Goal: Task Accomplishment & Management: Complete application form

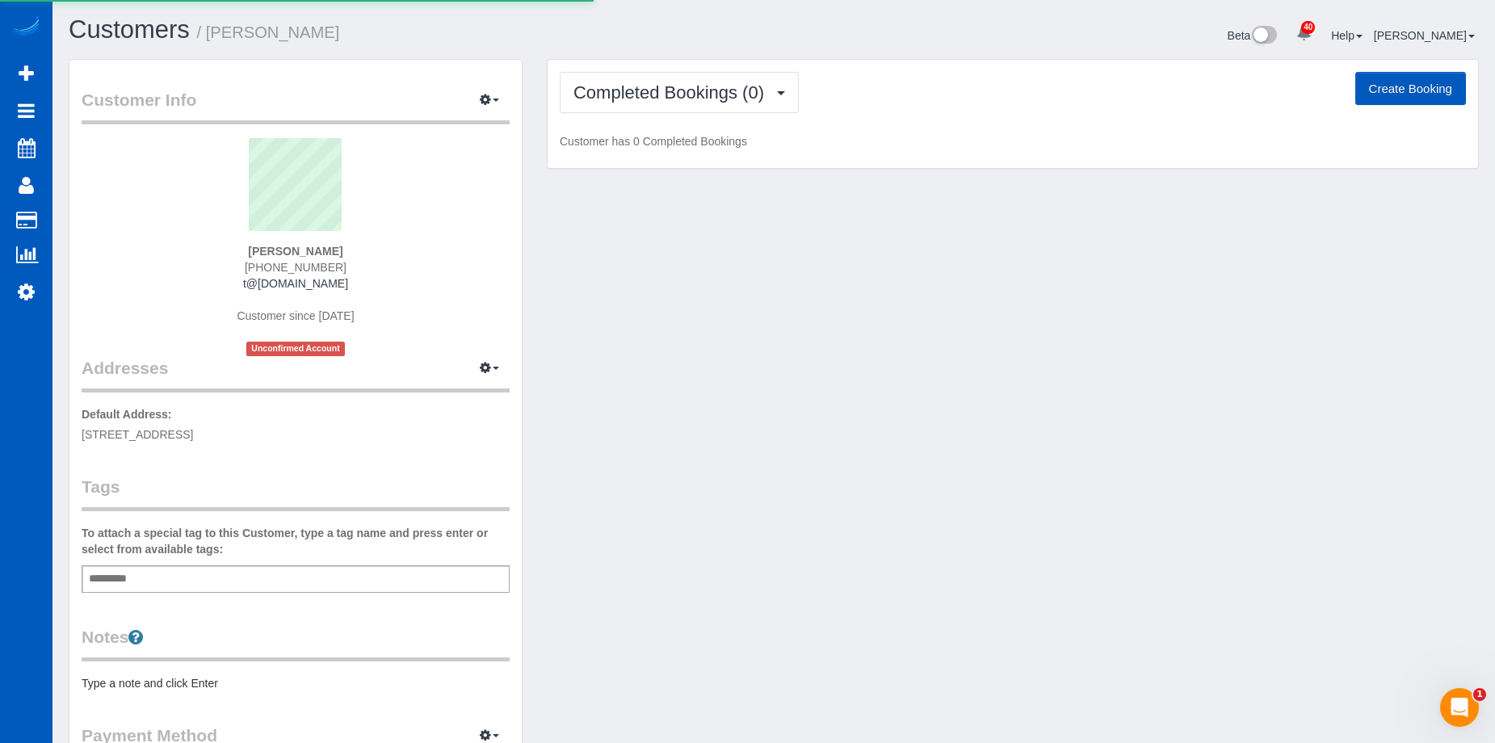
select select "WA"
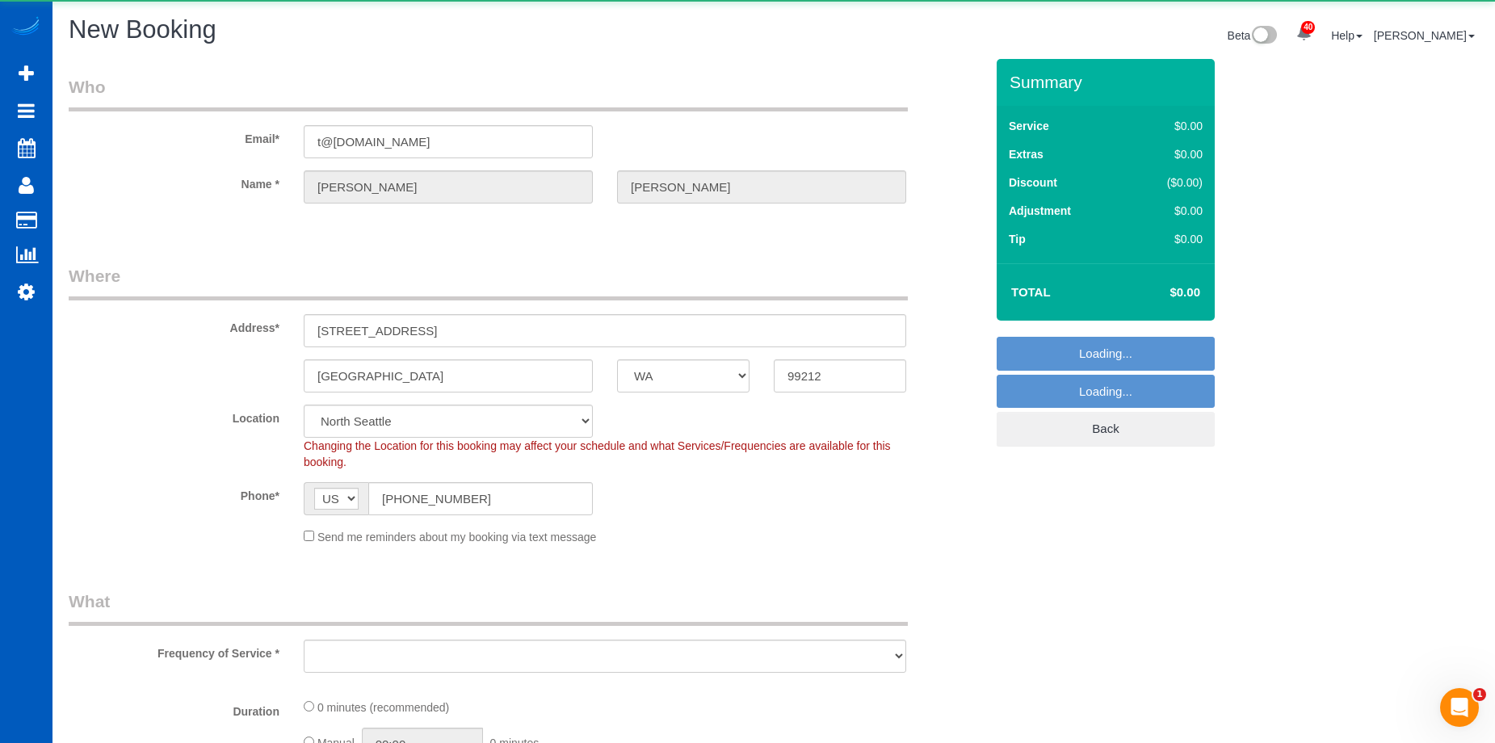
select select "199"
select select "object:6210"
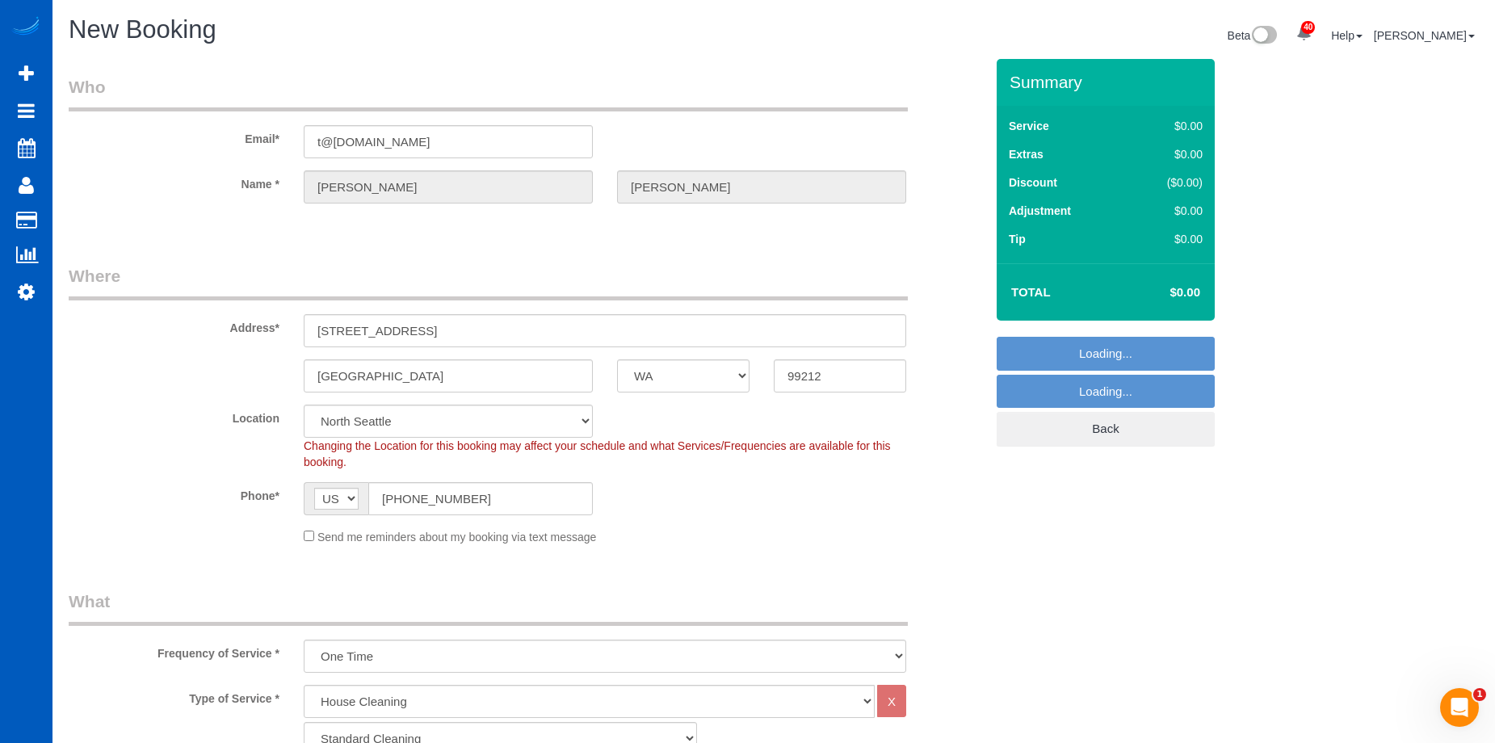
select select "67"
select select "object:6304"
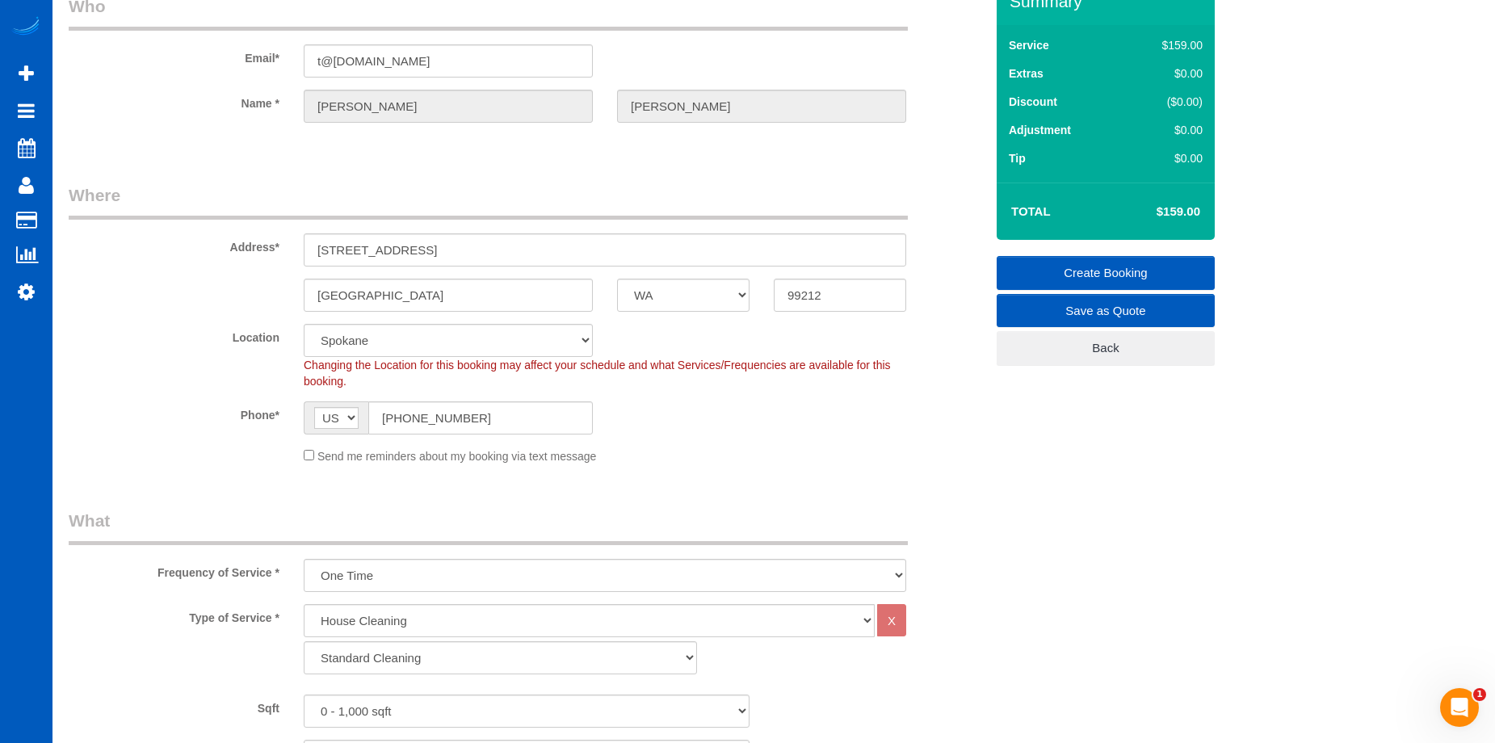
scroll to position [242, 0]
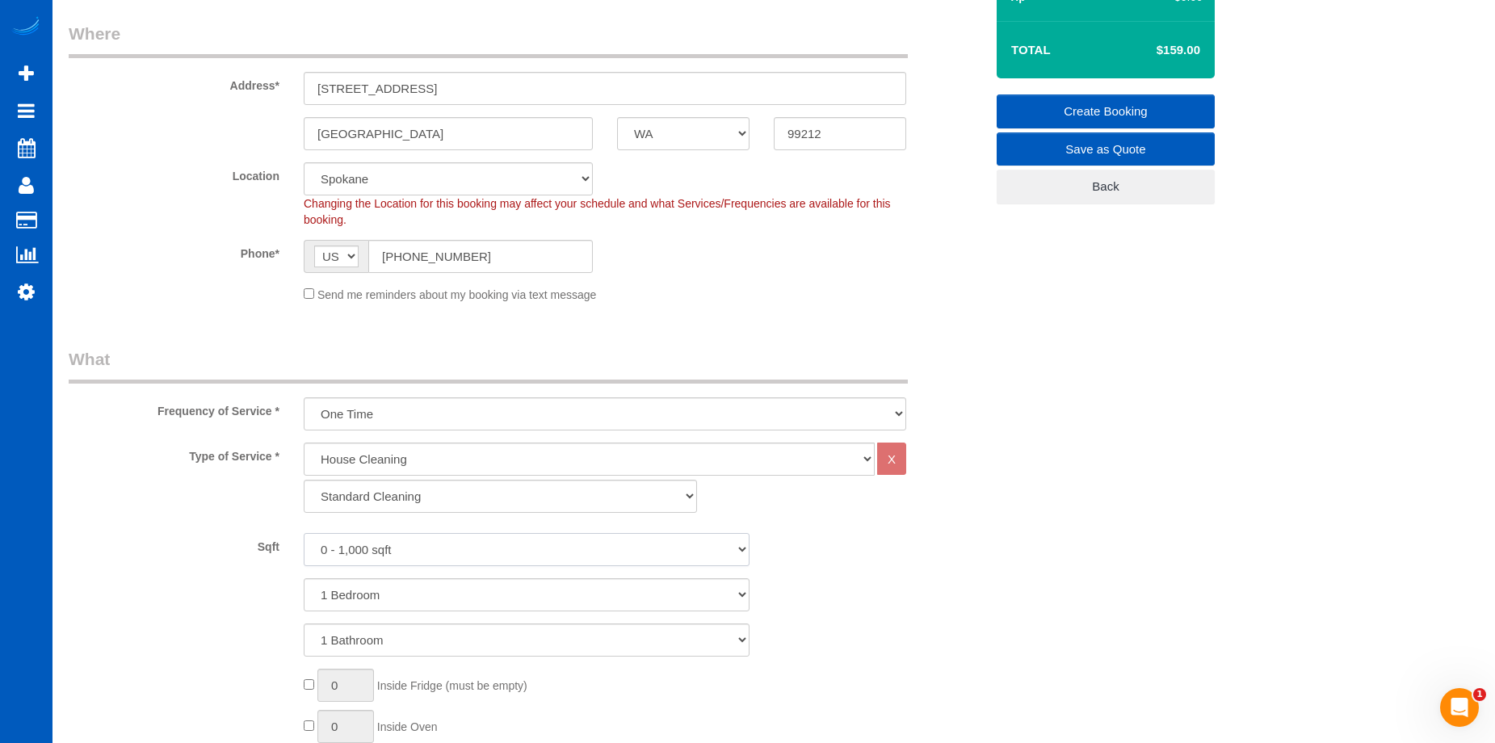
click at [466, 552] on select "0 - 1,000 sqft 1,001 - 1,500 sqft 1,501 - 2,000 sqft 2,001 - 2,500 sqft 2,501 -…" at bounding box center [527, 549] width 446 height 33
select select "4001"
click at [304, 533] on select "0 - 1,000 sqft 1,001 - 1,500 sqft 1,501 - 2,000 sqft 2,001 - 2,500 sqft 2,501 -…" at bounding box center [527, 549] width 446 height 33
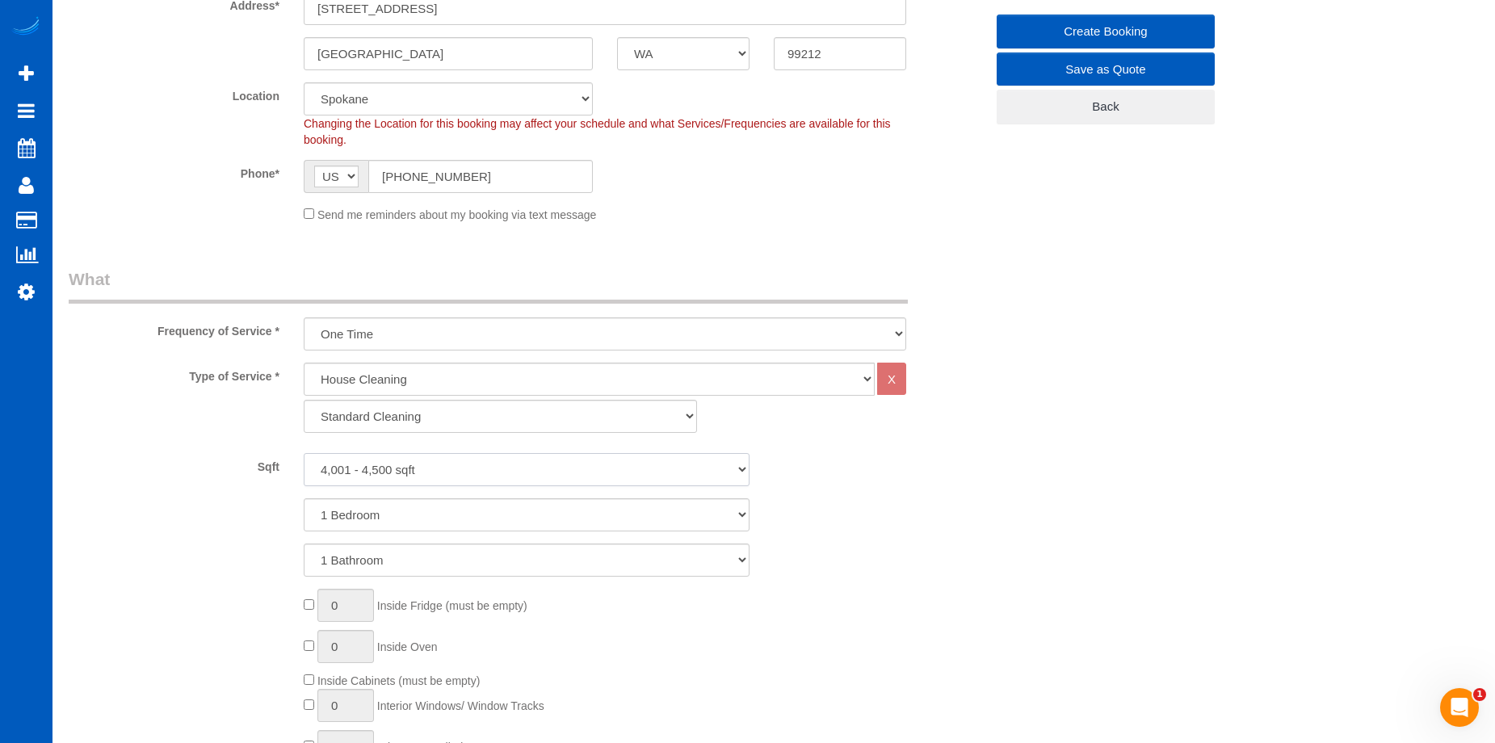
scroll to position [323, 0]
click at [450, 512] on select "1 Bedroom 2 Bedrooms 3 Bedrooms 4 Bedrooms 5 Bedrooms 6 Bedrooms 7 Bedrooms" at bounding box center [527, 514] width 446 height 33
select select "5"
click at [304, 498] on select "1 Bedroom 2 Bedrooms 3 Bedrooms 4 Bedrooms 5 Bedrooms 6 Bedrooms 7 Bedrooms" at bounding box center [527, 514] width 446 height 33
click at [471, 553] on select "1 Bathroom 2 Bathrooms 3 Bathrooms 4 Bathrooms 5 Bathrooms 6 Bathrooms 7 Bathro…" at bounding box center [527, 559] width 446 height 33
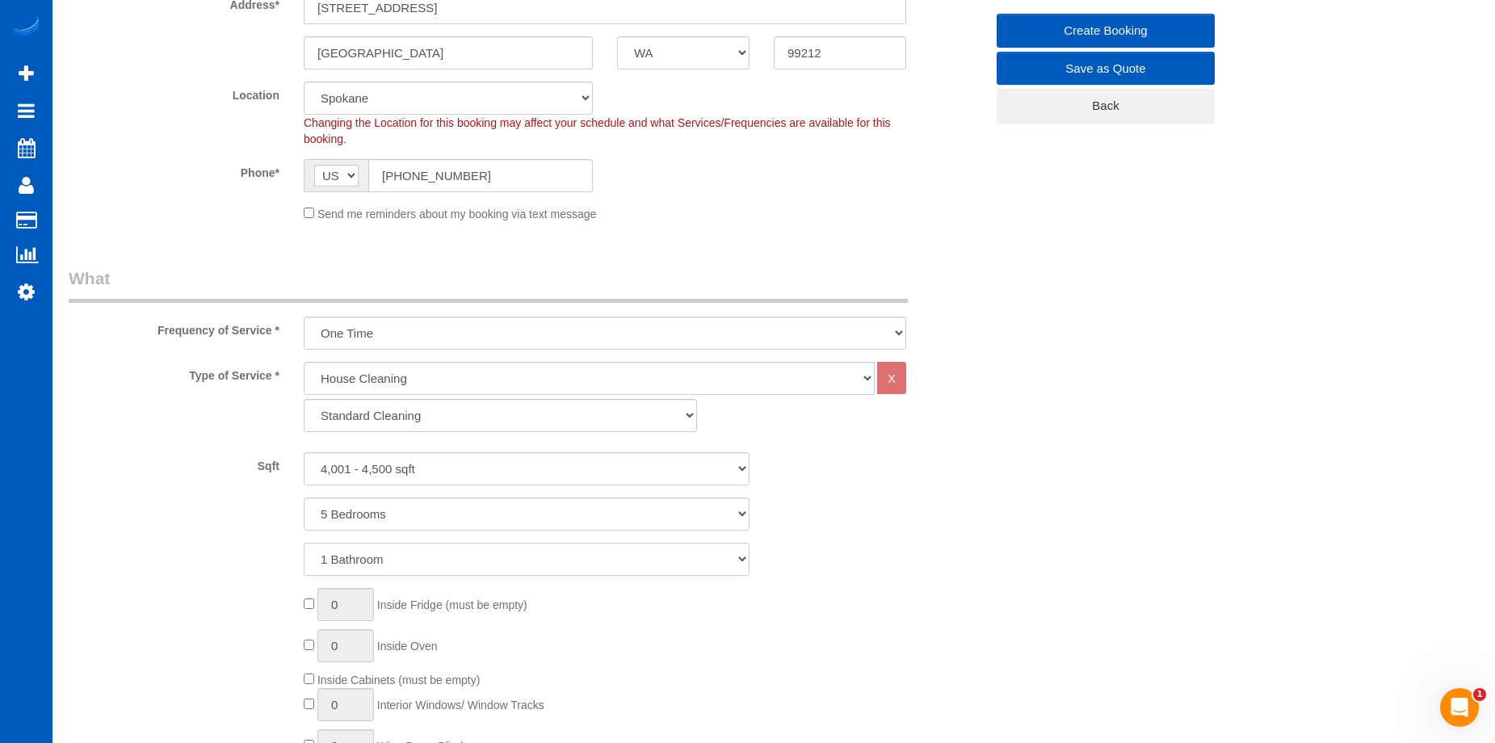
select select "3"
click at [304, 543] on select "1 Bathroom 2 Bathrooms 3 Bathrooms 4 Bathrooms 5 Bathrooms 6 Bathrooms 7 Bathro…" at bounding box center [527, 559] width 446 height 33
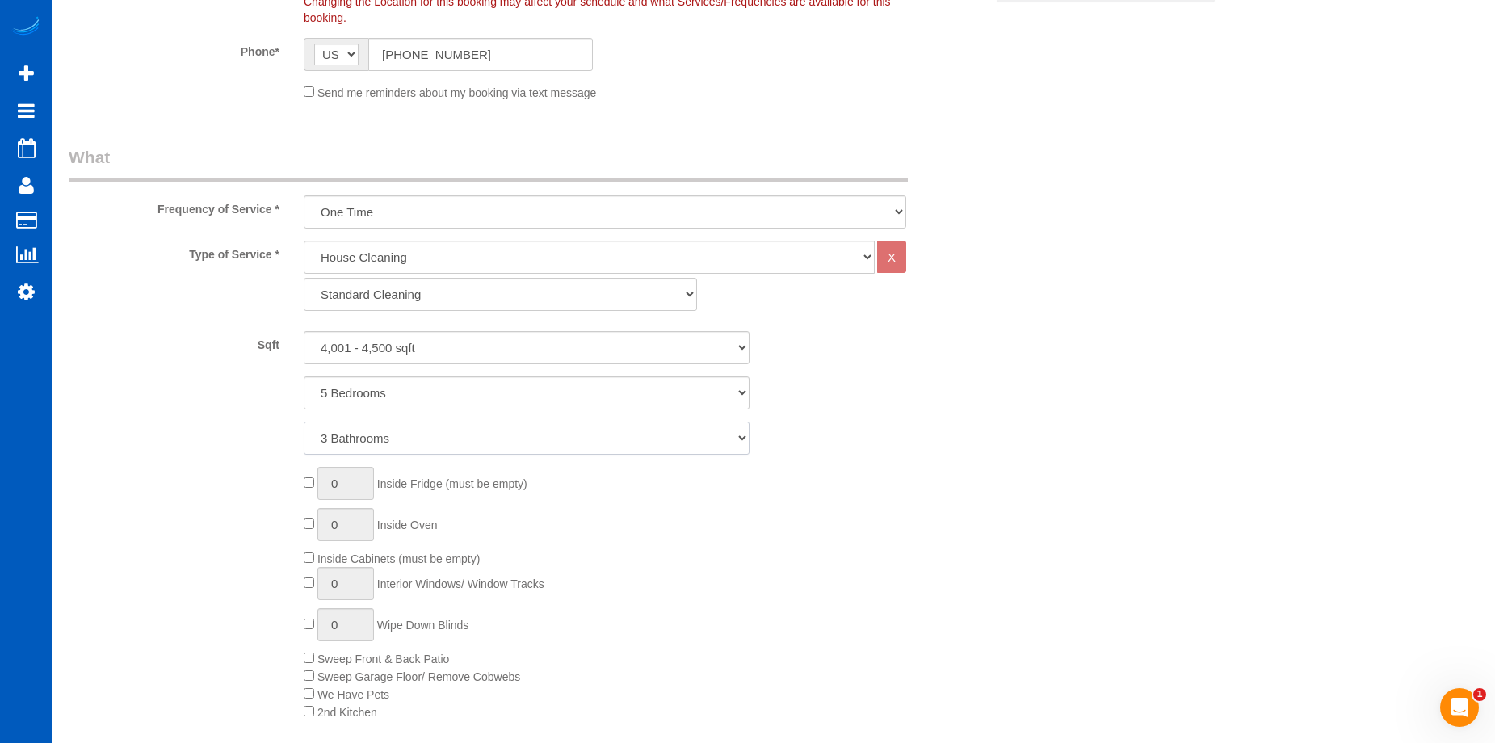
scroll to position [566, 0]
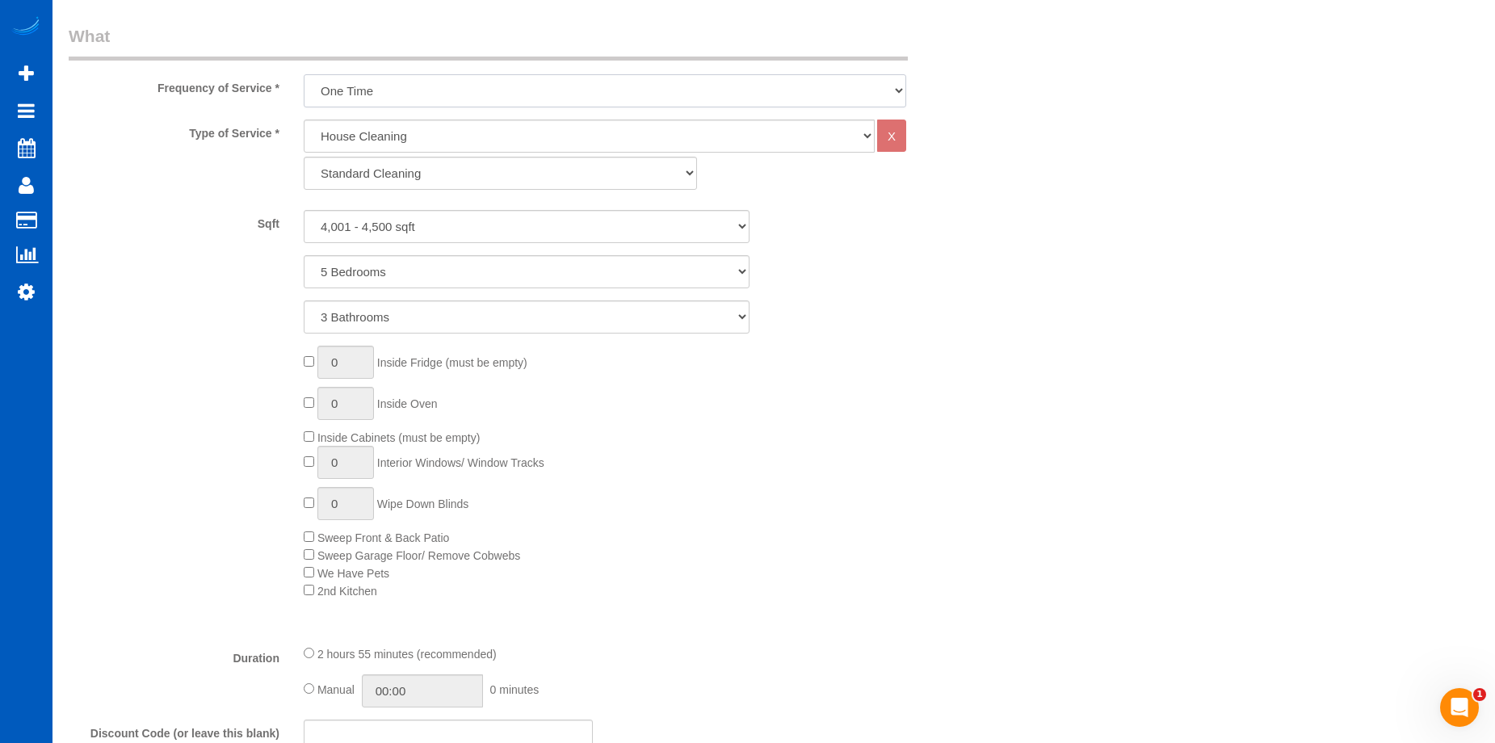
click at [513, 85] on select "One Time Weekly - 15.00% Every 2 Weeks - 10.00% Every 4 Weeks - 5.00% Every 2 M…" at bounding box center [605, 90] width 603 height 33
select select "object:6305"
click at [304, 74] on select "One Time Weekly - 15.00% Every 2 Weeks - 10.00% Every 4 Weeks - 5.00% Every 2 M…" at bounding box center [605, 90] width 603 height 33
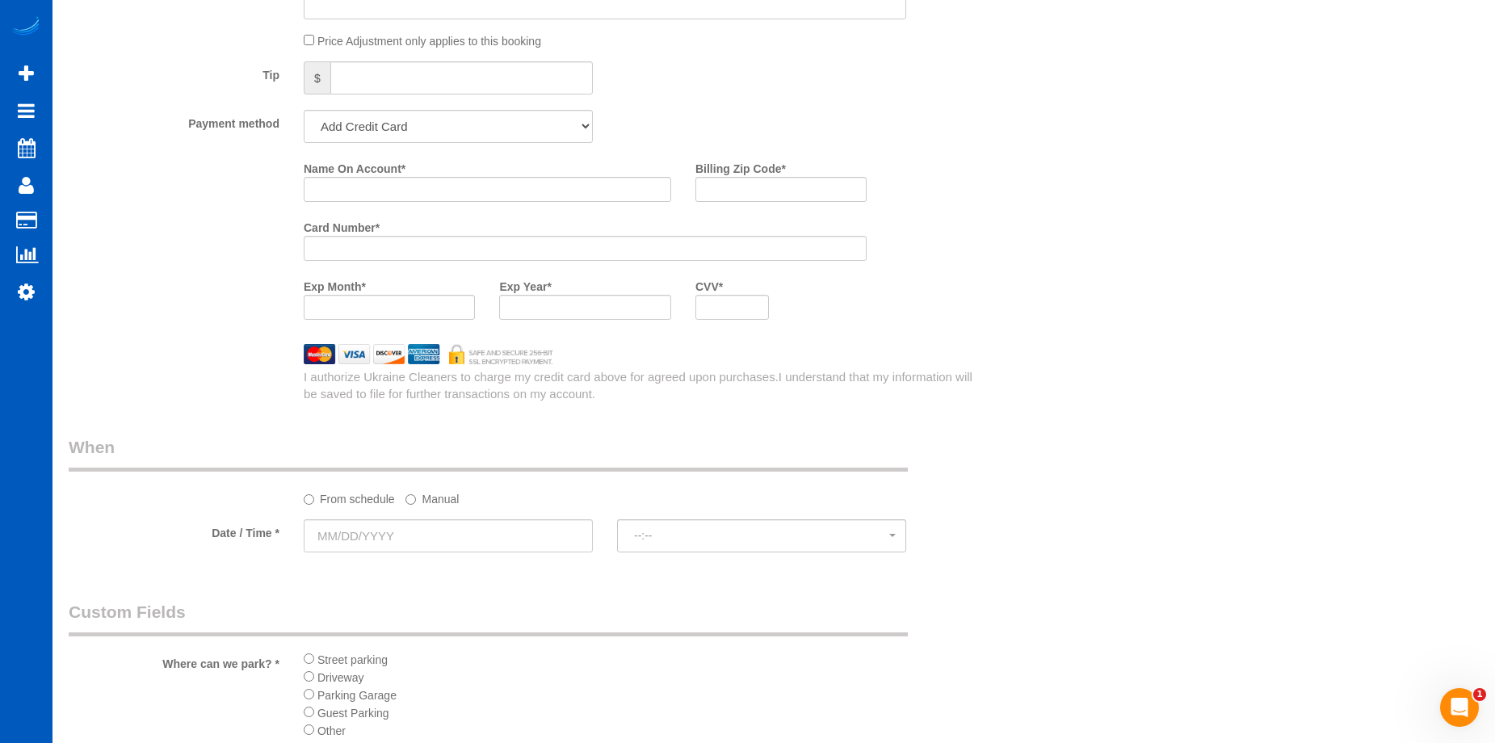
scroll to position [1697, 0]
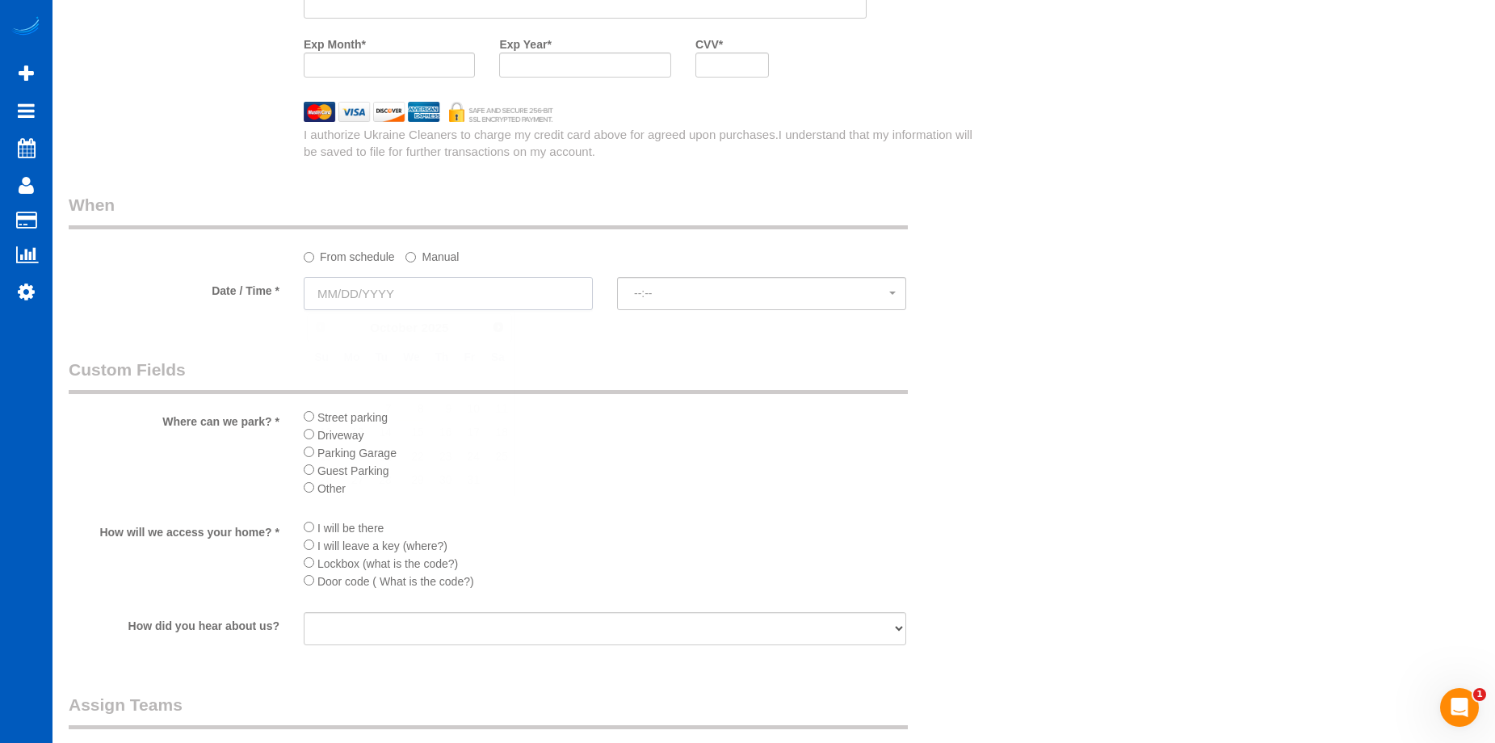
click at [536, 288] on input "text" at bounding box center [448, 293] width 289 height 33
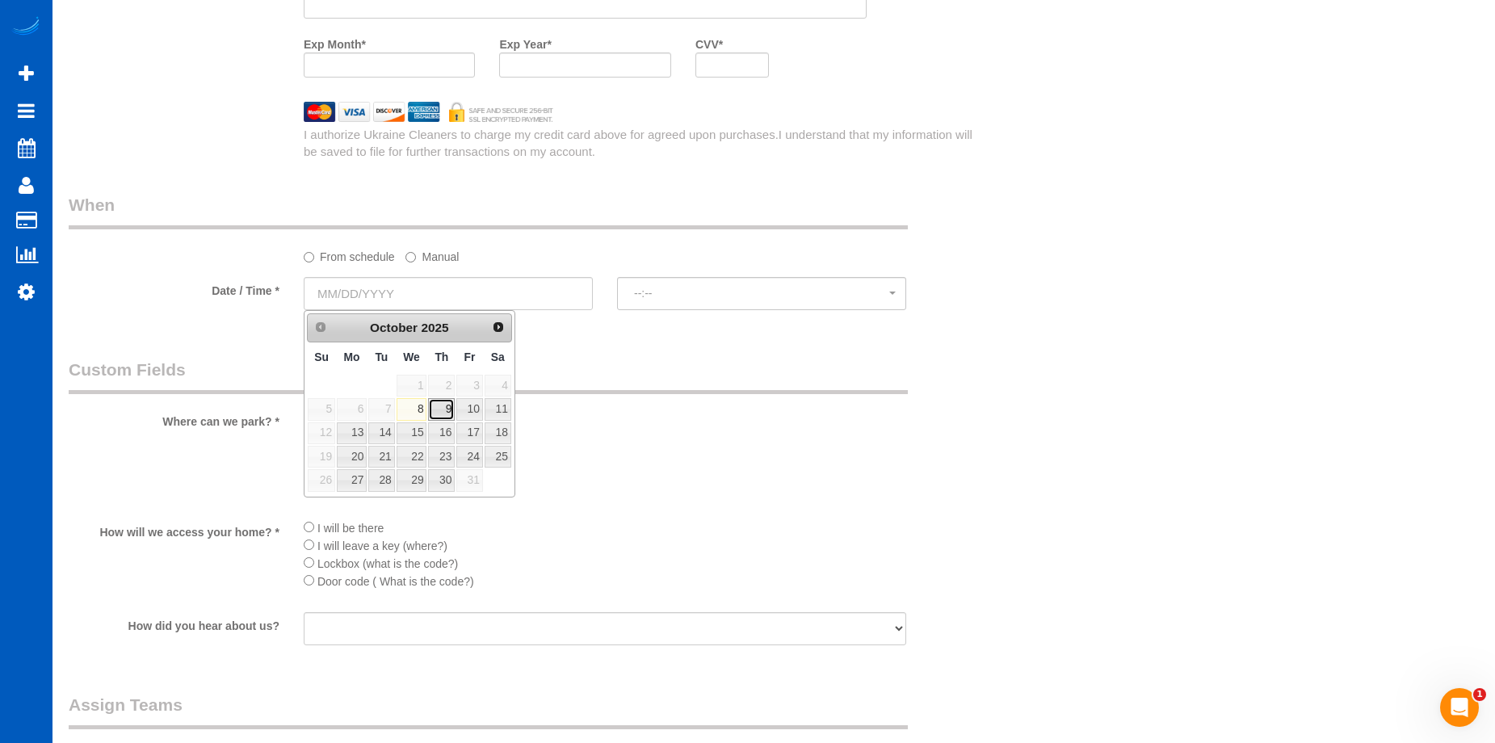
click at [444, 408] on link "9" at bounding box center [441, 409] width 27 height 22
type input "[DATE]"
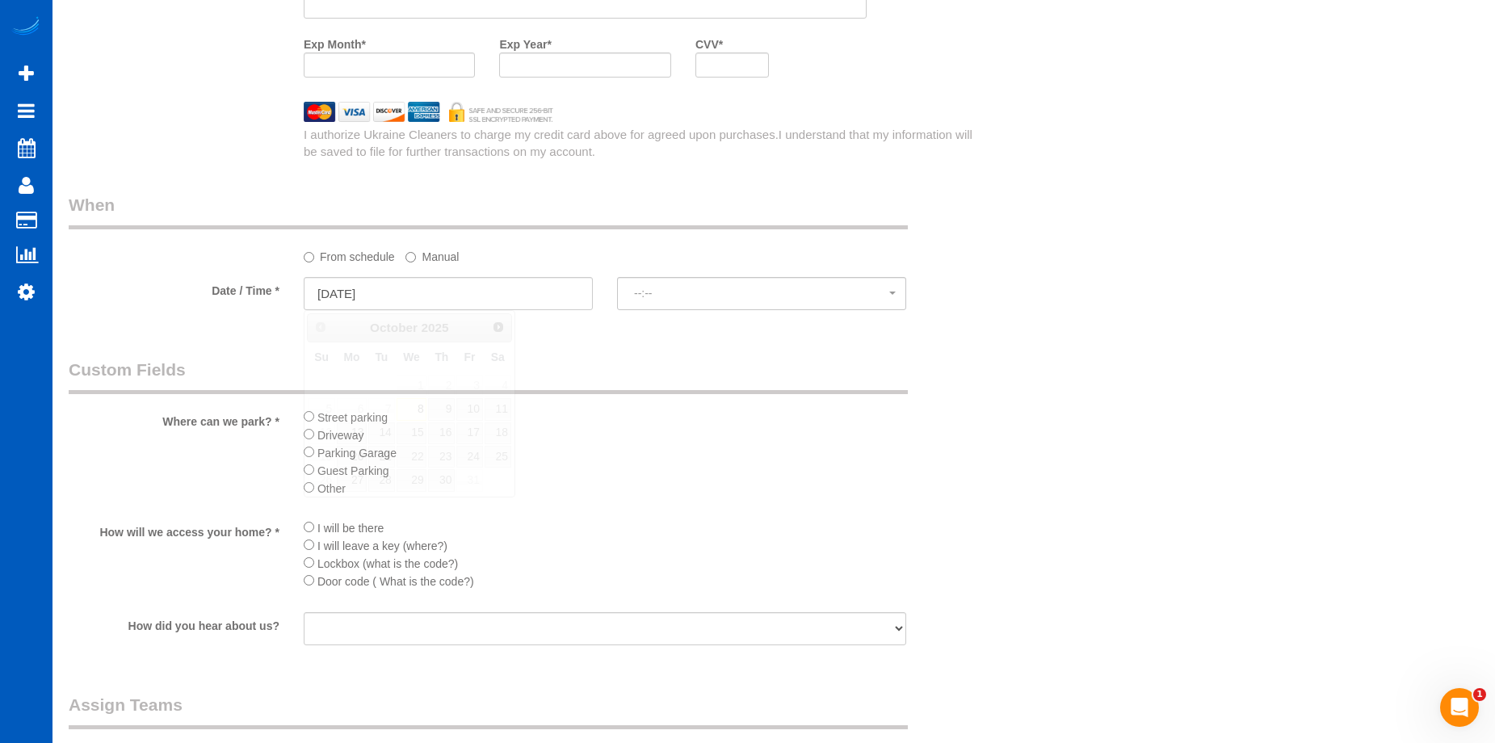
select select "spot16"
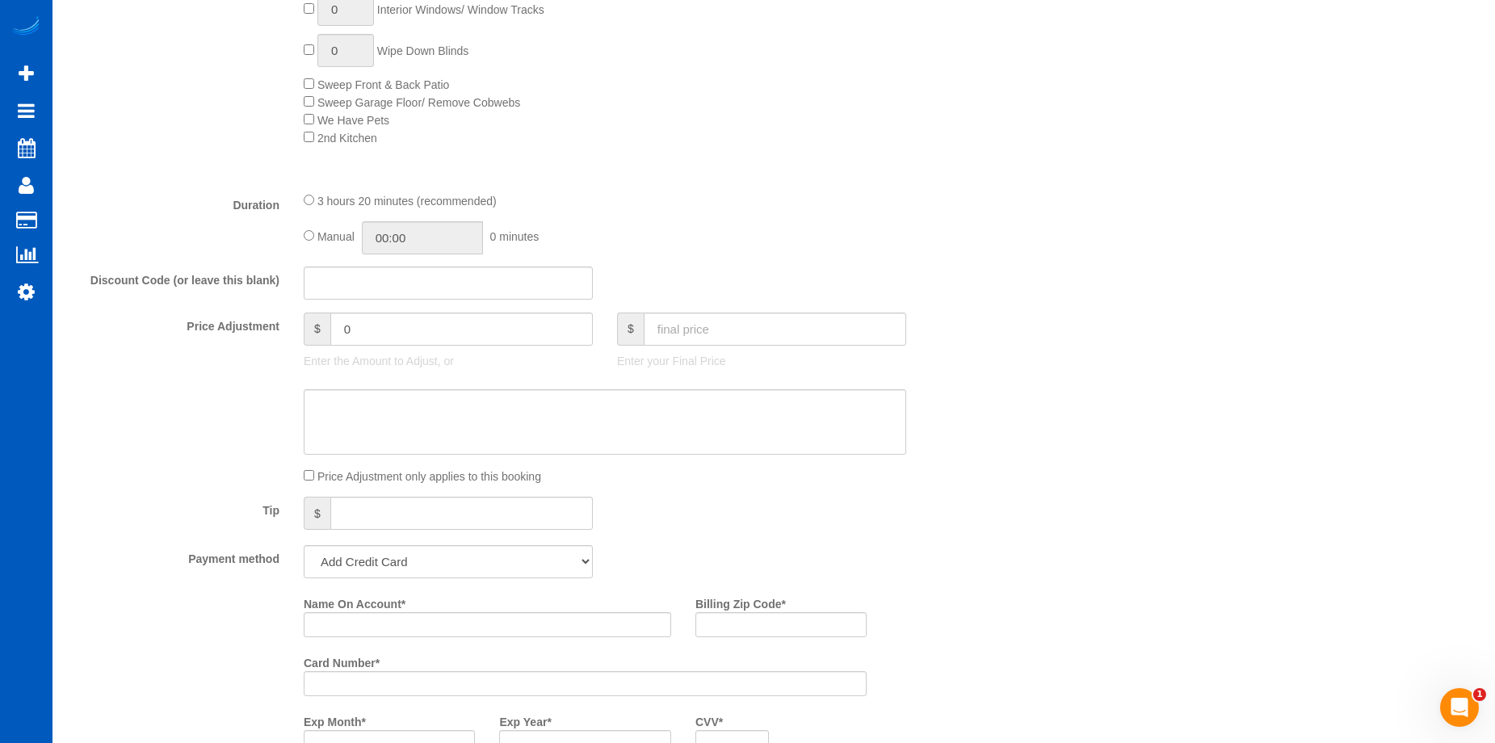
scroll to position [969, 0]
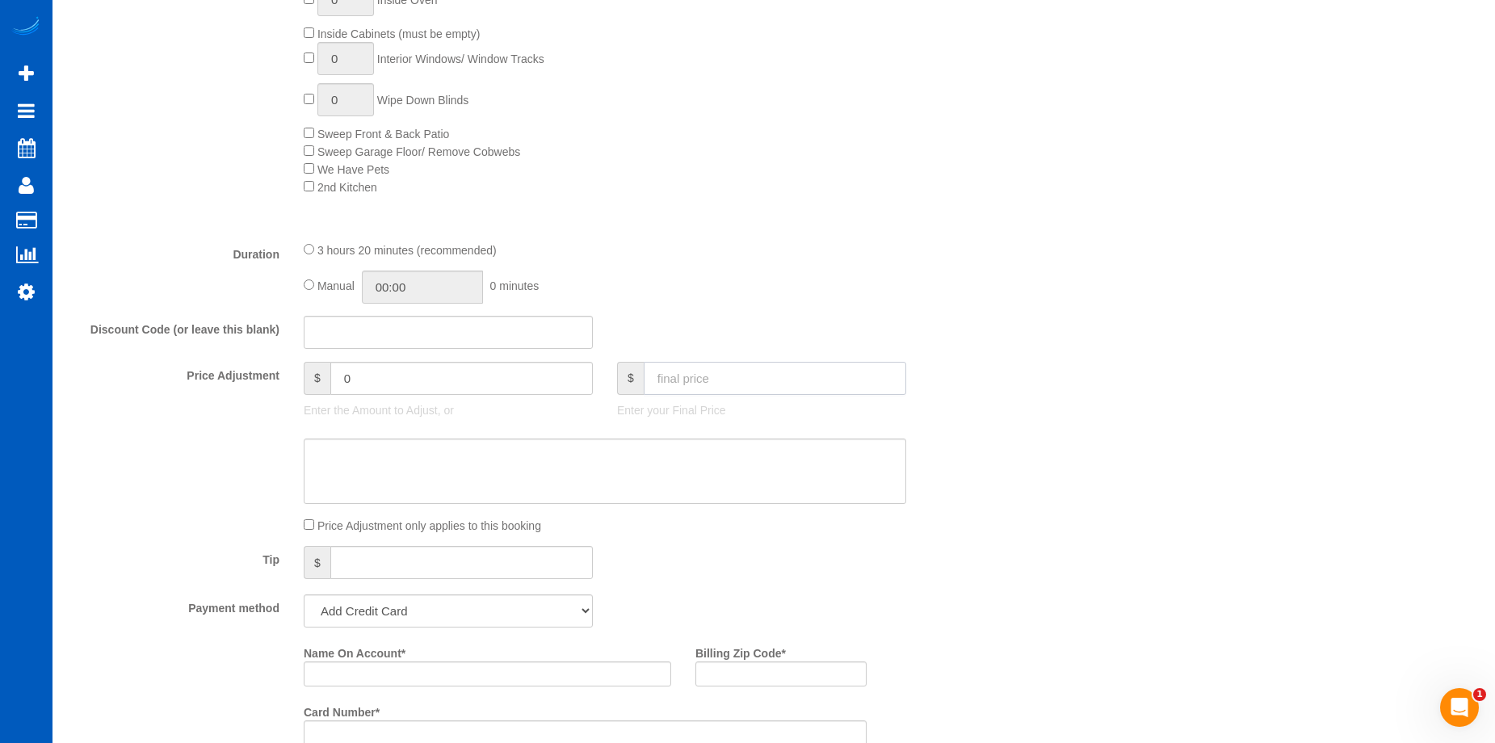
click at [694, 382] on input "text" at bounding box center [775, 378] width 263 height 33
type input "200"
click at [598, 460] on textarea at bounding box center [605, 472] width 603 height 66
type textarea "Max"
type input "-215.65"
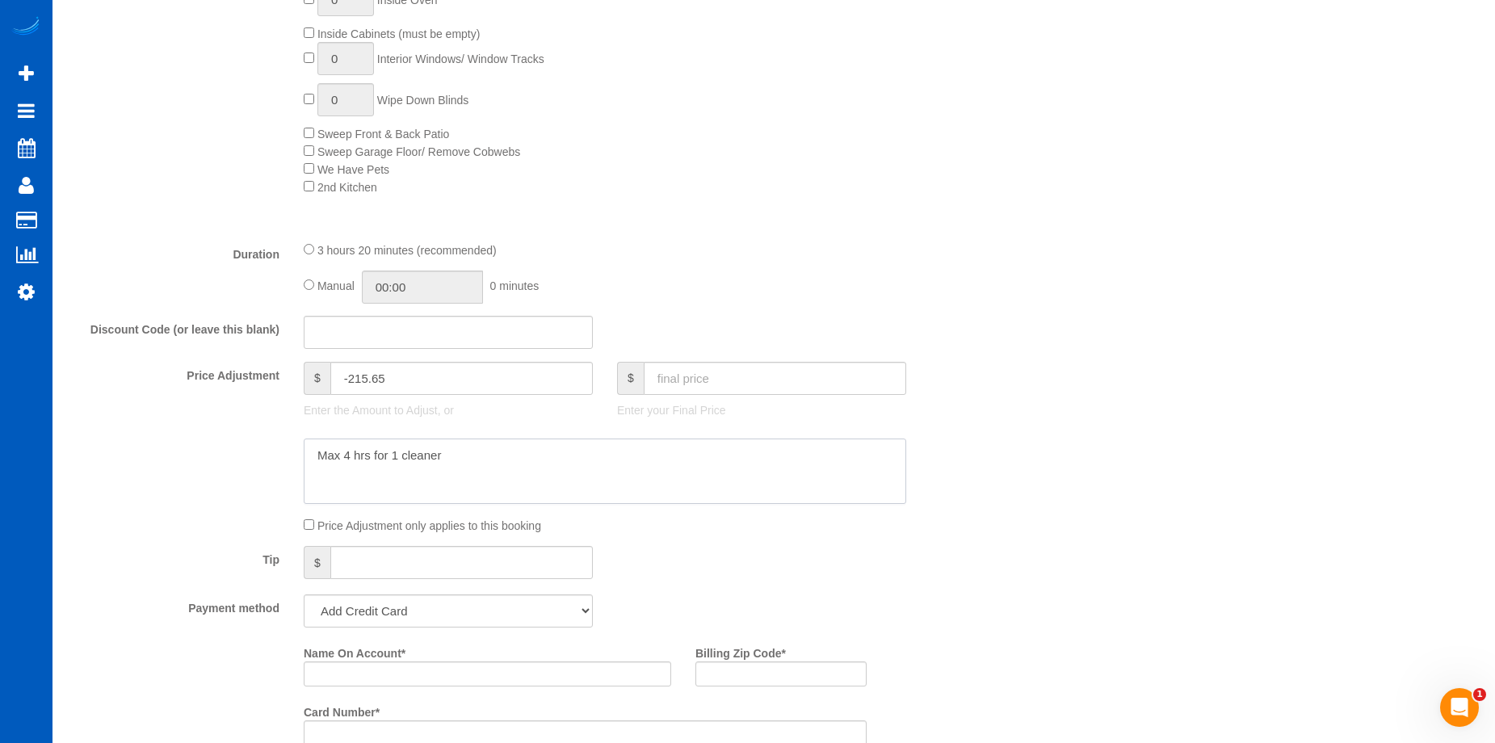
type textarea "Max 4 hrs for 1 cleaner"
click at [300, 524] on div "Price Adjustment only applies to this booking" at bounding box center [605, 525] width 627 height 18
click at [226, 494] on div at bounding box center [527, 472] width 940 height 66
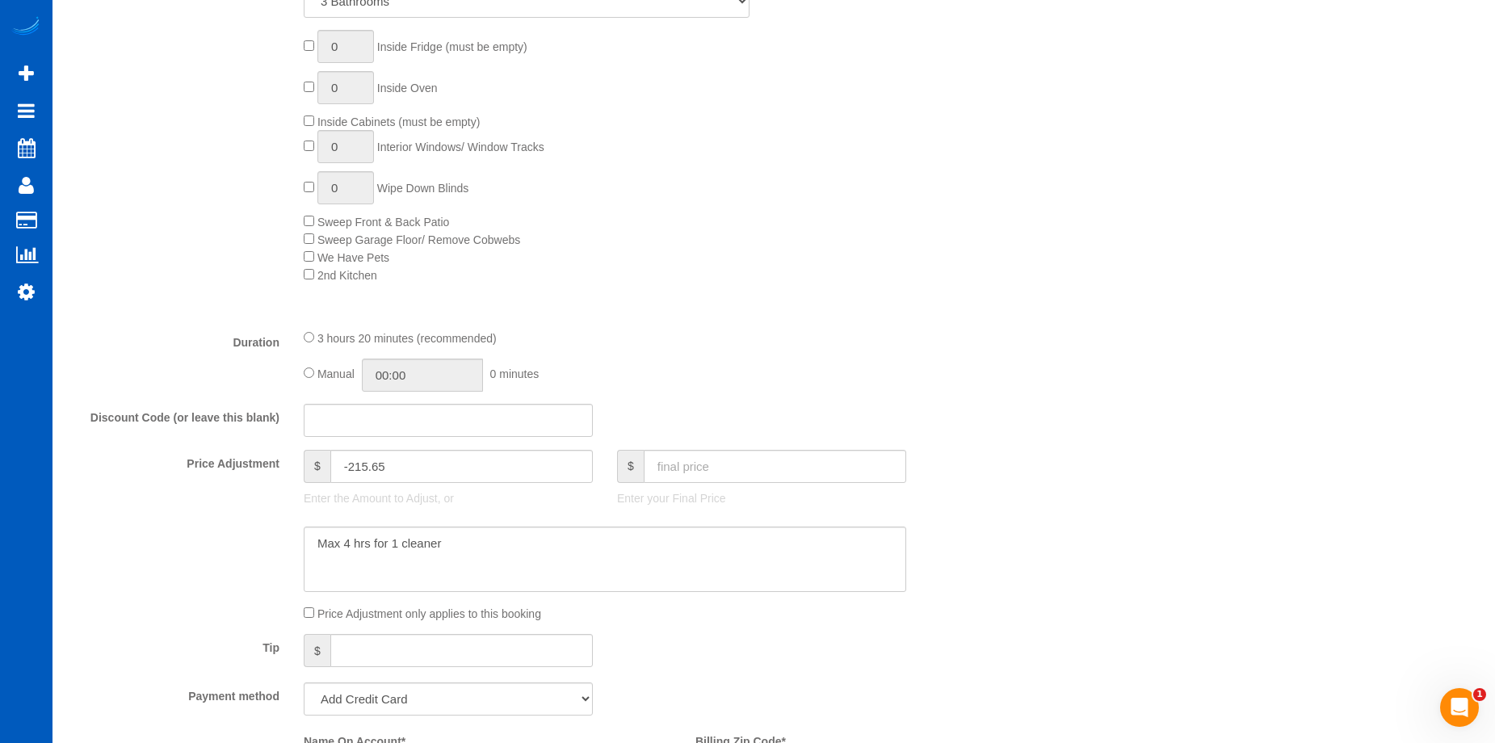
scroll to position [808, 0]
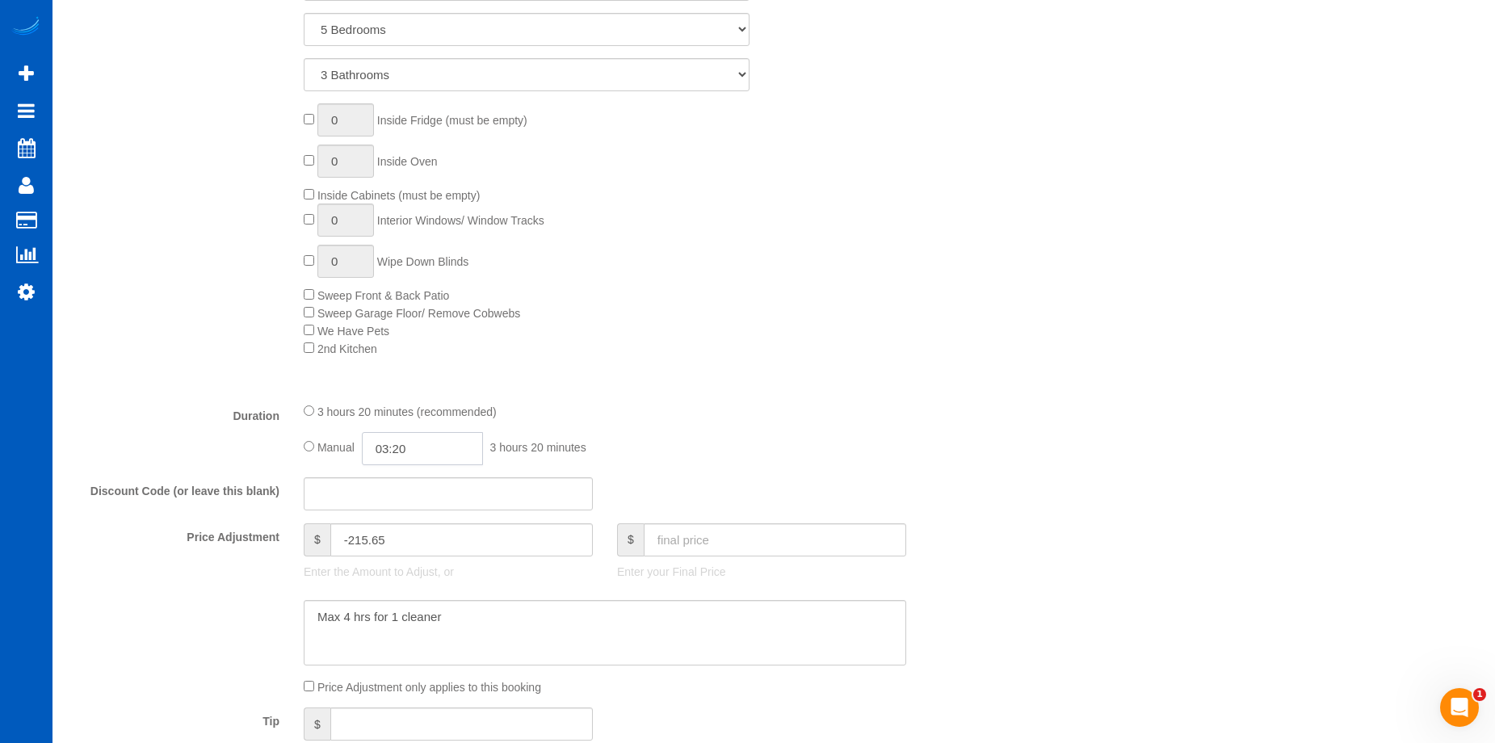
click at [413, 453] on input "03:20" at bounding box center [422, 448] width 121 height 33
type input "04:00"
click at [398, 555] on li "04:00" at bounding box center [404, 563] width 72 height 21
select select "spot30"
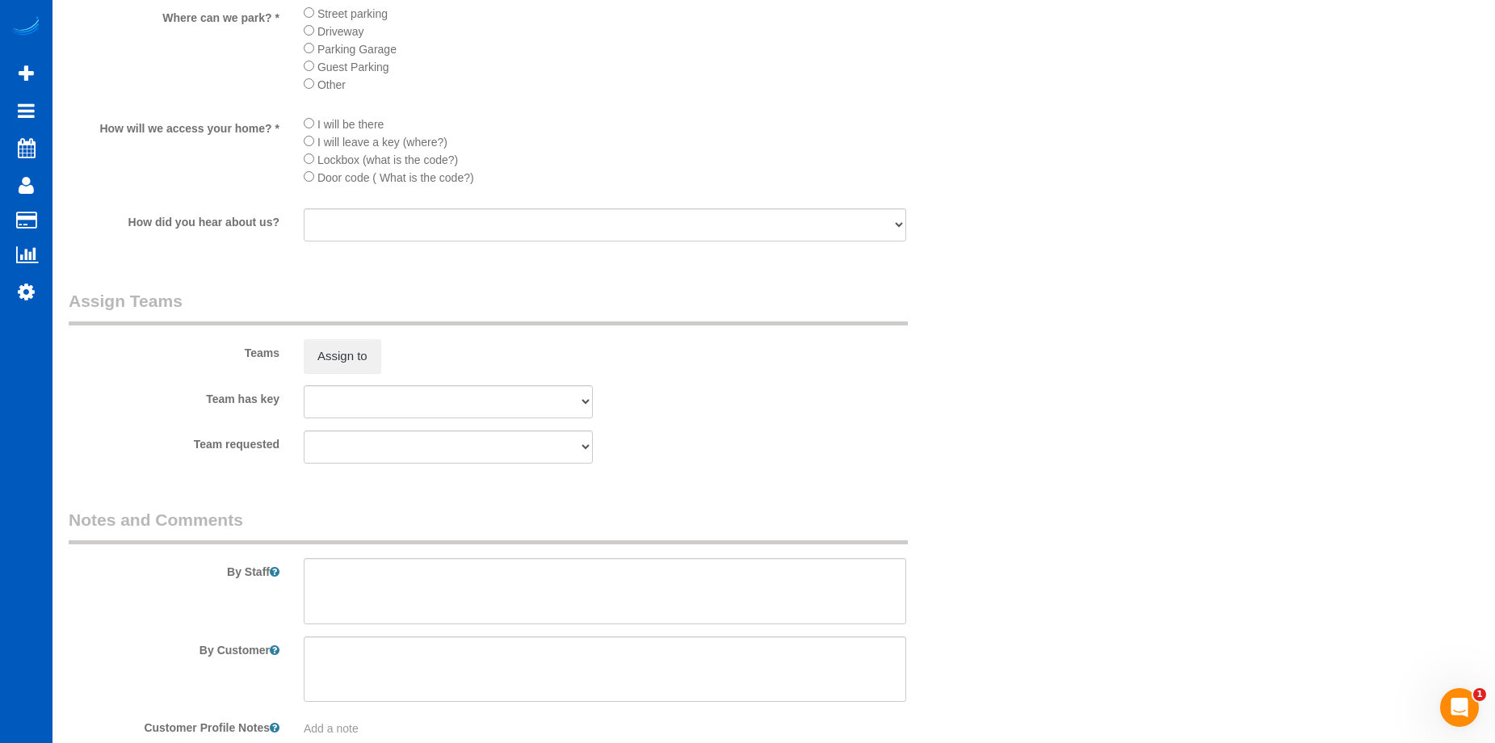
scroll to position [2195, 0]
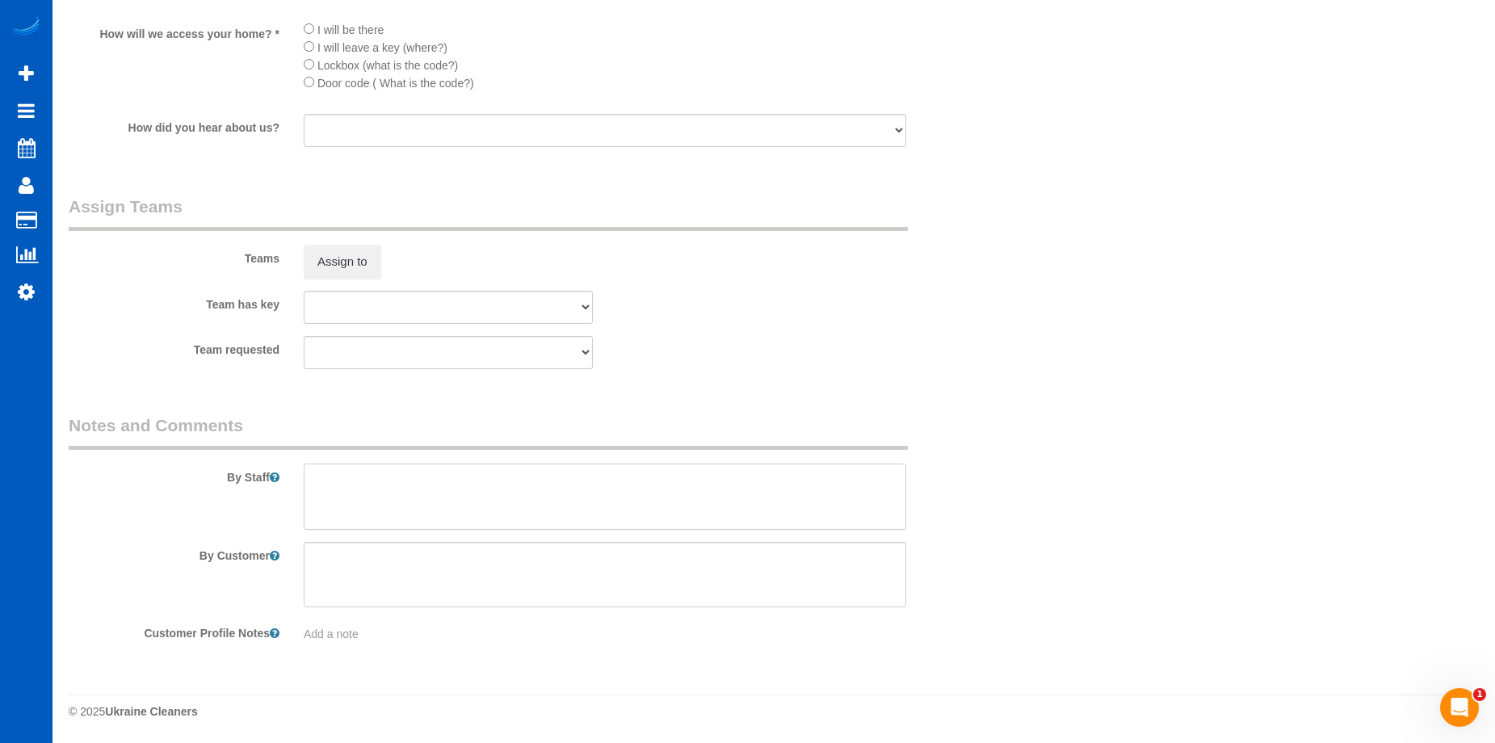
click at [516, 469] on textarea at bounding box center [605, 497] width 603 height 66
click at [493, 486] on textarea at bounding box center [605, 497] width 603 height 66
paste textarea "Start on the main floor, and use any remaining time for the downstairs area. Th…"
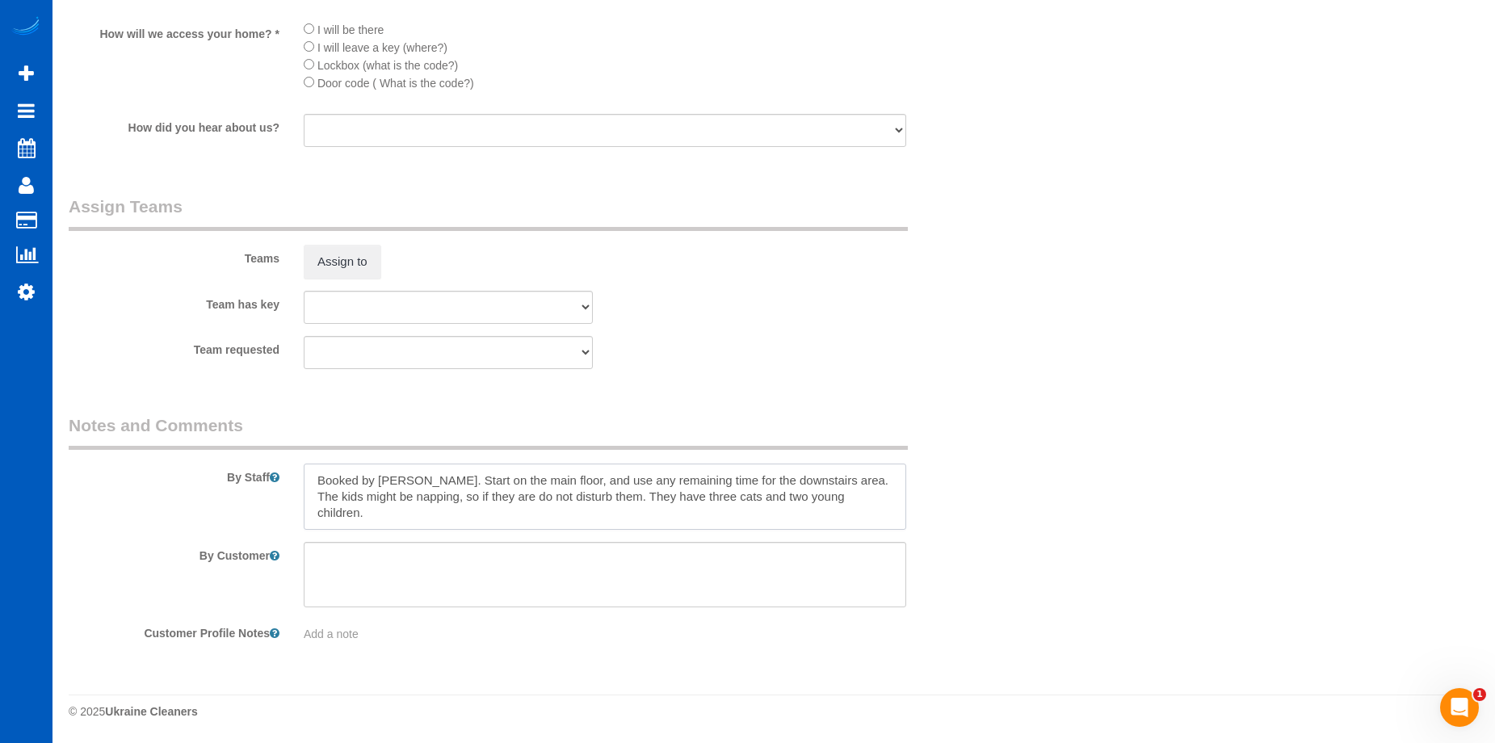
click at [447, 519] on textarea at bounding box center [605, 497] width 603 height 66
click at [410, 479] on textarea at bounding box center [605, 497] width 603 height 66
type textarea "Booked by [PERSON_NAME]. Hourly - Max 4 hrs. Let [PERSON_NAME] know if you need…"
click at [725, 479] on textarea at bounding box center [605, 497] width 603 height 66
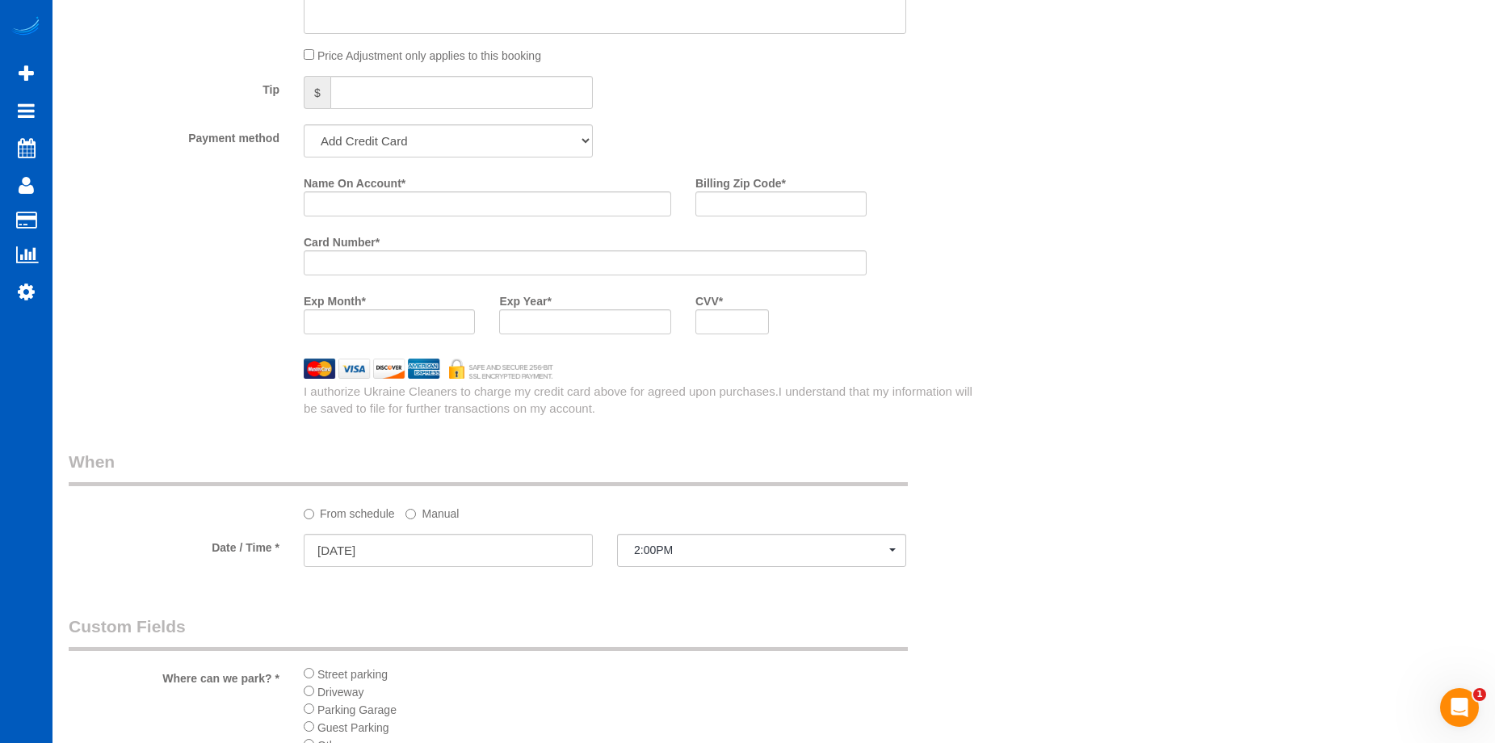
scroll to position [1226, 0]
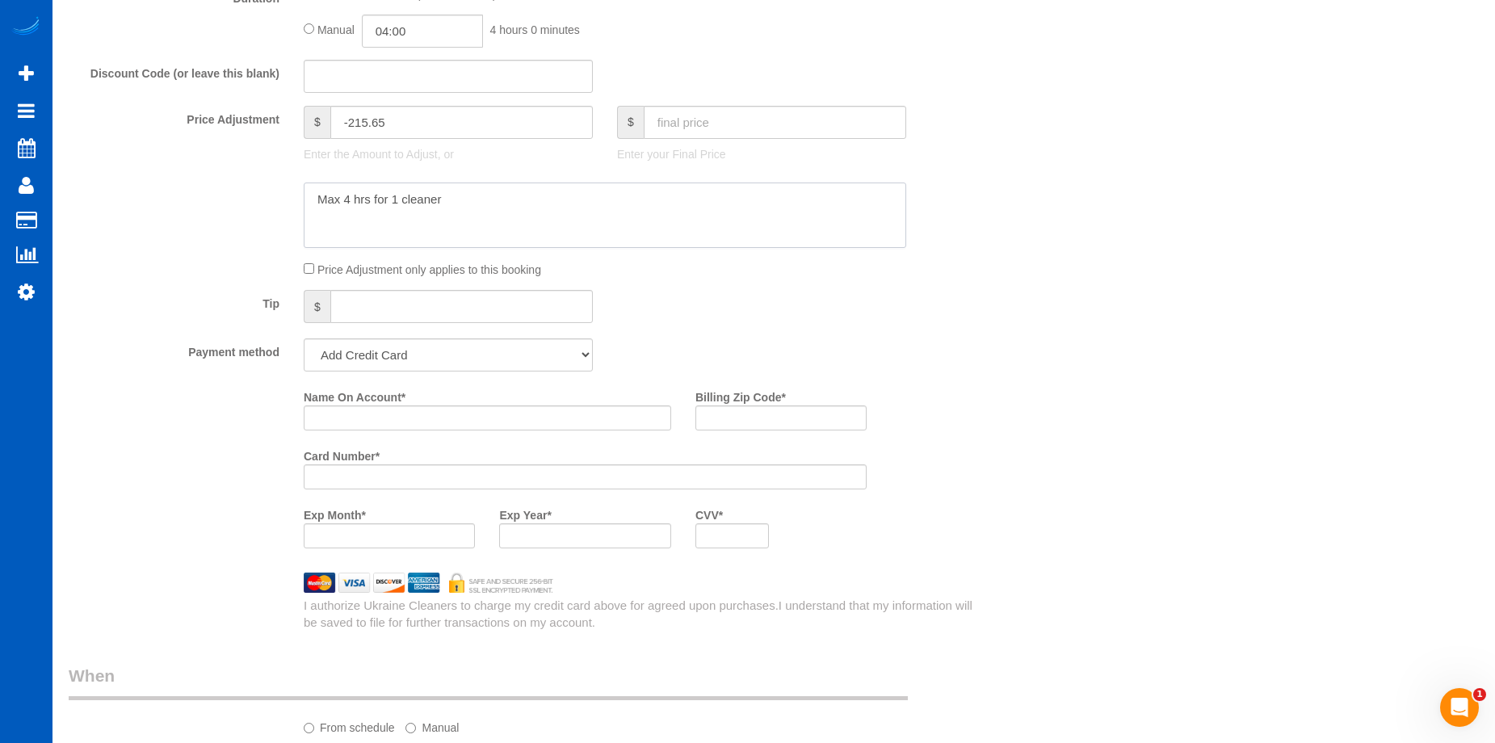
click at [544, 208] on textarea at bounding box center [605, 216] width 603 height 66
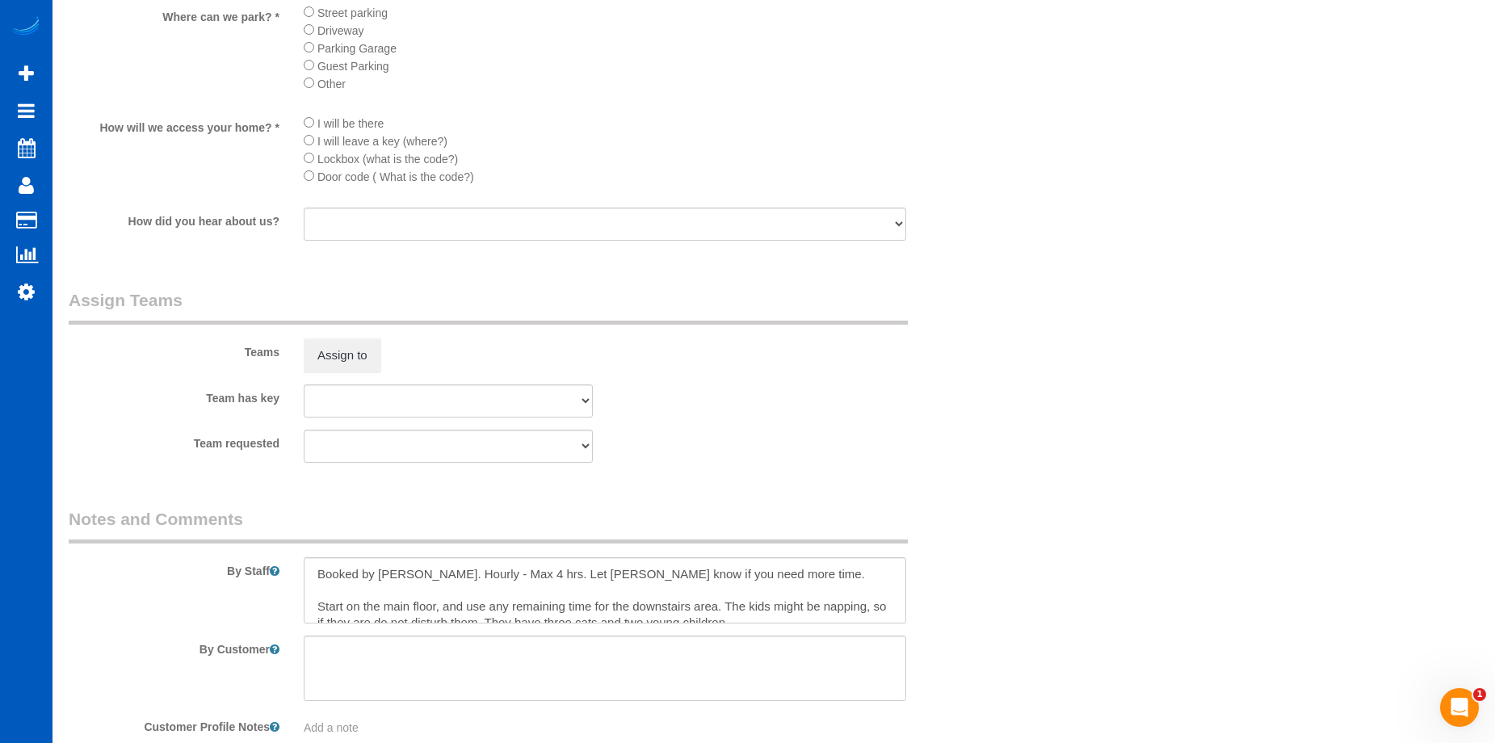
scroll to position [2195, 0]
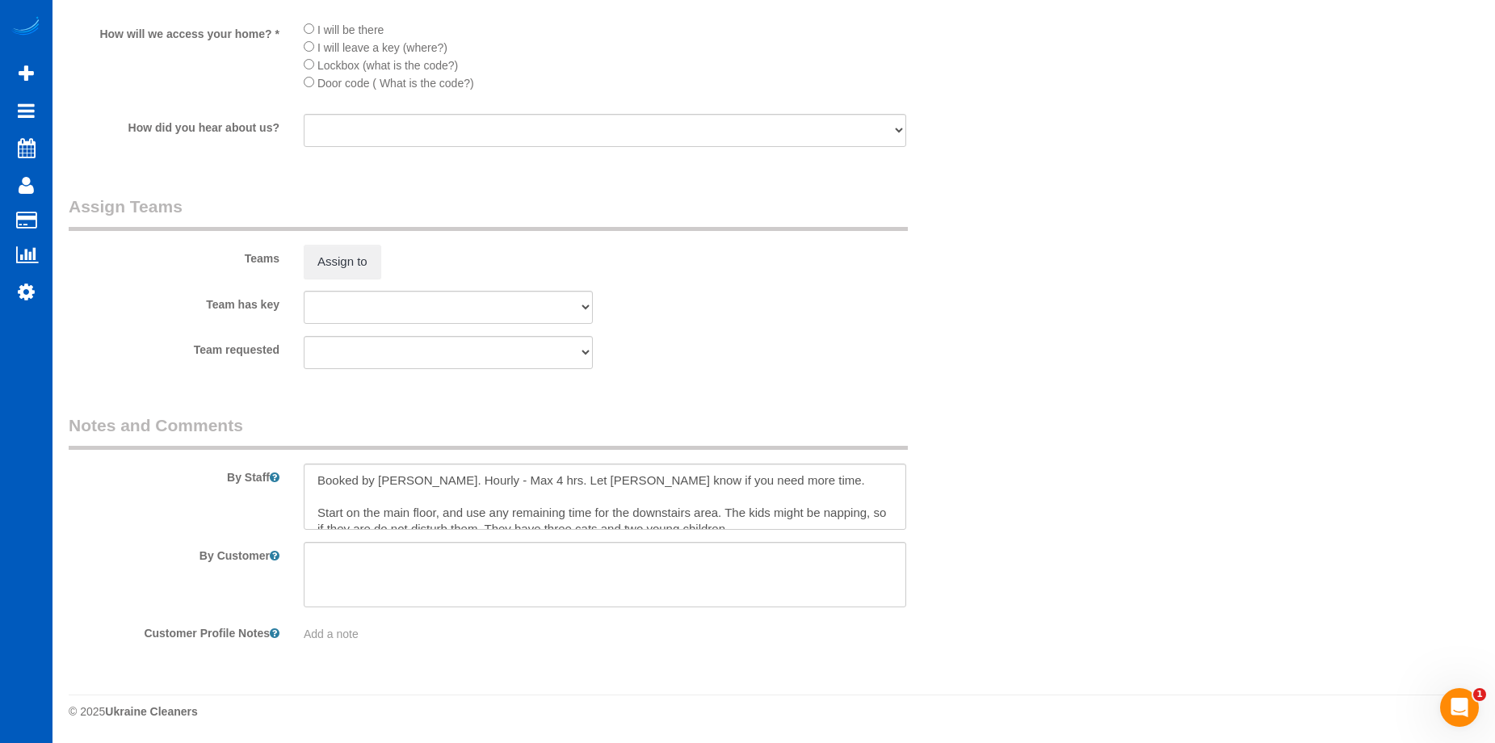
type textarea "Max 4 hrs for 1 cleaner - re-asses after the first appointment."
click at [755, 475] on textarea at bounding box center [605, 497] width 603 height 66
type textarea "Booked by [PERSON_NAME]. Hourly - Max 4 hrs. Let [PERSON_NAME] know if you need…"
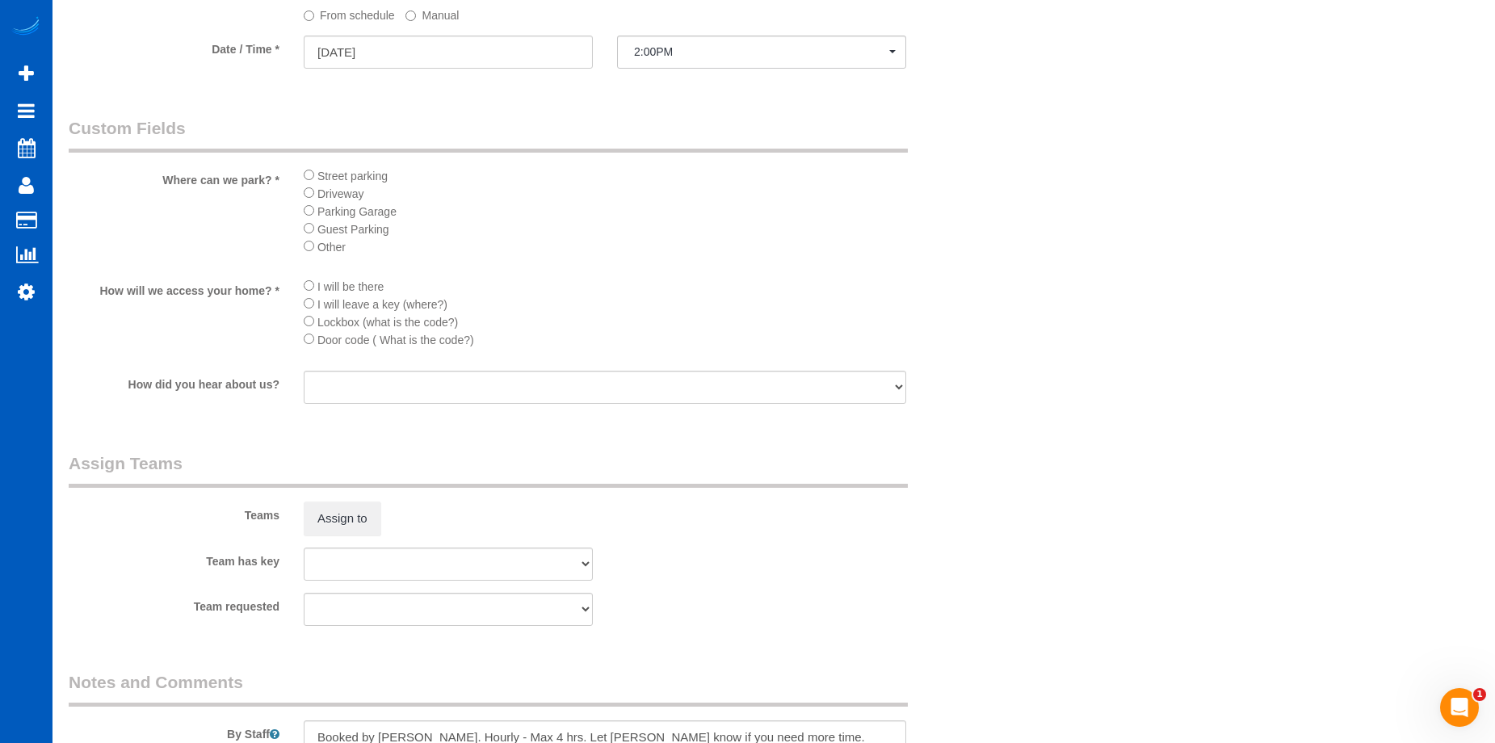
scroll to position [1953, 0]
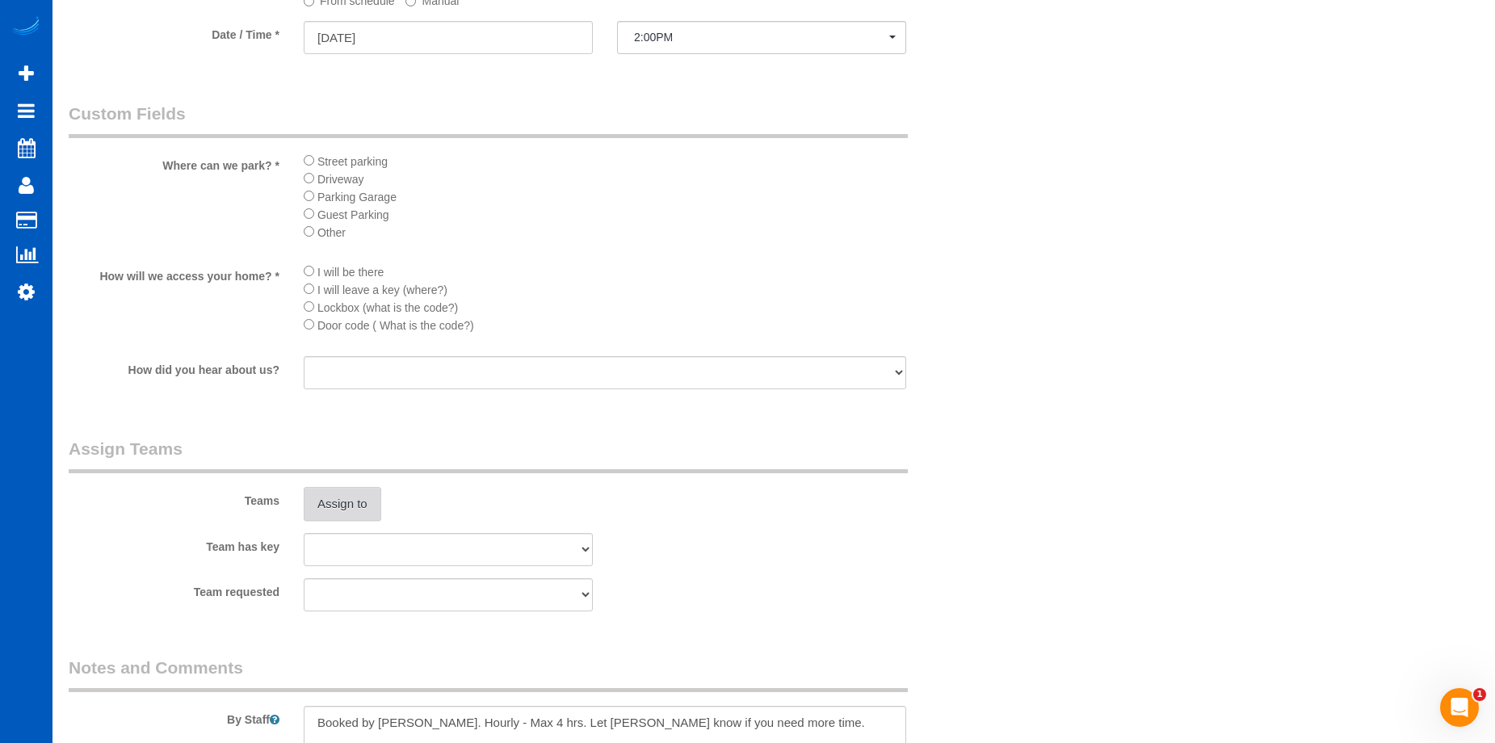
click at [355, 494] on button "Assign to" at bounding box center [343, 504] width 78 height 34
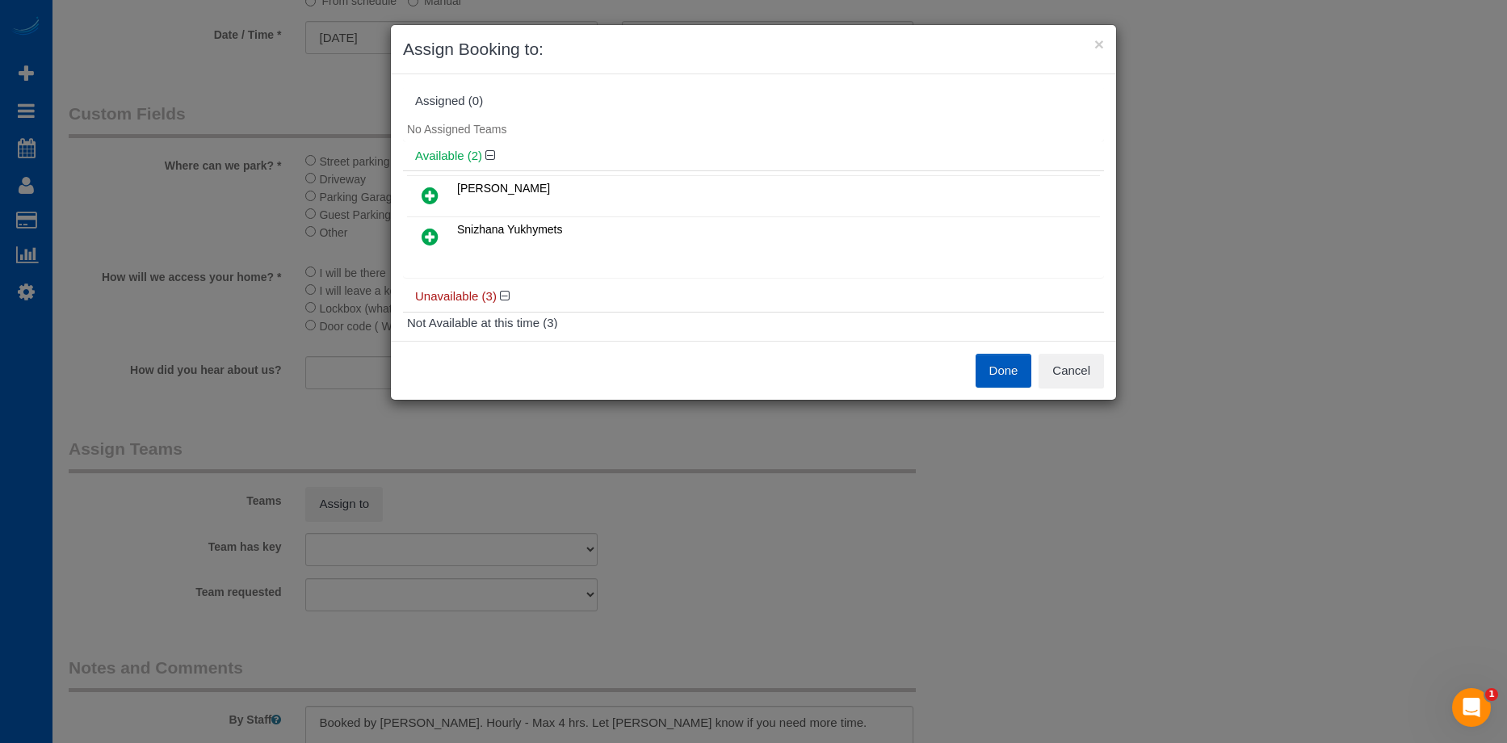
click at [435, 187] on icon at bounding box center [430, 195] width 17 height 19
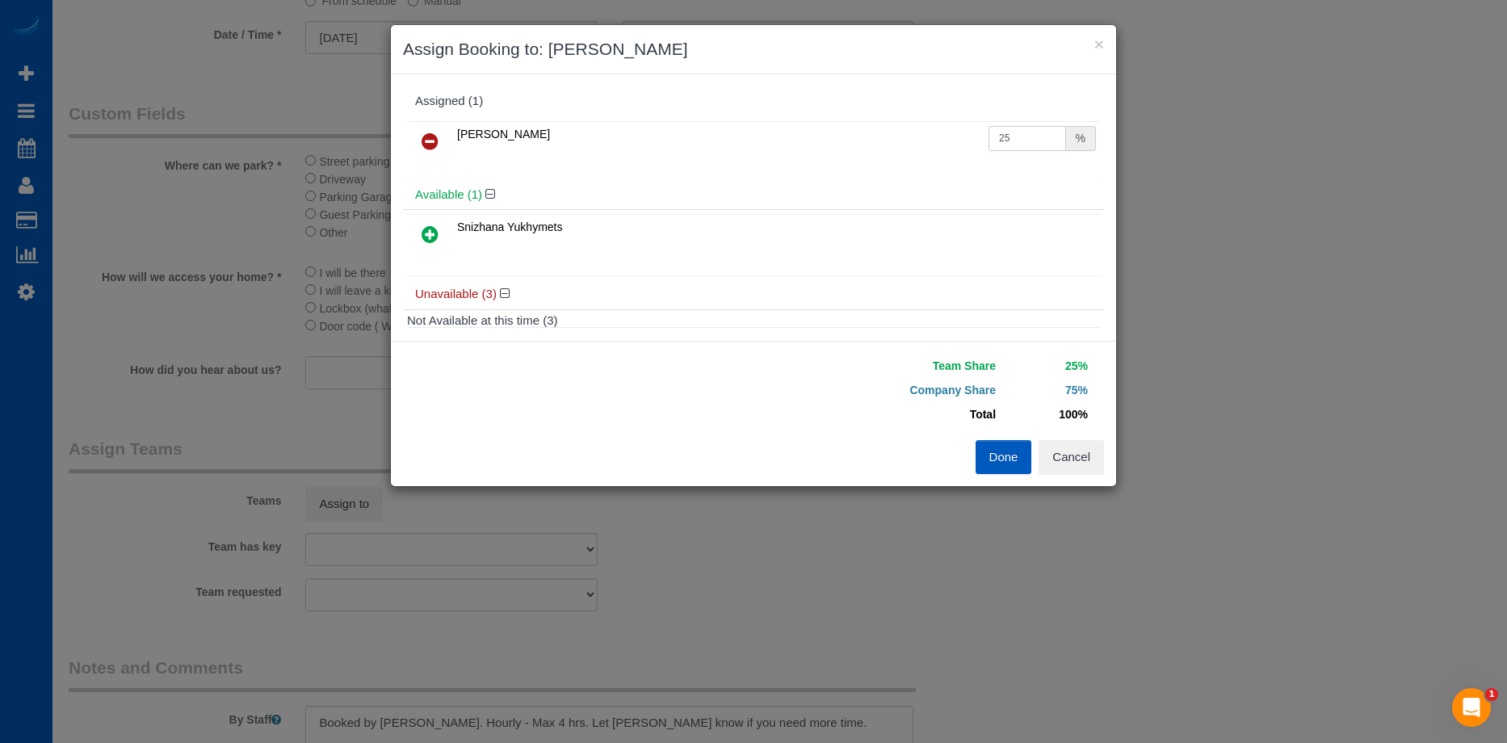
click at [1012, 131] on input "25" at bounding box center [1028, 138] width 78 height 25
drag, startPoint x: 1019, startPoint y: 132, endPoint x: 924, endPoint y: 132, distance: 94.5
click at [924, 132] on tr "[PERSON_NAME] 25 %" at bounding box center [753, 141] width 693 height 41
type input "54"
click at [1011, 449] on button "Done" at bounding box center [1004, 457] width 57 height 34
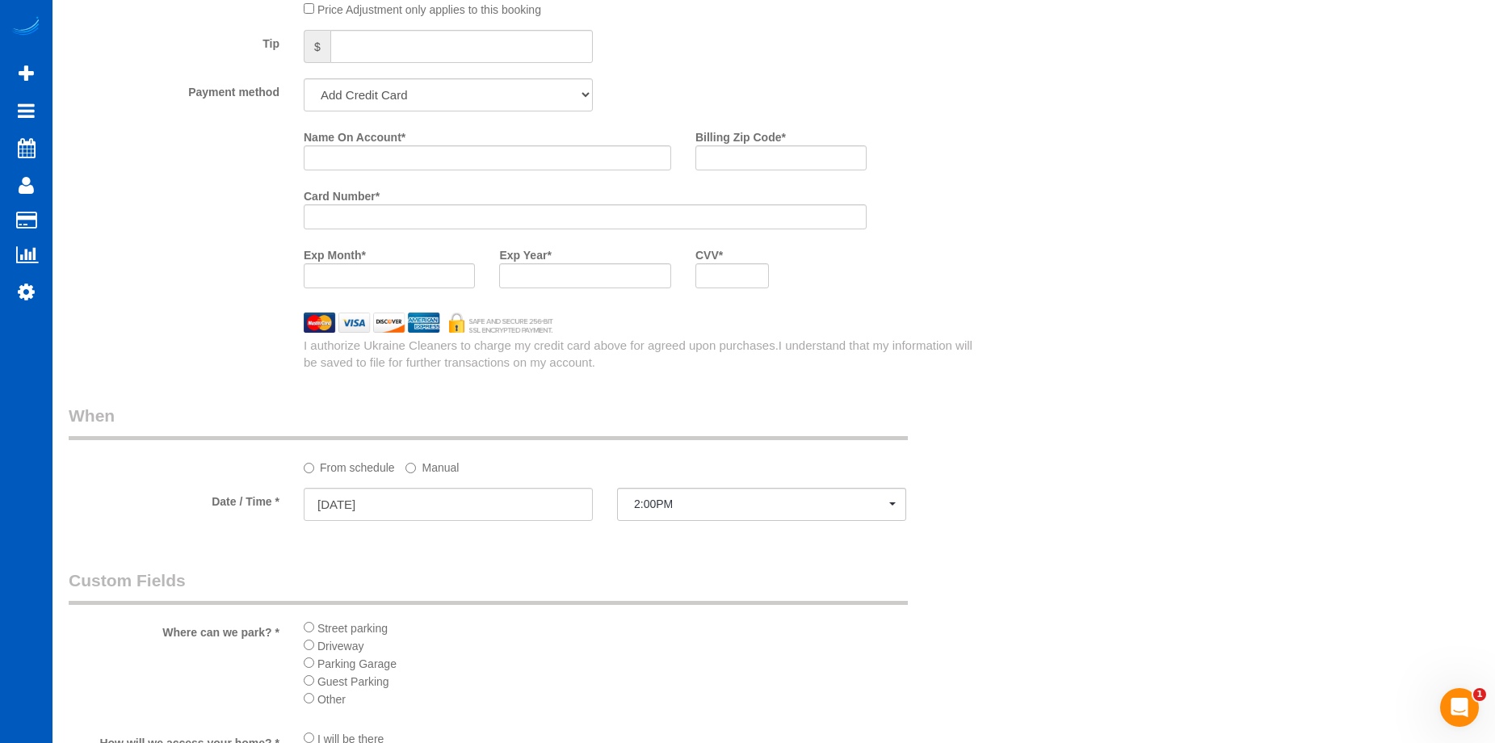
scroll to position [1468, 0]
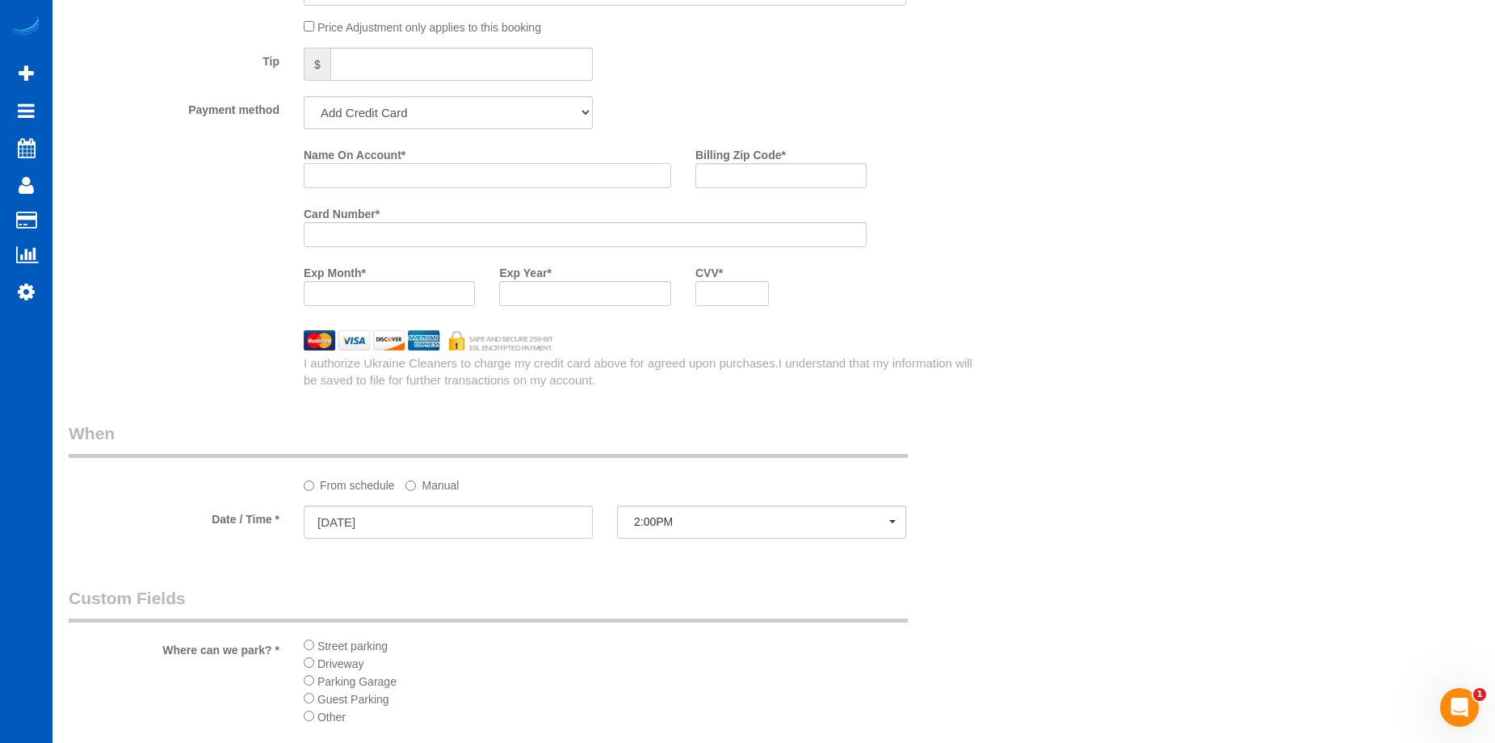
click at [375, 175] on input "Name On Account *" at bounding box center [488, 175] width 368 height 25
paste input "[PERSON_NAME]"
type input "[PERSON_NAME]"
click at [772, 179] on input "Billing Zip Code *" at bounding box center [781, 175] width 171 height 25
paste input "99212"
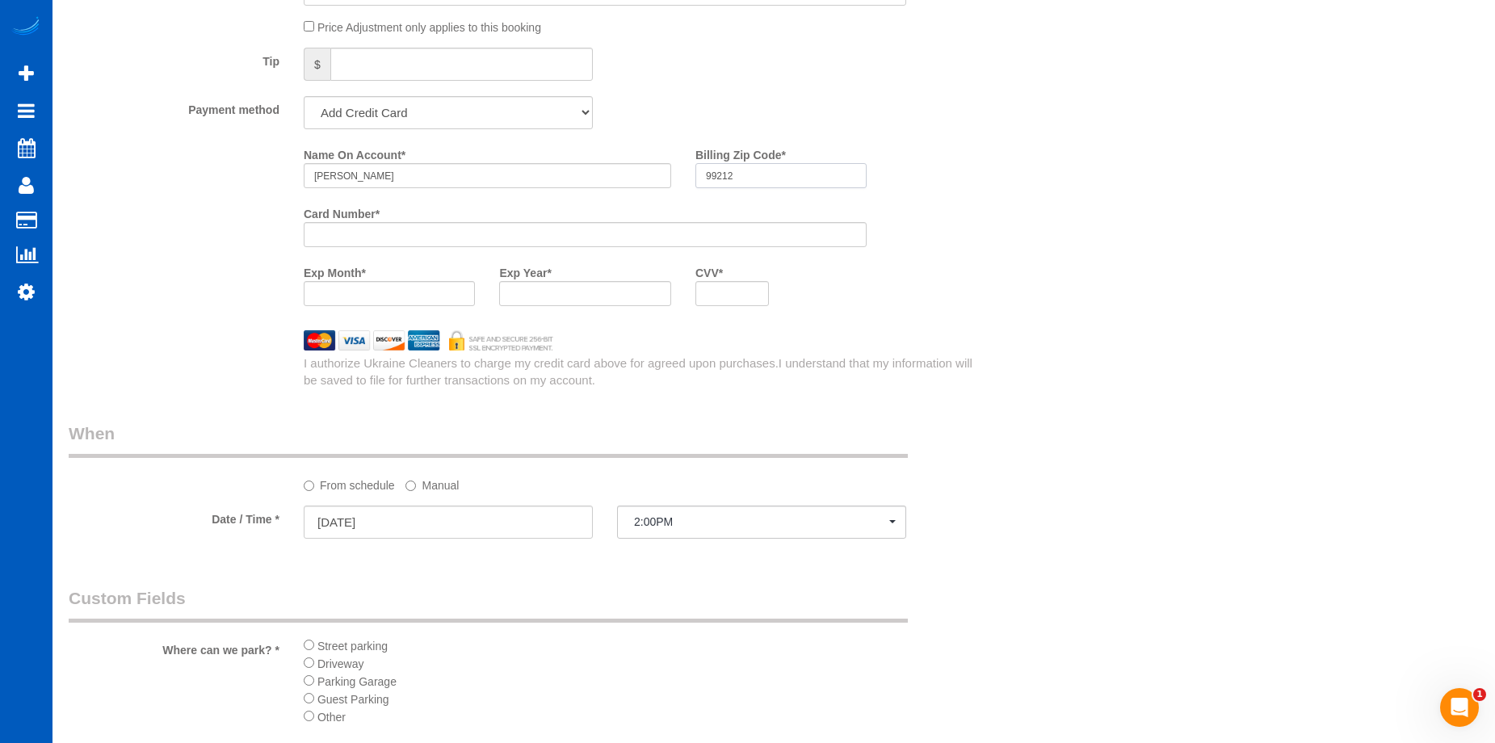
type input "99212"
click at [548, 301] on div at bounding box center [584, 293] width 171 height 25
click at [733, 301] on iframe at bounding box center [732, 294] width 53 height 14
click at [991, 251] on div "Name On Account * [PERSON_NAME] Billing Zip Code * 99212 Card Number * Exp Mont…" at bounding box center [644, 229] width 705 height 177
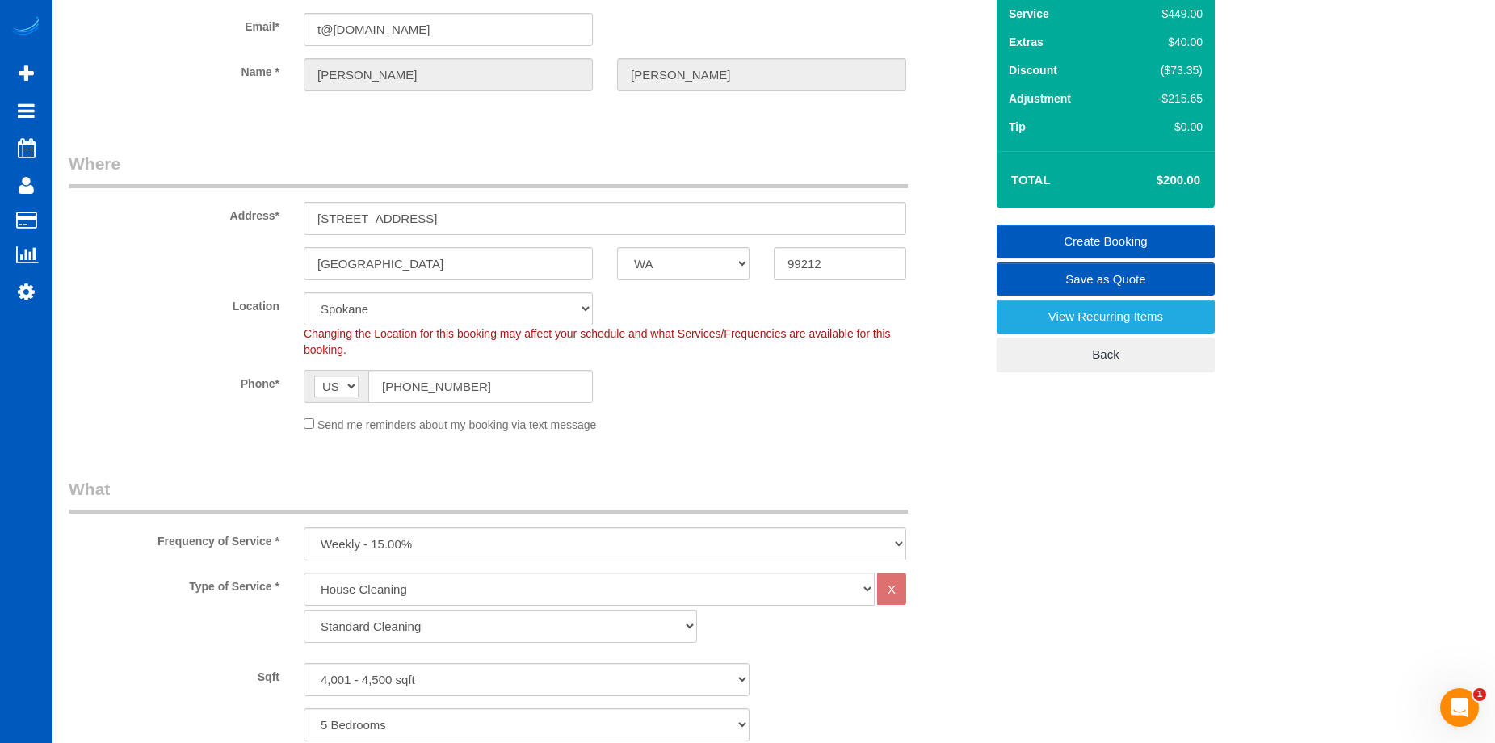
scroll to position [95, 0]
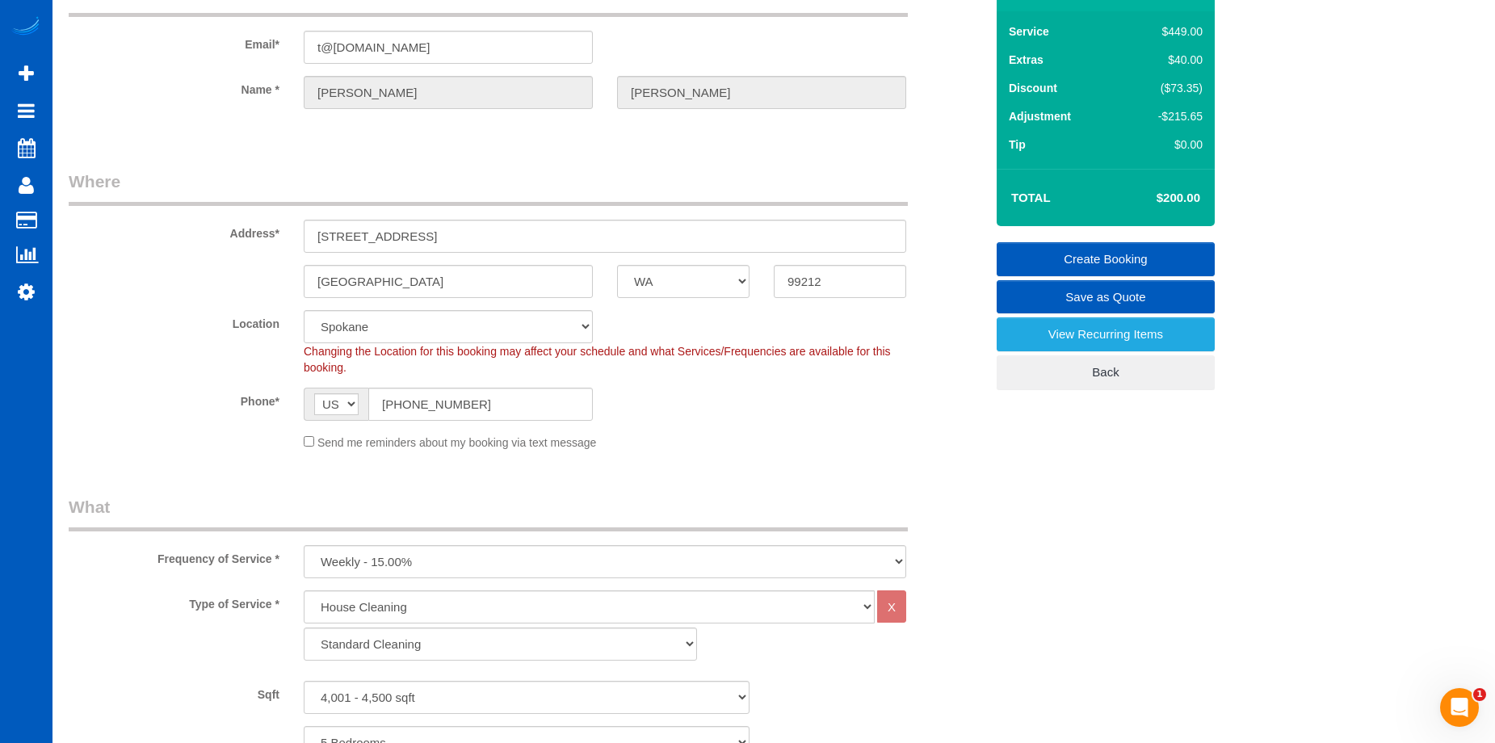
click at [1053, 244] on link "Create Booking" at bounding box center [1106, 259] width 218 height 34
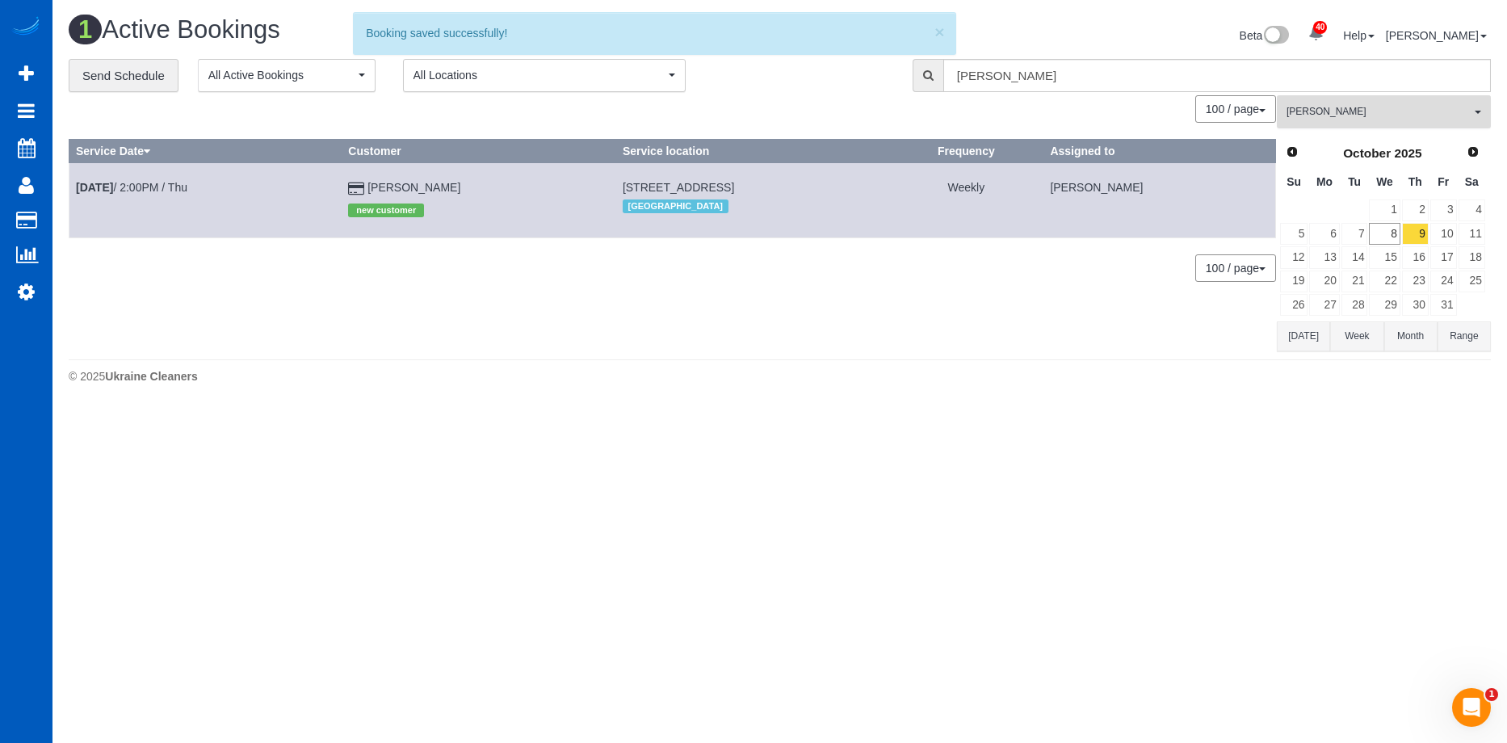
click at [1373, 111] on span "[PERSON_NAME]" at bounding box center [1379, 112] width 184 height 14
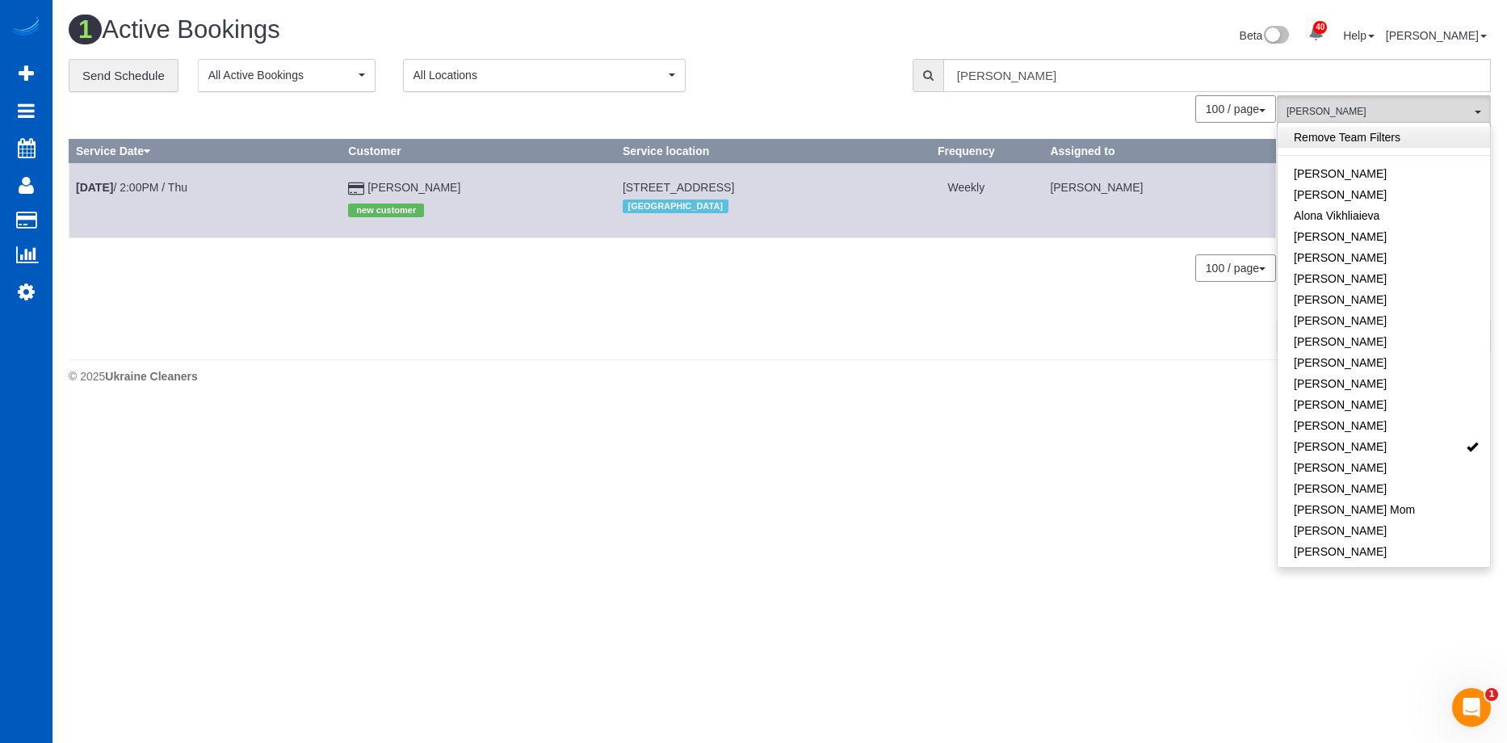
click at [1388, 139] on link "Remove Team Filters" at bounding box center [1384, 137] width 212 height 21
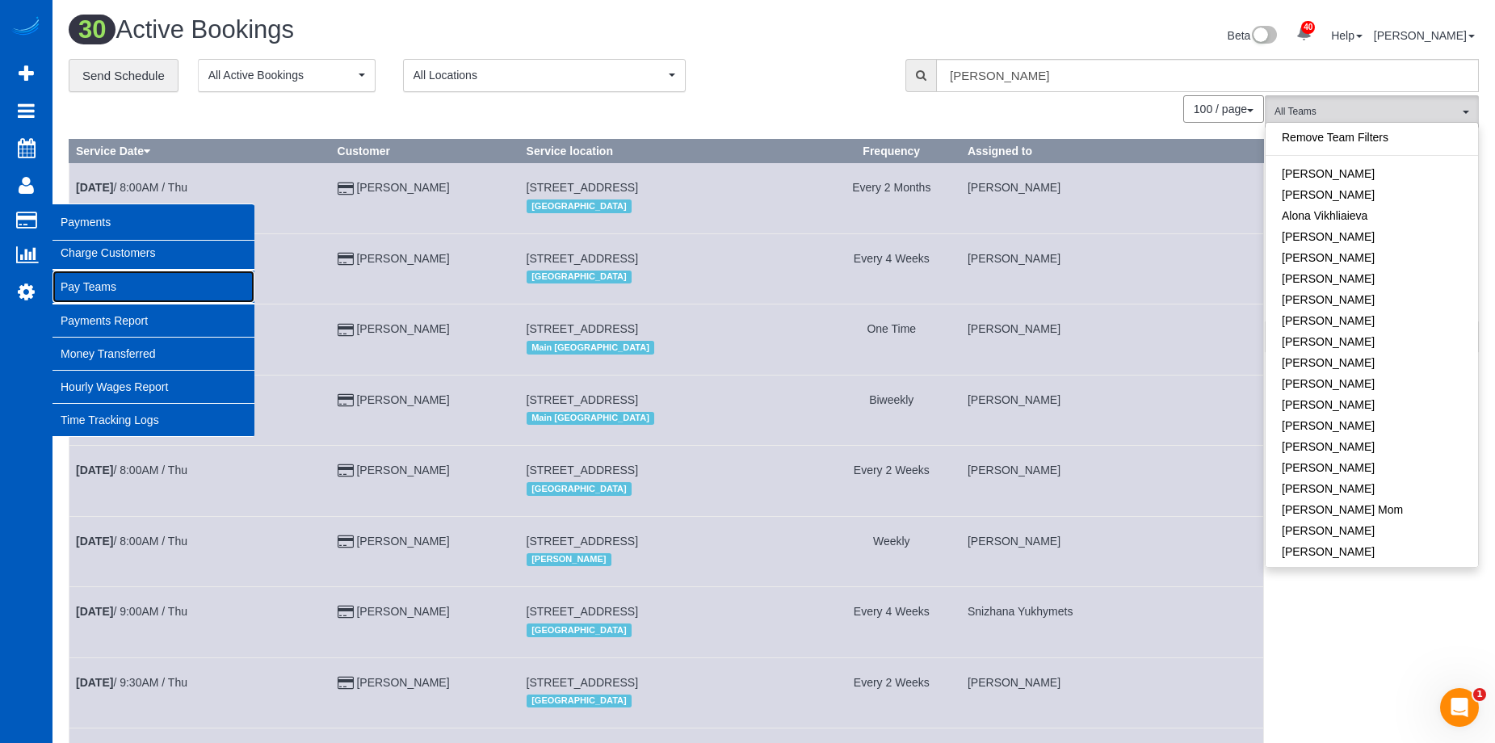
click at [84, 282] on link "Pay Teams" at bounding box center [154, 287] width 202 height 32
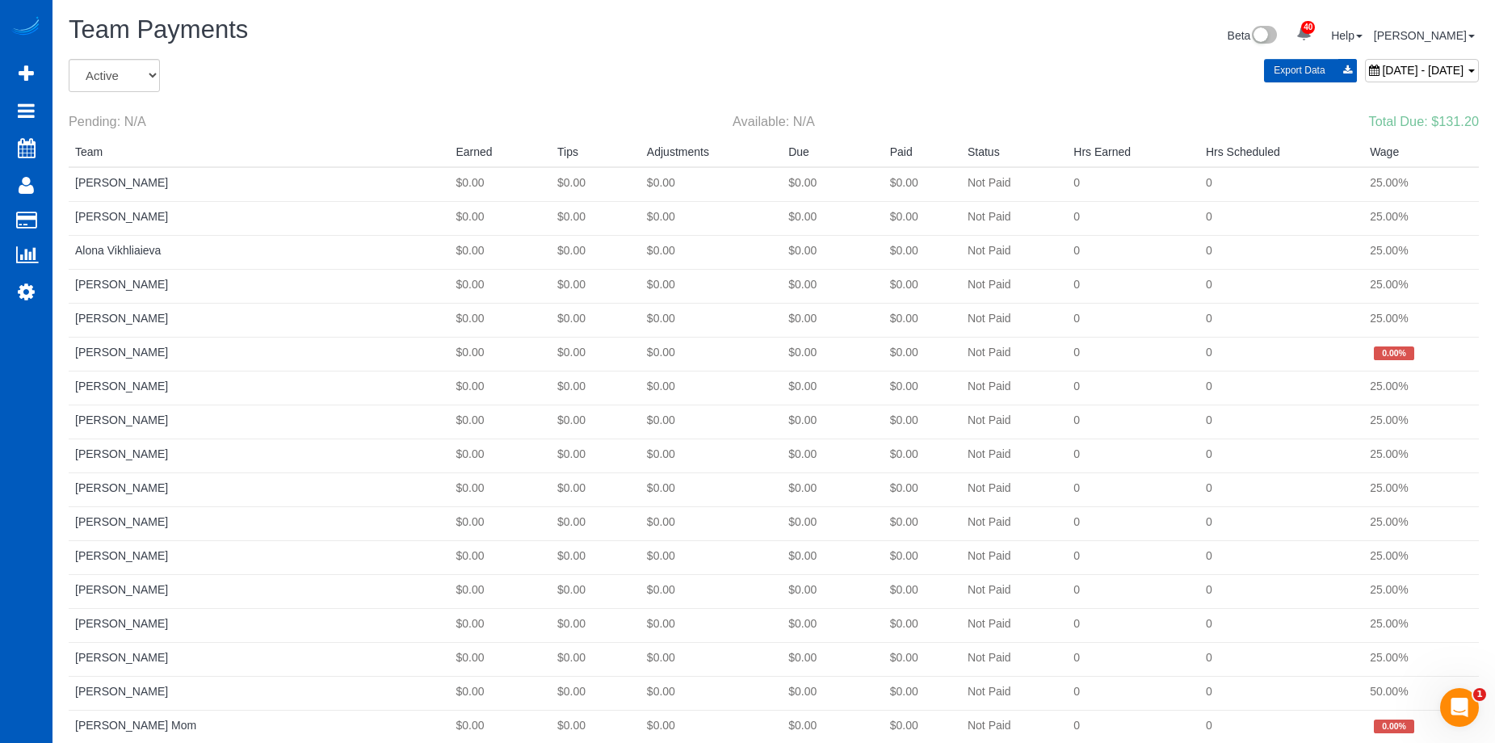
click at [1382, 64] on span "[DATE] - [DATE]" at bounding box center [1423, 70] width 82 height 13
type input "**********"
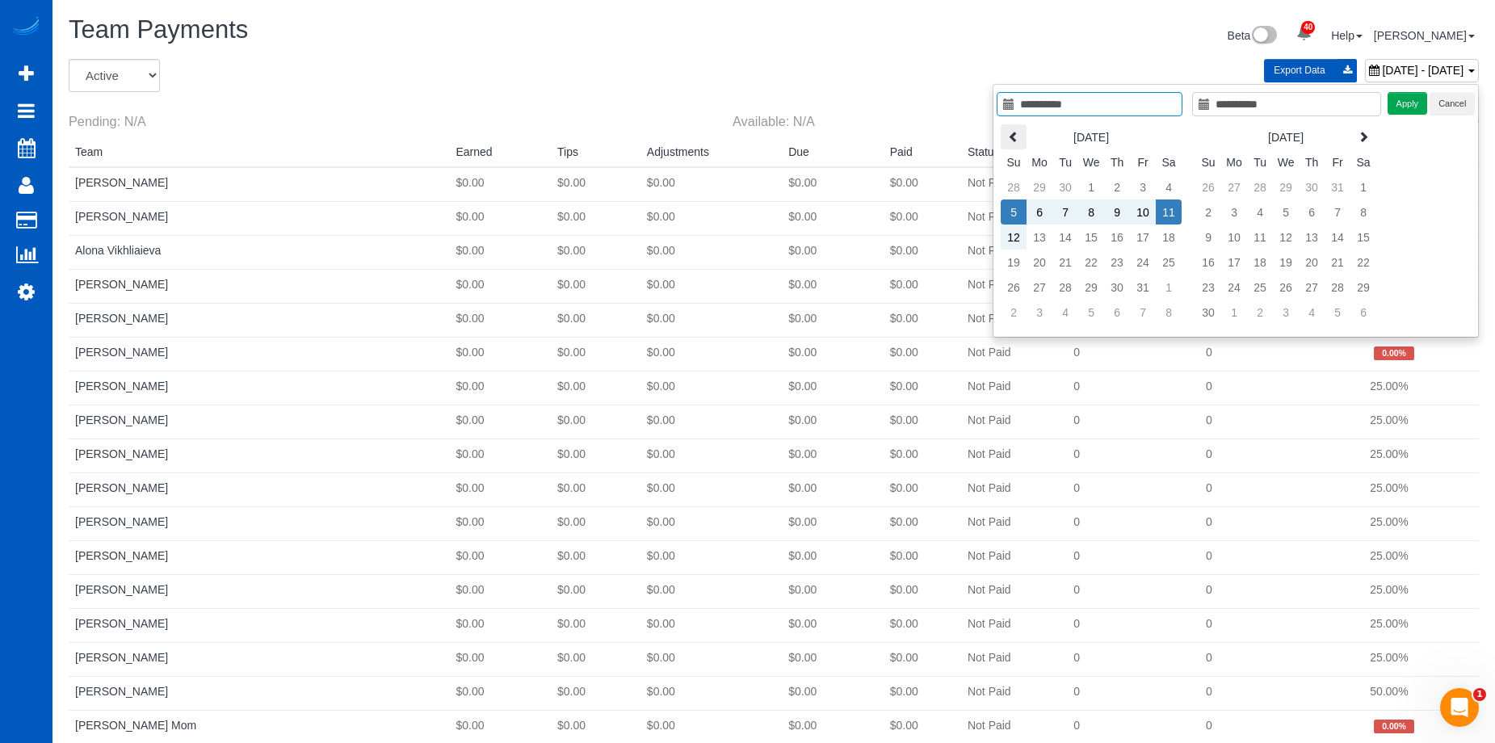
click at [1011, 131] on icon at bounding box center [1013, 136] width 11 height 11
drag, startPoint x: 1012, startPoint y: 204, endPoint x: 1108, endPoint y: 209, distance: 95.5
click at [1108, 209] on tr "7 8 9 10 11 12 13" at bounding box center [1091, 212] width 181 height 25
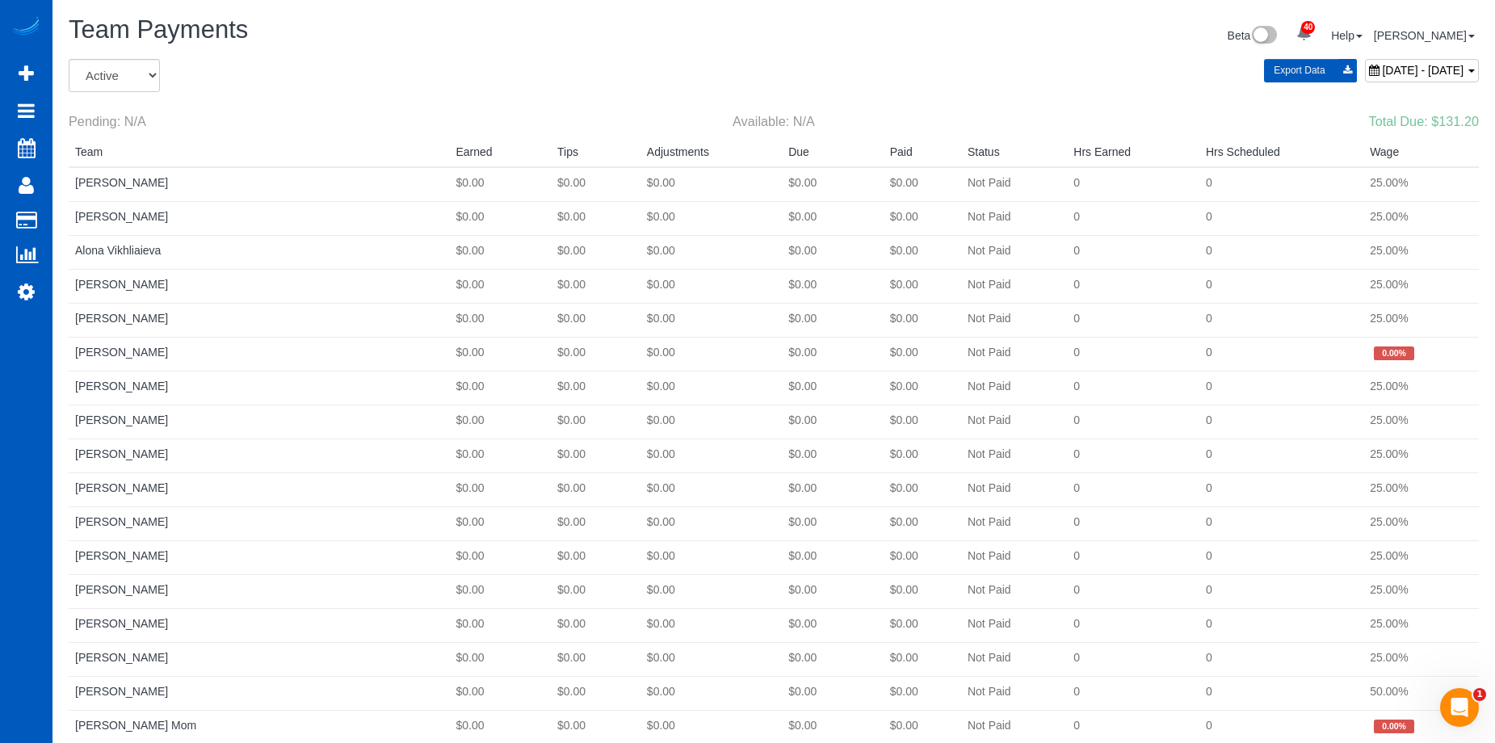
click at [889, 29] on div "Beta 40 Your Notifications You have 0 alerts × You have 3 to charge for [DATE] …" at bounding box center [1132, 37] width 717 height 43
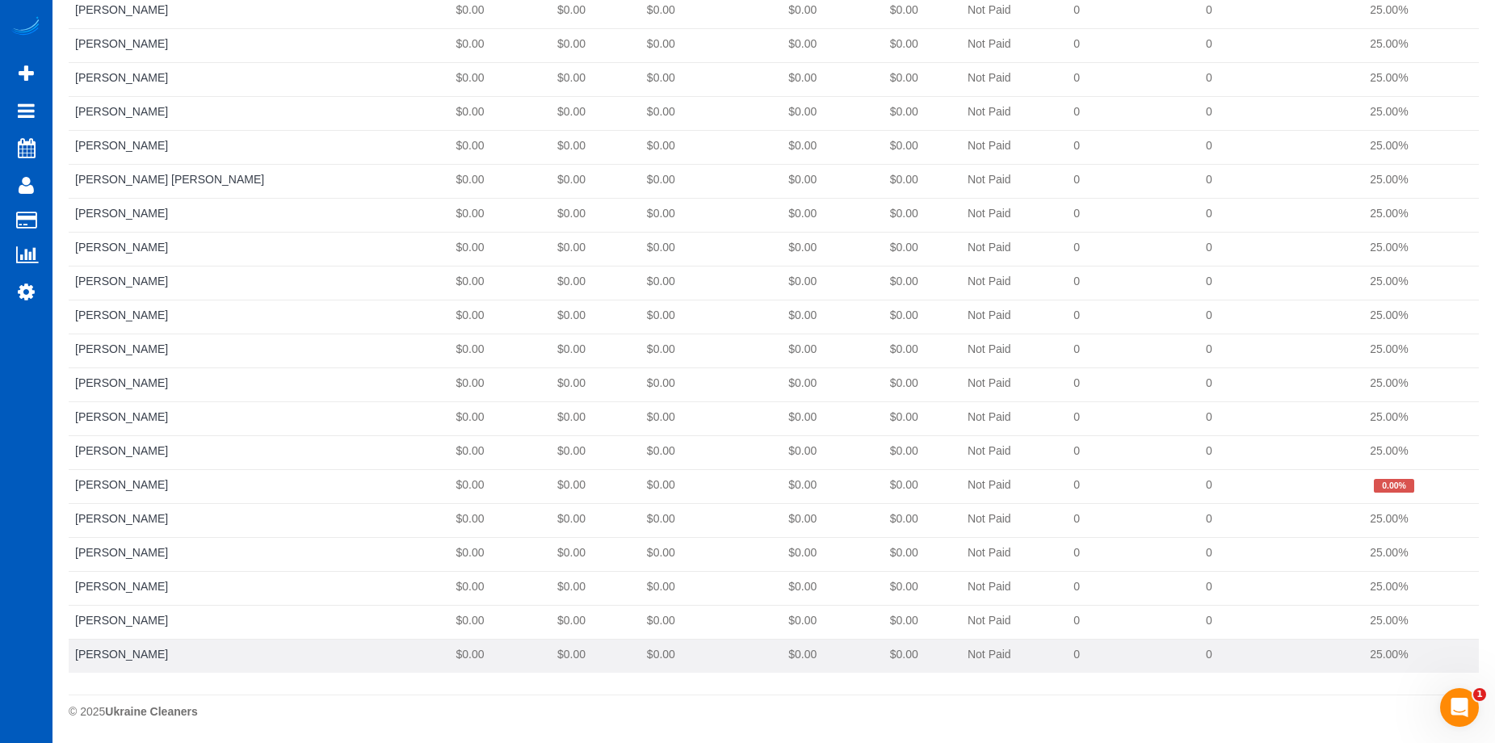
drag, startPoint x: 76, startPoint y: 151, endPoint x: 1170, endPoint y: 657, distance: 1205.1
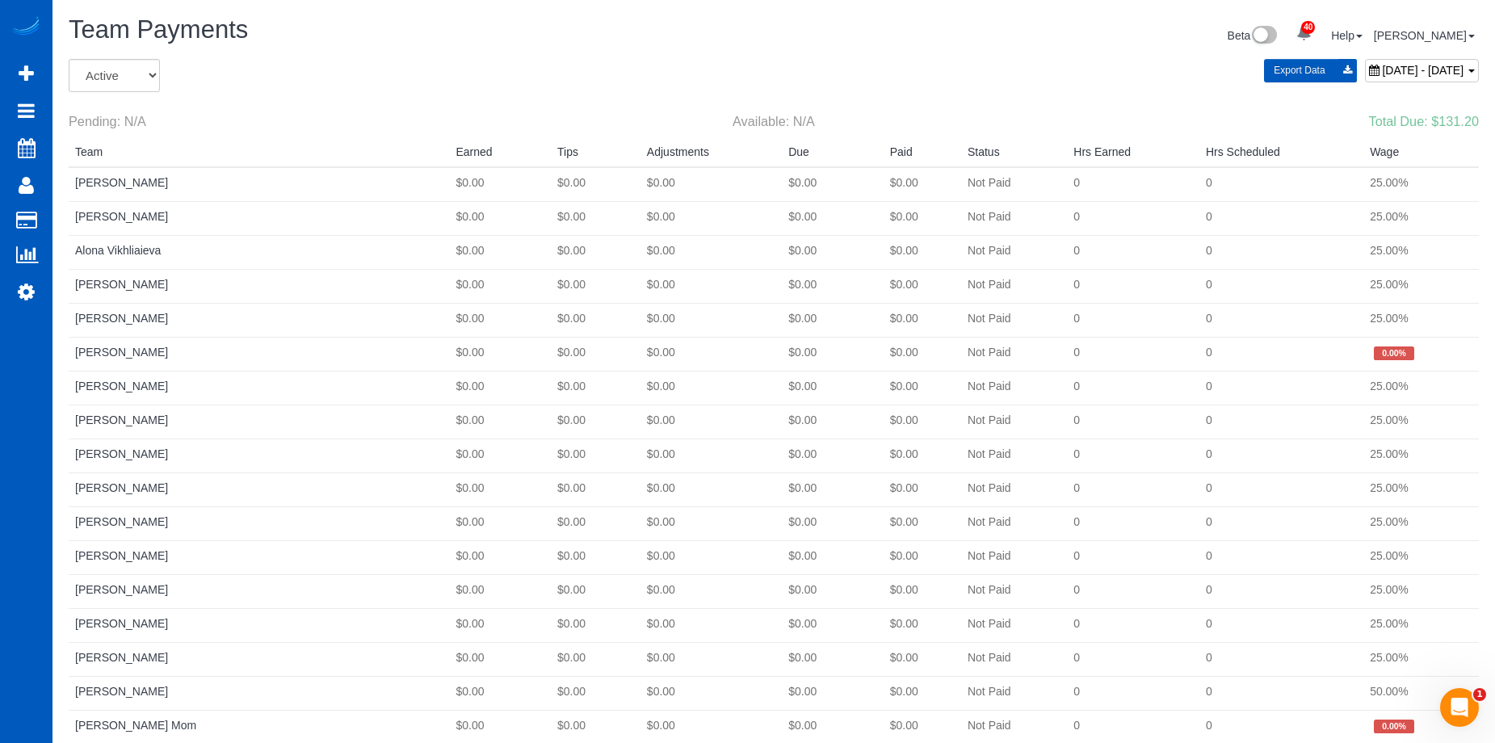
click at [997, 66] on div "Export Data [DATE] - [DATE]" at bounding box center [1013, 70] width 932 height 23
click at [1382, 64] on span "[DATE] - [DATE]" at bounding box center [1423, 70] width 82 height 13
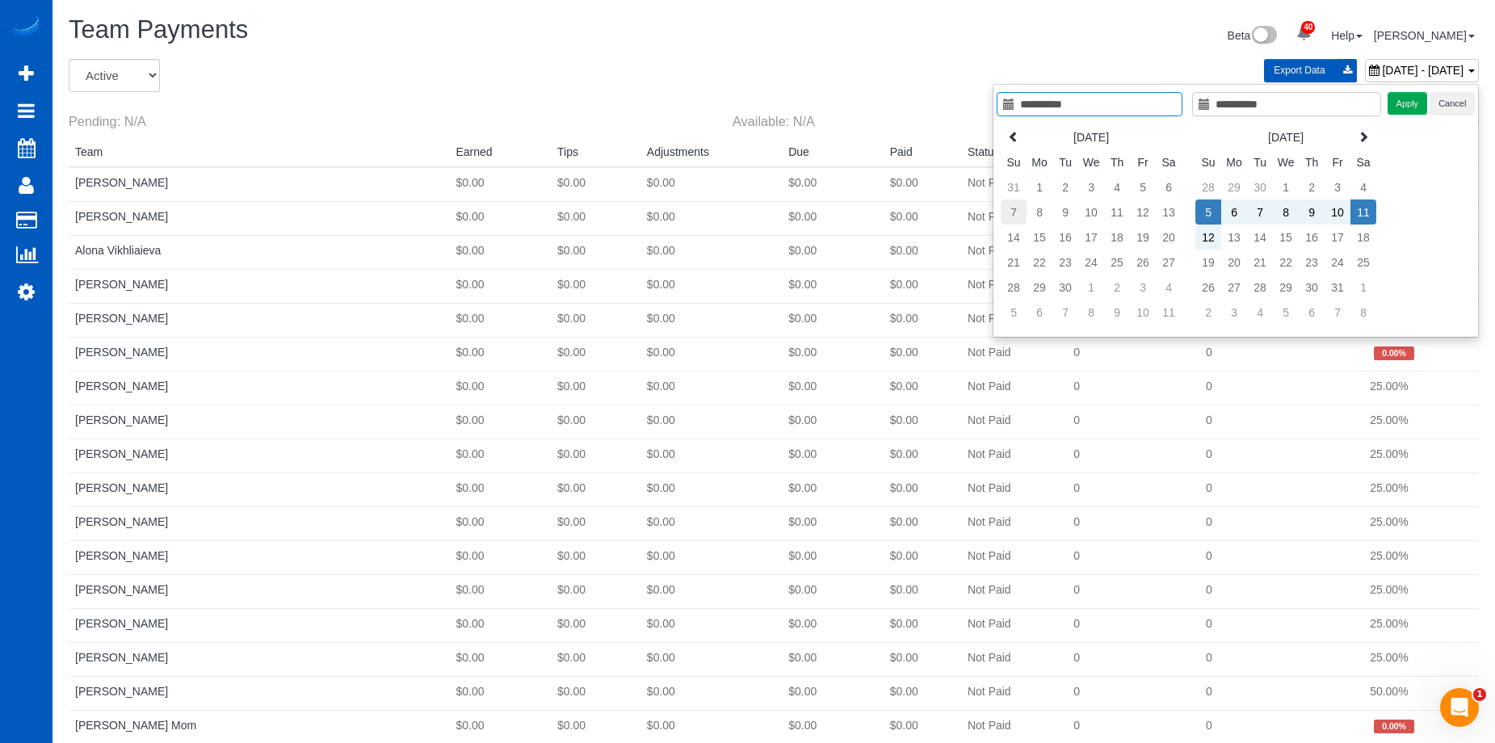
type input "**********"
click at [1020, 209] on td "7" at bounding box center [1014, 212] width 26 height 25
type input "**********"
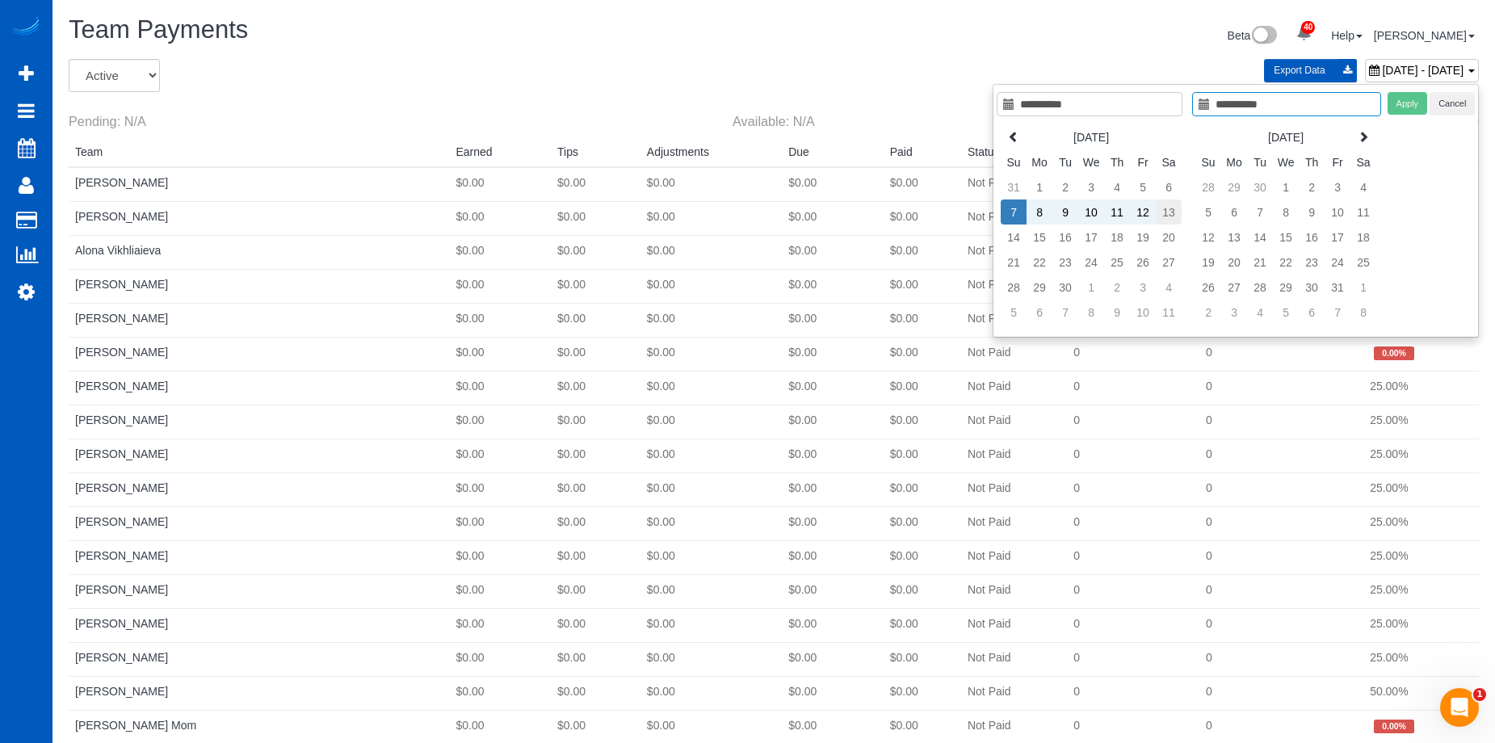
click at [1173, 209] on td "13" at bounding box center [1169, 212] width 26 height 25
click at [1407, 98] on button "Apply" at bounding box center [1408, 103] width 40 height 23
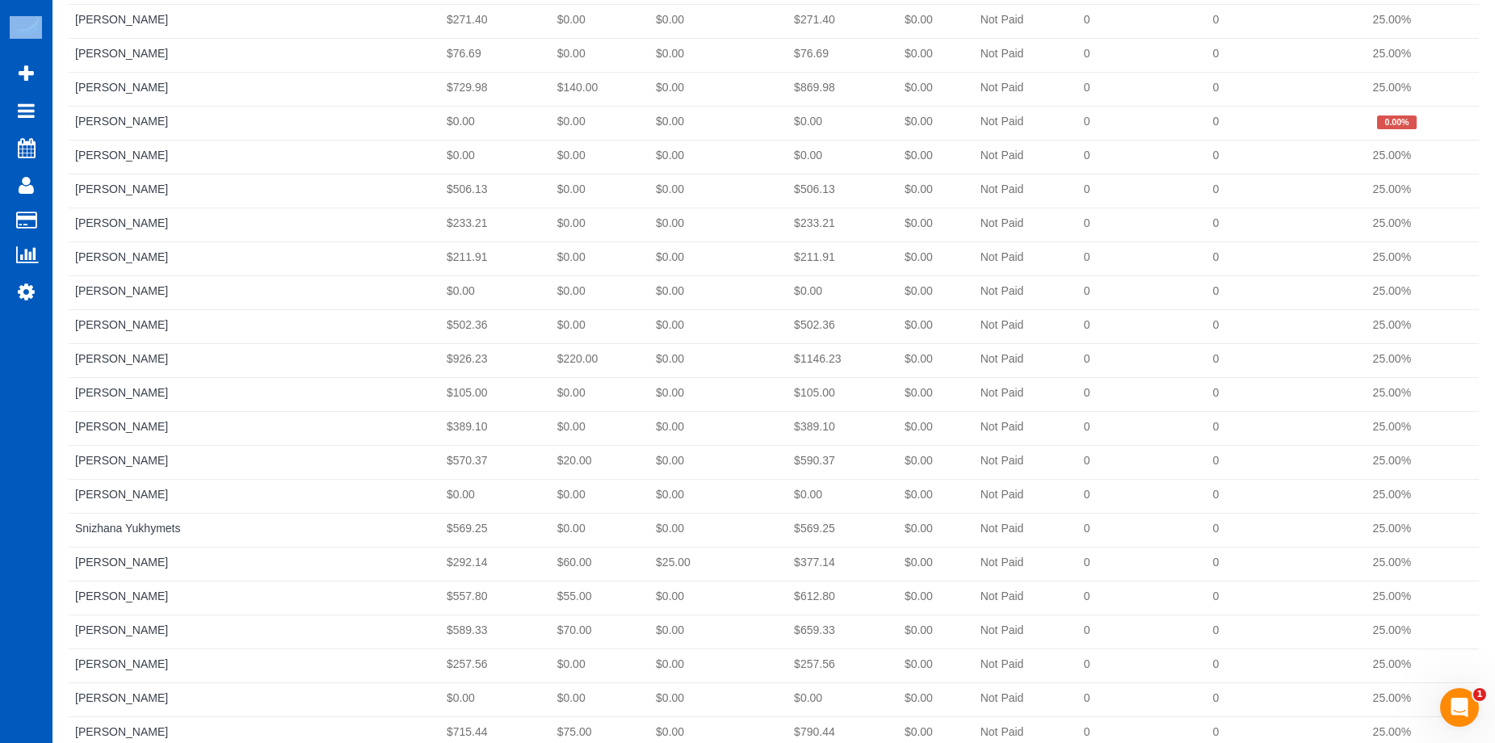
scroll to position [1768, 0]
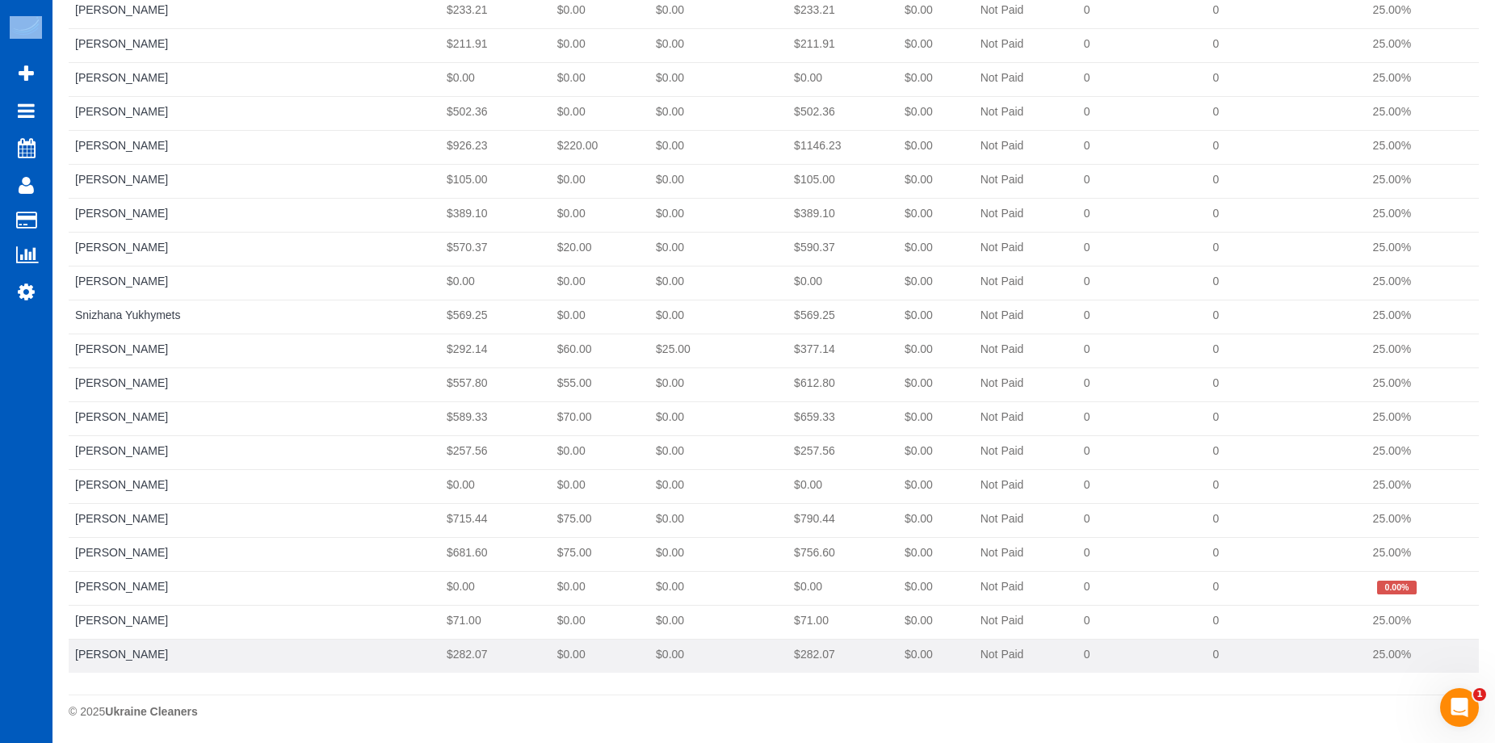
drag, startPoint x: 79, startPoint y: 153, endPoint x: 1399, endPoint y: 668, distance: 1416.8
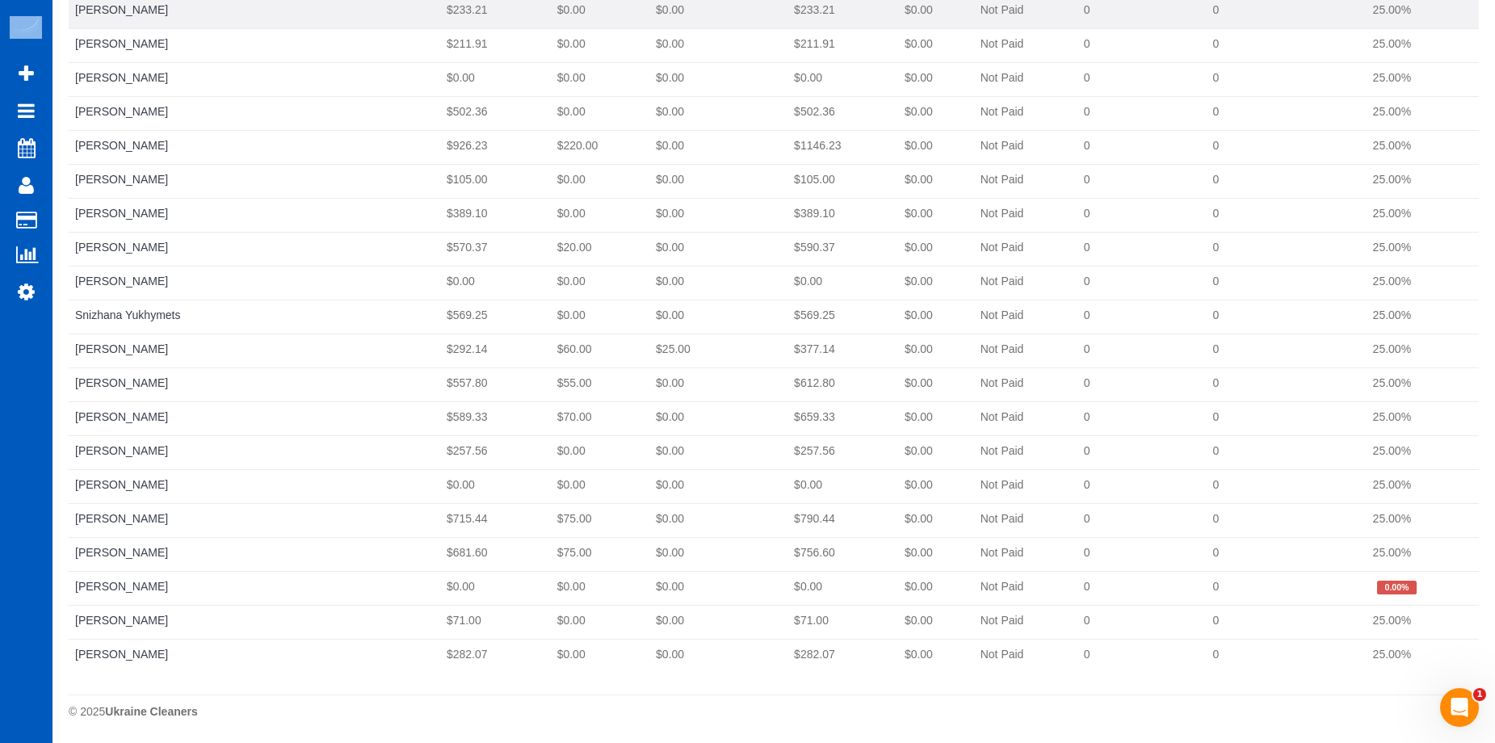
copy table "Team Earned Tips Adjustments Due Paid Status Hrs Earned Hrs Scheduled Wage [PER…"
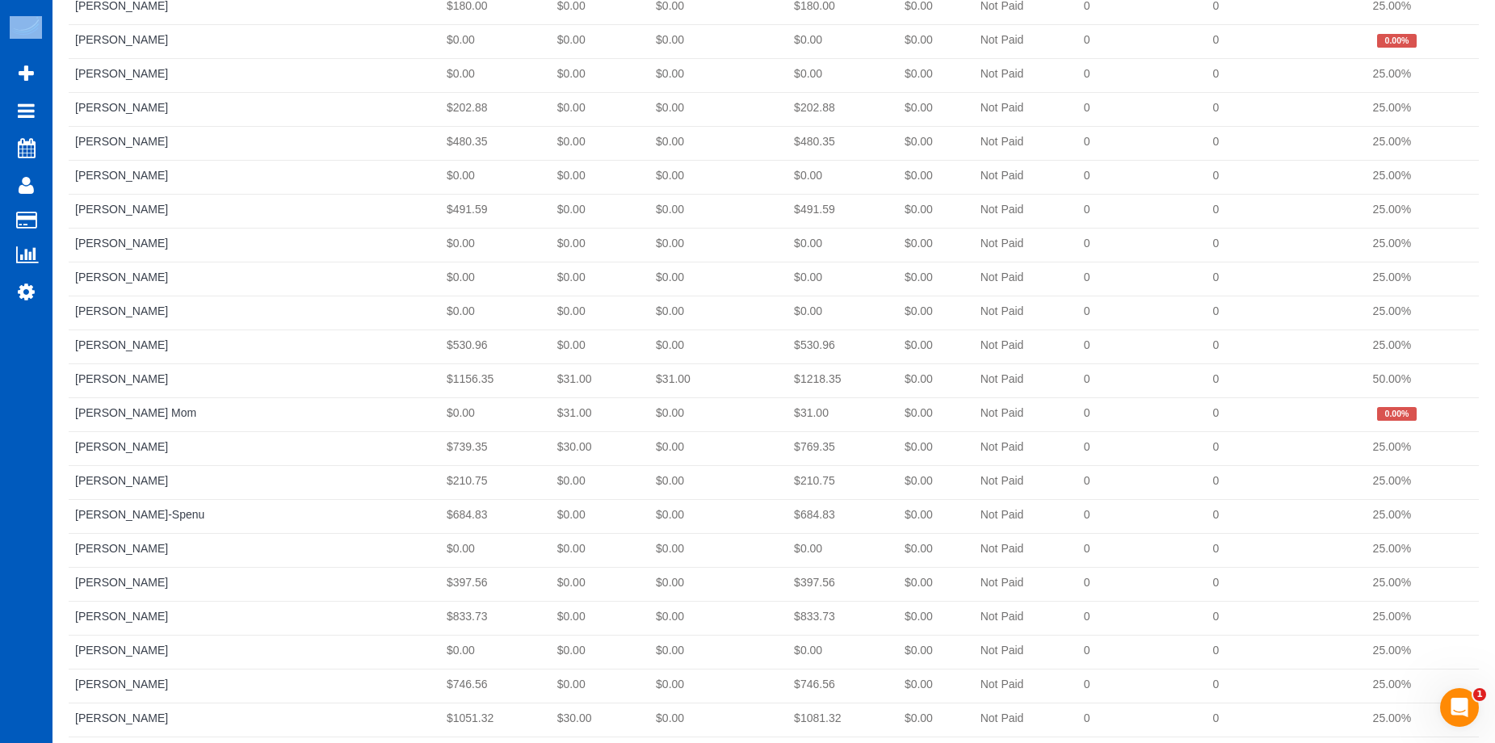
scroll to position [0, 0]
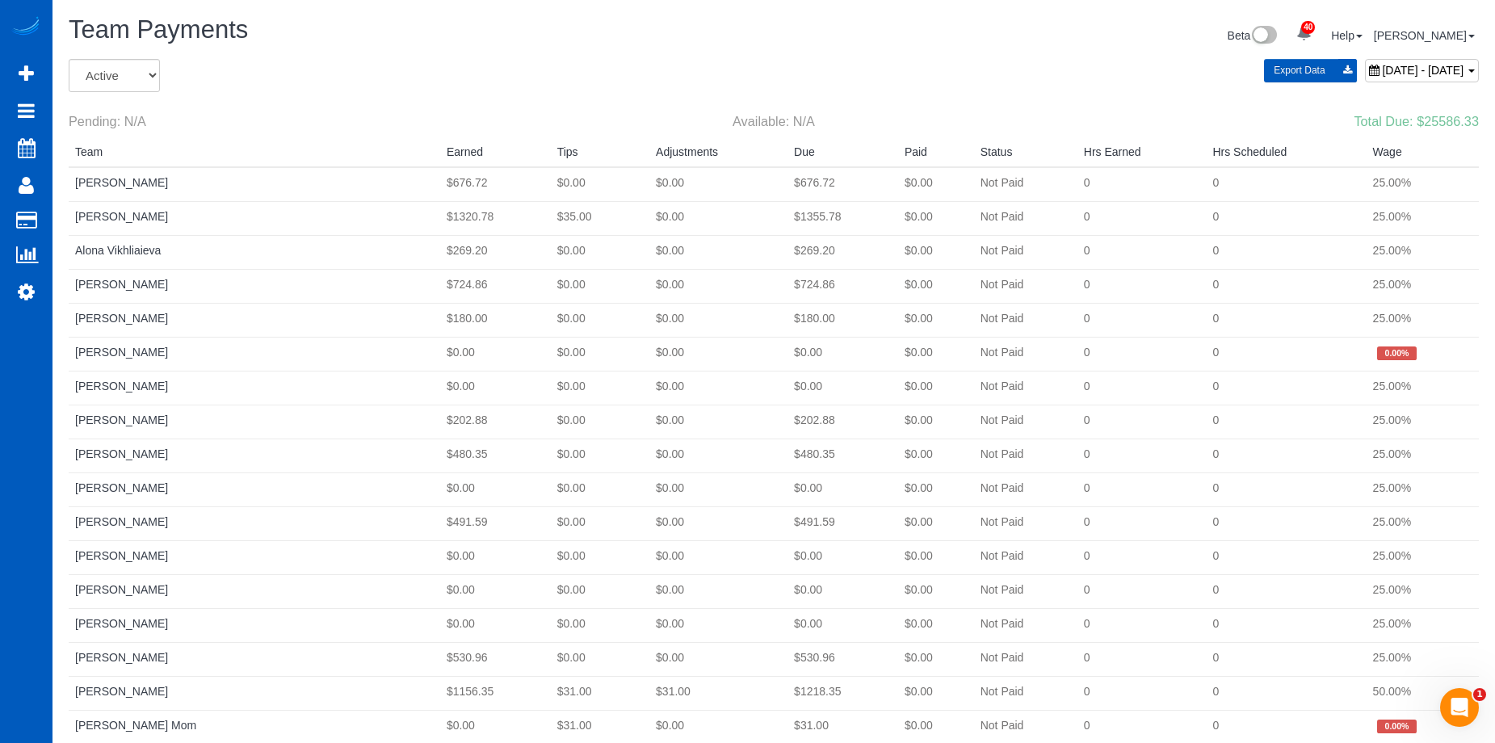
click at [1387, 68] on span "[DATE] - [DATE]" at bounding box center [1423, 70] width 82 height 13
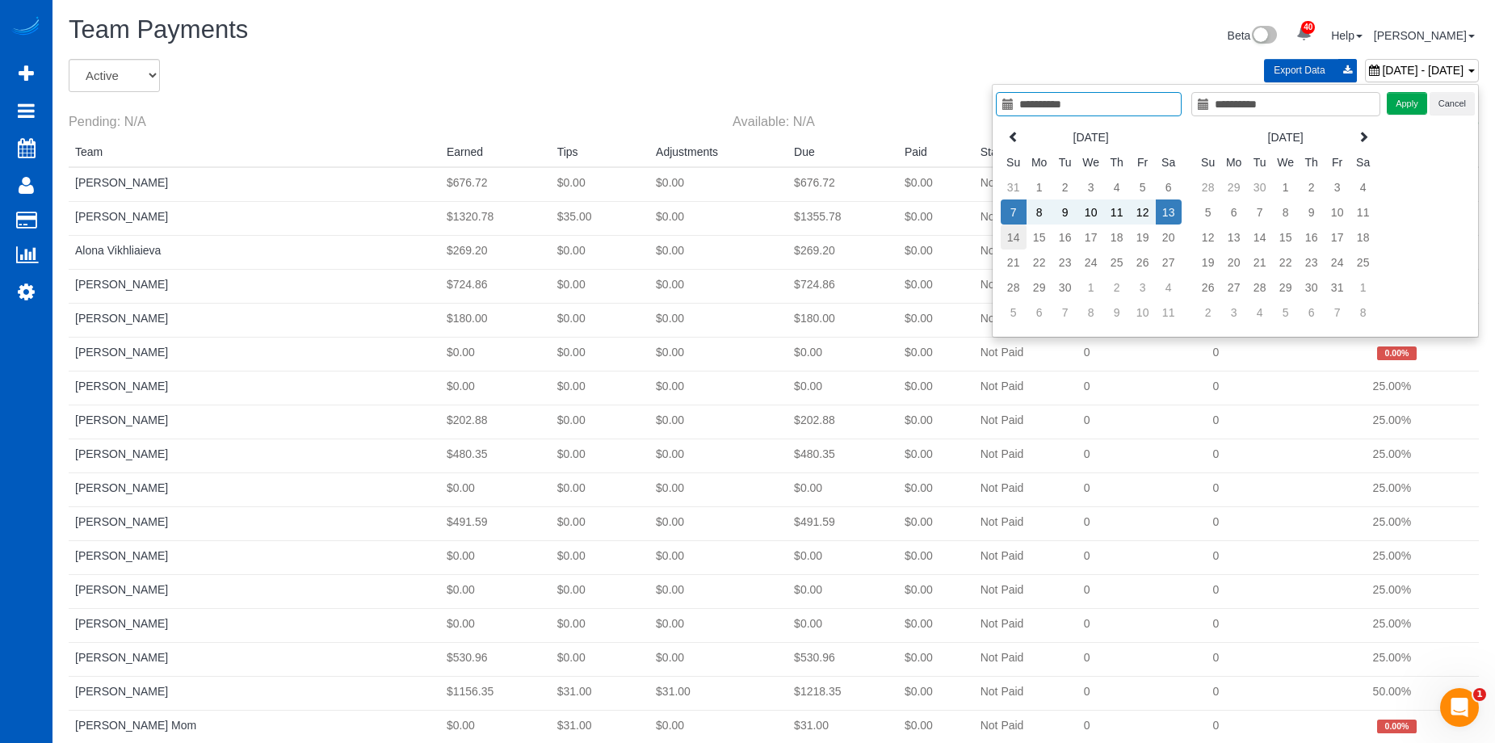
type input "**********"
click at [1011, 233] on td "14" at bounding box center [1014, 237] width 26 height 25
type input "**********"
click at [1167, 234] on td "20" at bounding box center [1169, 237] width 26 height 25
click at [1396, 99] on button "Apply" at bounding box center [1407, 103] width 40 height 23
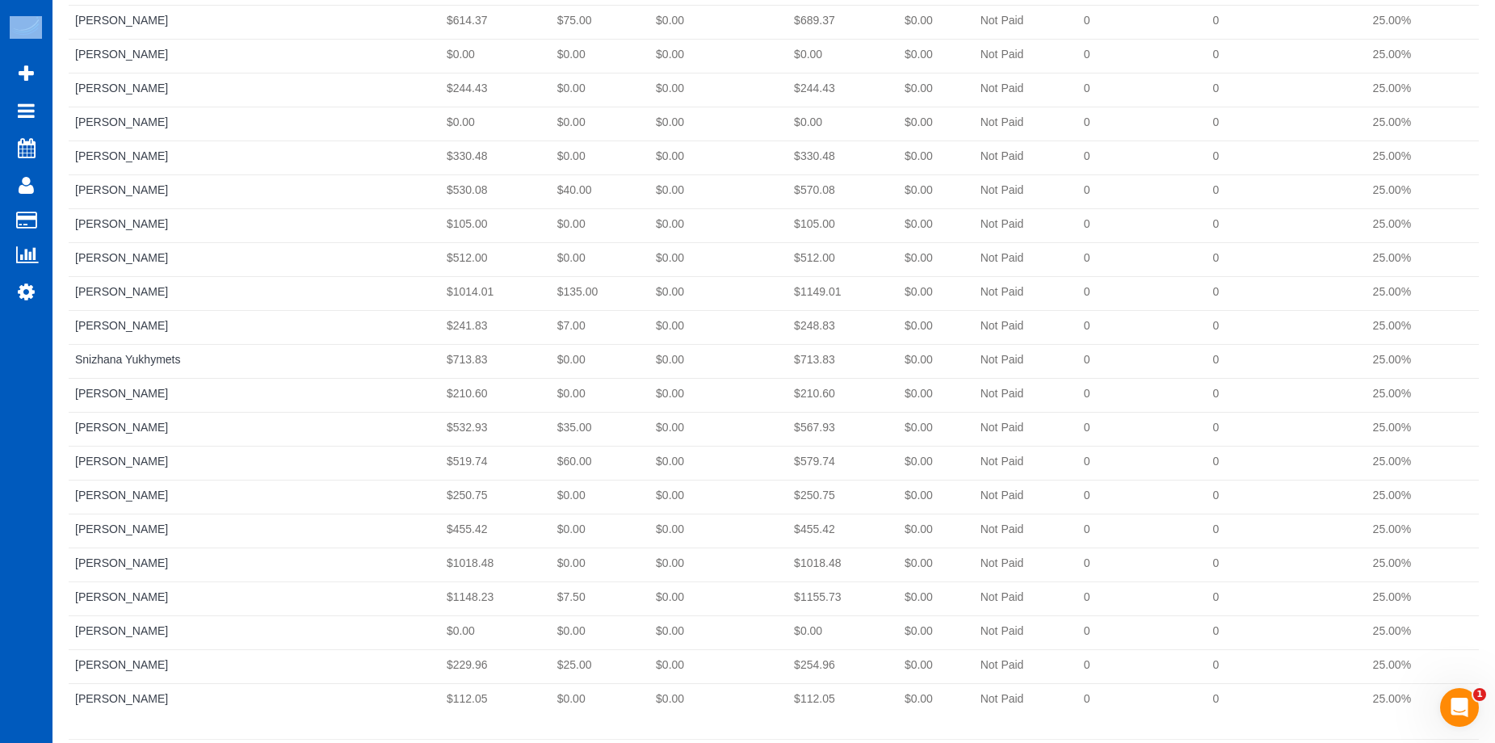
scroll to position [1768, 0]
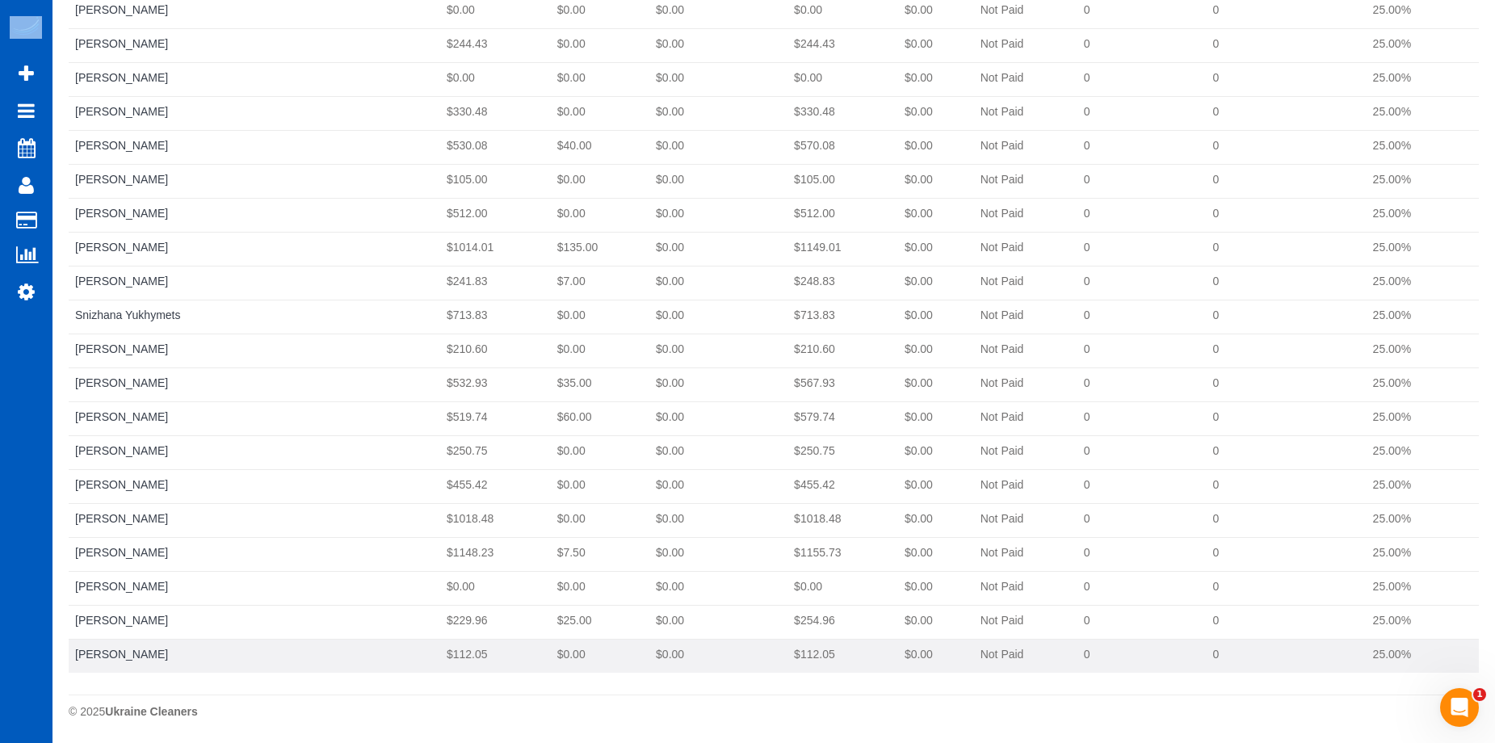
drag, startPoint x: 72, startPoint y: 180, endPoint x: 1431, endPoint y: 652, distance: 1438.4
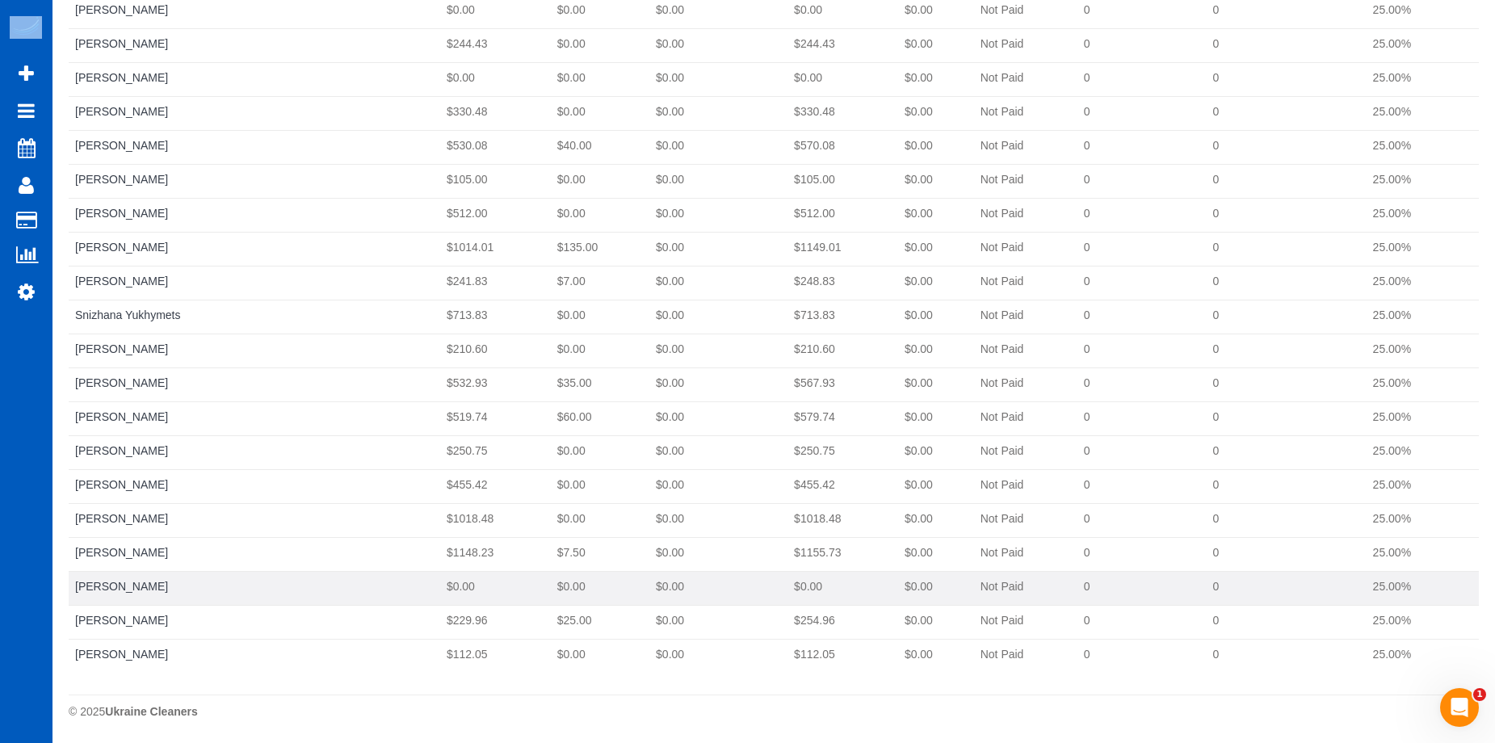
copy tbody "[PERSON_NAME] $836.51 $0.00 $0.00 $836.51 $0.00 Not Paid 0 0 25.00% [PERSON_NAM…"
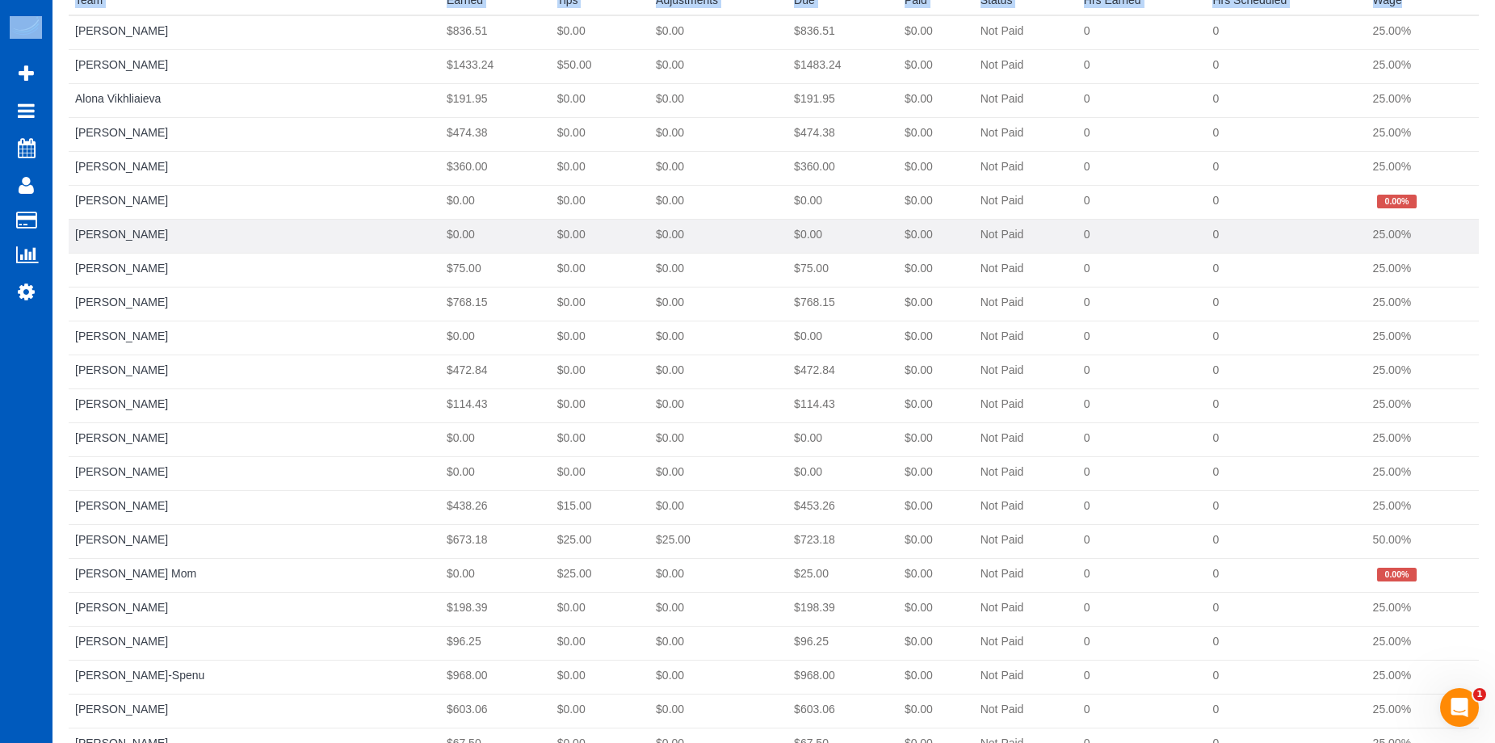
scroll to position [0, 0]
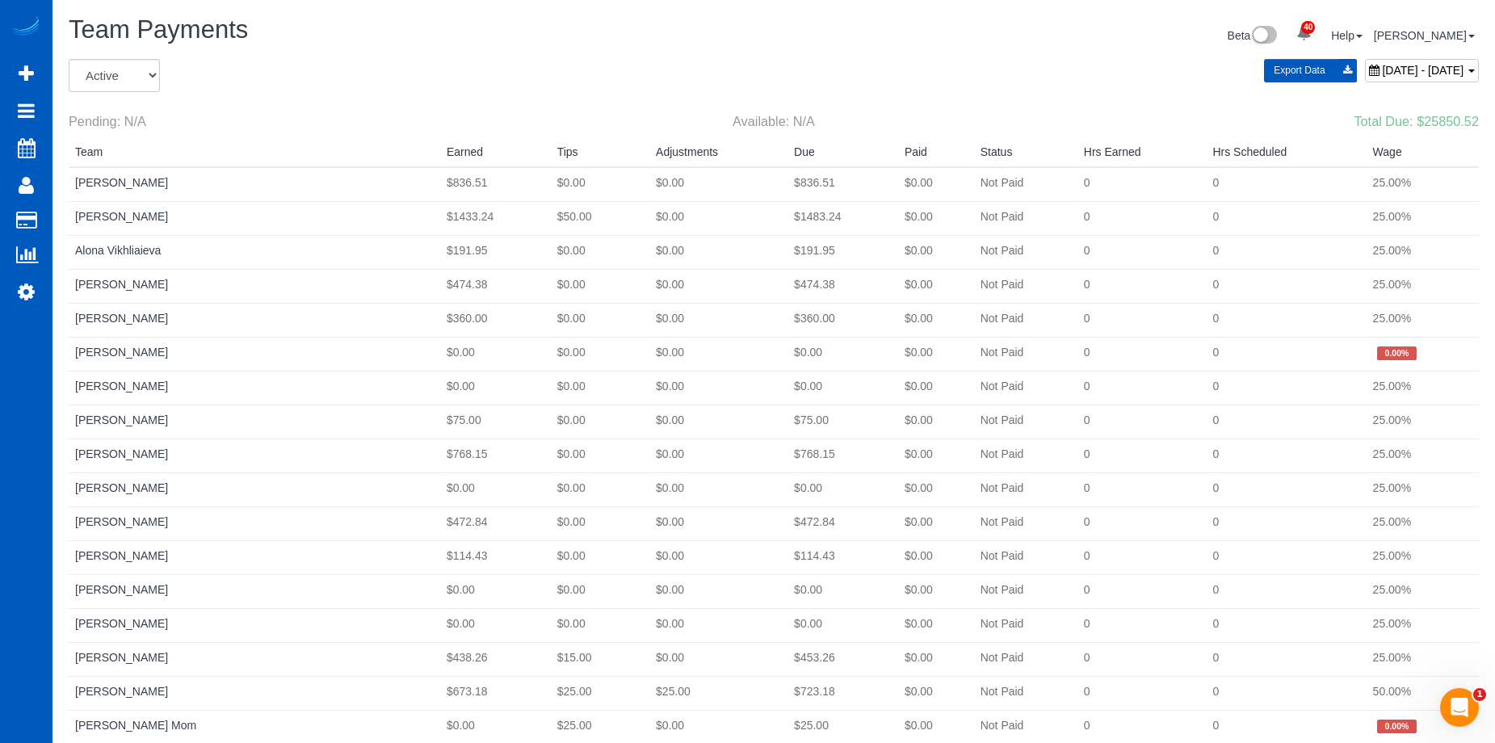
click at [1382, 68] on span "[DATE] - [DATE]" at bounding box center [1423, 70] width 82 height 13
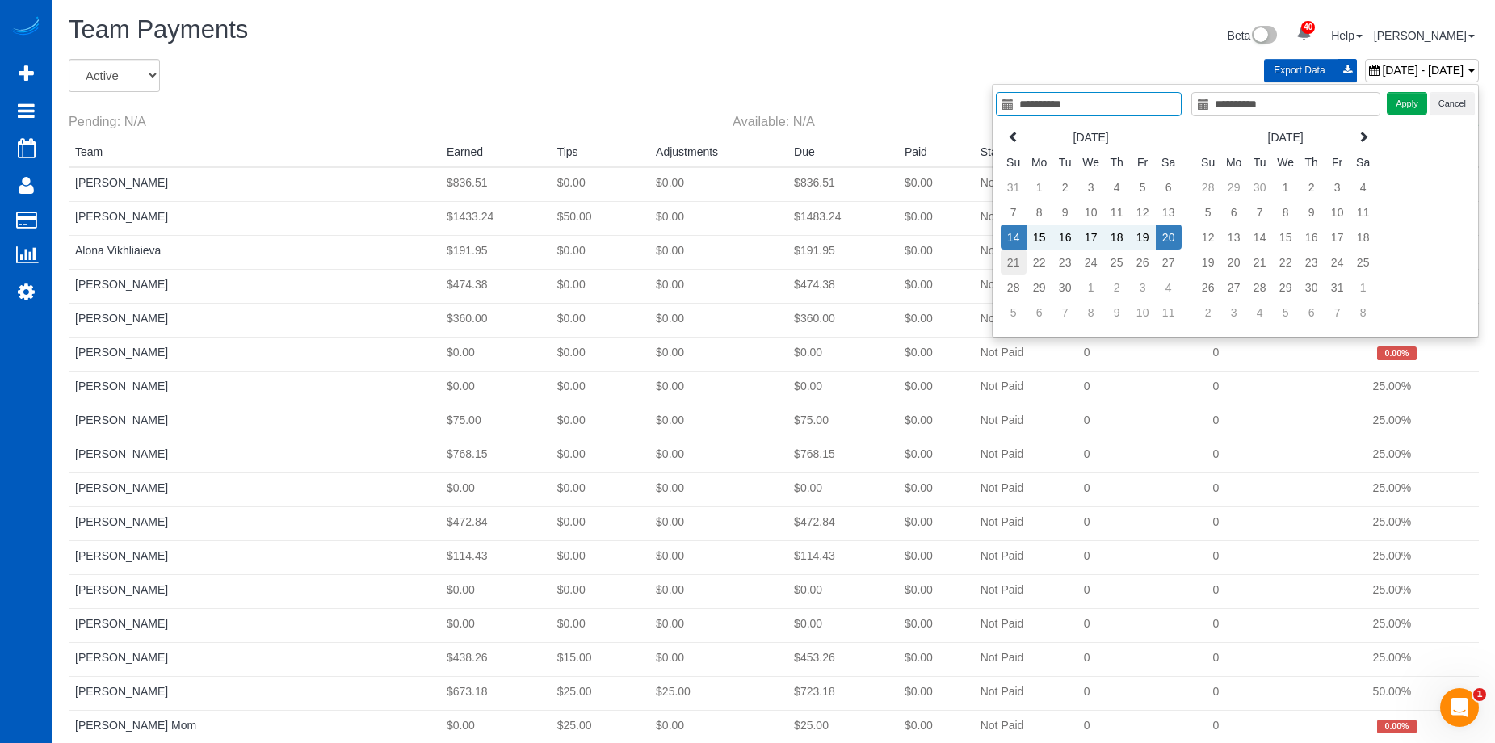
type input "**********"
click at [1011, 259] on td "21" at bounding box center [1014, 262] width 26 height 25
type input "**********"
click at [1164, 263] on td "27" at bounding box center [1169, 262] width 26 height 25
click at [1411, 100] on button "Apply" at bounding box center [1407, 103] width 40 height 23
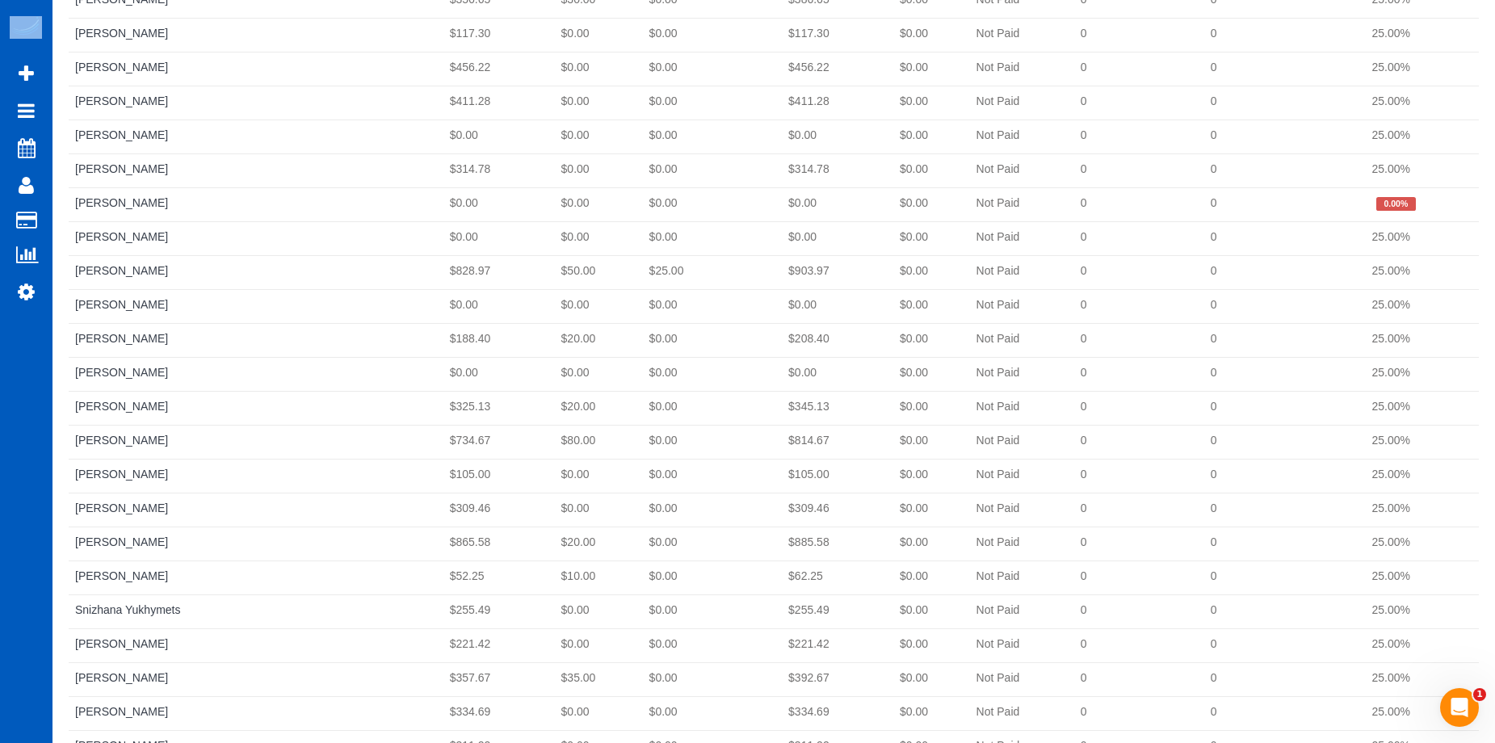
scroll to position [1768, 0]
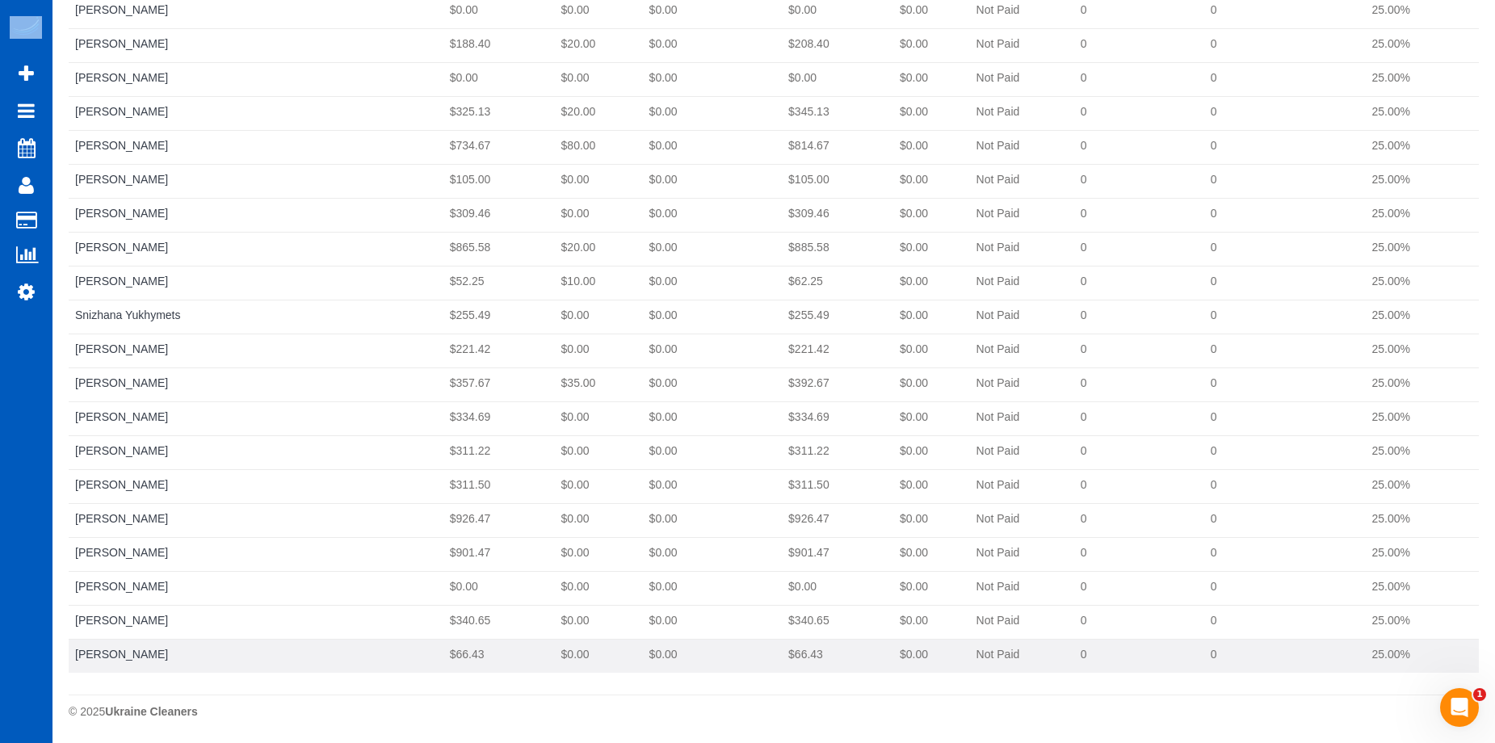
drag, startPoint x: 72, startPoint y: 182, endPoint x: 1427, endPoint y: 661, distance: 1437.0
copy tbody "[PERSON_NAME] $600.29 $15.00 $0.00 $615.29 $0.00 Not Paid 0 0 25.00% [PERSON_NA…"
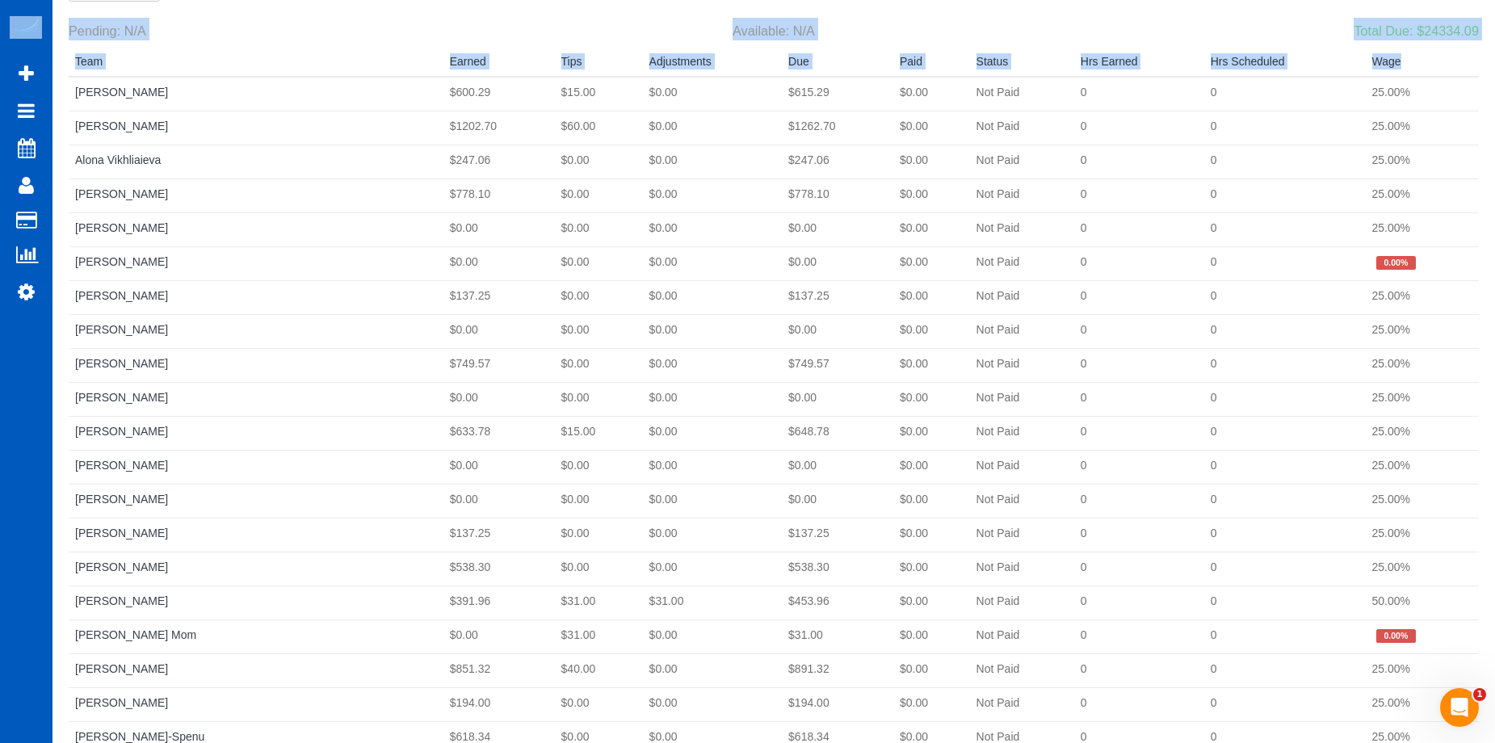
scroll to position [0, 0]
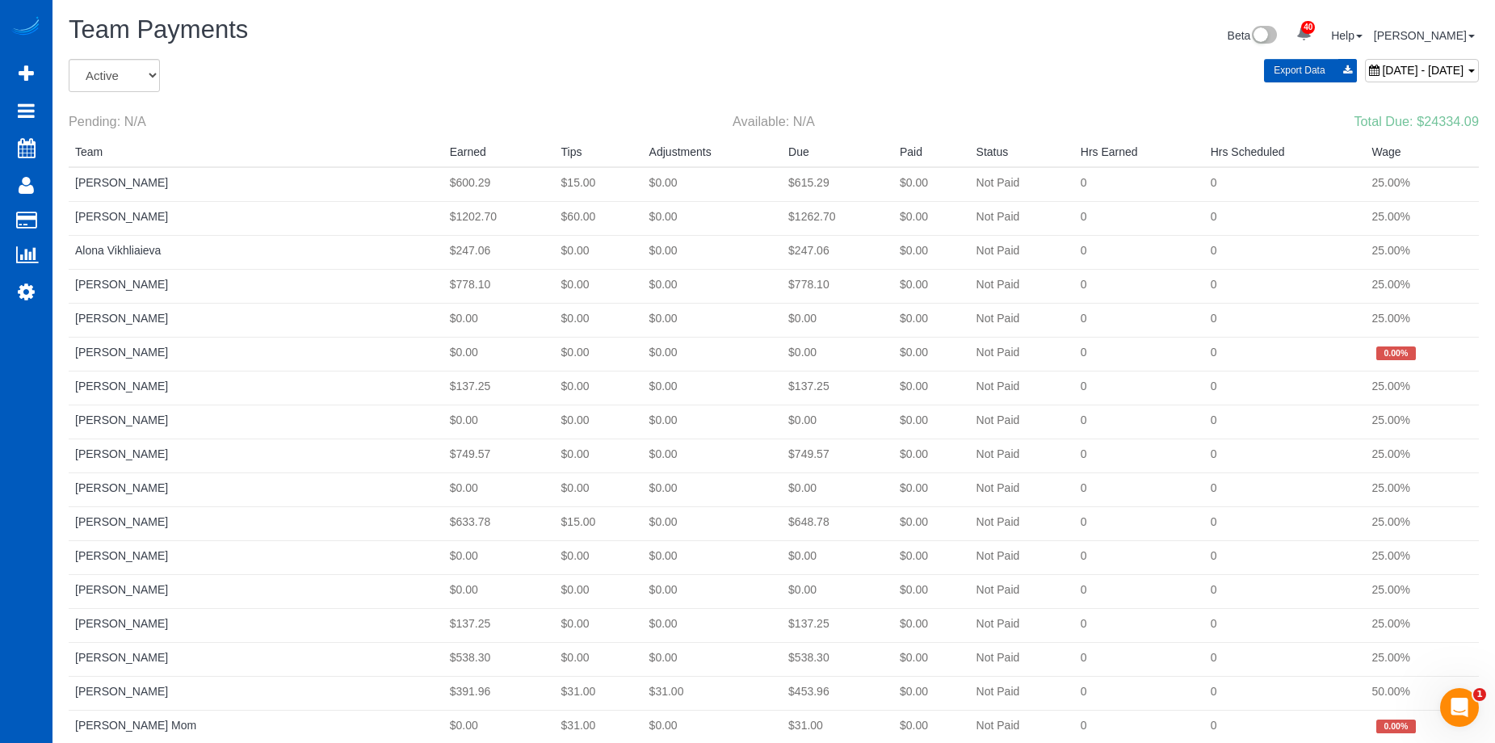
click at [1382, 75] on span "[DATE] - [DATE]" at bounding box center [1423, 70] width 82 height 13
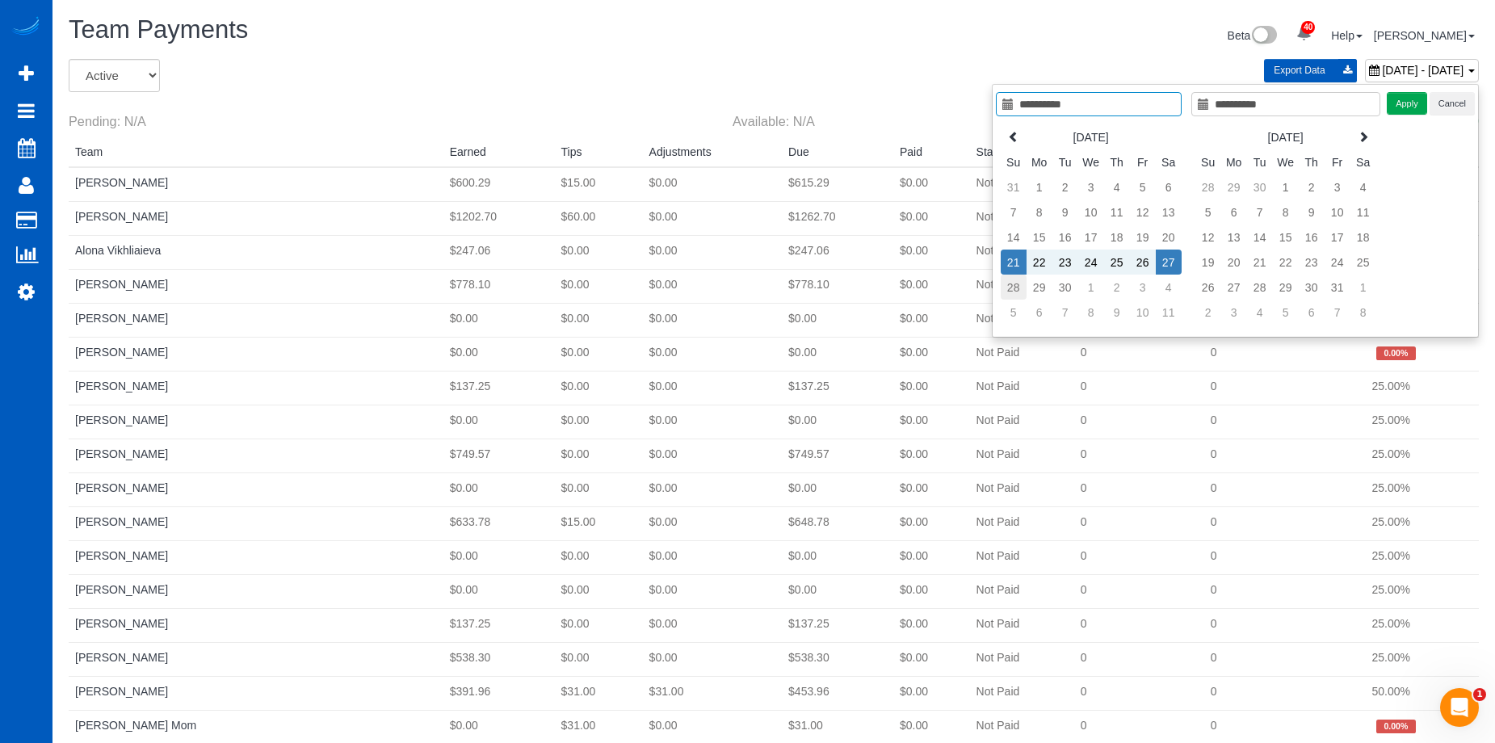
type input "**********"
click at [1019, 284] on td "28" at bounding box center [1014, 287] width 26 height 25
click at [1400, 96] on div "Apply Cancel" at bounding box center [1431, 103] width 88 height 23
type input "**********"
click at [1021, 285] on td "28" at bounding box center [1014, 287] width 26 height 25
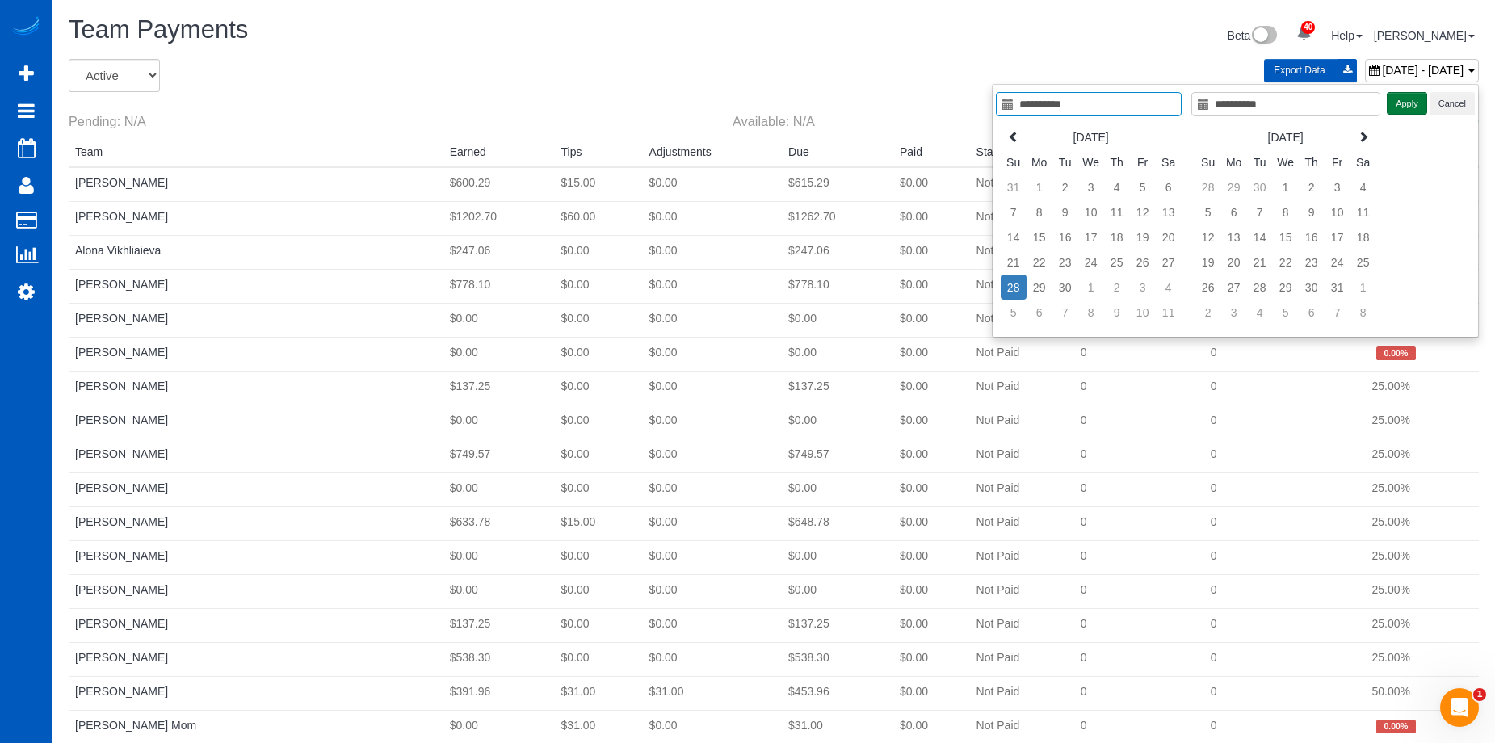
click at [1404, 99] on button "Apply" at bounding box center [1407, 103] width 40 height 23
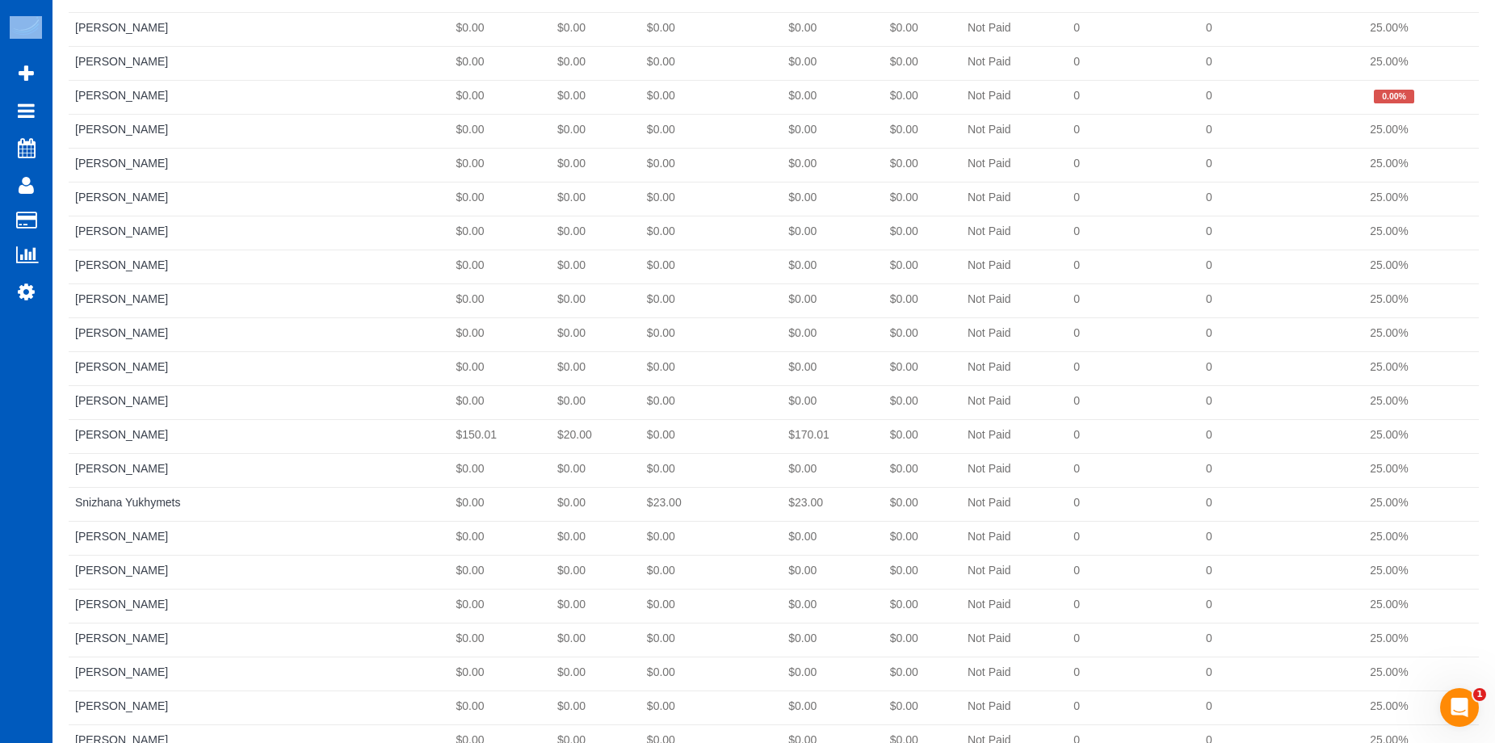
scroll to position [1768, 0]
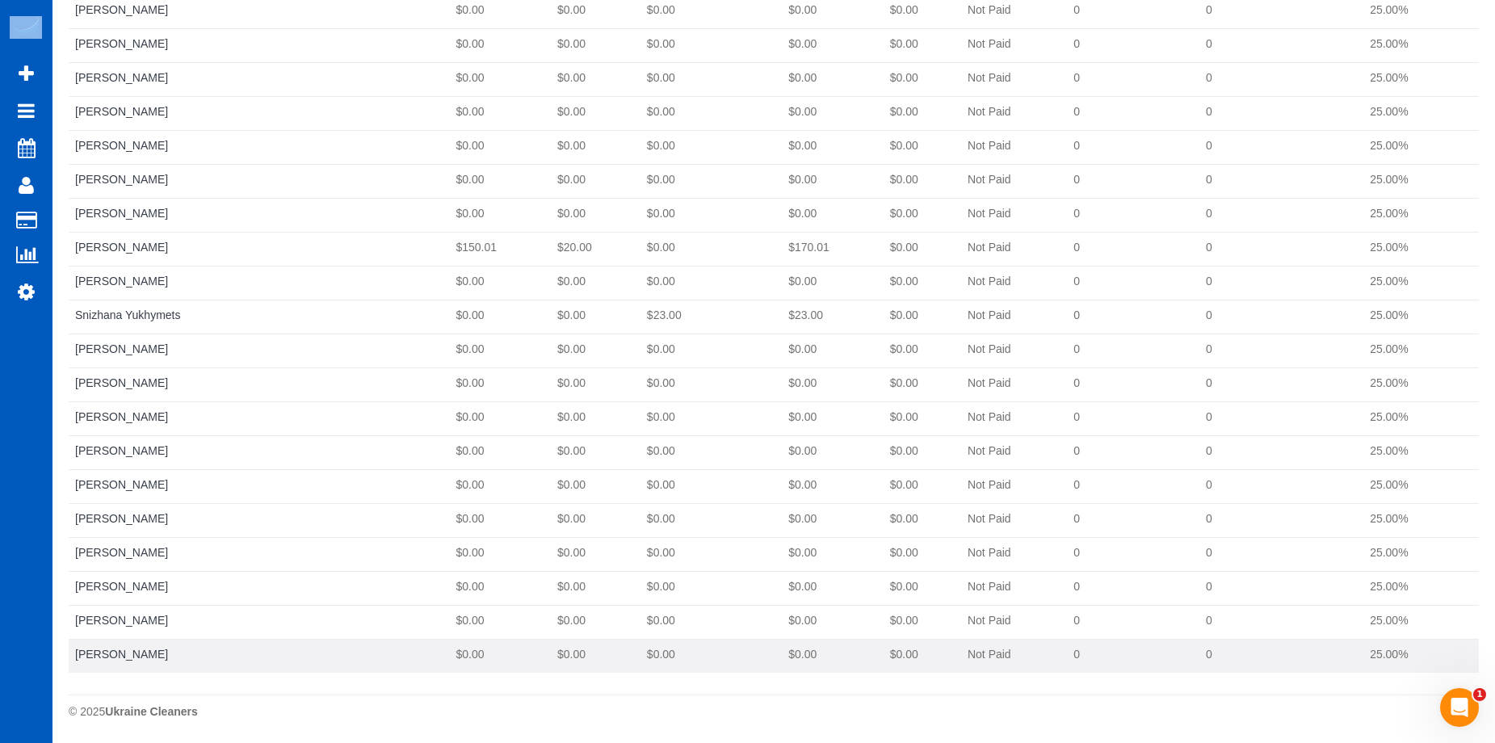
drag, startPoint x: 69, startPoint y: 185, endPoint x: 1399, endPoint y: 652, distance: 1409.4
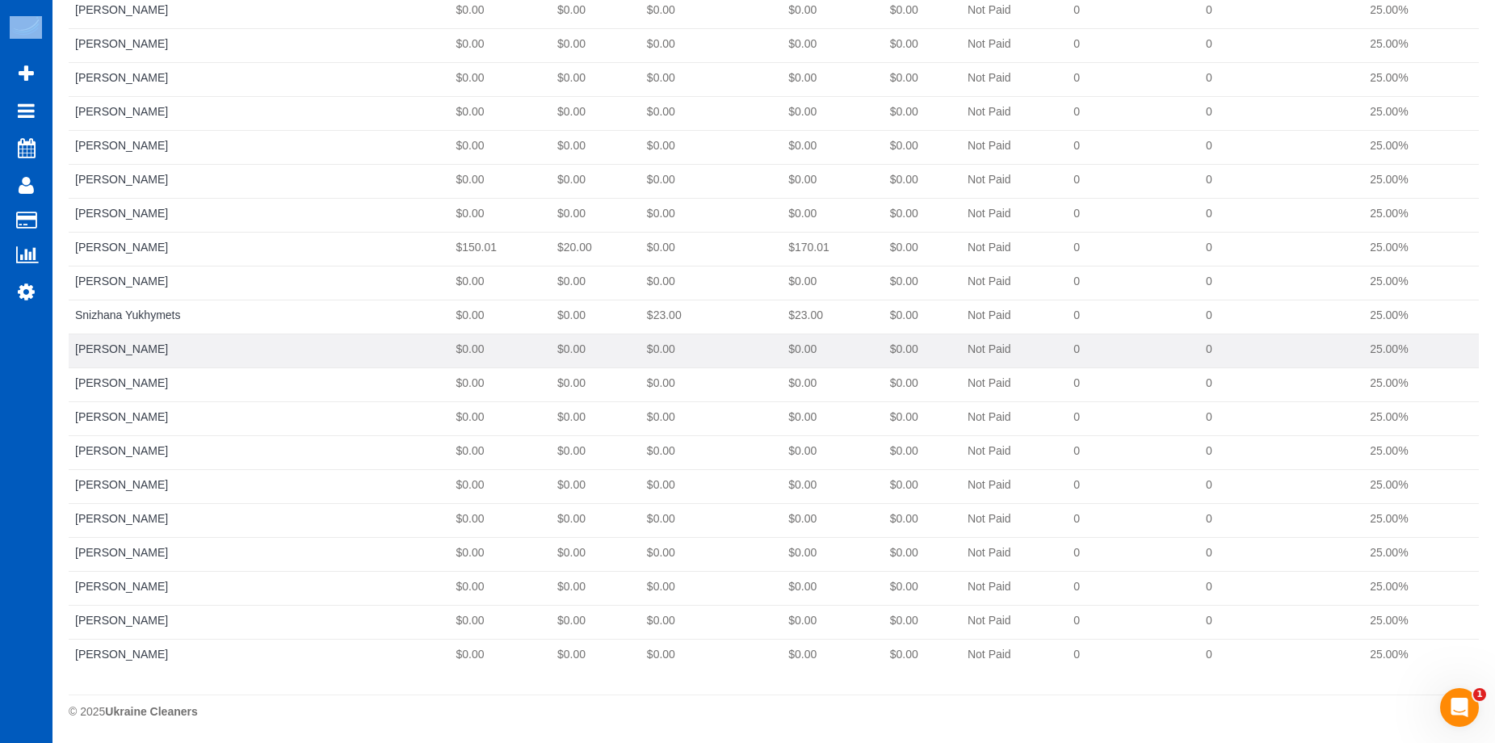
copy tbody "[PERSON_NAME] $0.00 $0.00 $0.00 $0.00 $0.00 Not Paid 0 0 25.00% [PERSON_NAME] $…"
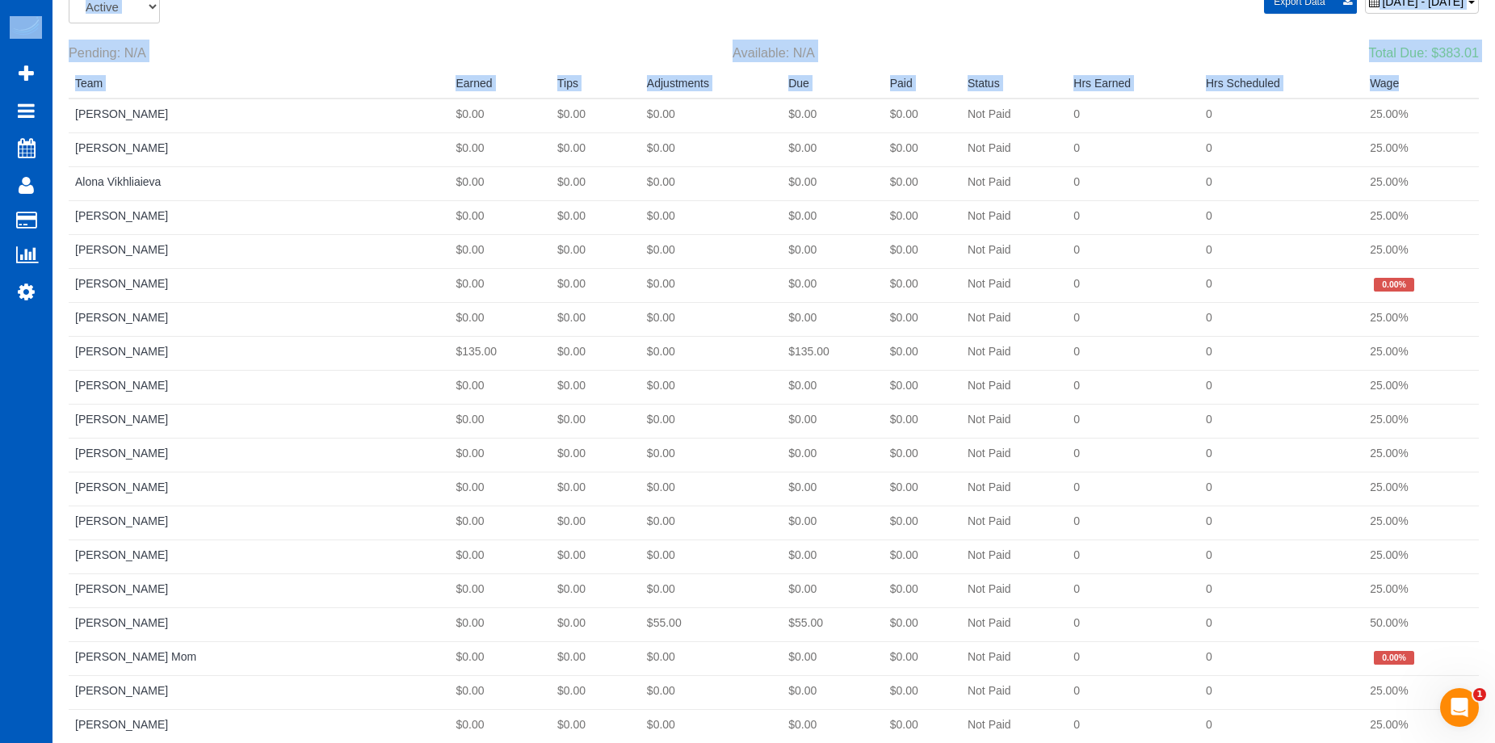
scroll to position [0, 0]
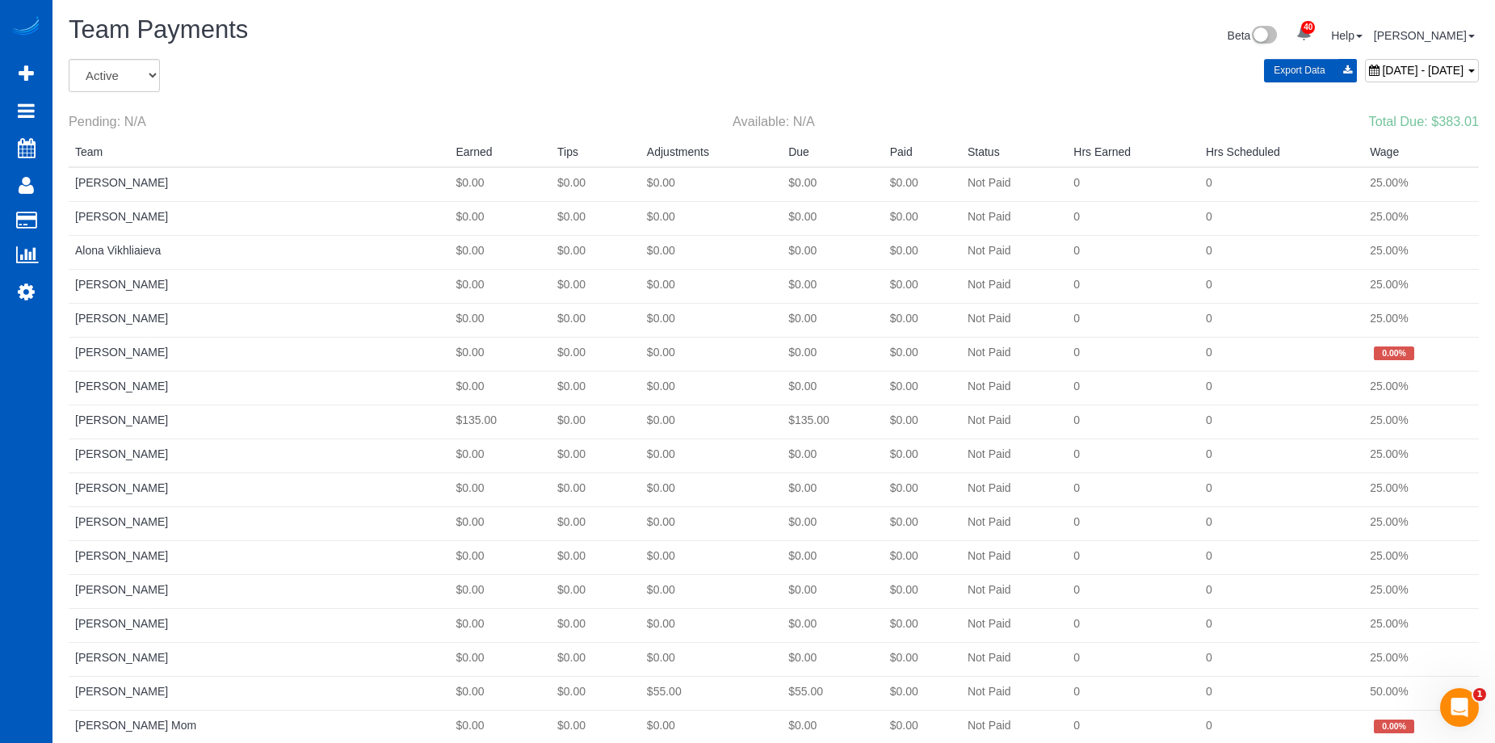
click at [1382, 66] on span "[DATE] - [DATE]" at bounding box center [1423, 70] width 82 height 13
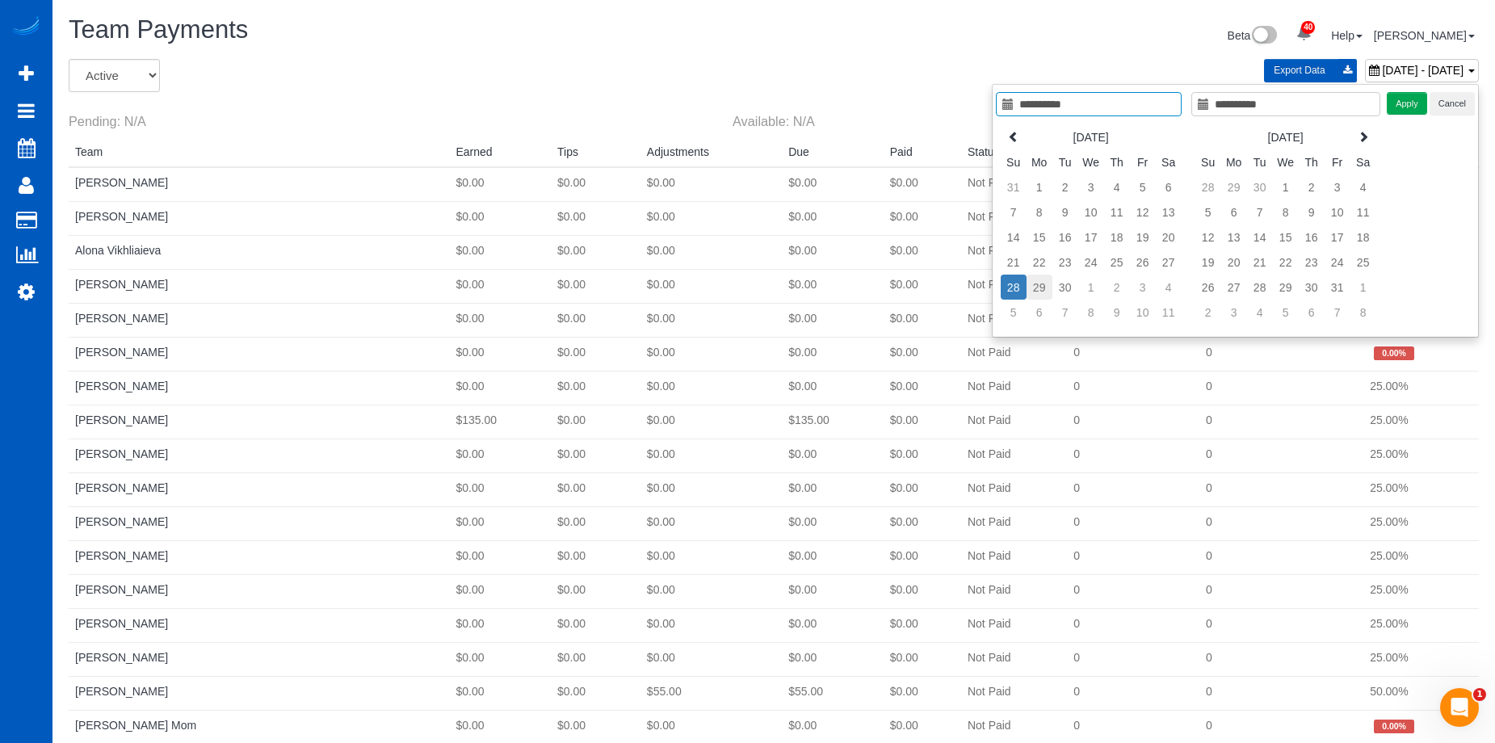
type input "**********"
click at [1040, 283] on td "29" at bounding box center [1040, 287] width 26 height 25
type input "**********"
click at [1045, 285] on td "29" at bounding box center [1040, 287] width 26 height 25
click at [1403, 110] on button "Apply" at bounding box center [1407, 103] width 40 height 23
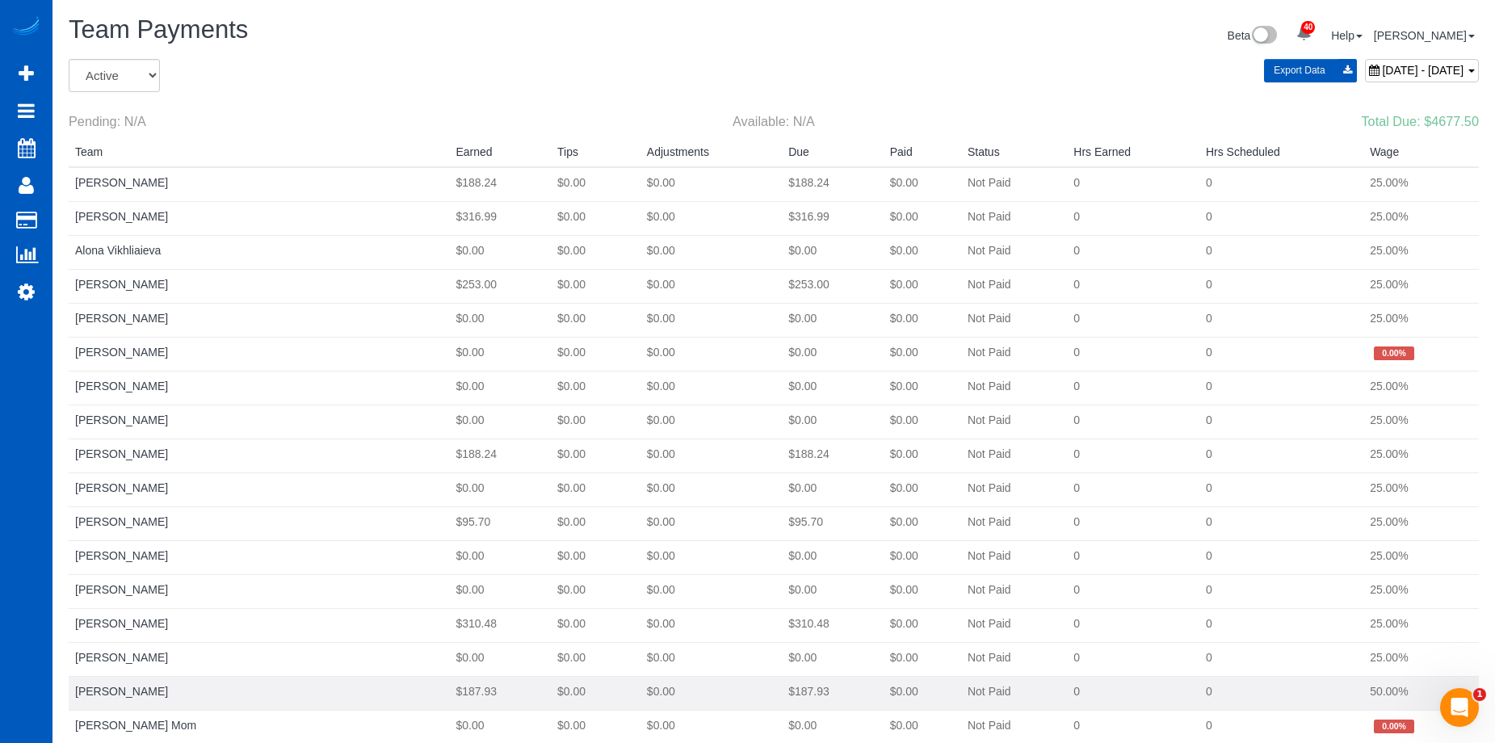
drag, startPoint x: 67, startPoint y: 182, endPoint x: 1231, endPoint y: 681, distance: 1266.7
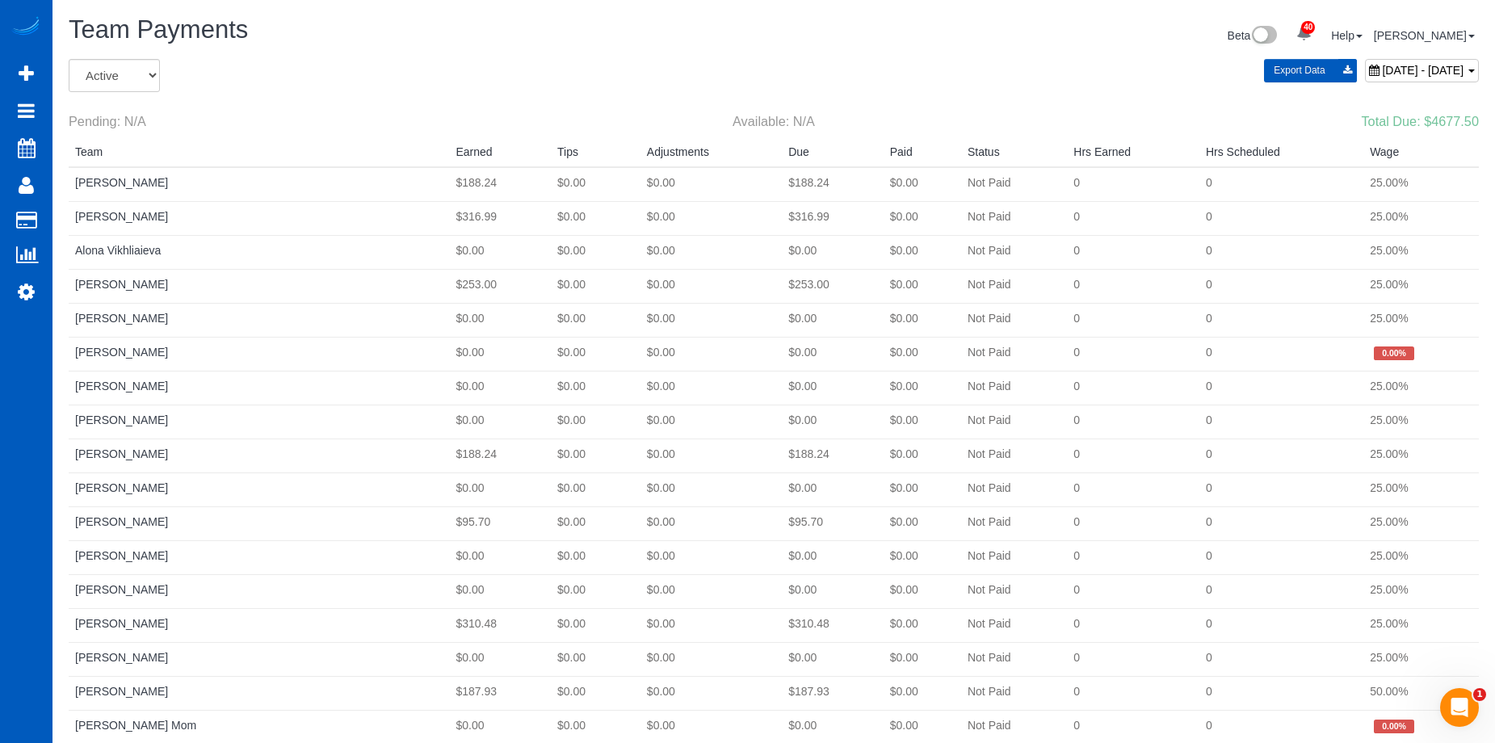
click at [589, 70] on div "Export Data [DATE] - [DATE]" at bounding box center [1013, 70] width 932 height 23
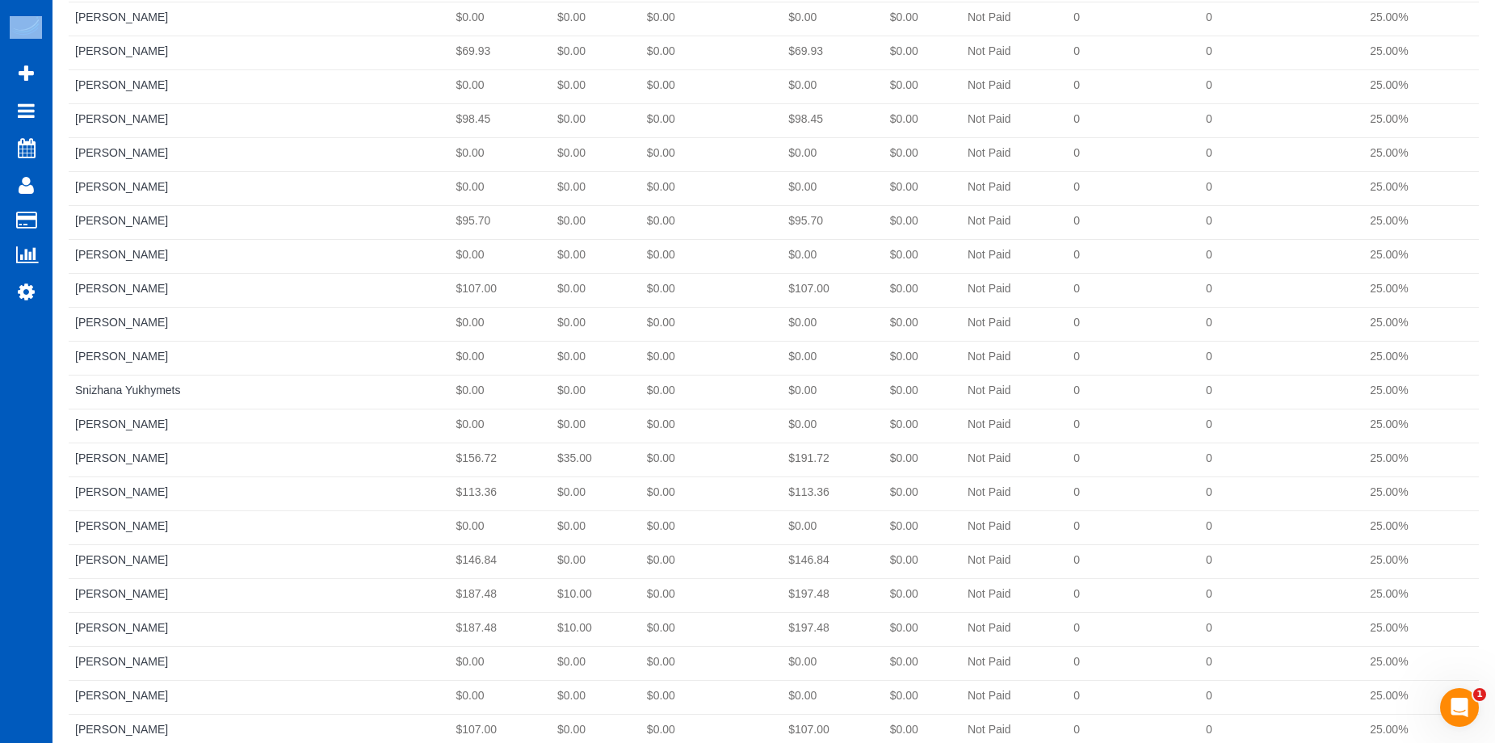
scroll to position [1768, 0]
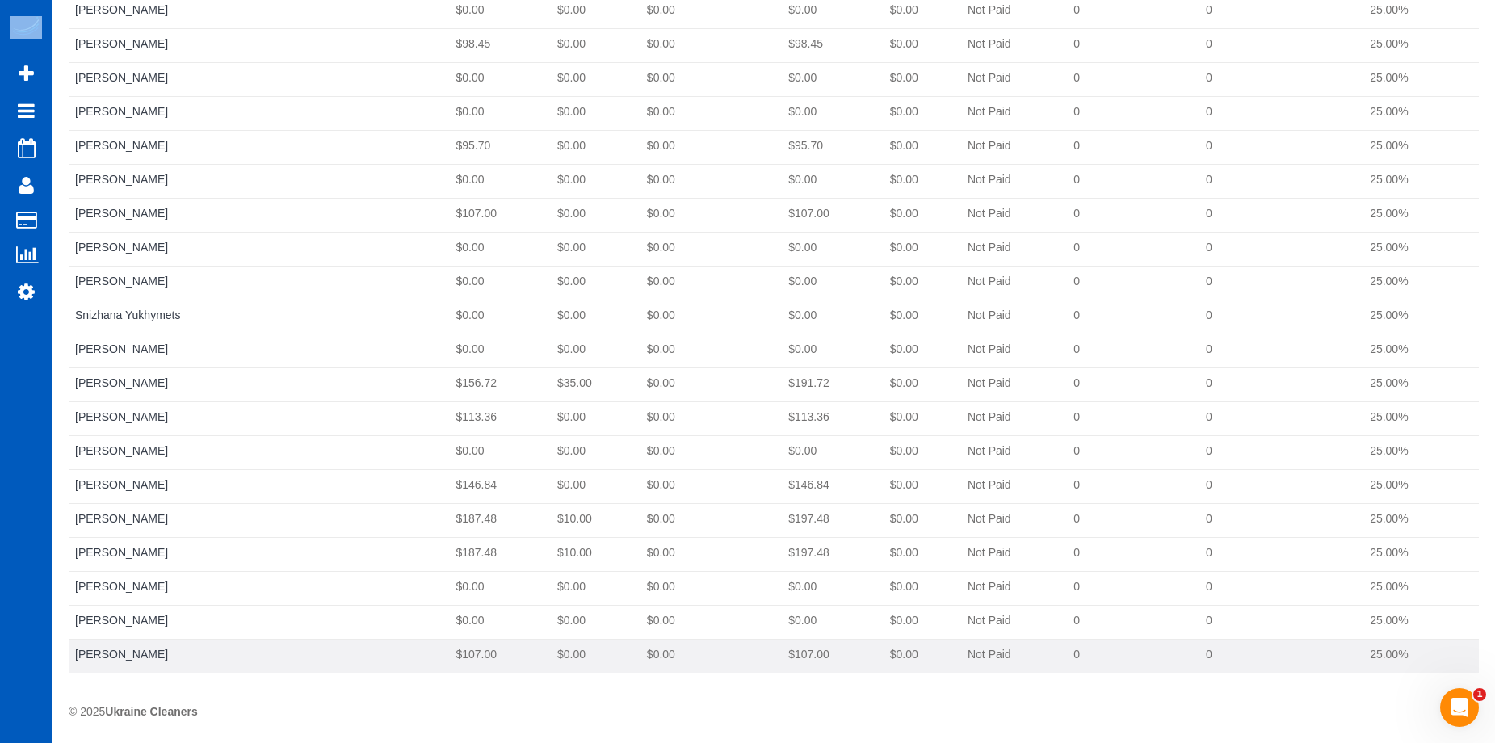
drag, startPoint x: 72, startPoint y: 183, endPoint x: 1402, endPoint y: 652, distance: 1410.7
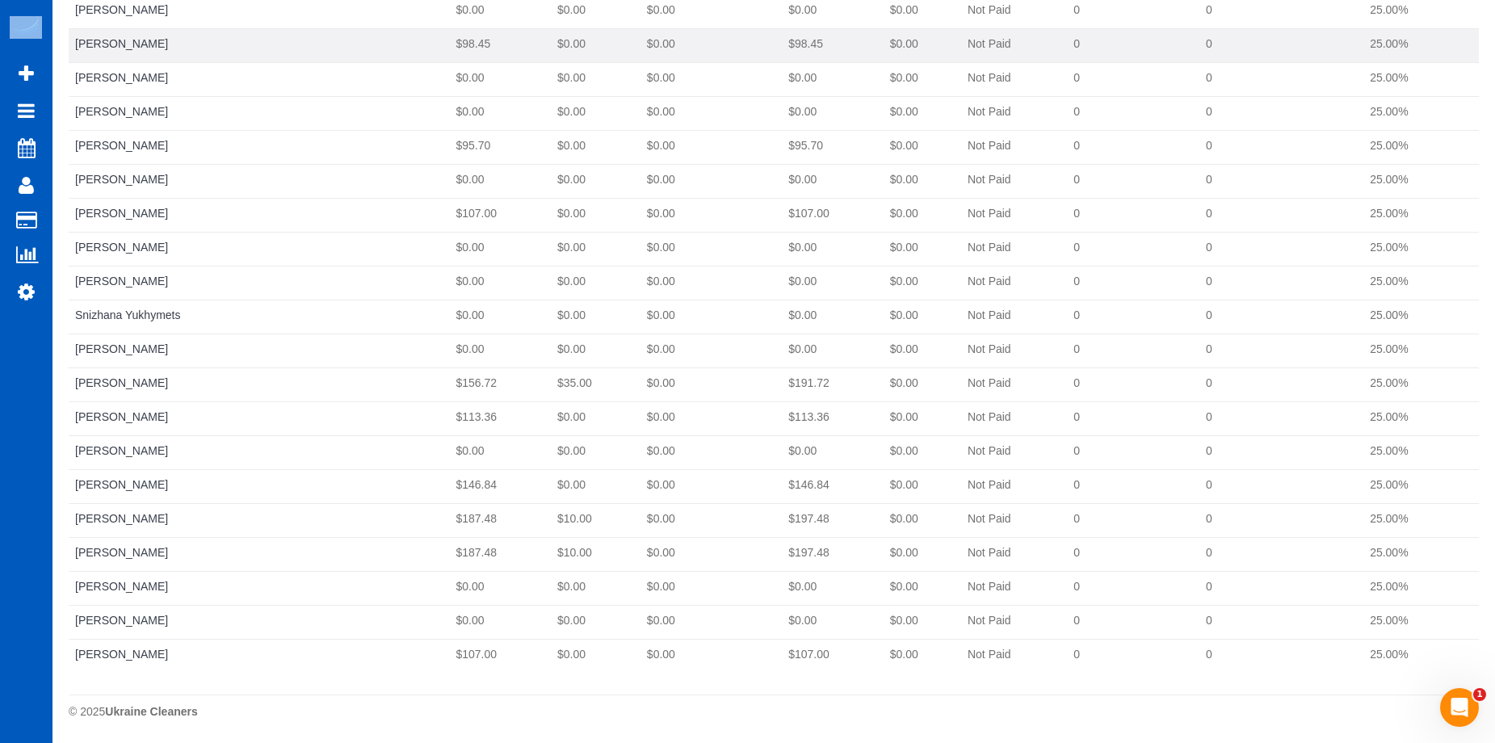
copy tbody "[PERSON_NAME] $188.24 $0.00 $0.00 $188.24 $0.00 Not Paid 0 0 25.00% [PERSON_NAM…"
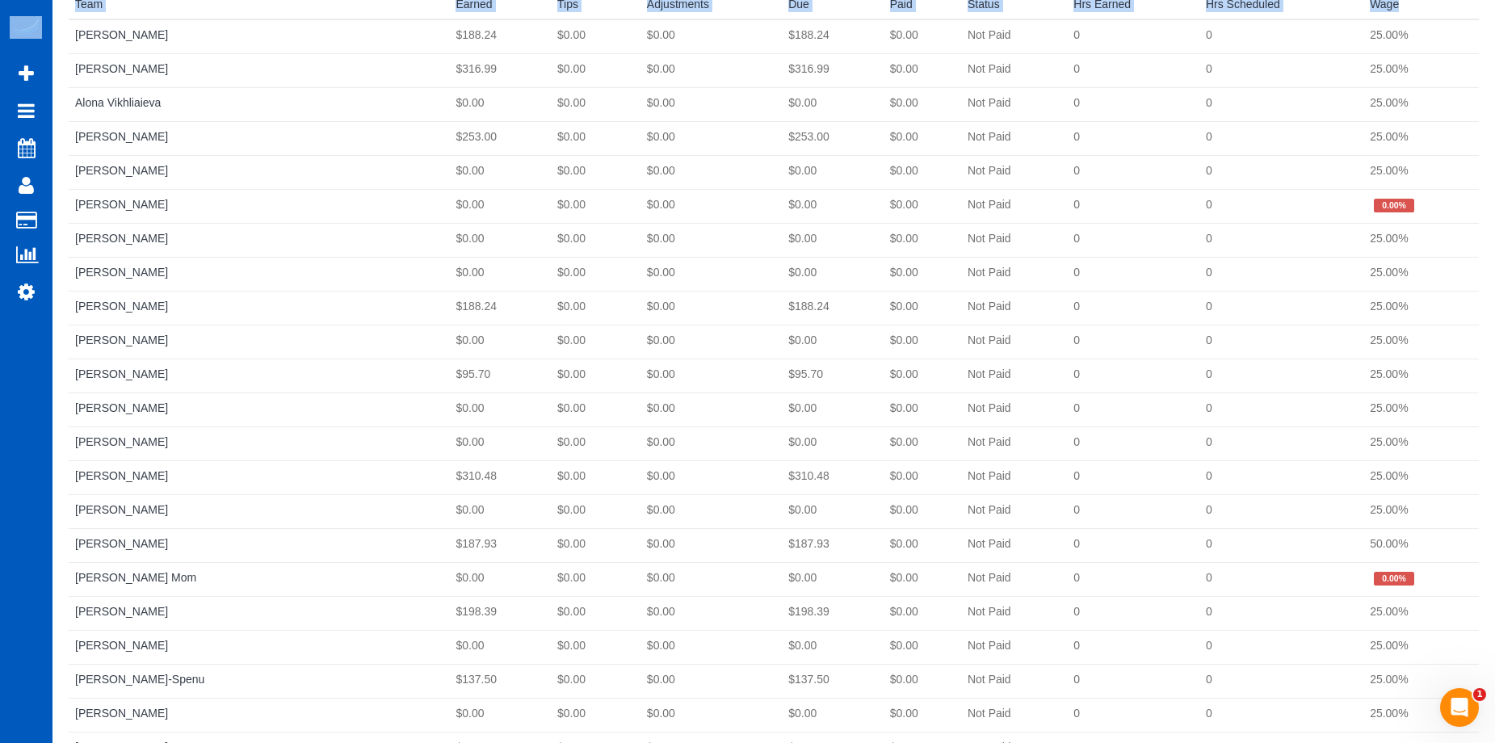
scroll to position [0, 0]
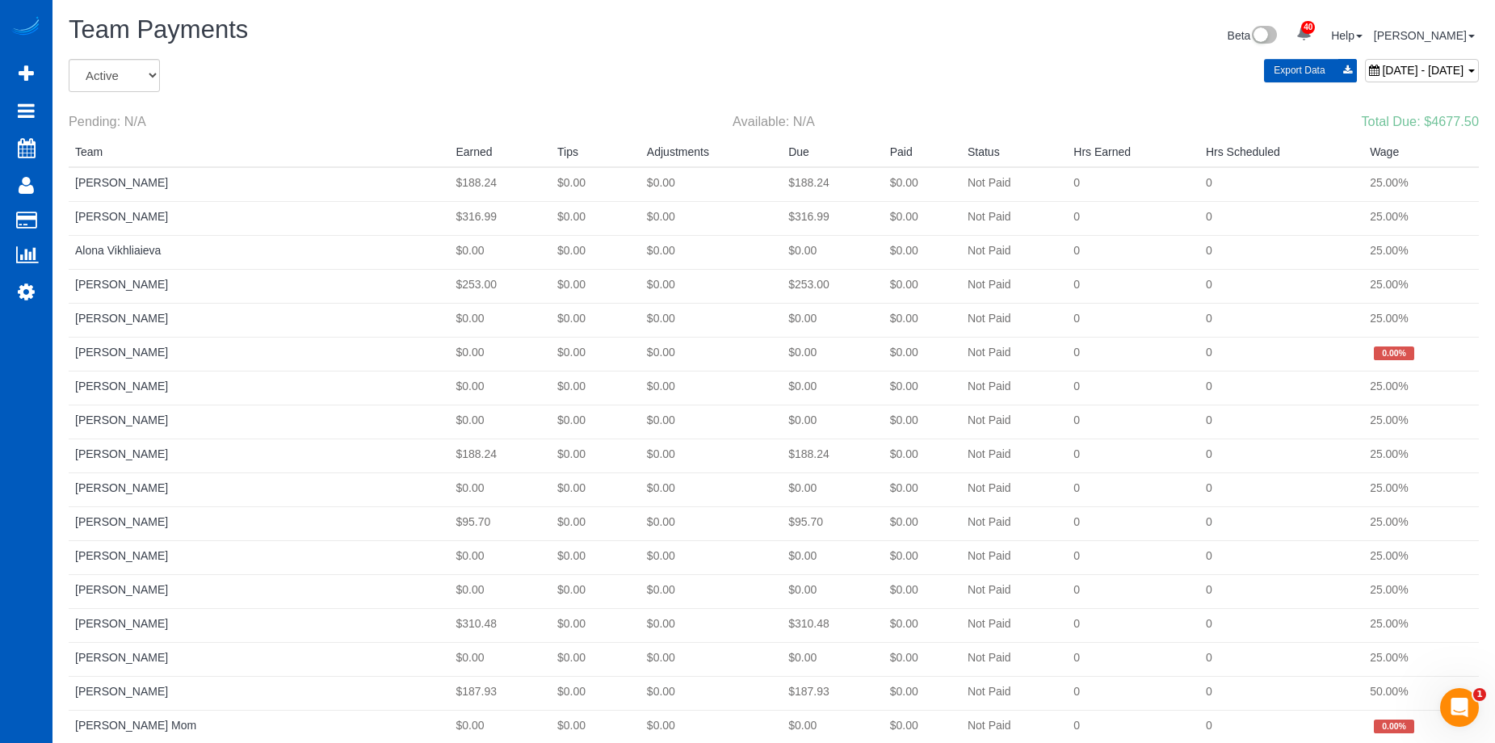
click at [960, 37] on div "Beta 40 Your Notifications You have 0 alerts × You have 3 to charge for [DATE] …" at bounding box center [1132, 37] width 717 height 43
click at [1382, 74] on span "[DATE] - [DATE]" at bounding box center [1423, 70] width 82 height 13
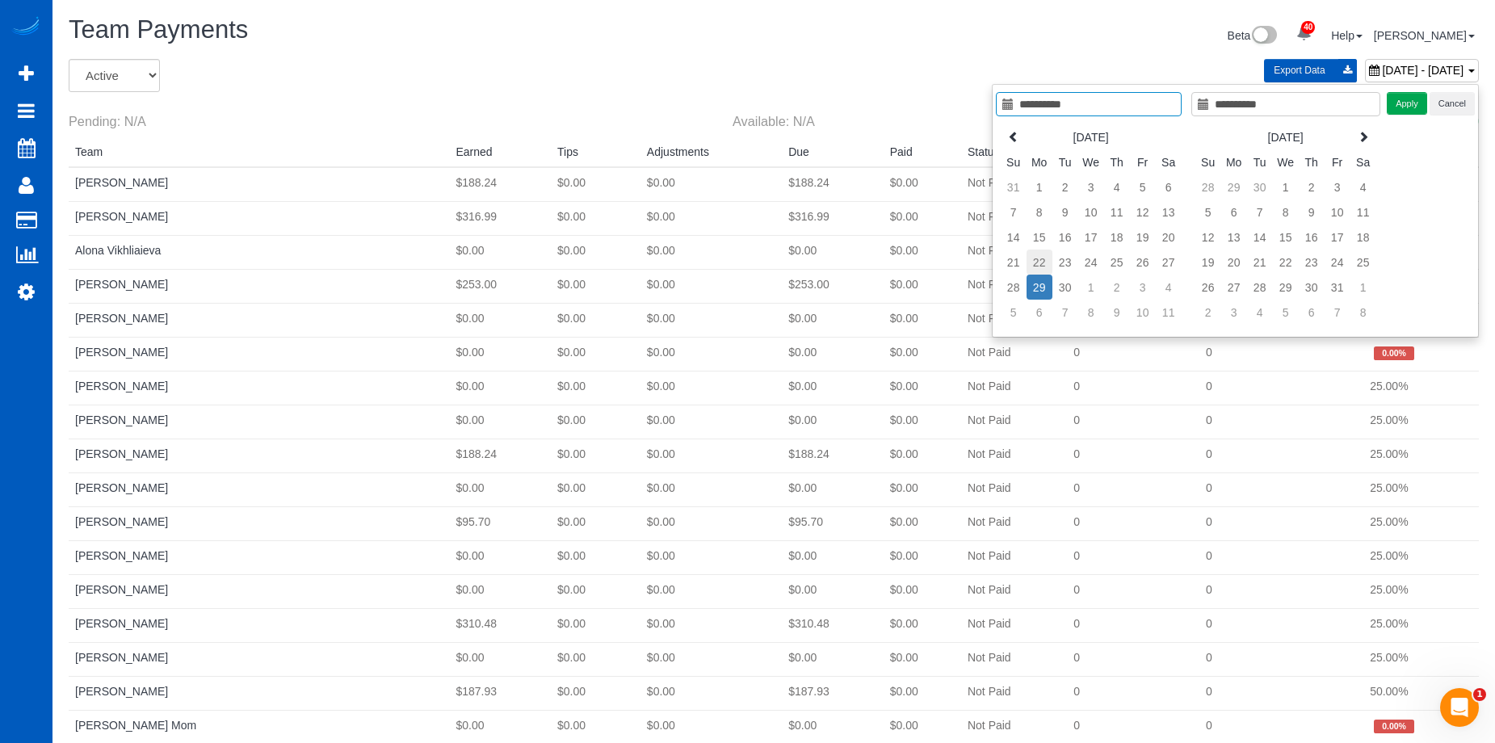
type input "**********"
click at [1035, 259] on td "22" at bounding box center [1040, 262] width 26 height 25
type input "**********"
click at [1039, 264] on td "22" at bounding box center [1040, 262] width 26 height 25
click at [1396, 105] on button "Apply" at bounding box center [1407, 103] width 40 height 23
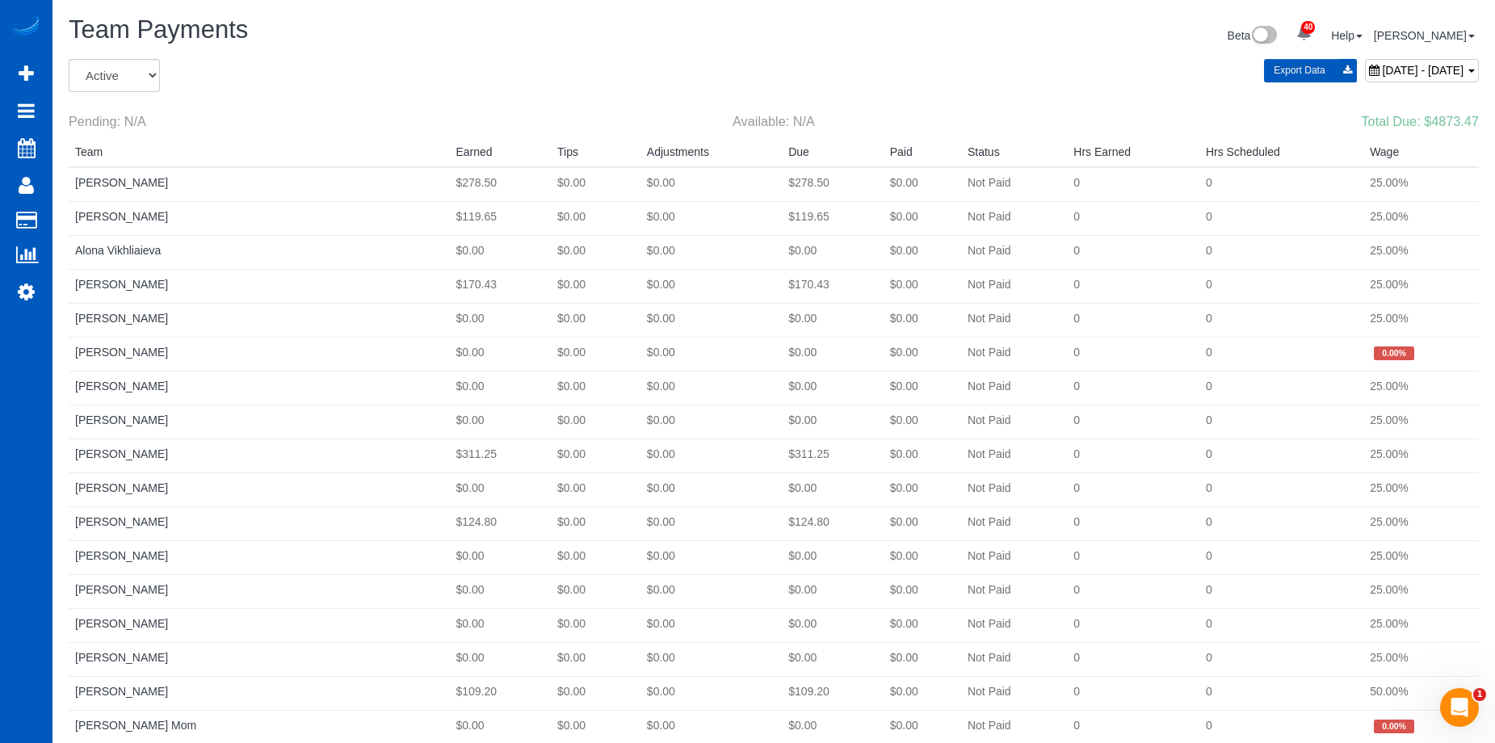
click at [1382, 65] on span "[DATE] - [DATE]" at bounding box center [1423, 70] width 82 height 13
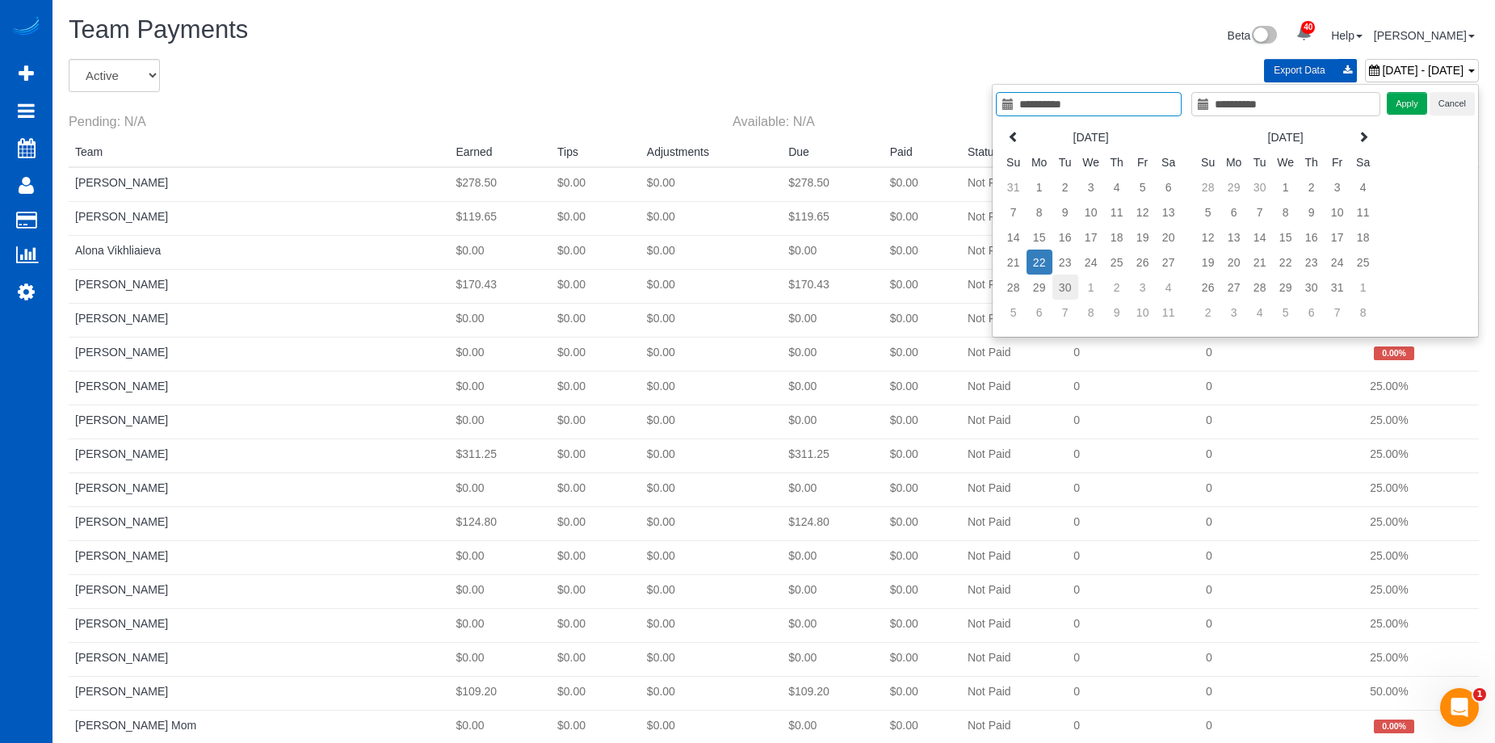
type input "**********"
click at [1071, 286] on td "30" at bounding box center [1066, 287] width 26 height 25
type input "**********"
click at [1065, 290] on td "30" at bounding box center [1066, 287] width 26 height 25
click at [1396, 99] on button "Apply" at bounding box center [1407, 103] width 40 height 23
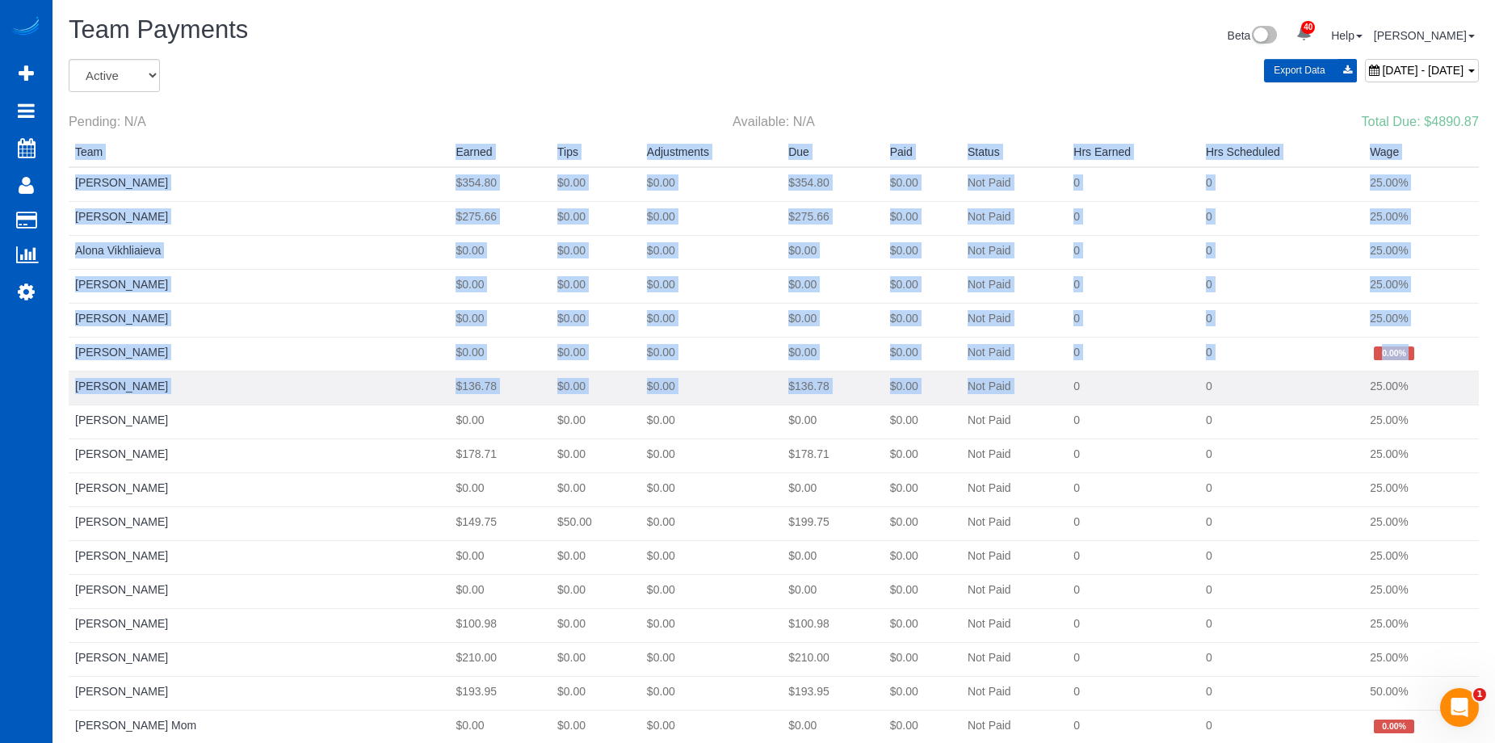
drag, startPoint x: 64, startPoint y: 182, endPoint x: 1028, endPoint y: 404, distance: 989.1
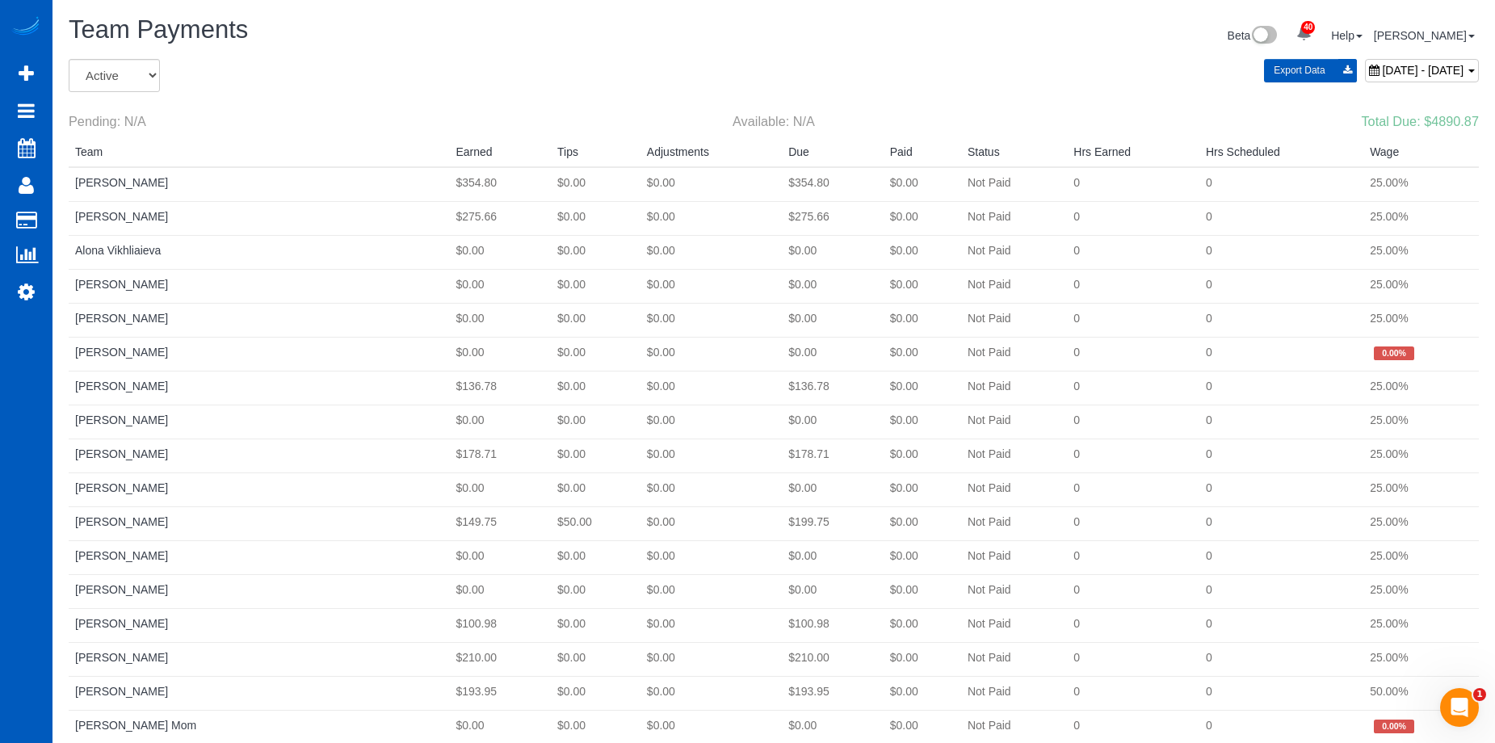
click at [613, 74] on div "Export Data [DATE] - [DATE]" at bounding box center [1013, 70] width 932 height 23
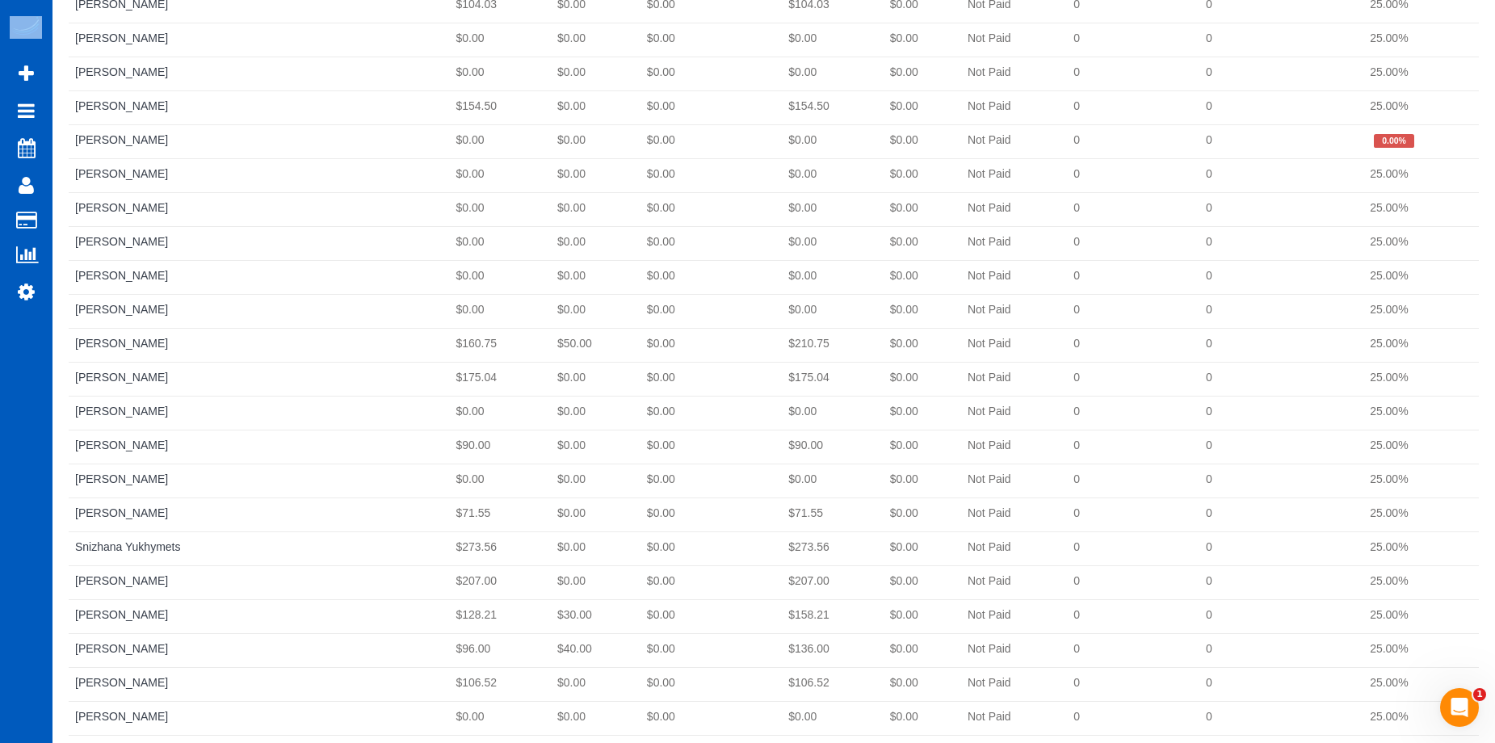
scroll to position [1768, 0]
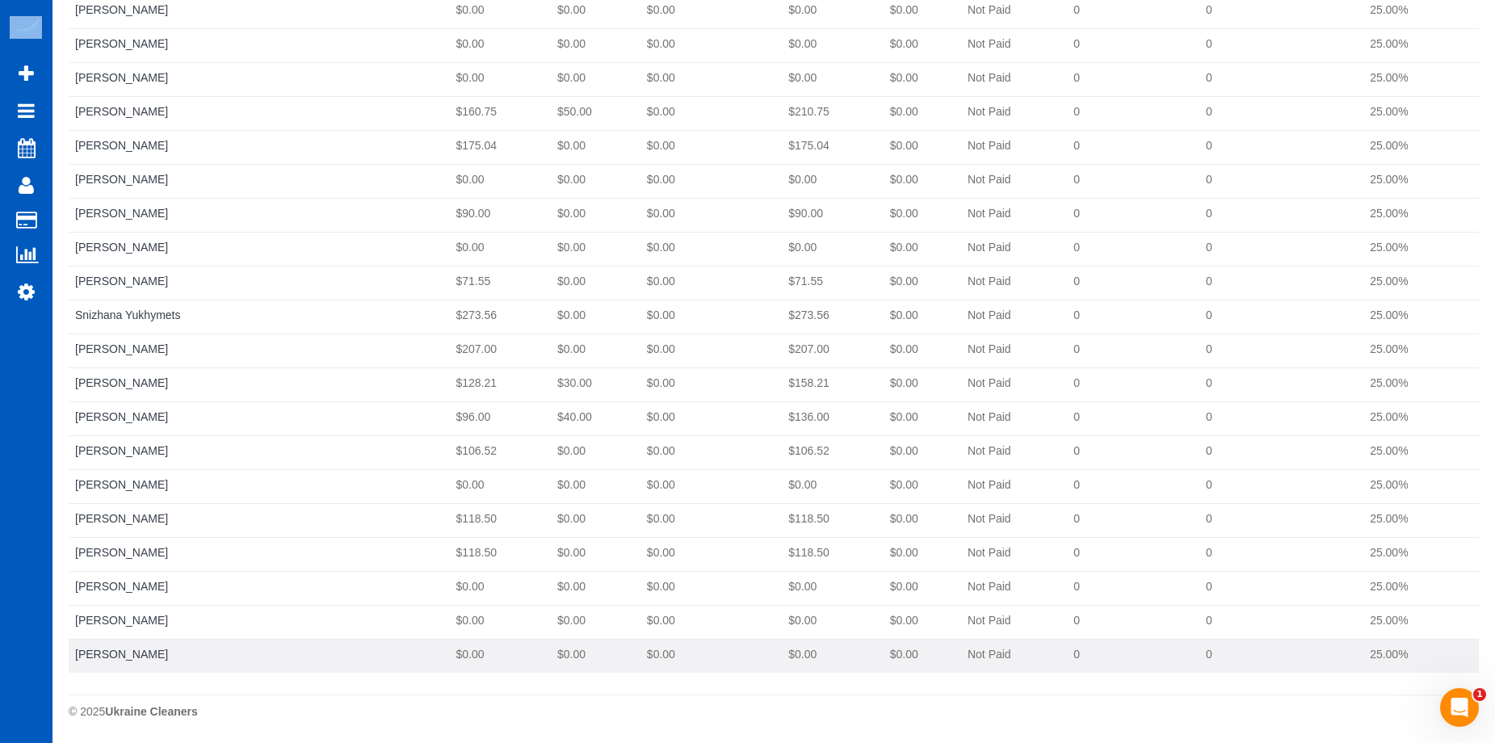
drag, startPoint x: 71, startPoint y: 184, endPoint x: 1410, endPoint y: 655, distance: 1419.1
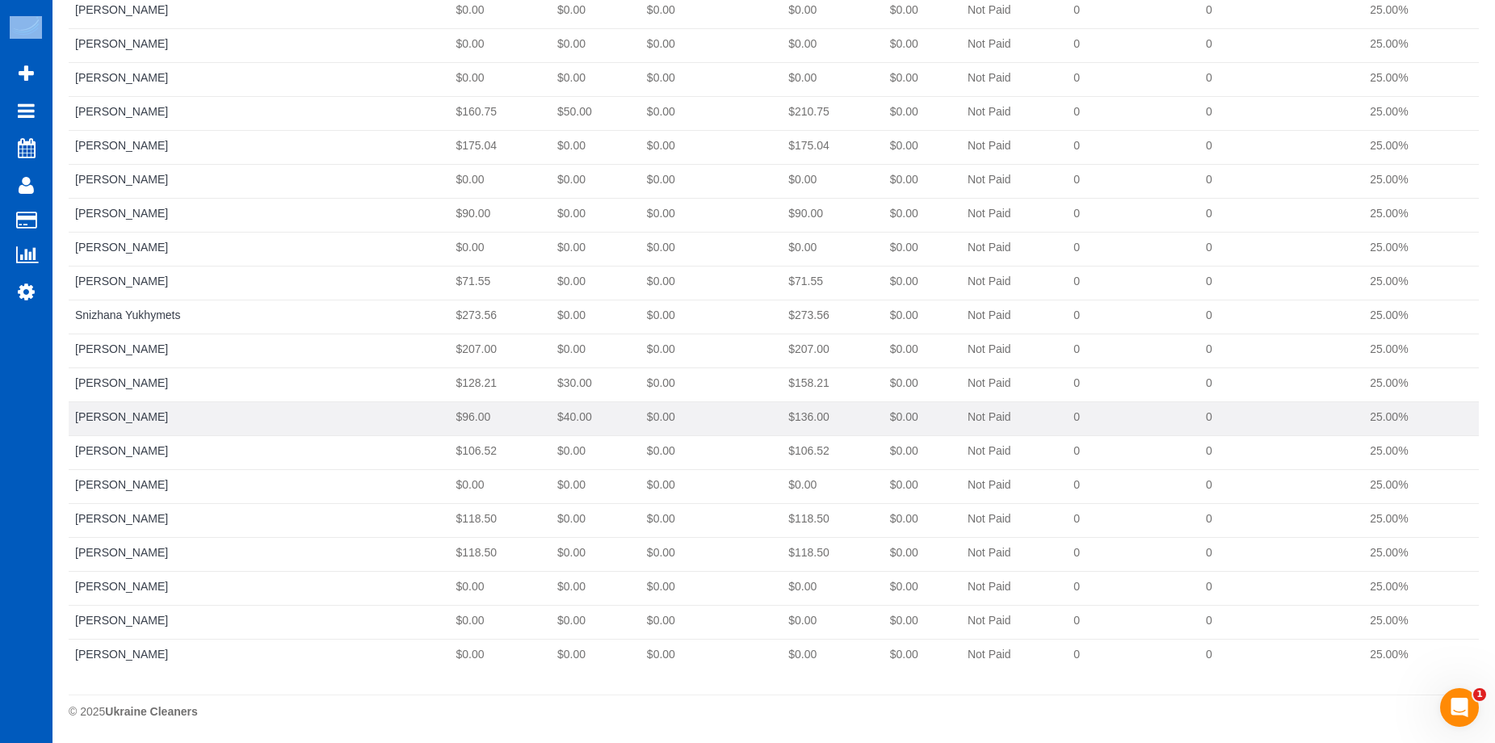
copy tbody "[PERSON_NAME] $354.80 $0.00 $0.00 $354.80 $0.00 Not Paid 0 0 25.00% [PERSON_NAM…"
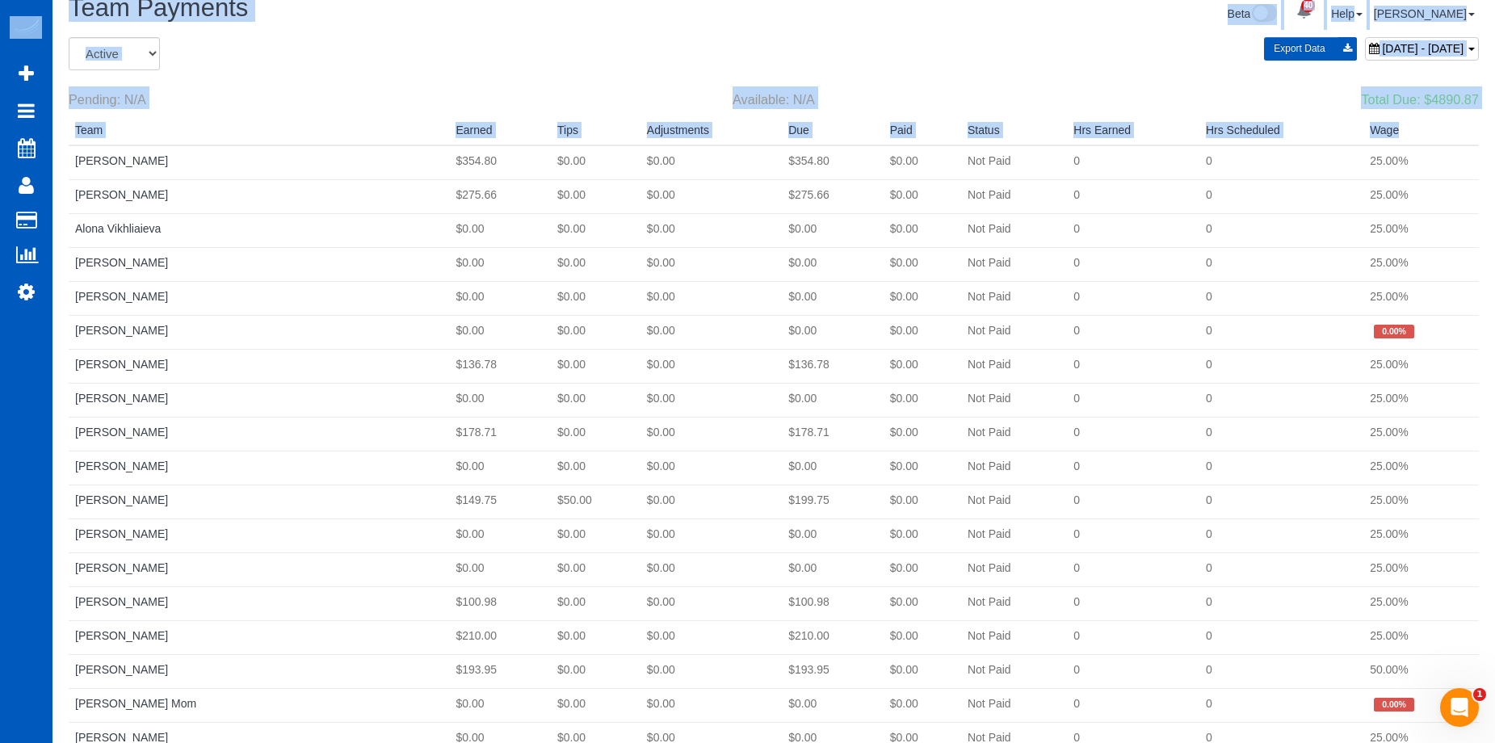
scroll to position [0, 0]
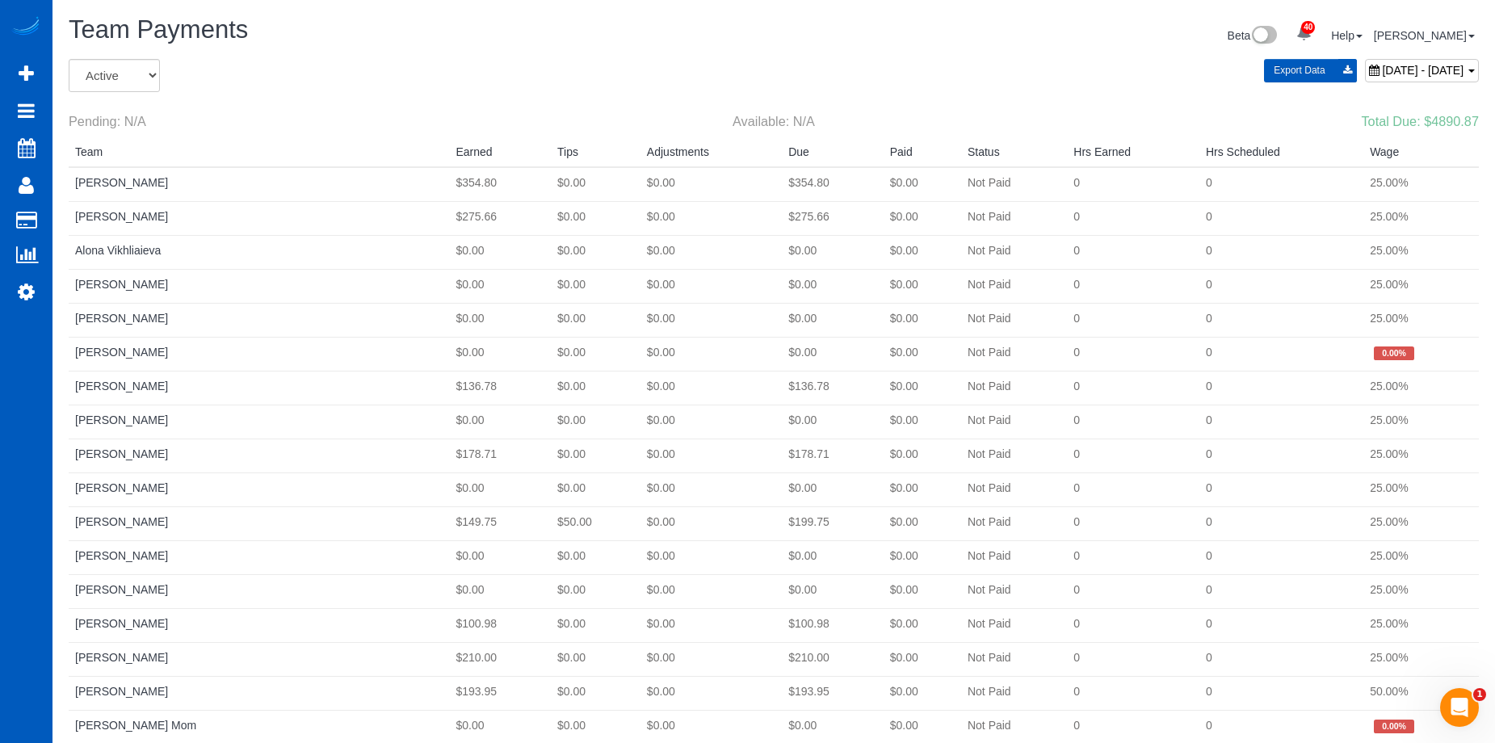
click at [996, 53] on div "Beta 40 Your Notifications You have 0 alerts × You have 3 to charge for [DATE] …" at bounding box center [1132, 37] width 717 height 43
click at [1382, 64] on span "[DATE] - [DATE]" at bounding box center [1423, 70] width 82 height 13
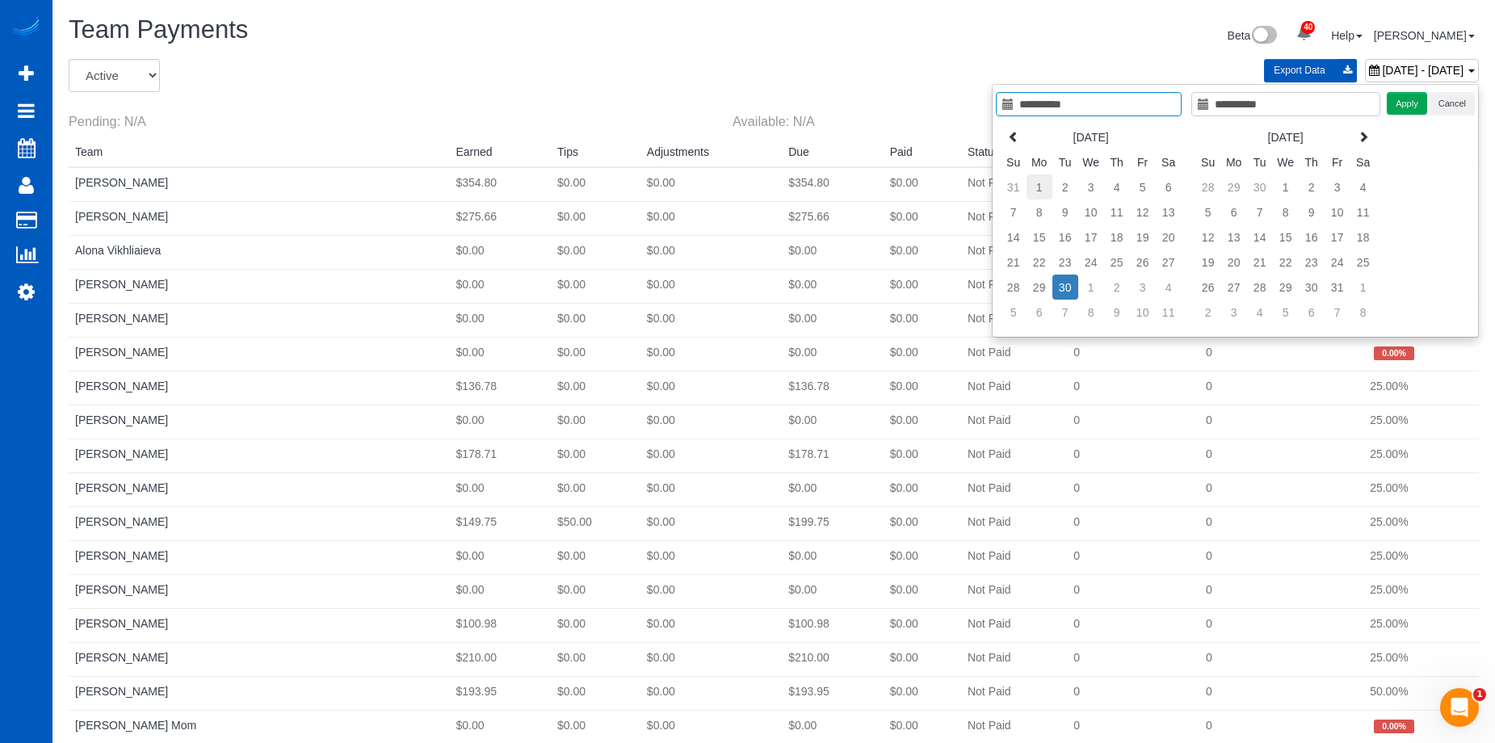
type input "**********"
click at [1044, 188] on td "1" at bounding box center [1040, 186] width 26 height 25
type input "**********"
click at [1045, 188] on td "1" at bounding box center [1040, 186] width 26 height 25
click at [1401, 100] on button "Apply" at bounding box center [1407, 103] width 40 height 23
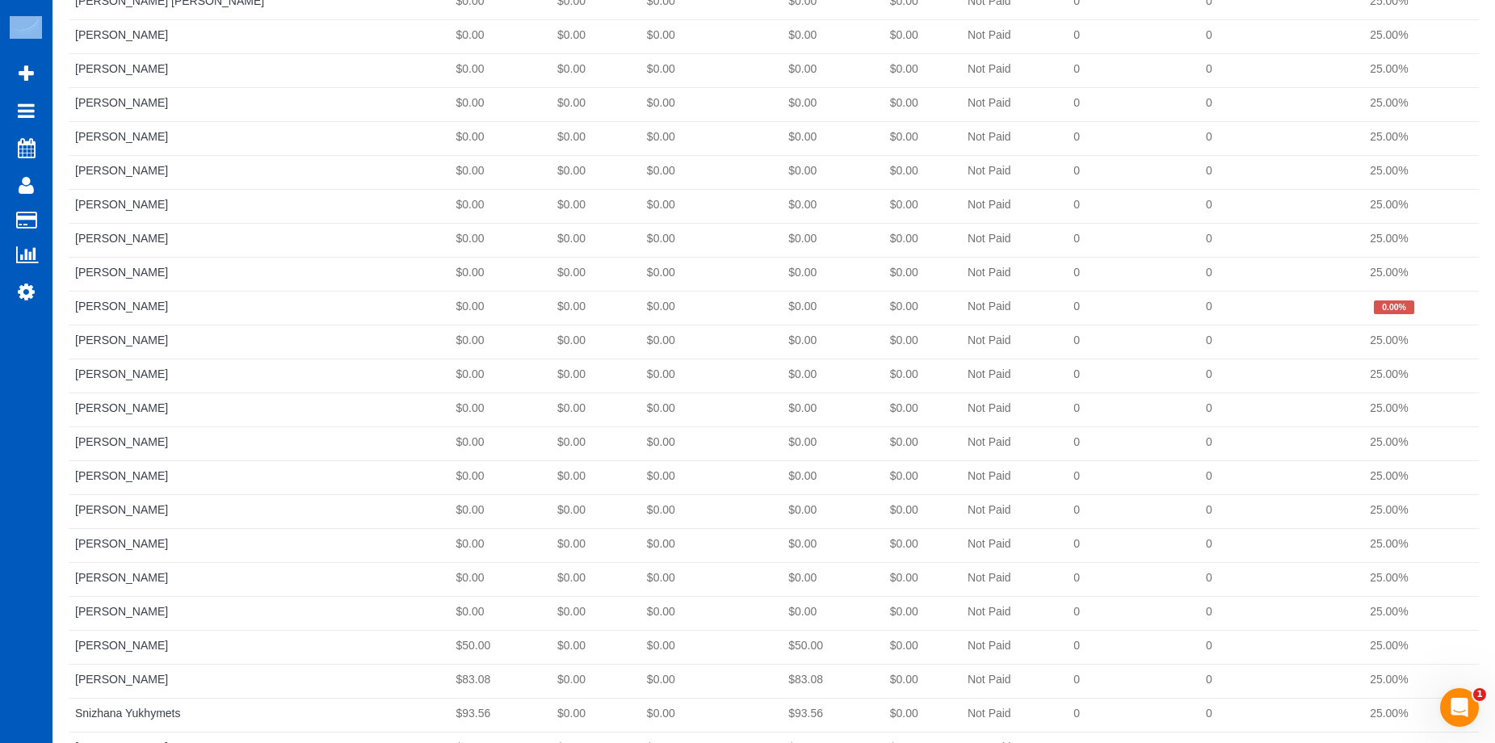
scroll to position [1768, 0]
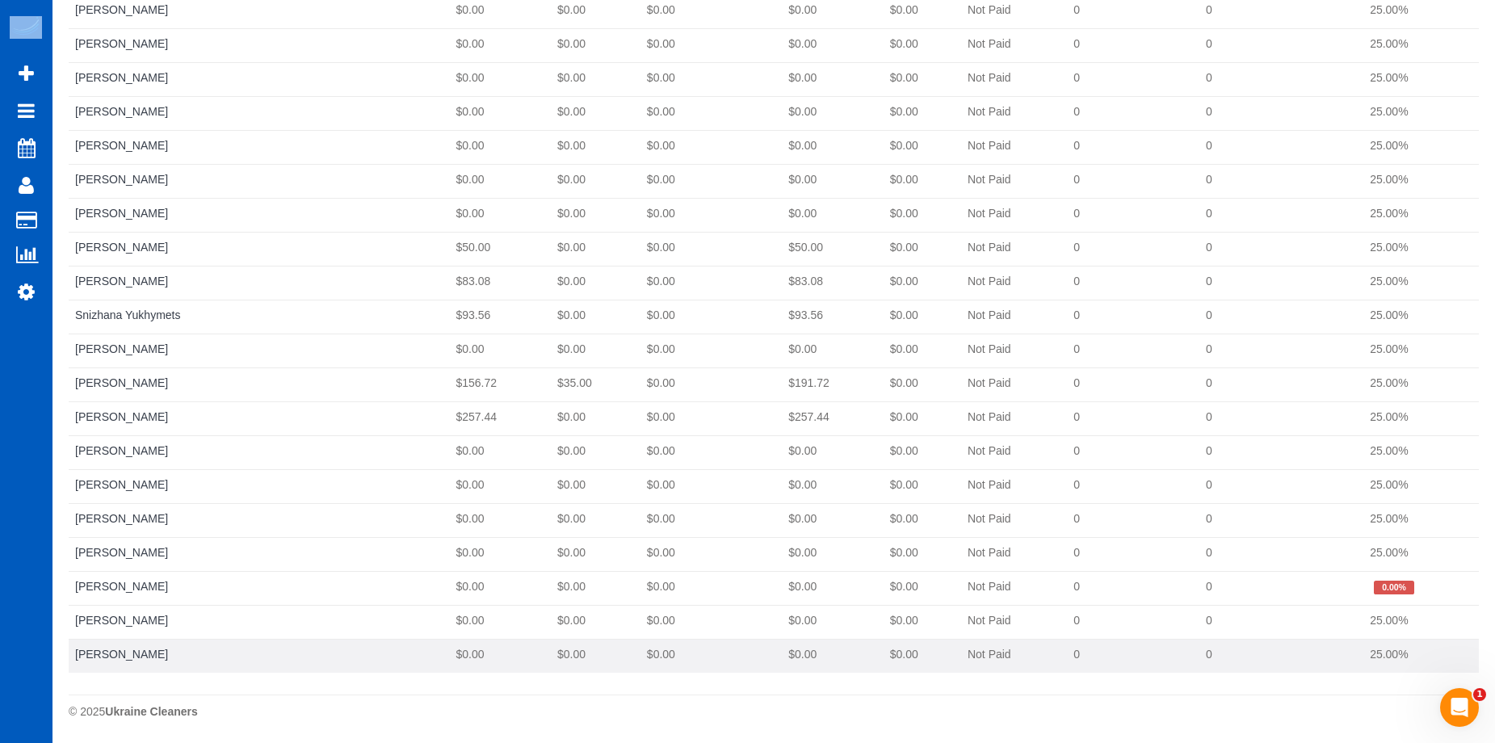
drag, startPoint x: 74, startPoint y: 189, endPoint x: 1405, endPoint y: 656, distance: 1410.1
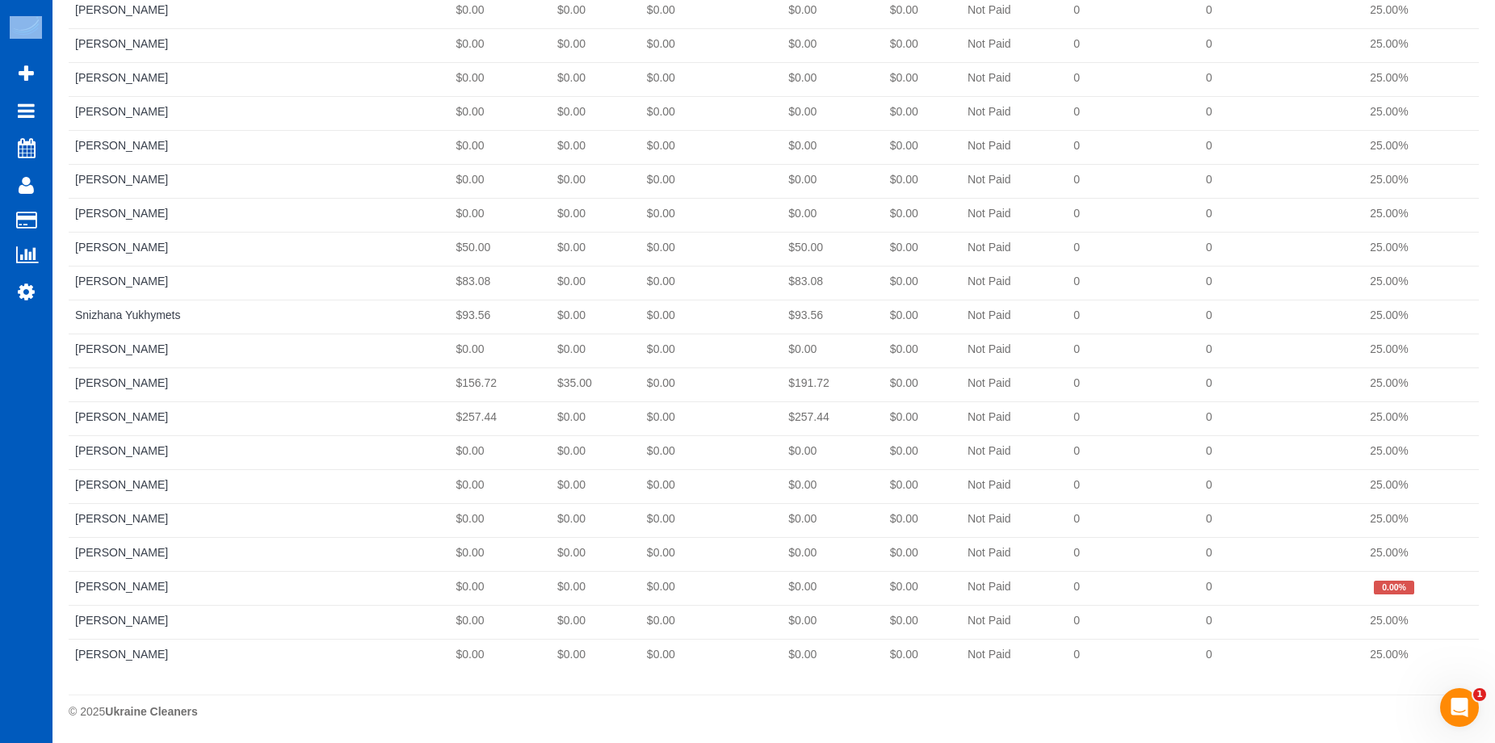
copy tbody "[PERSON_NAME] $77.00 $0.00 $0.00 $77.00 $0.00 Not Paid 0 0 25.00% [PERSON_NAME]…"
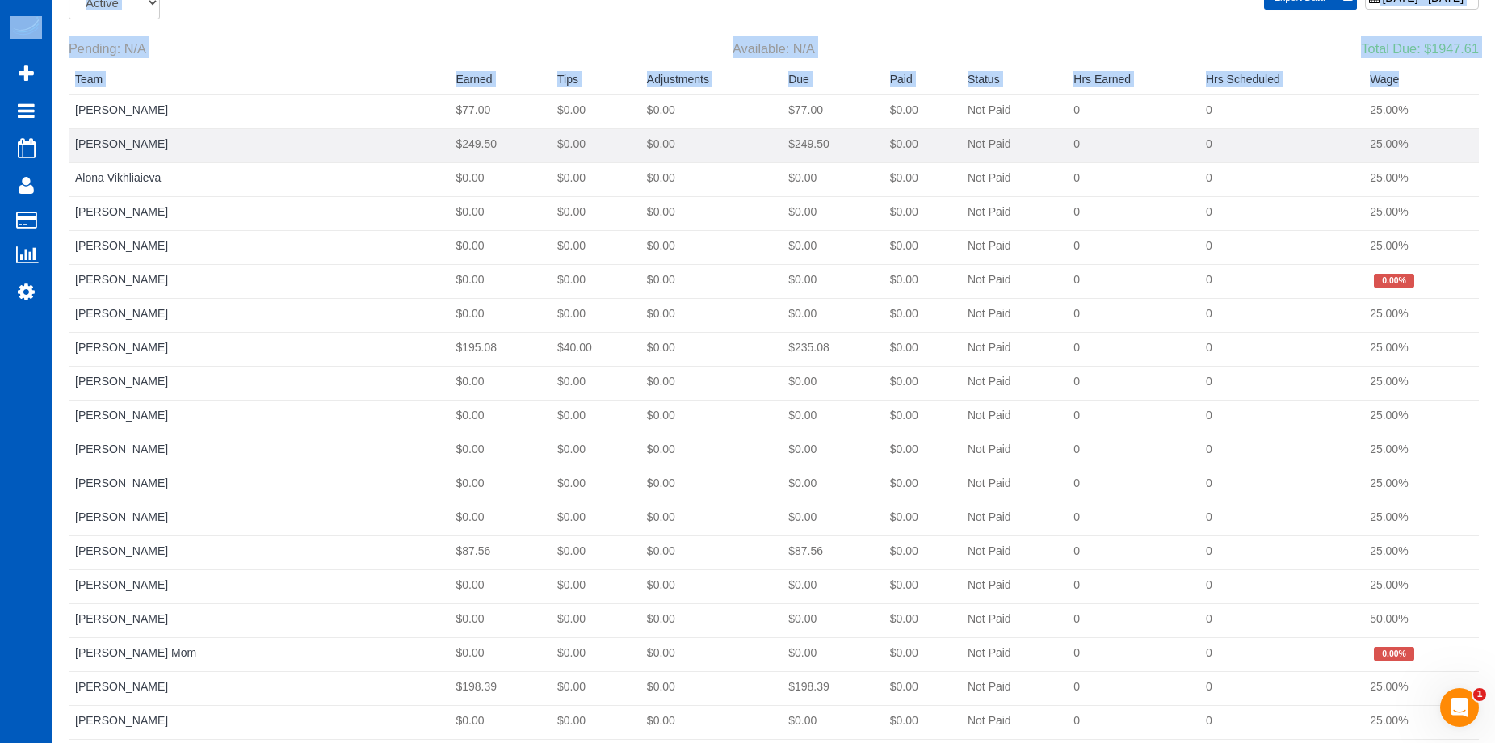
scroll to position [0, 0]
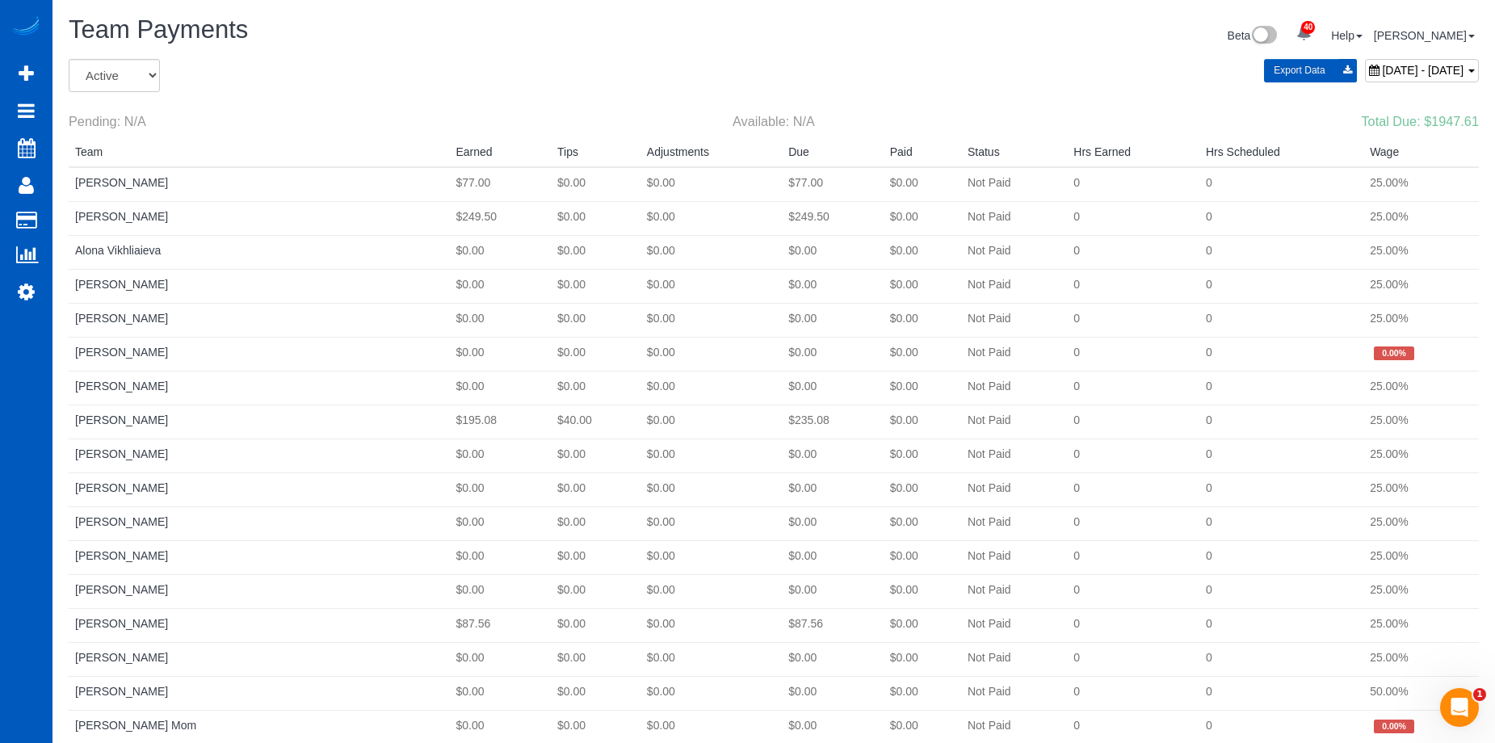
click at [1382, 65] on span "[DATE] - [DATE]" at bounding box center [1423, 70] width 82 height 13
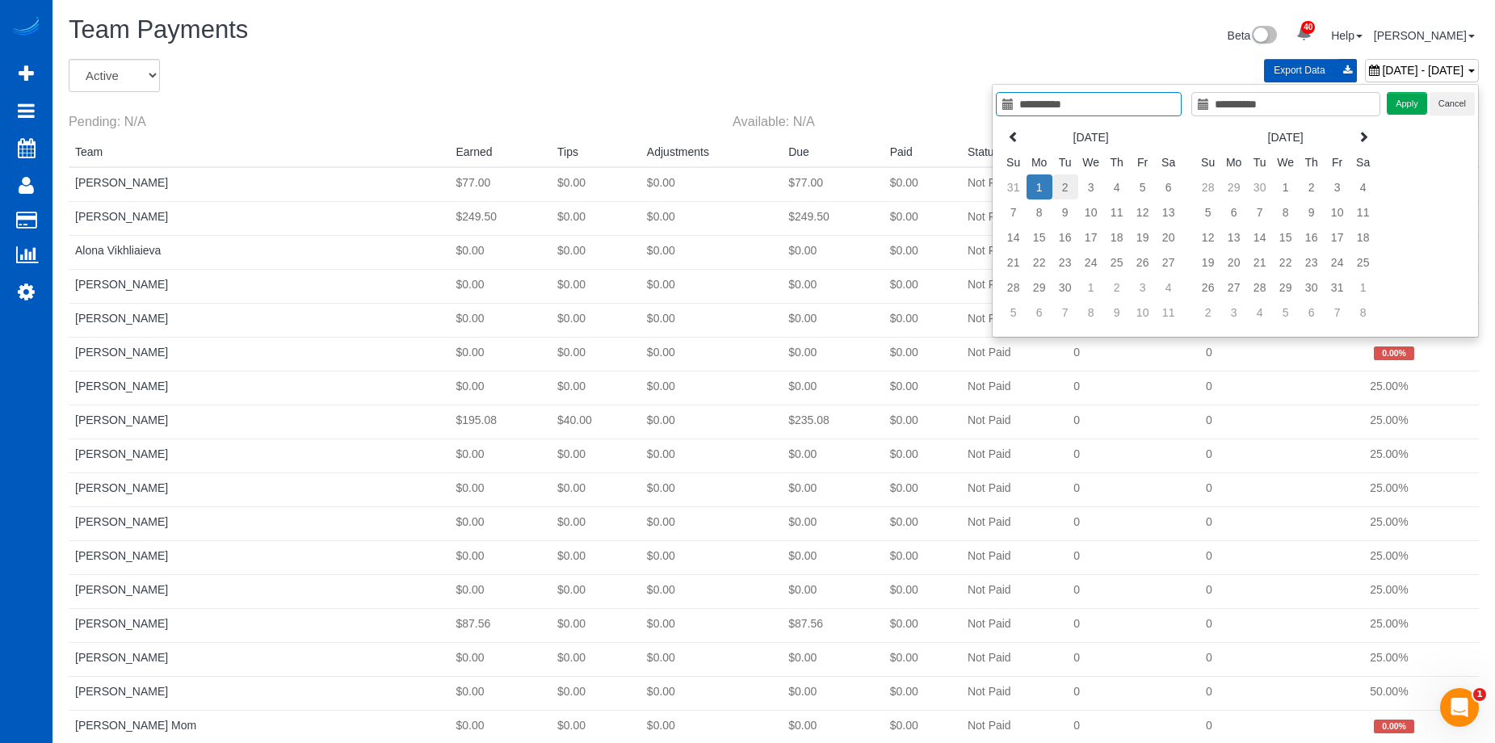
type input "**********"
click at [1068, 189] on td "2" at bounding box center [1066, 186] width 26 height 25
type input "**********"
click at [1068, 188] on td "2" at bounding box center [1066, 186] width 26 height 25
click at [1406, 104] on button "Apply" at bounding box center [1407, 103] width 40 height 23
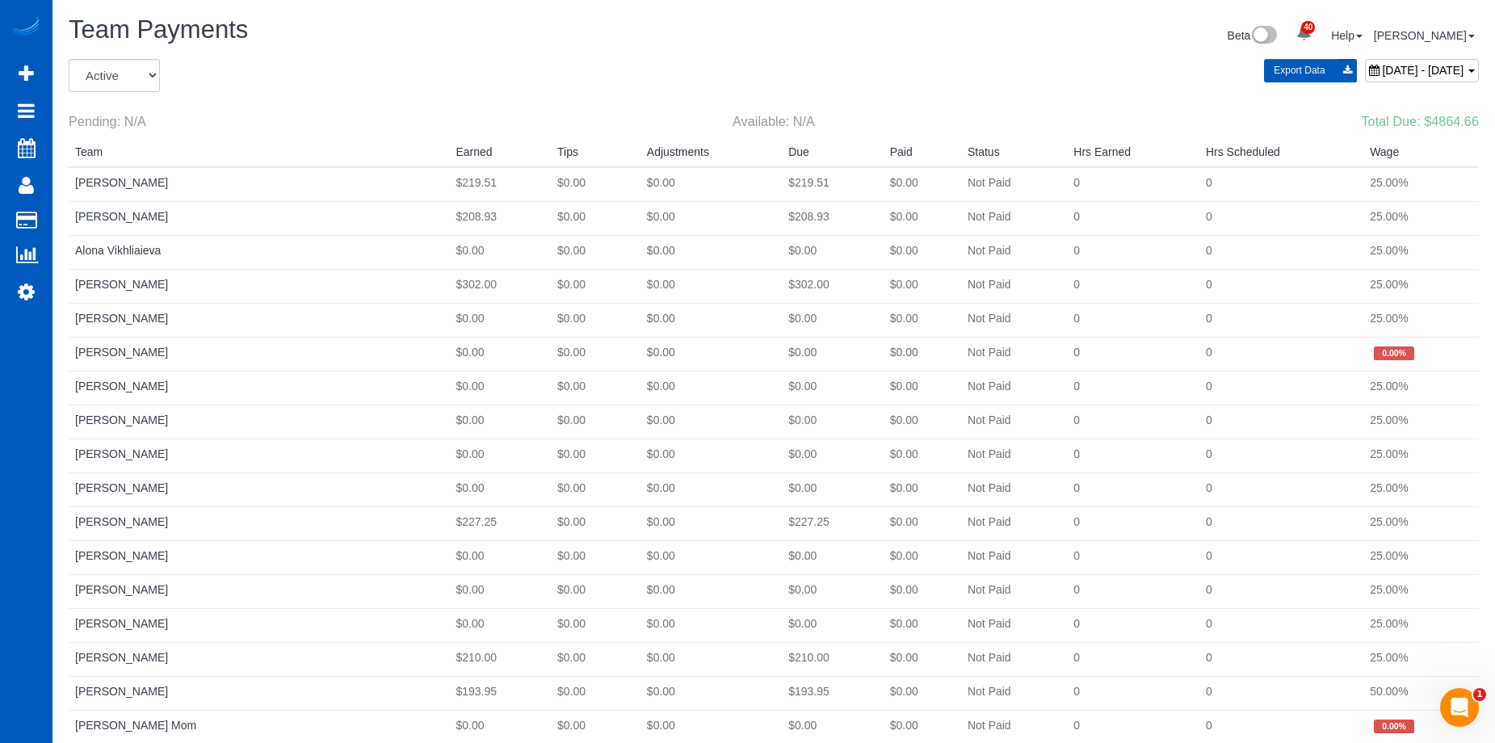
click at [1382, 70] on span "[DATE] - [DATE]" at bounding box center [1423, 70] width 82 height 13
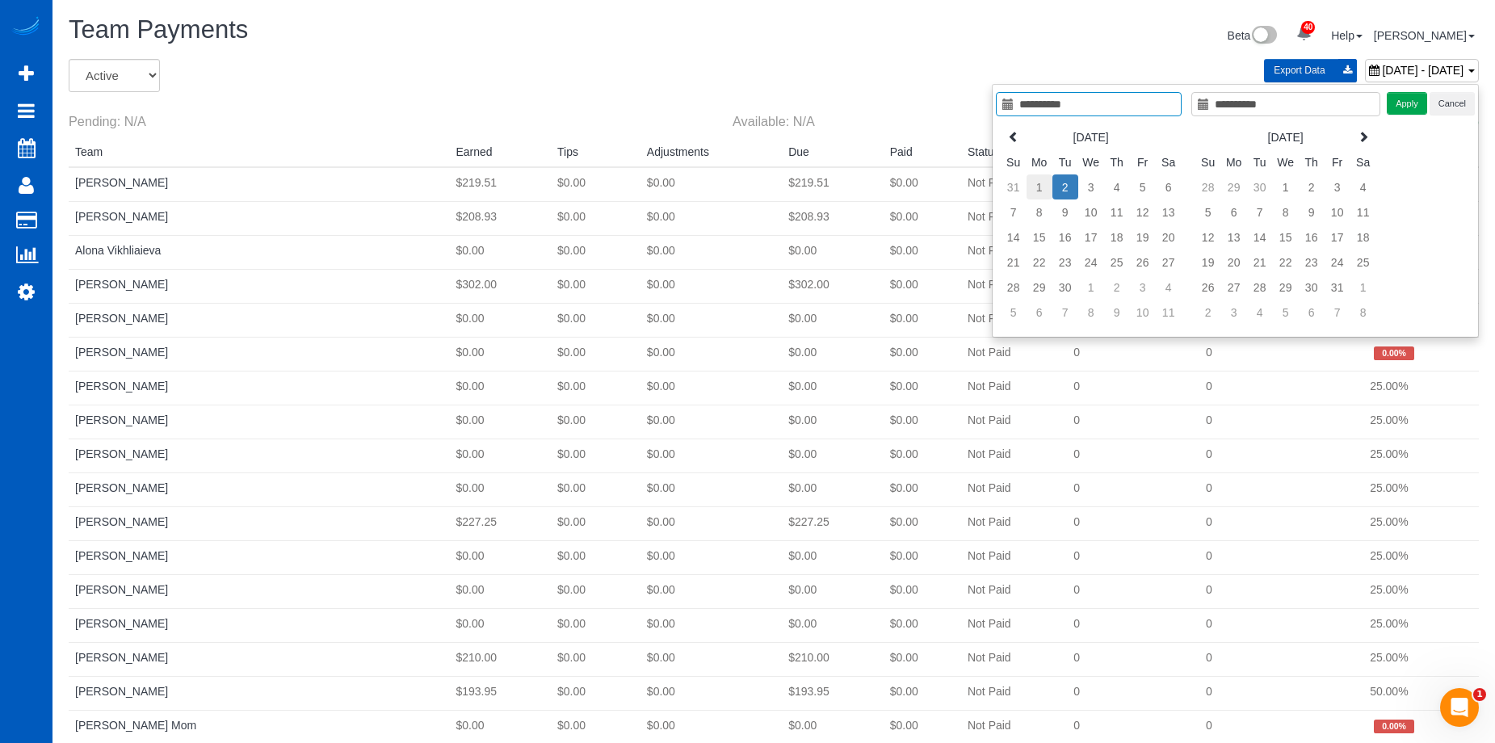
type input "**********"
click at [1041, 187] on td "1" at bounding box center [1040, 186] width 26 height 25
type input "**********"
click at [1041, 187] on td "1" at bounding box center [1040, 186] width 26 height 25
click at [1413, 102] on button "Apply" at bounding box center [1407, 103] width 40 height 23
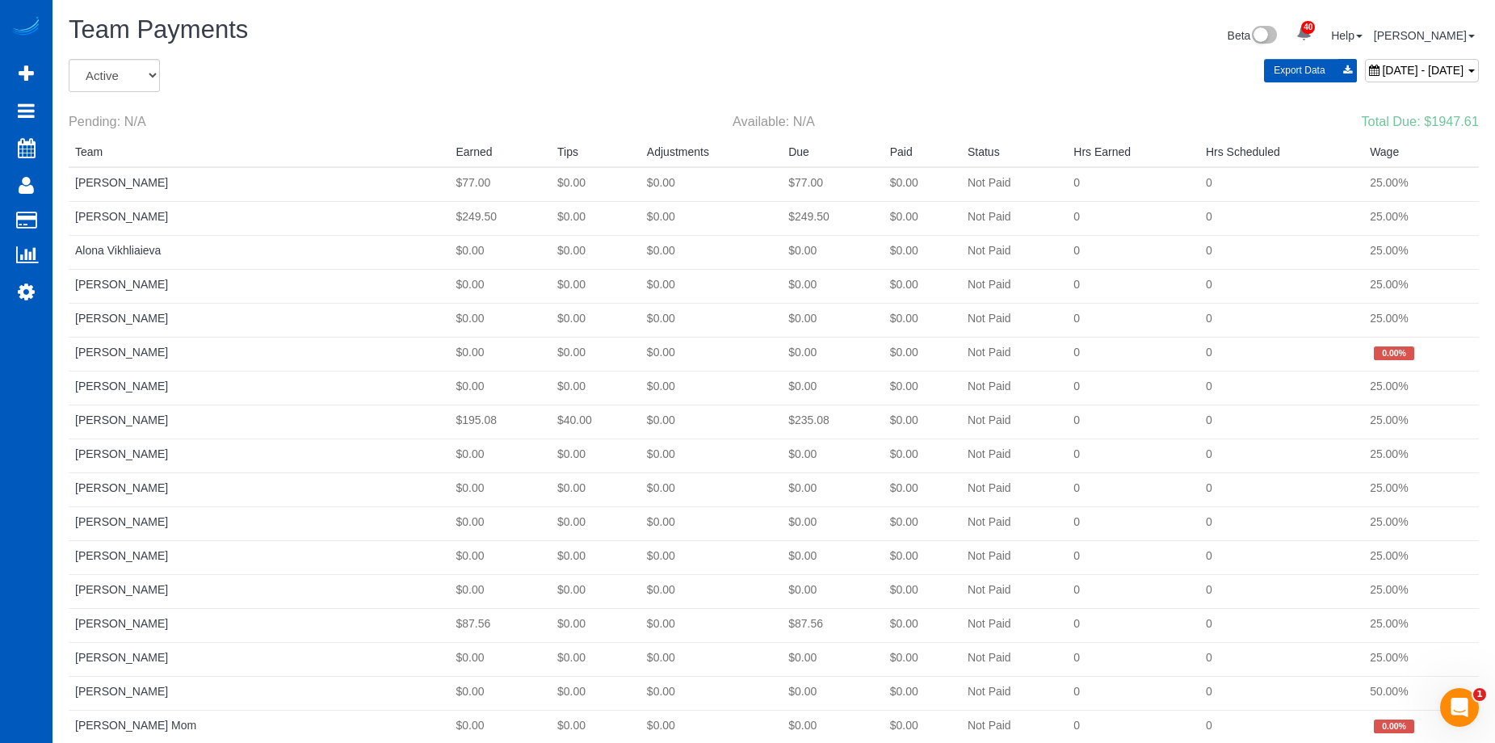
click at [1382, 69] on span "[DATE] - [DATE]" at bounding box center [1423, 70] width 82 height 13
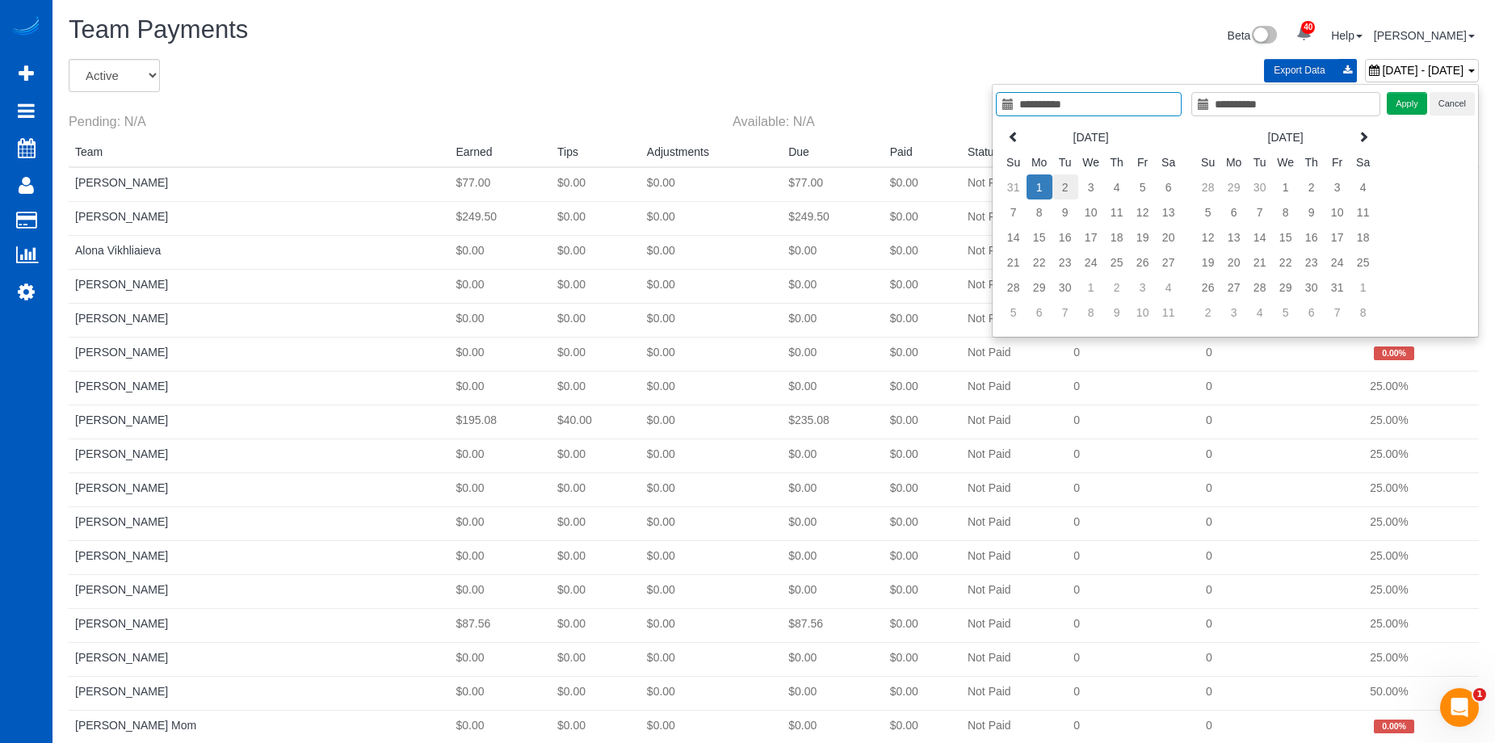
type input "**********"
click at [1066, 183] on td "2" at bounding box center [1066, 186] width 26 height 25
type input "**********"
click at [1066, 183] on td "2" at bounding box center [1066, 186] width 26 height 25
click at [1399, 107] on button "Apply" at bounding box center [1407, 103] width 40 height 23
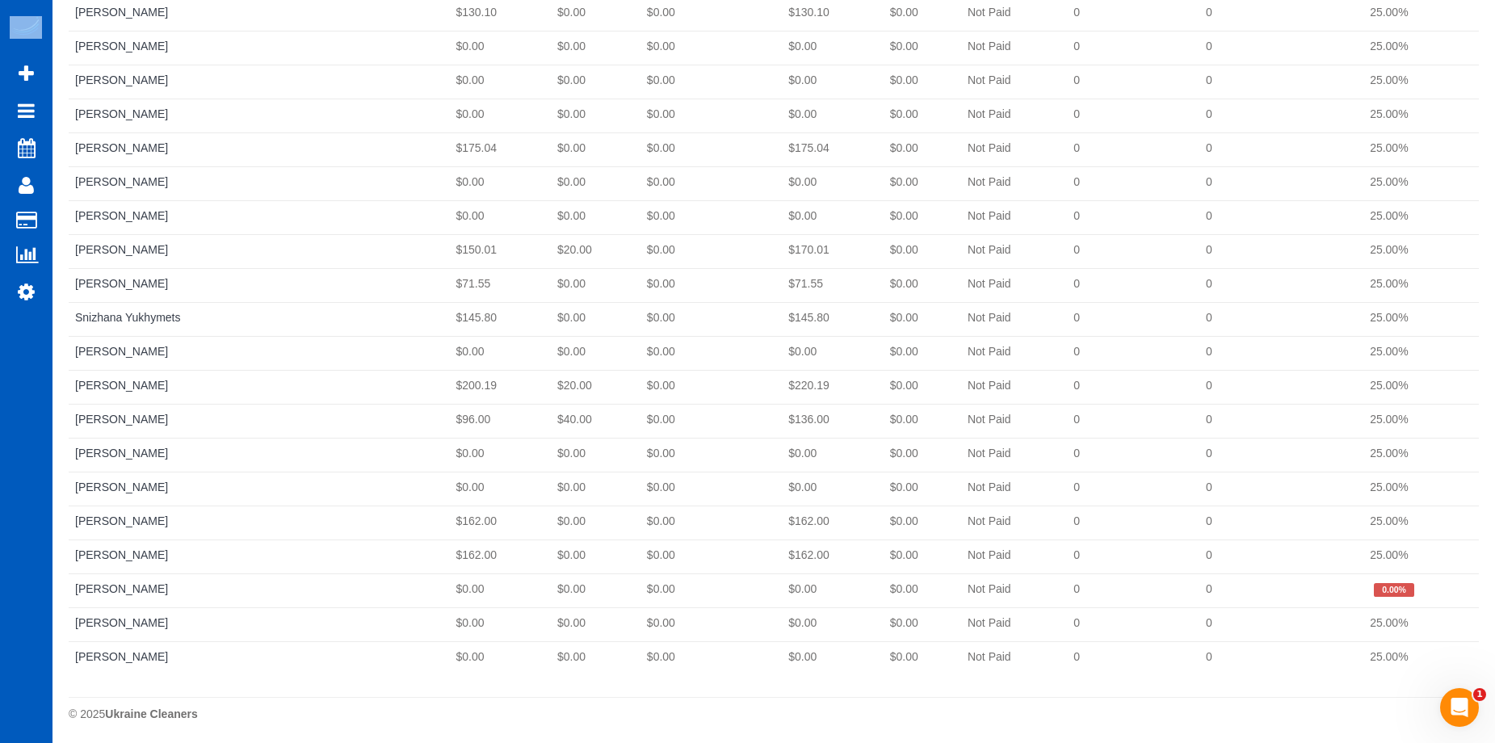
scroll to position [1768, 0]
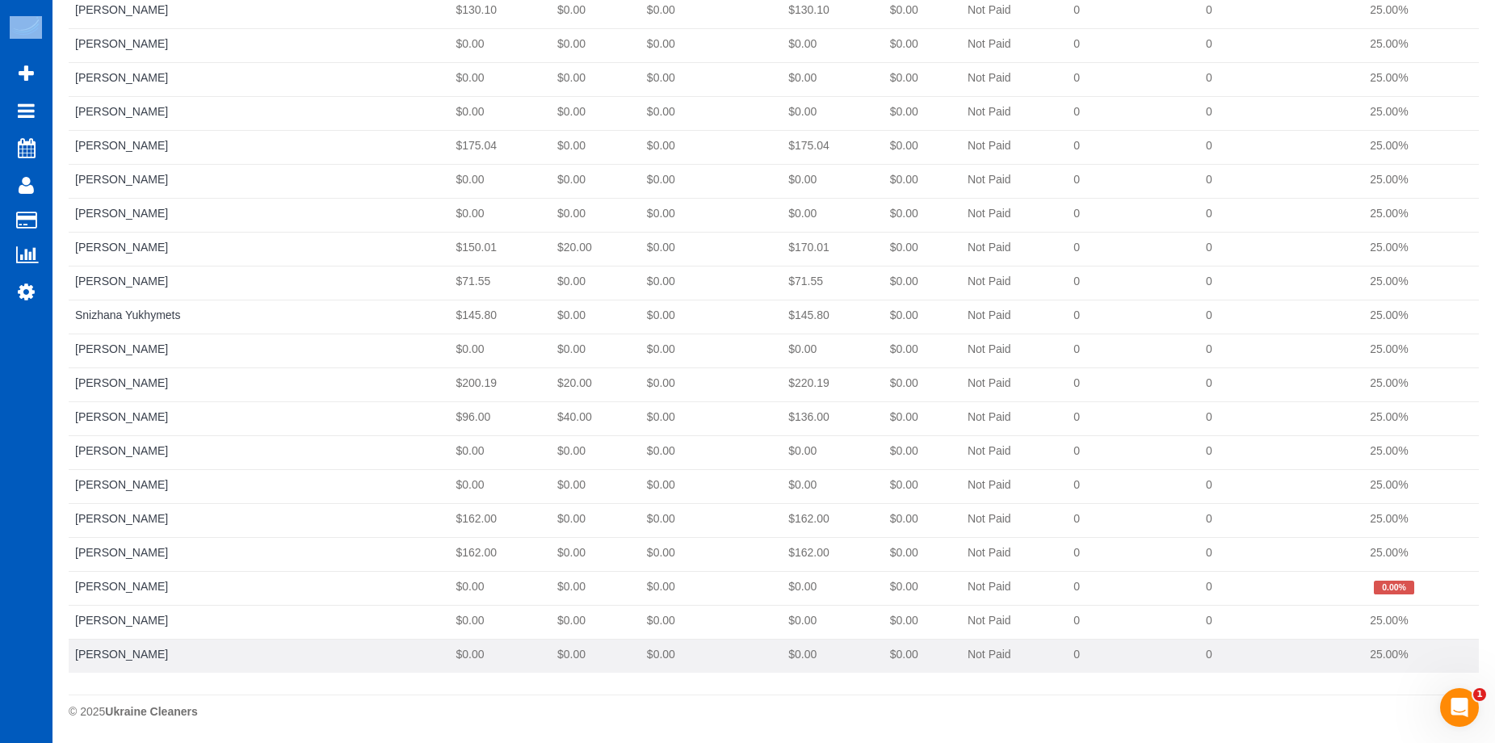
drag, startPoint x: 70, startPoint y: 185, endPoint x: 1398, endPoint y: 654, distance: 1408.4
copy tbody "[PERSON_NAME] $219.51 $0.00 $0.00 $219.51 $0.00 Not Paid 0 0 25.00% [PERSON_NAM…"
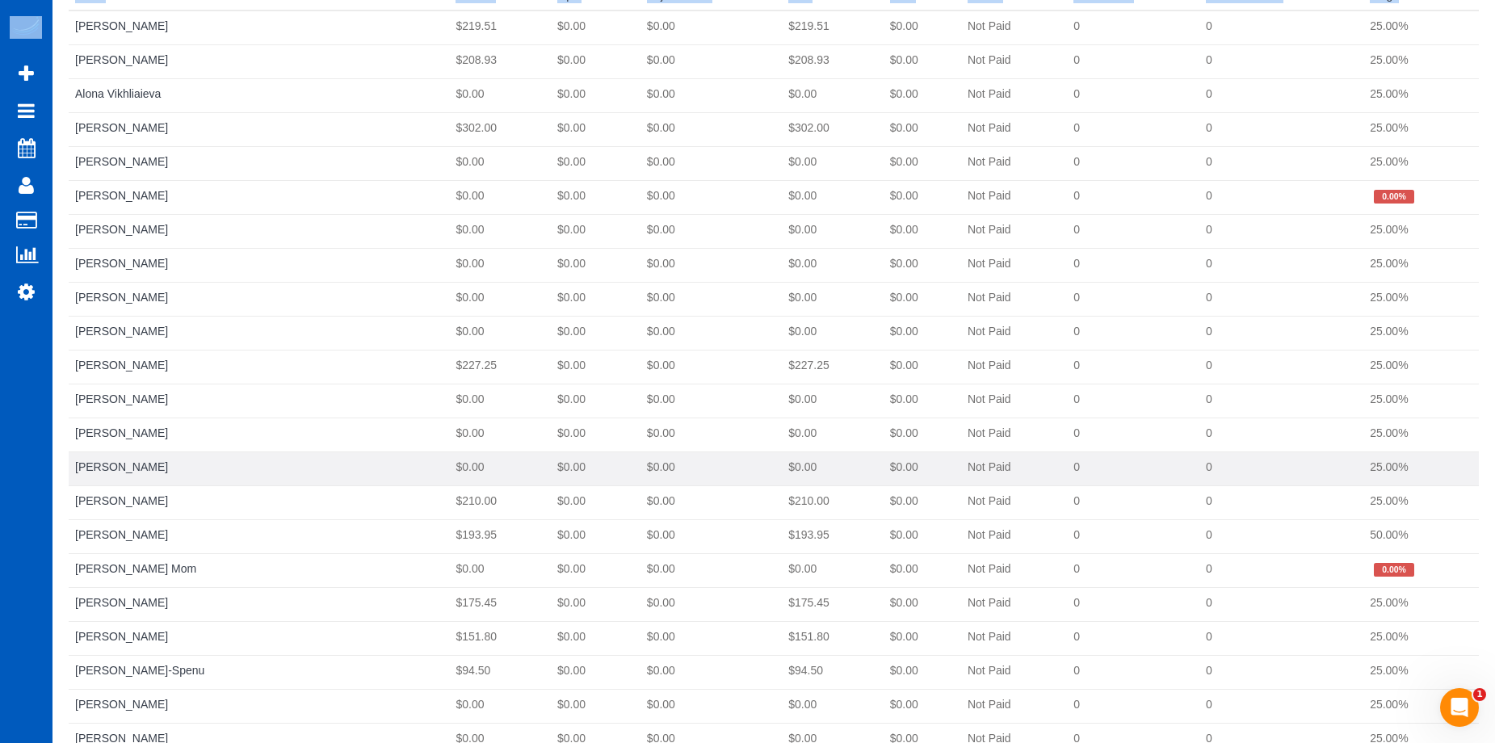
scroll to position [0, 0]
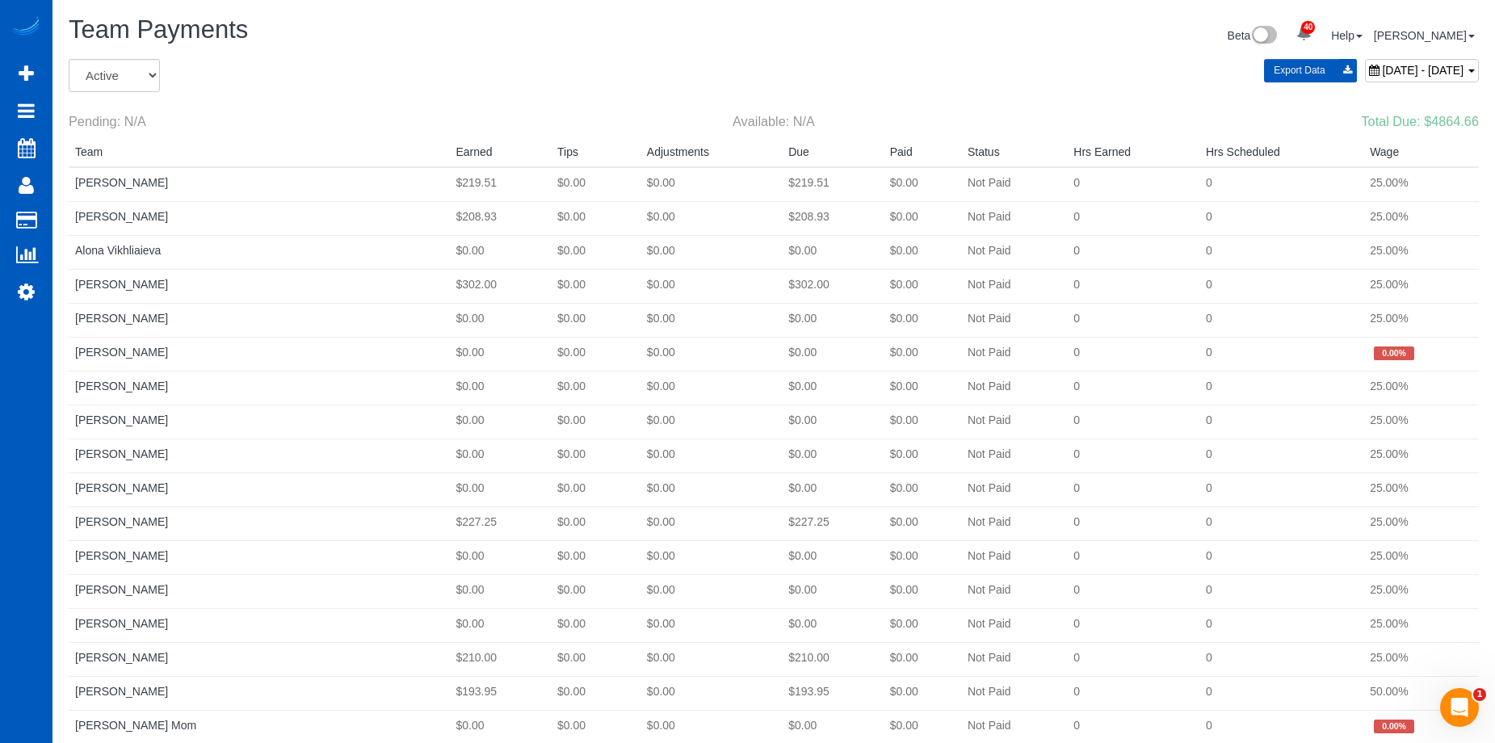
click at [1382, 68] on span "[DATE] - [DATE]" at bounding box center [1423, 70] width 82 height 13
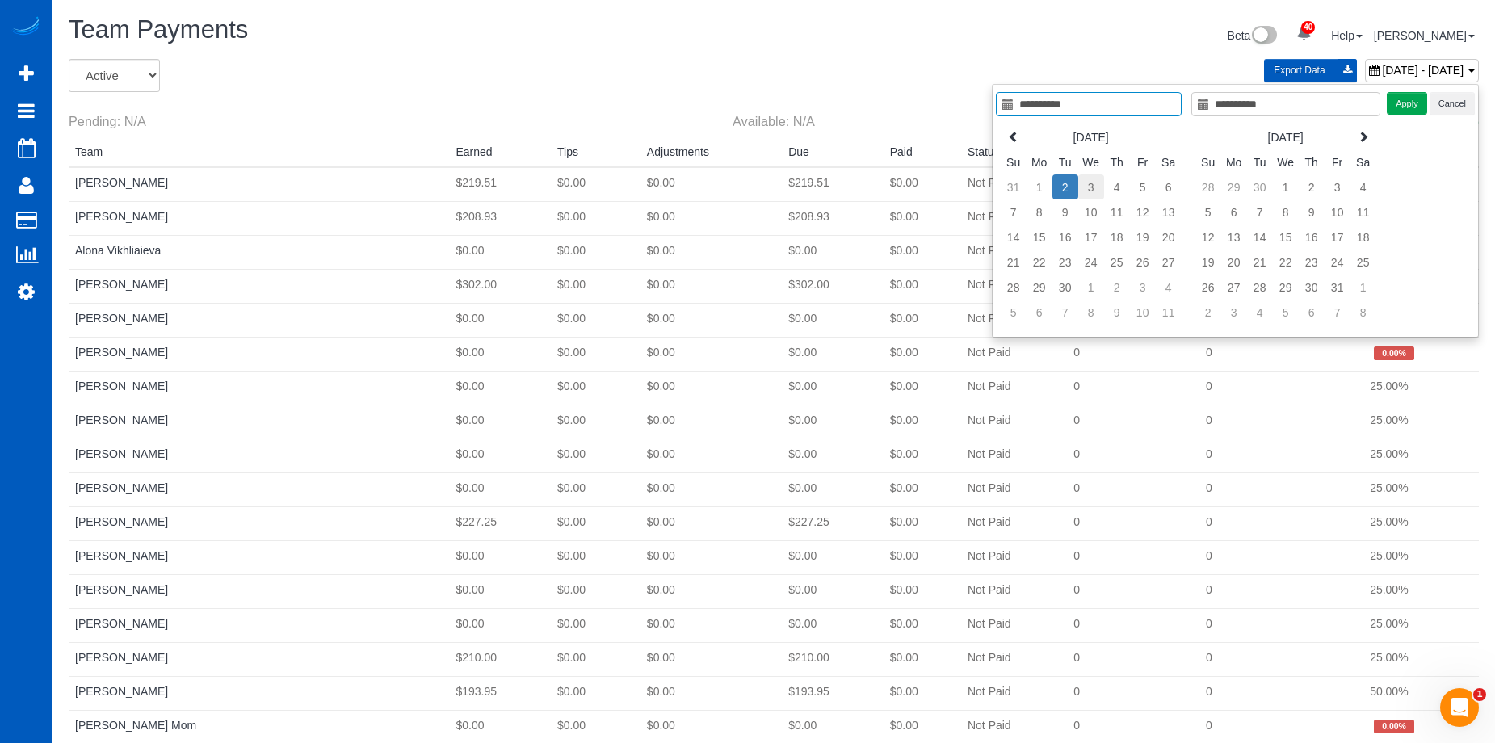
type input "**********"
click at [1094, 182] on td "3" at bounding box center [1092, 186] width 26 height 25
type input "**********"
click at [1094, 182] on td "3" at bounding box center [1092, 186] width 26 height 25
click at [1401, 108] on button "Apply" at bounding box center [1407, 103] width 40 height 23
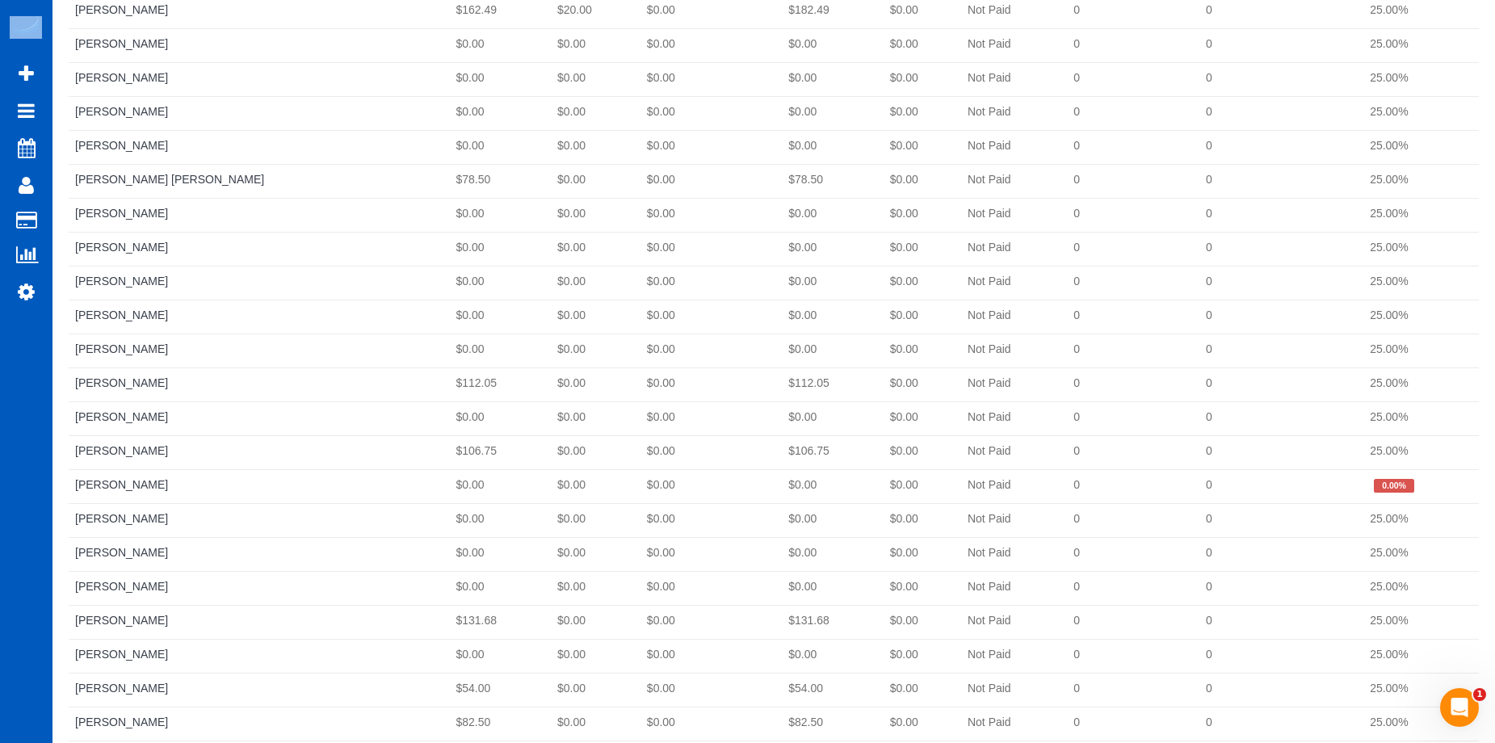
scroll to position [1768, 0]
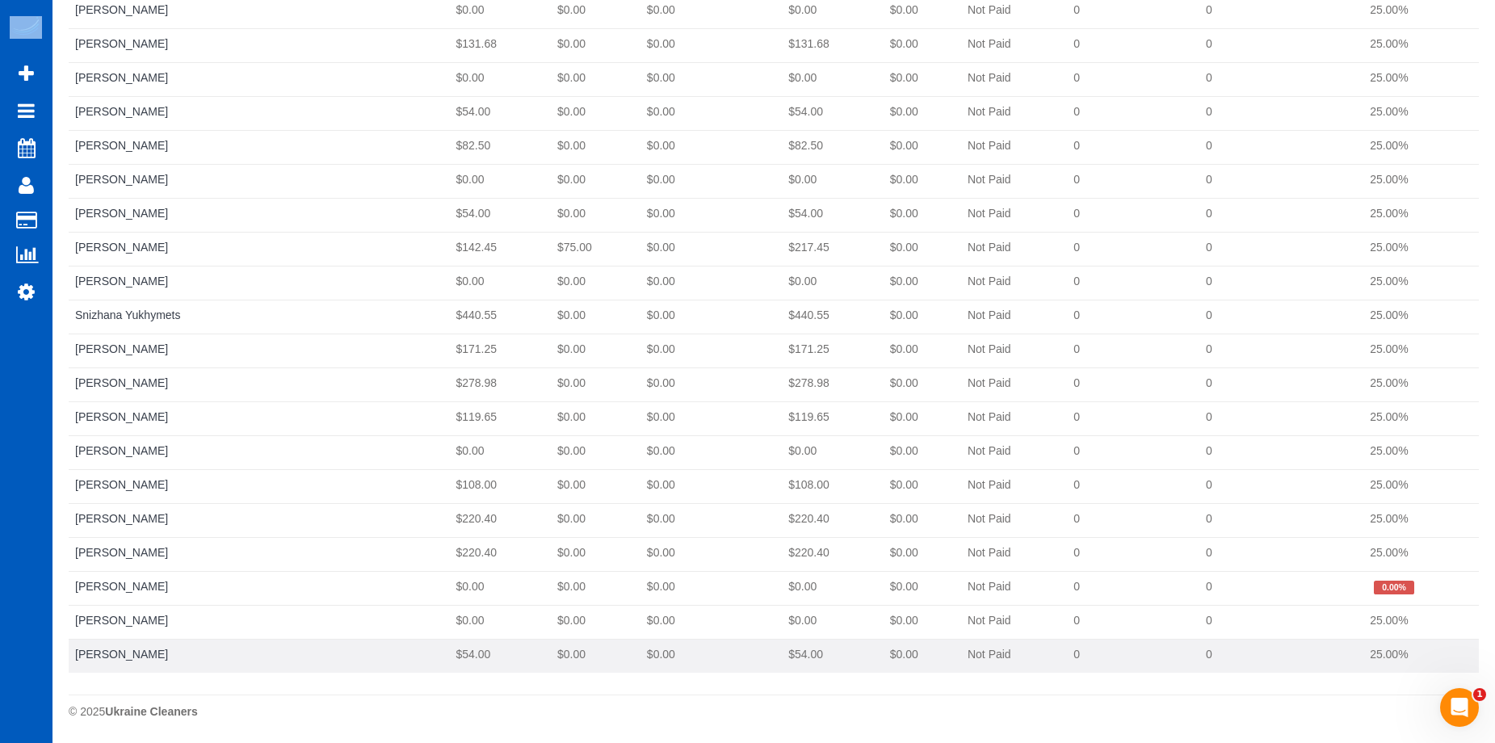
drag, startPoint x: 69, startPoint y: 187, endPoint x: 1407, endPoint y: 662, distance: 1419.7
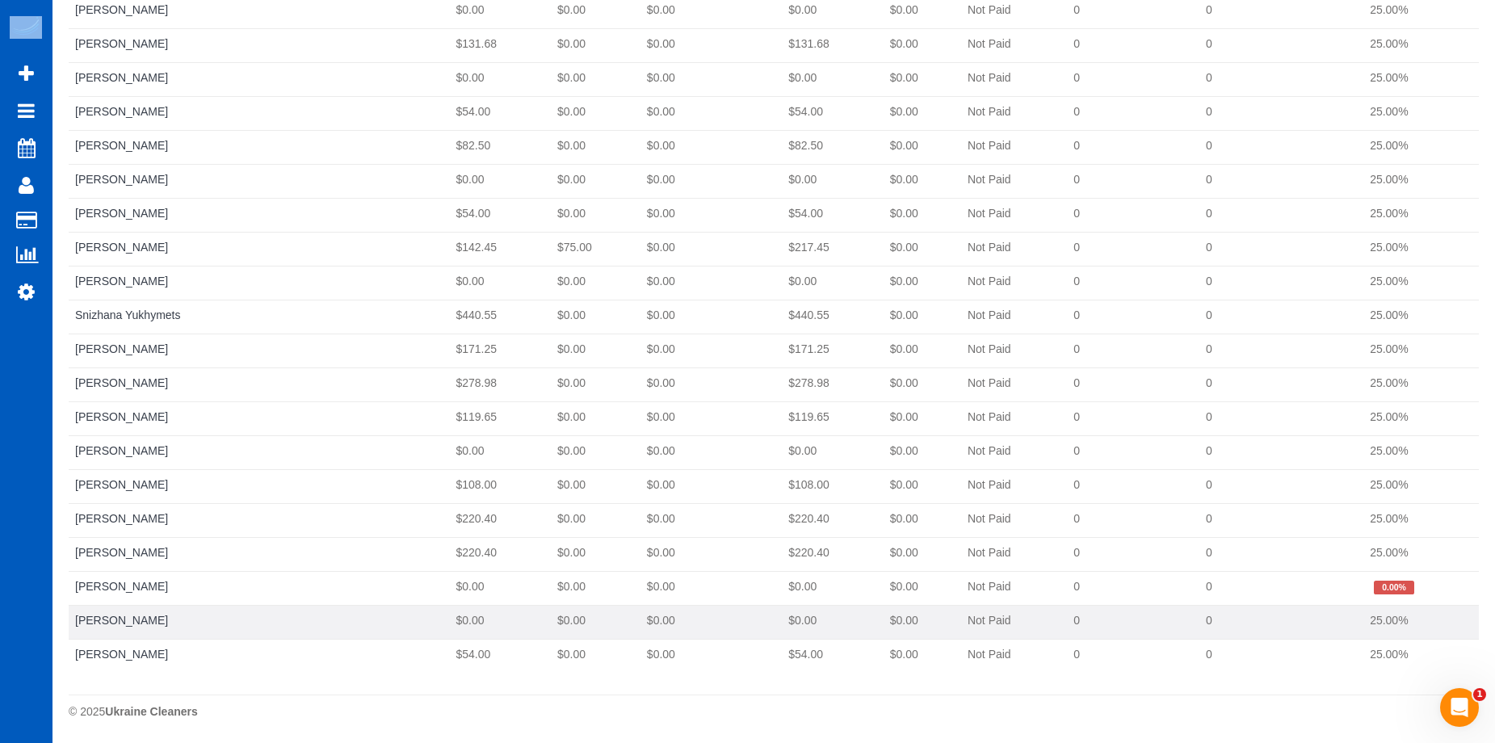
copy tbody "[PERSON_NAME] $133.05 $0.00 $0.00 $133.05 $0.00 Not Paid 0 0 25.00% [PERSON_NAM…"
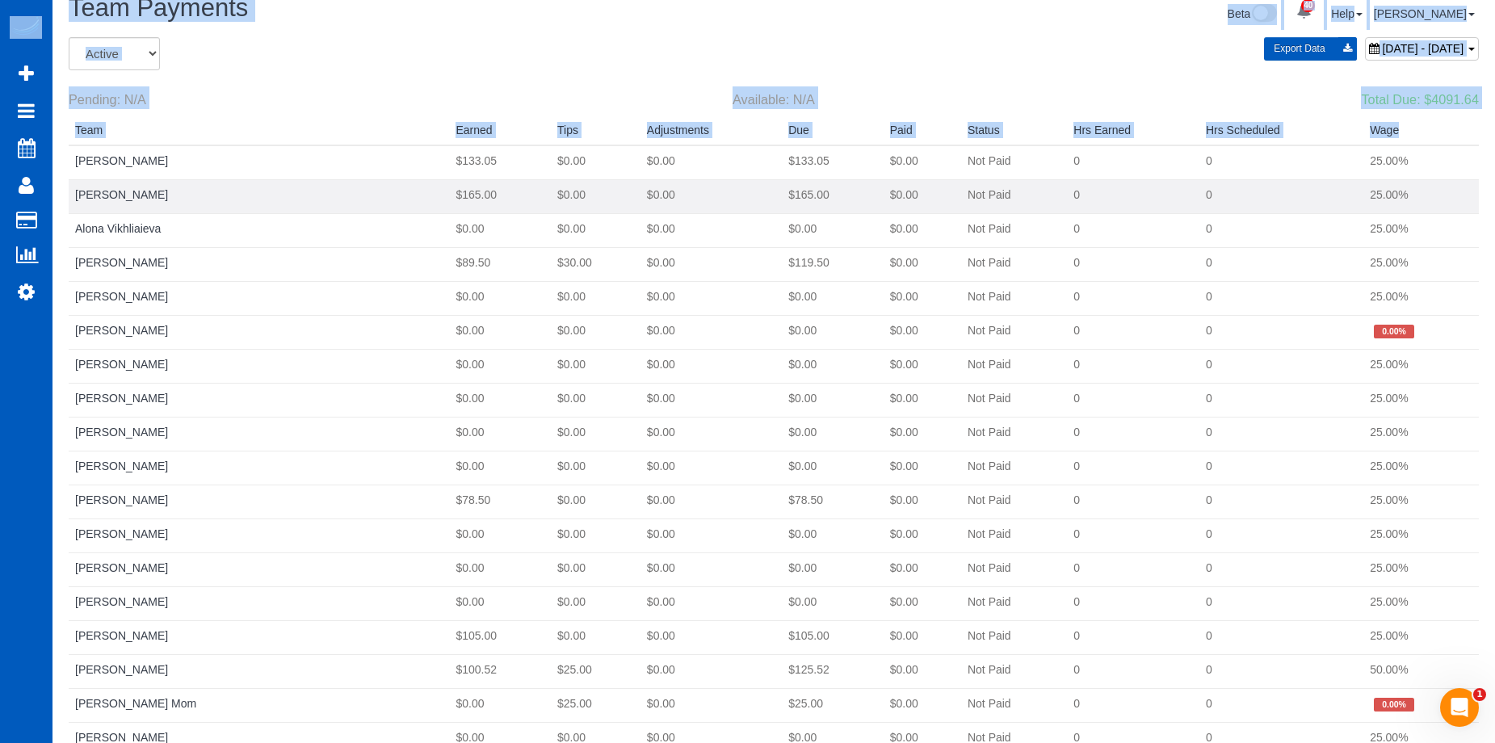
scroll to position [0, 0]
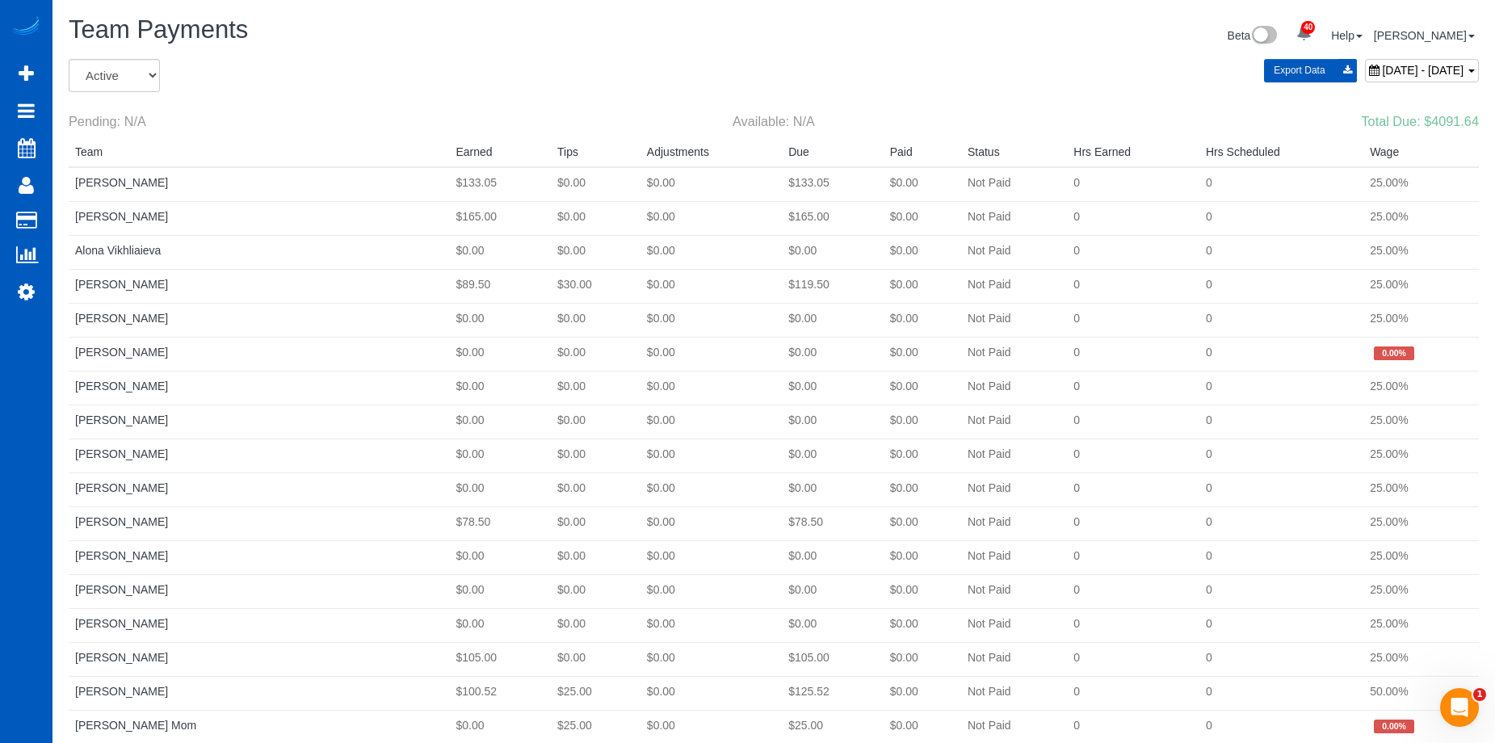
click at [1382, 65] on span "[DATE] - [DATE]" at bounding box center [1423, 70] width 82 height 13
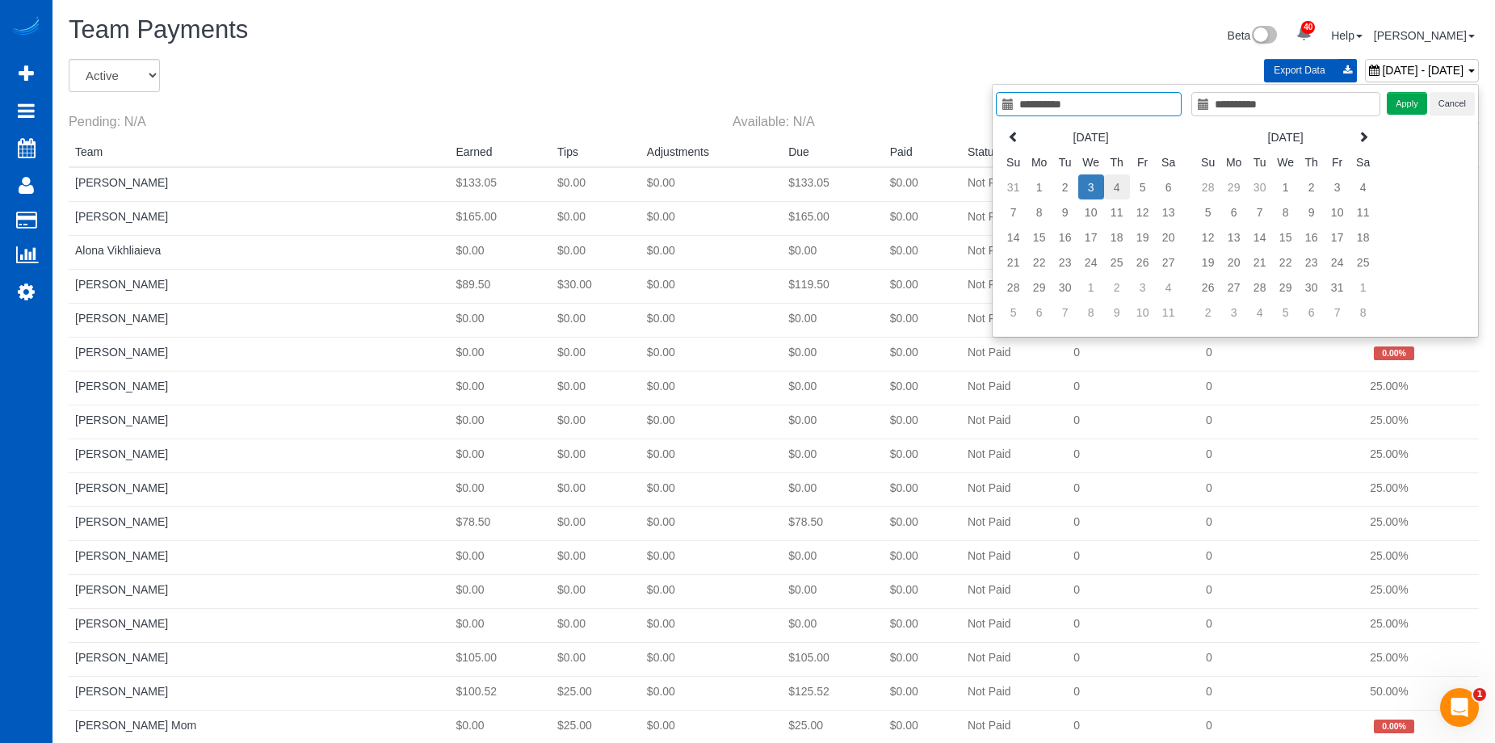
type input "**********"
click at [1125, 190] on td "4" at bounding box center [1117, 186] width 26 height 25
type input "**********"
click at [1125, 190] on td "4" at bounding box center [1117, 186] width 26 height 25
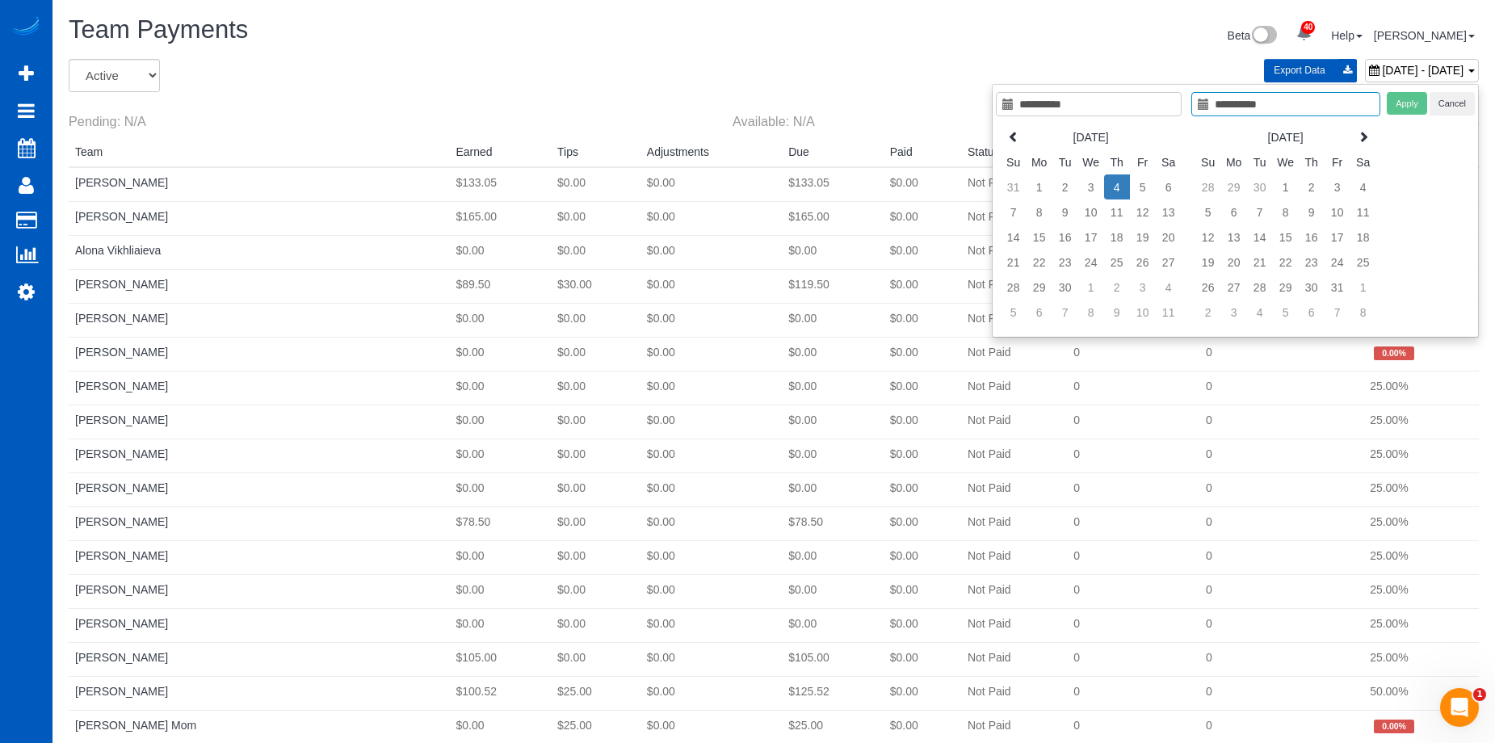
click at [1125, 190] on td "4" at bounding box center [1117, 186] width 26 height 25
click at [1407, 99] on button "Apply" at bounding box center [1407, 103] width 40 height 23
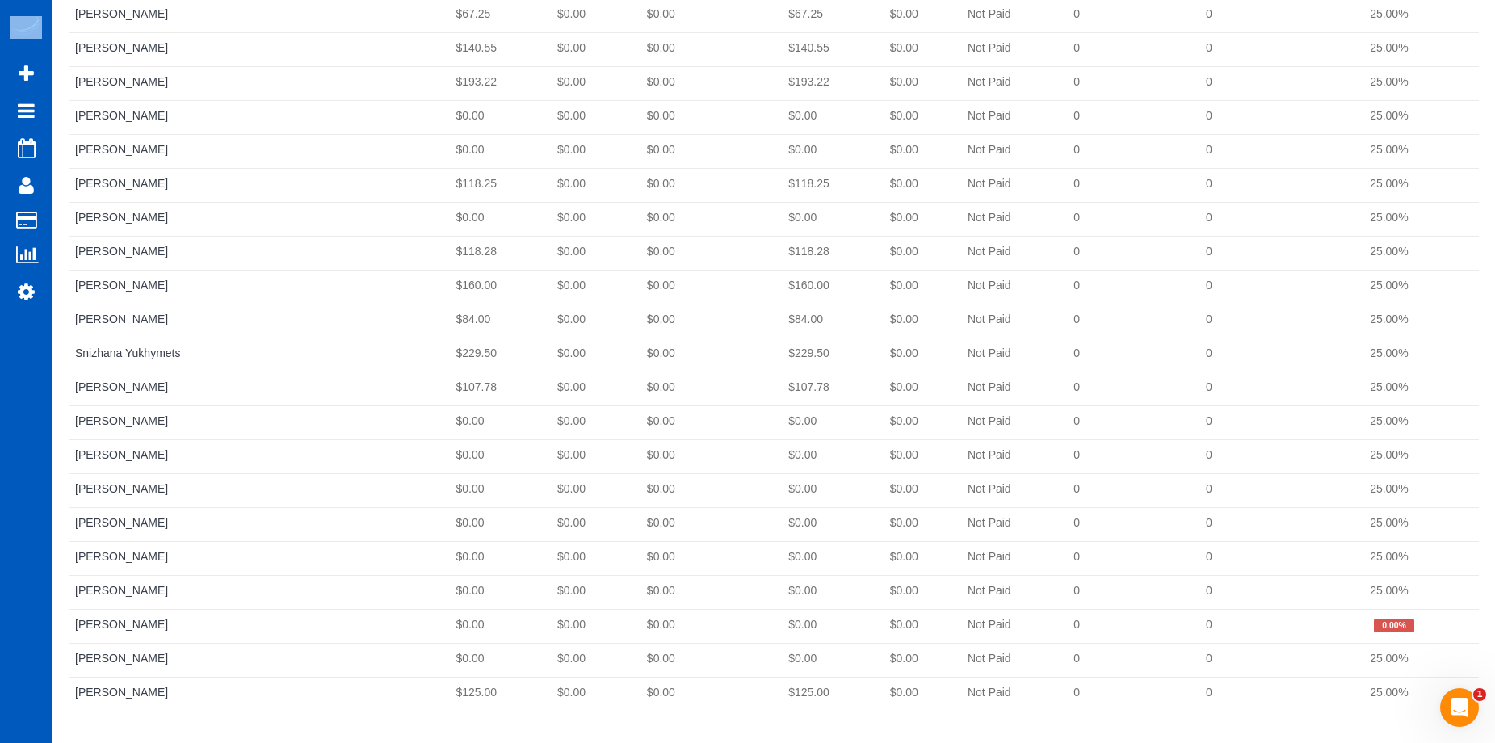
scroll to position [1768, 0]
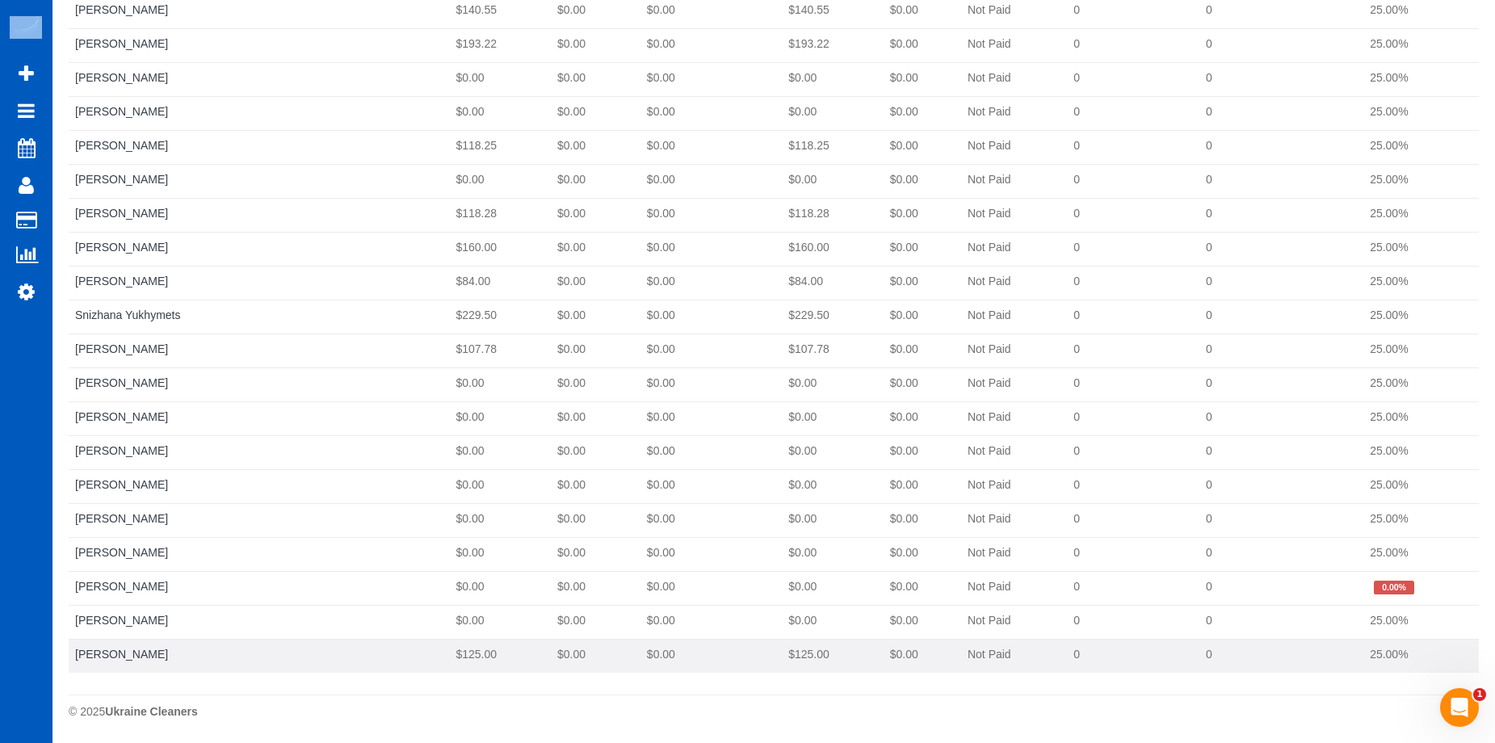
drag, startPoint x: 73, startPoint y: 183, endPoint x: 1415, endPoint y: 670, distance: 1428.0
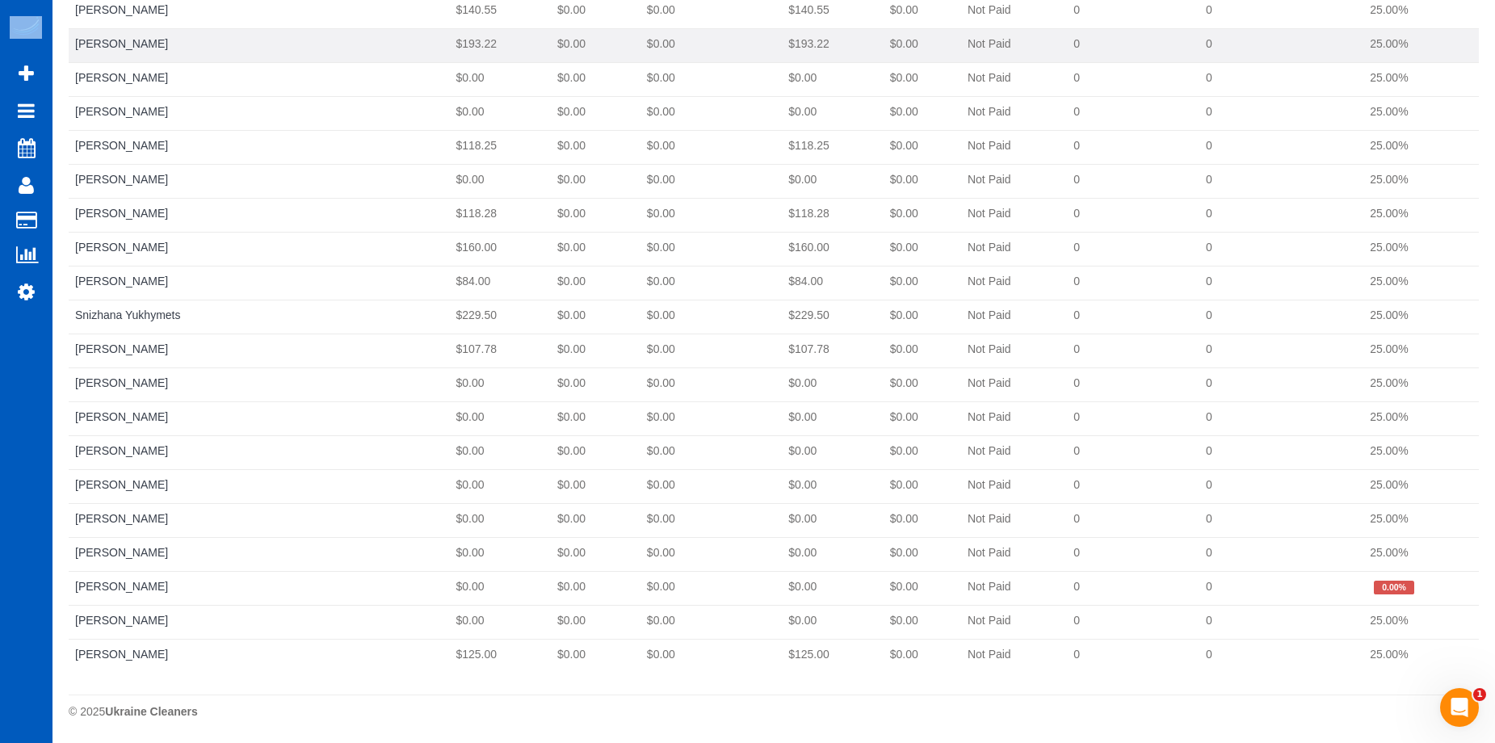
copy tbody "[PERSON_NAME] $198.36 $0.00 $0.00 $198.36 $0.00 Not Paid 0 0 25.00% [PERSON_NAM…"
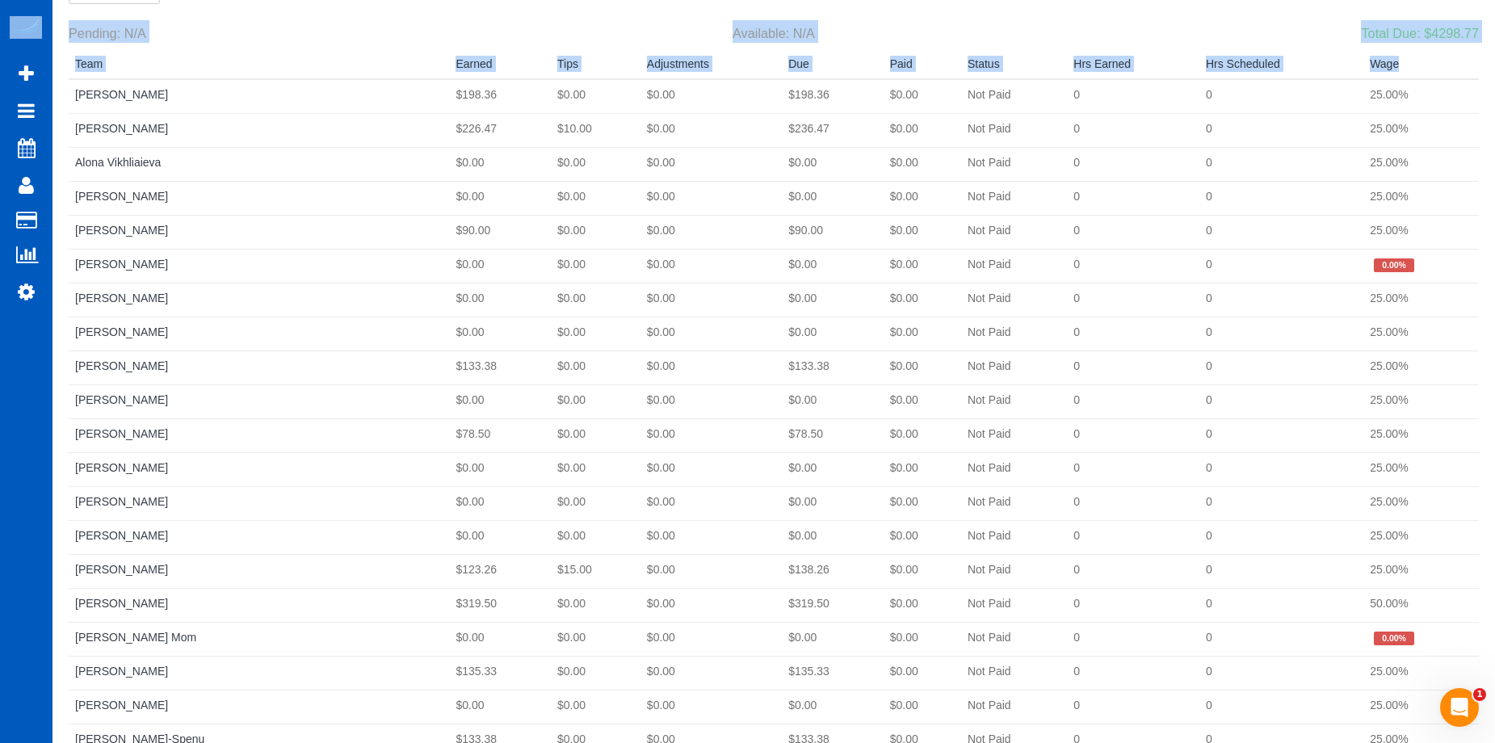
scroll to position [0, 0]
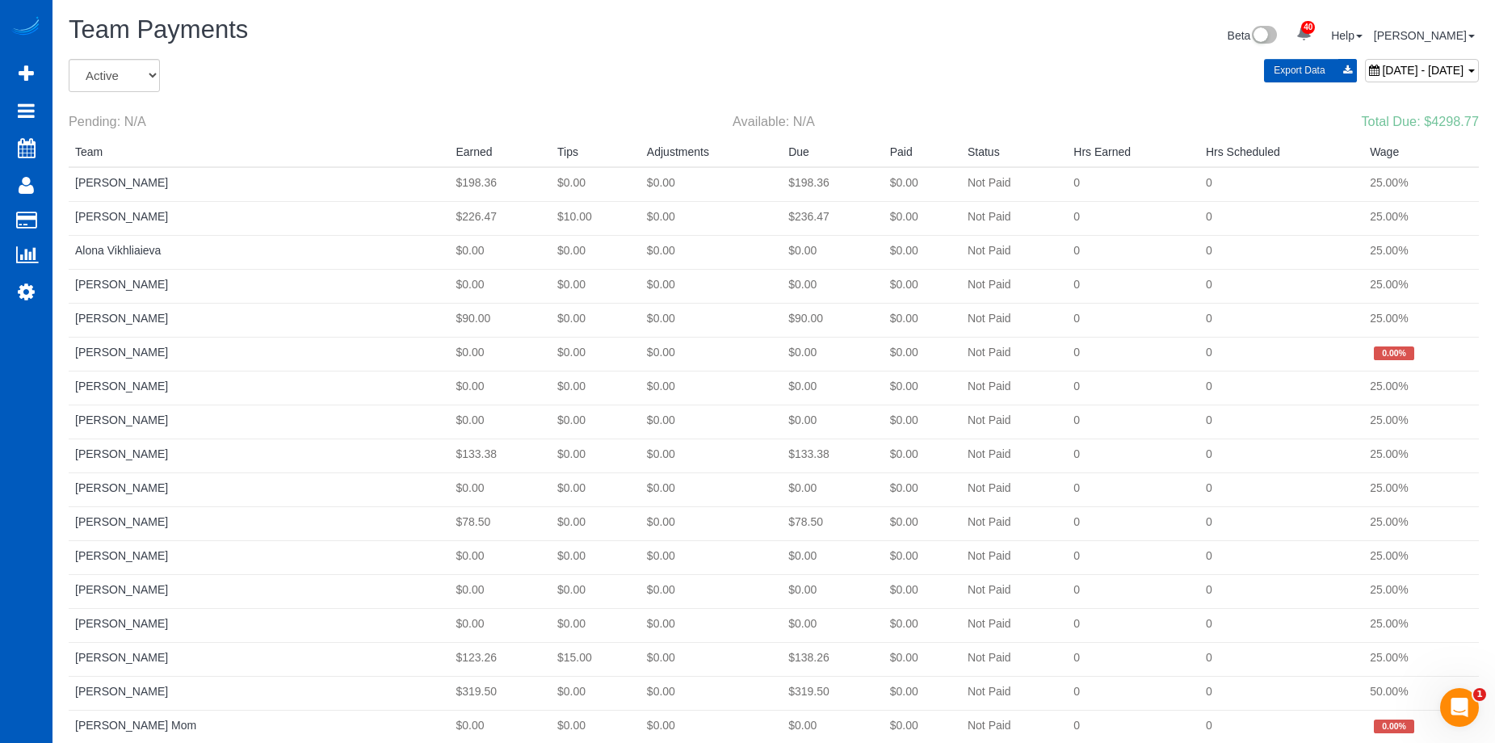
click at [1382, 74] on span "[DATE] - [DATE]" at bounding box center [1423, 70] width 82 height 13
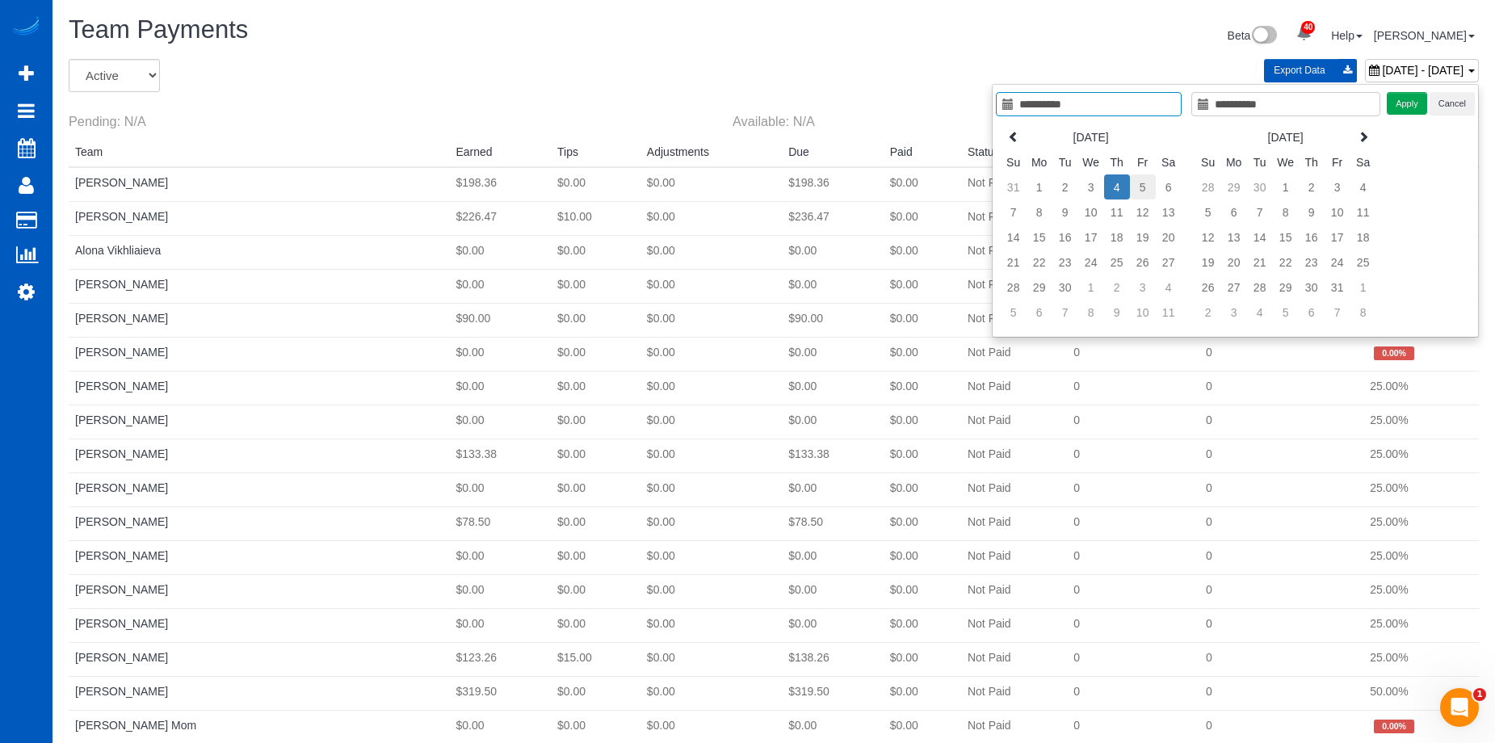
type input "**********"
click at [1142, 181] on td "5" at bounding box center [1143, 186] width 26 height 25
type input "**********"
click at [1142, 181] on td "5" at bounding box center [1143, 186] width 26 height 25
click at [1406, 106] on button "Apply" at bounding box center [1407, 103] width 40 height 23
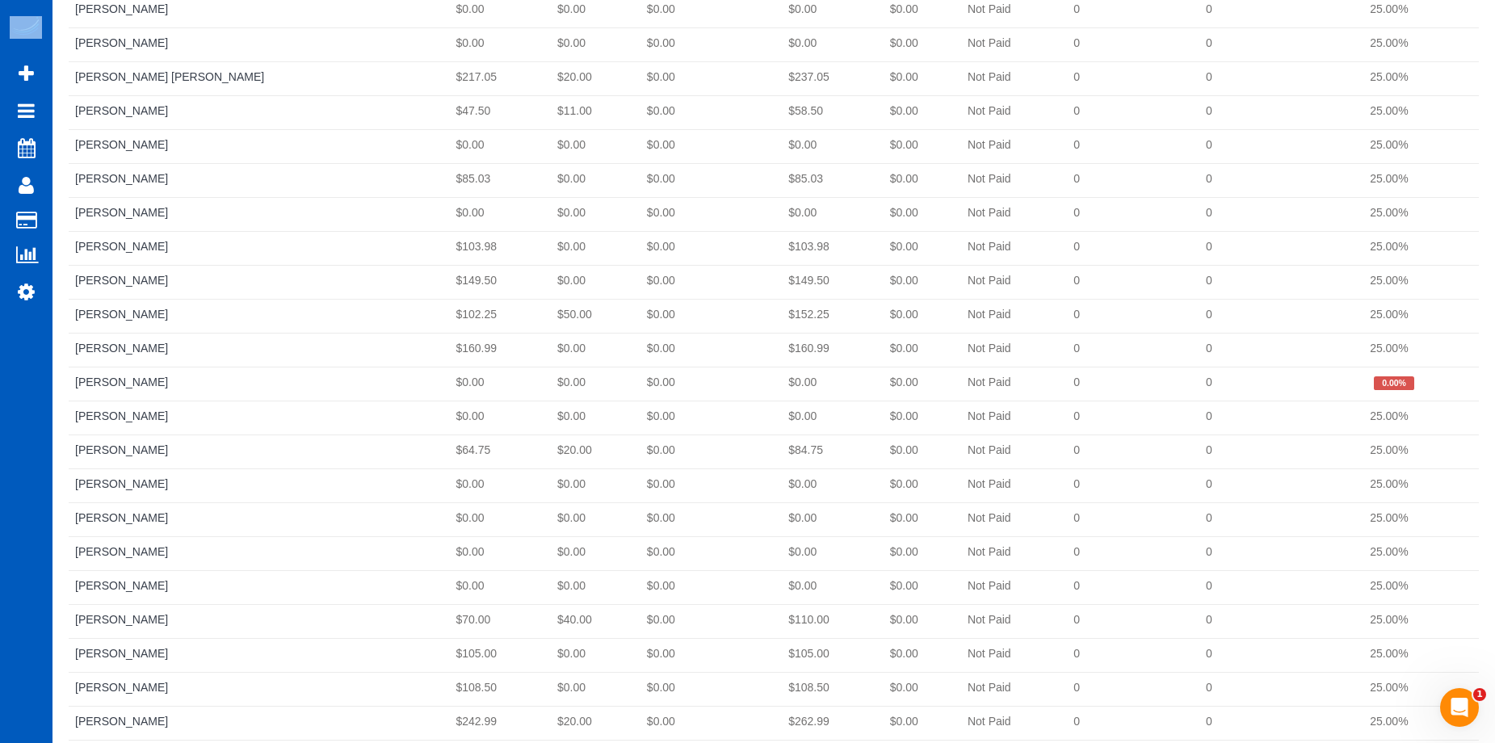
scroll to position [1768, 0]
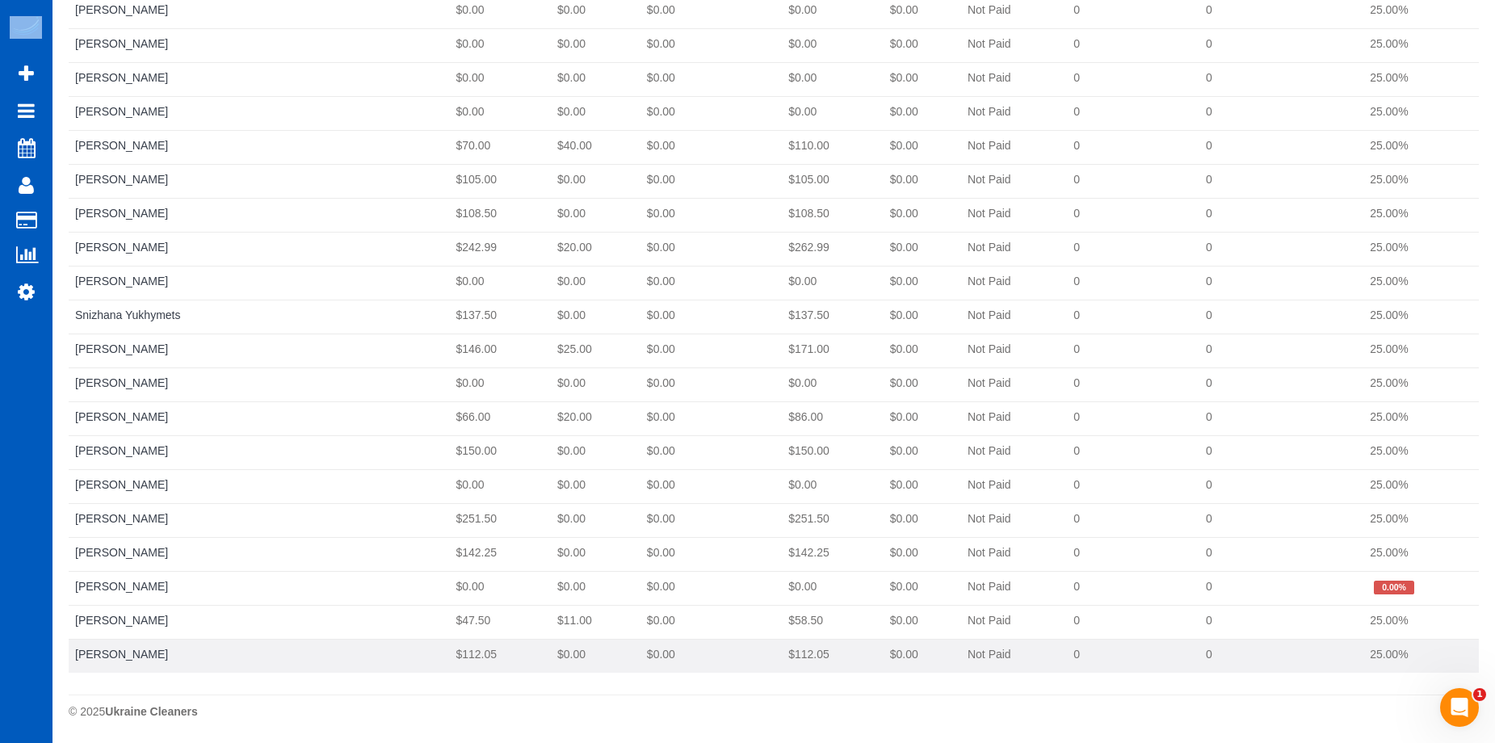
drag, startPoint x: 69, startPoint y: 187, endPoint x: 1401, endPoint y: 662, distance: 1414.1
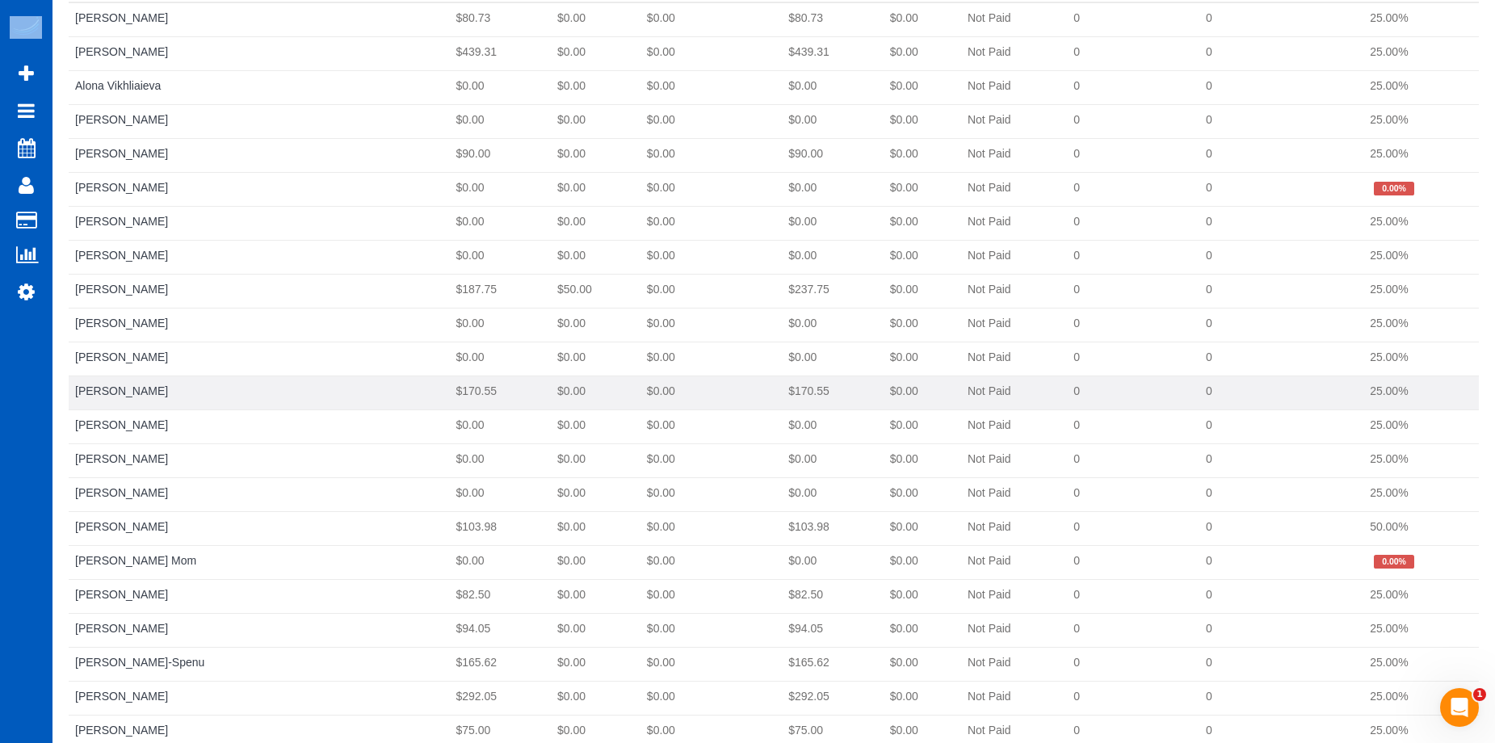
scroll to position [0, 0]
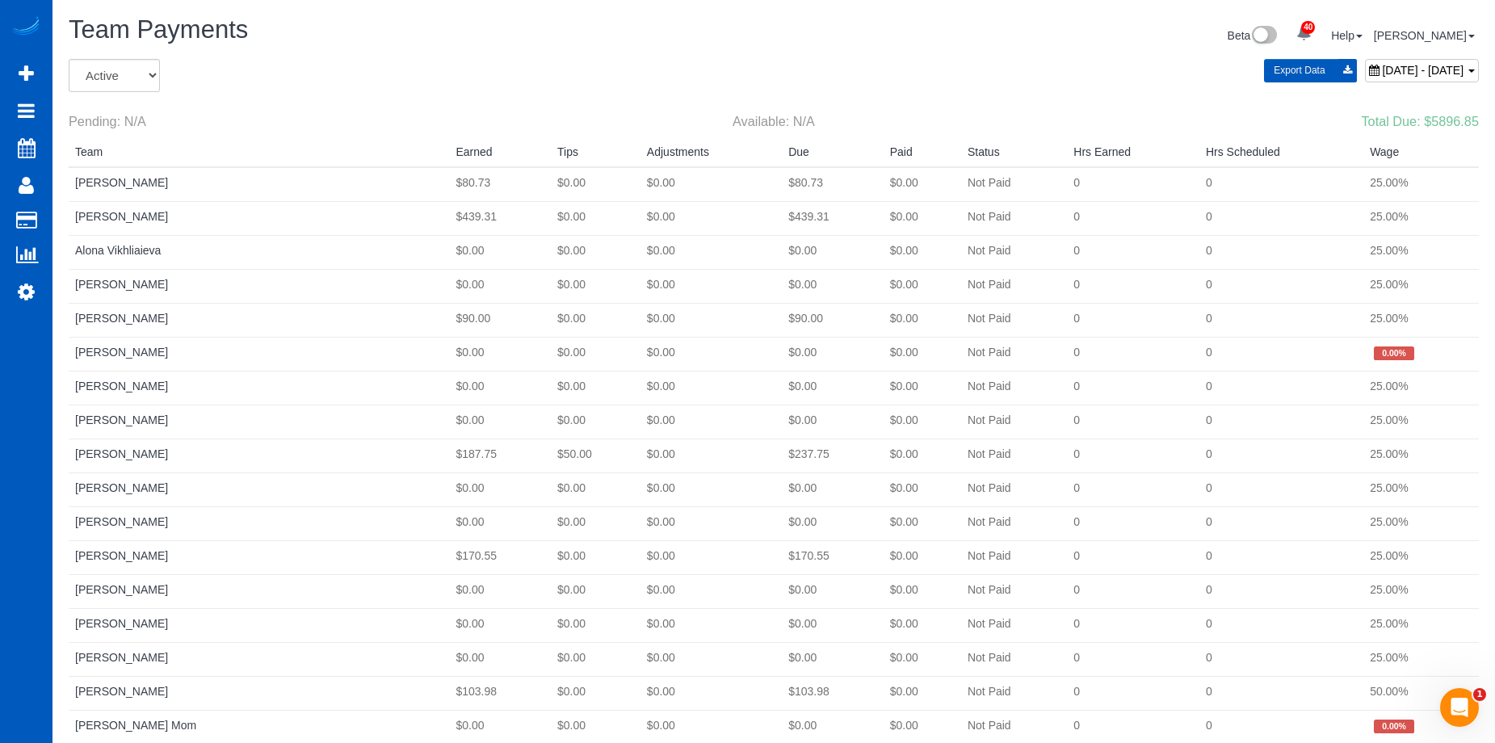
click at [1382, 72] on span "[DATE] - [DATE]" at bounding box center [1423, 70] width 82 height 13
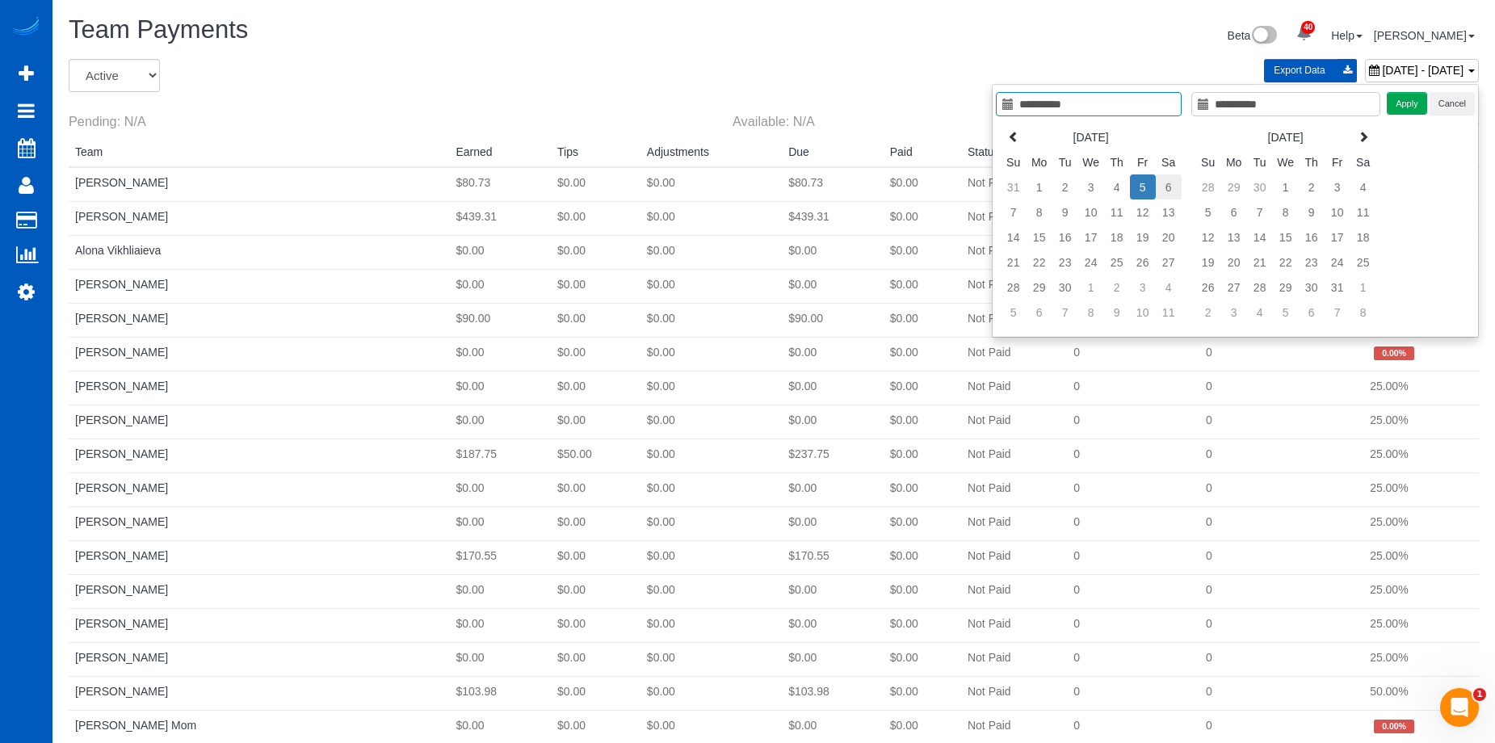
type input "**********"
click at [1167, 182] on td "6" at bounding box center [1169, 186] width 26 height 25
type input "**********"
click at [1167, 182] on td "6" at bounding box center [1169, 186] width 26 height 25
click at [1405, 99] on button "Apply" at bounding box center [1407, 103] width 40 height 23
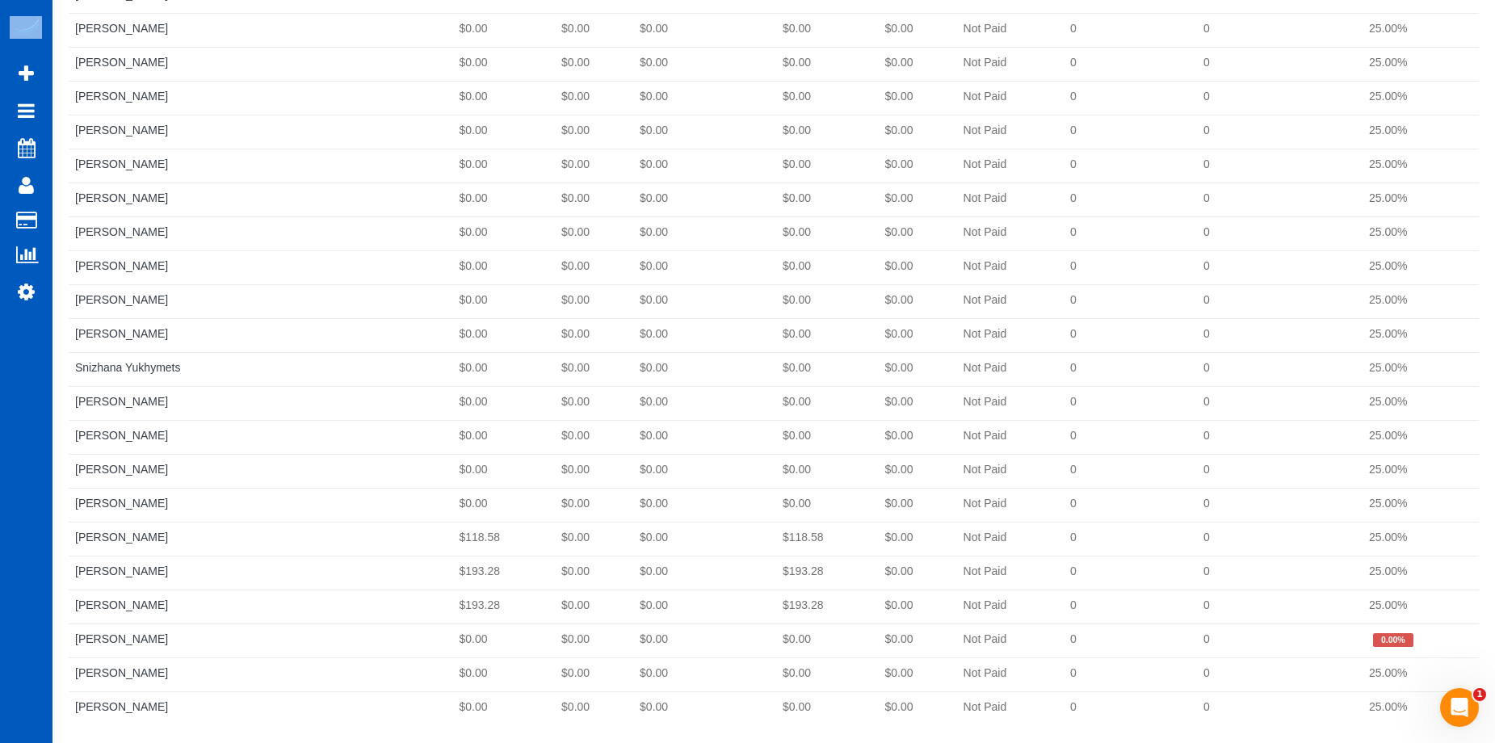
scroll to position [1768, 0]
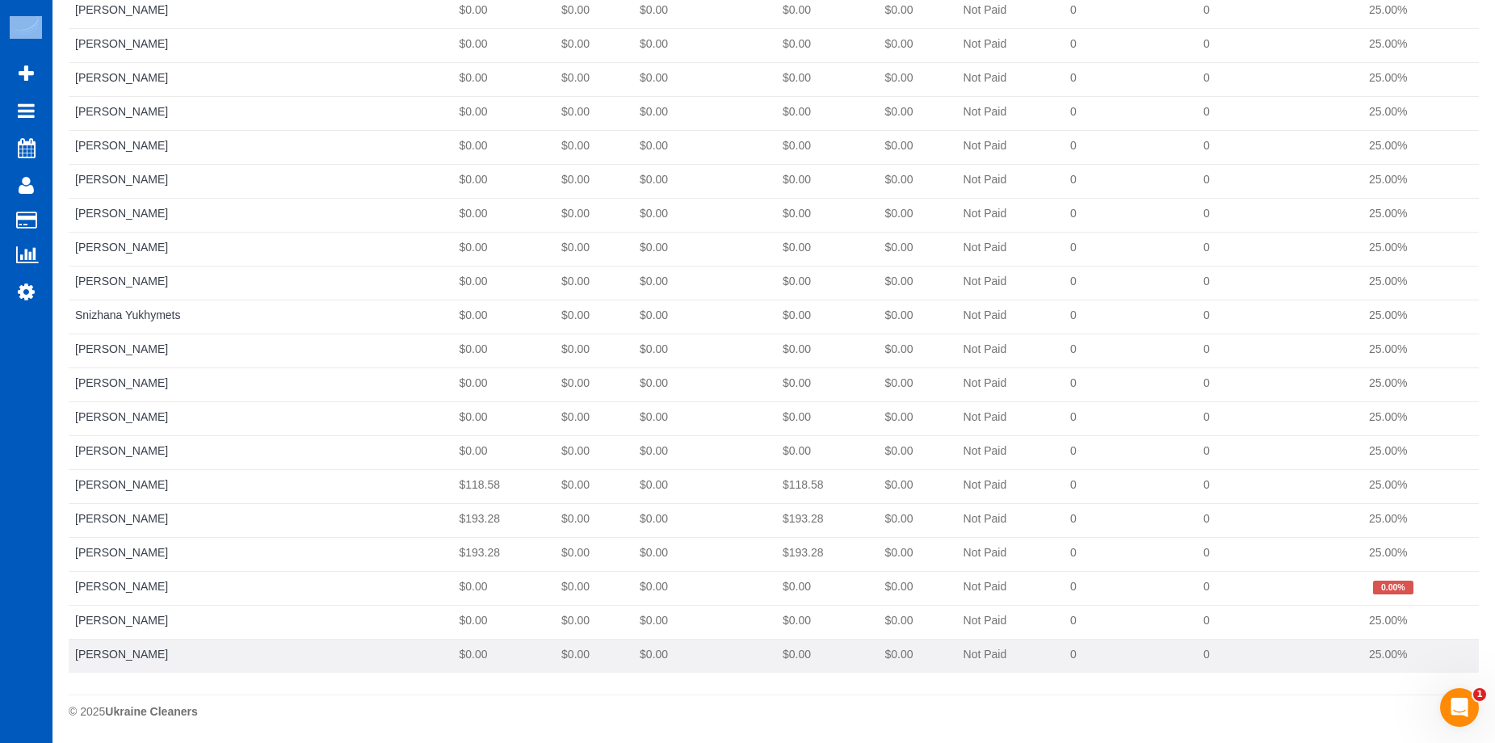
drag, startPoint x: 73, startPoint y: 183, endPoint x: 1408, endPoint y: 657, distance: 1416.8
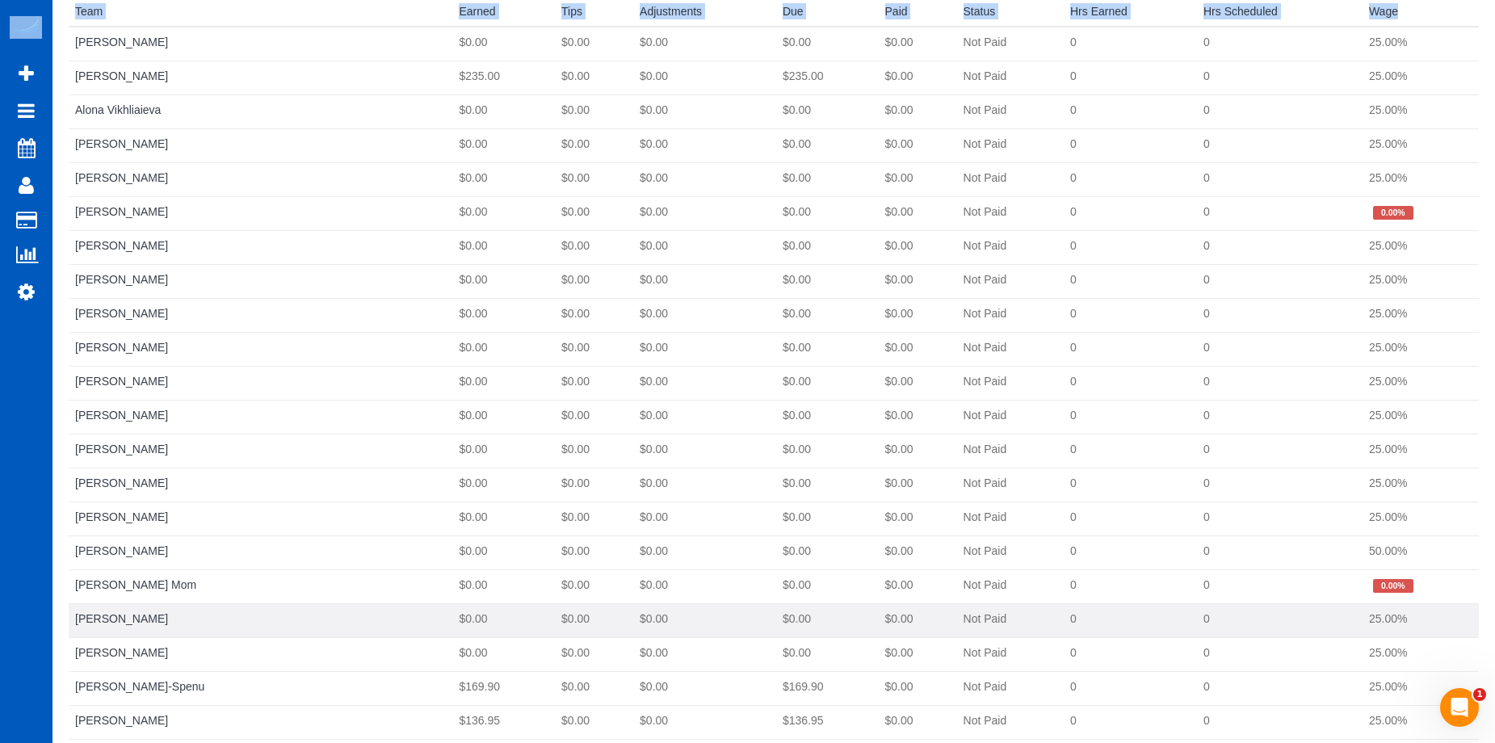
scroll to position [0, 0]
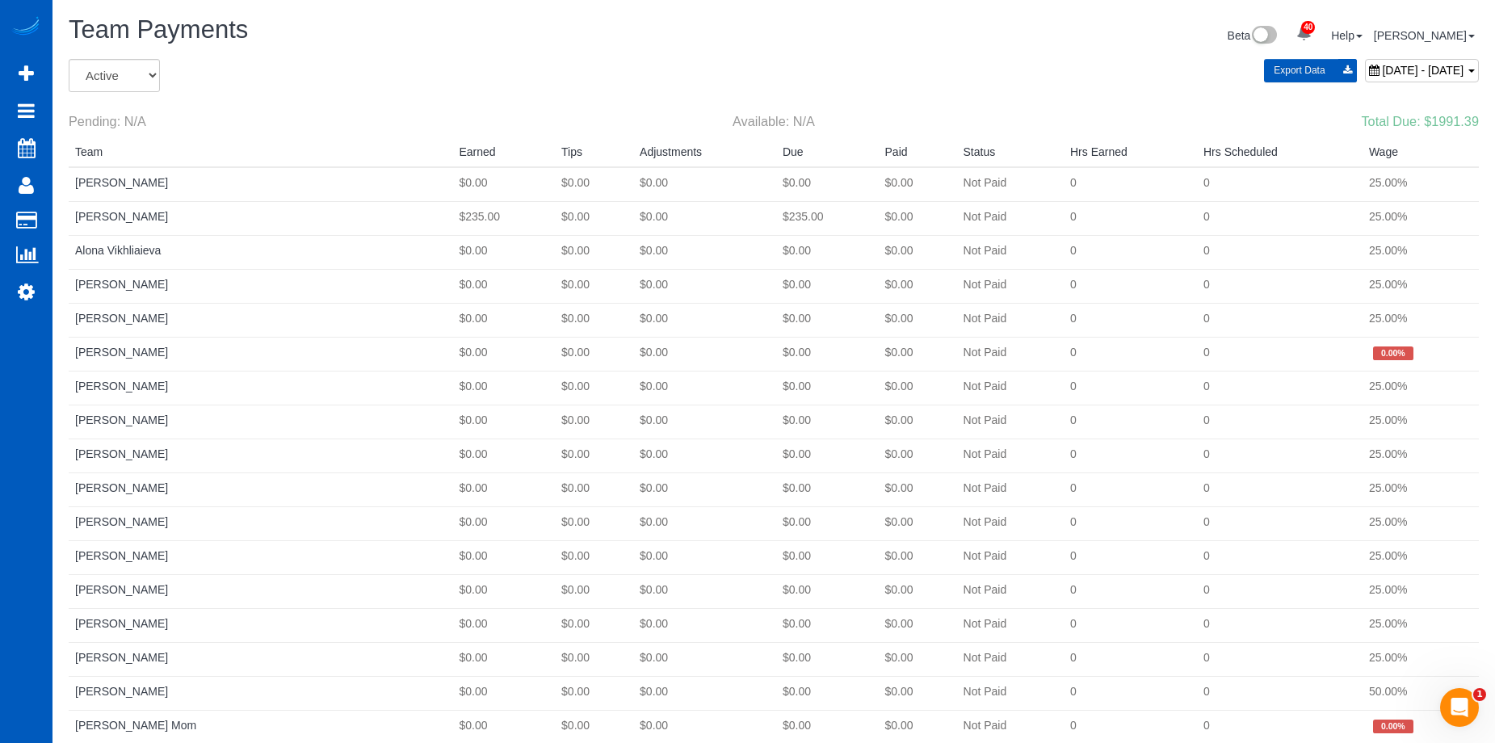
click at [1382, 69] on span "[DATE] - [DATE]" at bounding box center [1423, 70] width 82 height 13
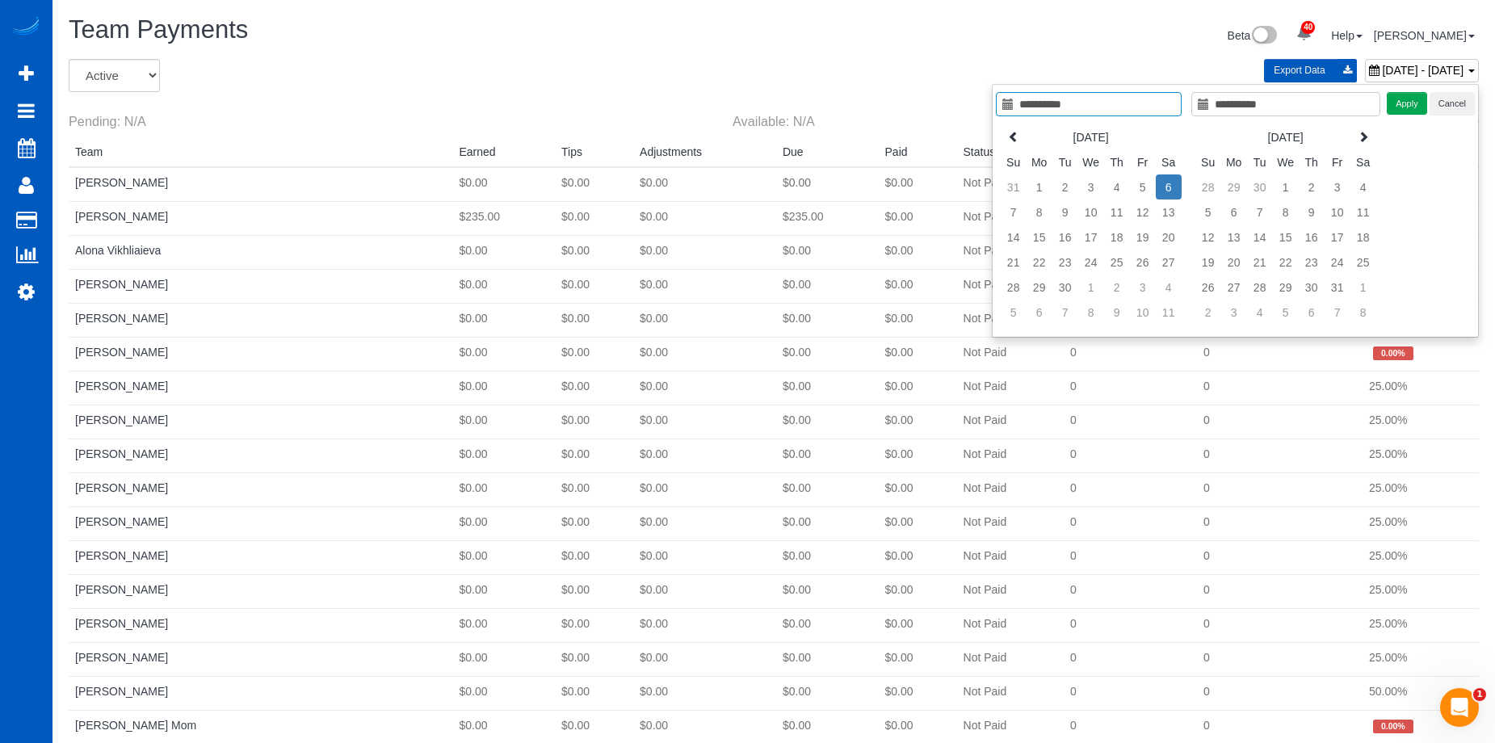
click at [1382, 69] on span "[DATE] - [DATE]" at bounding box center [1423, 70] width 82 height 13
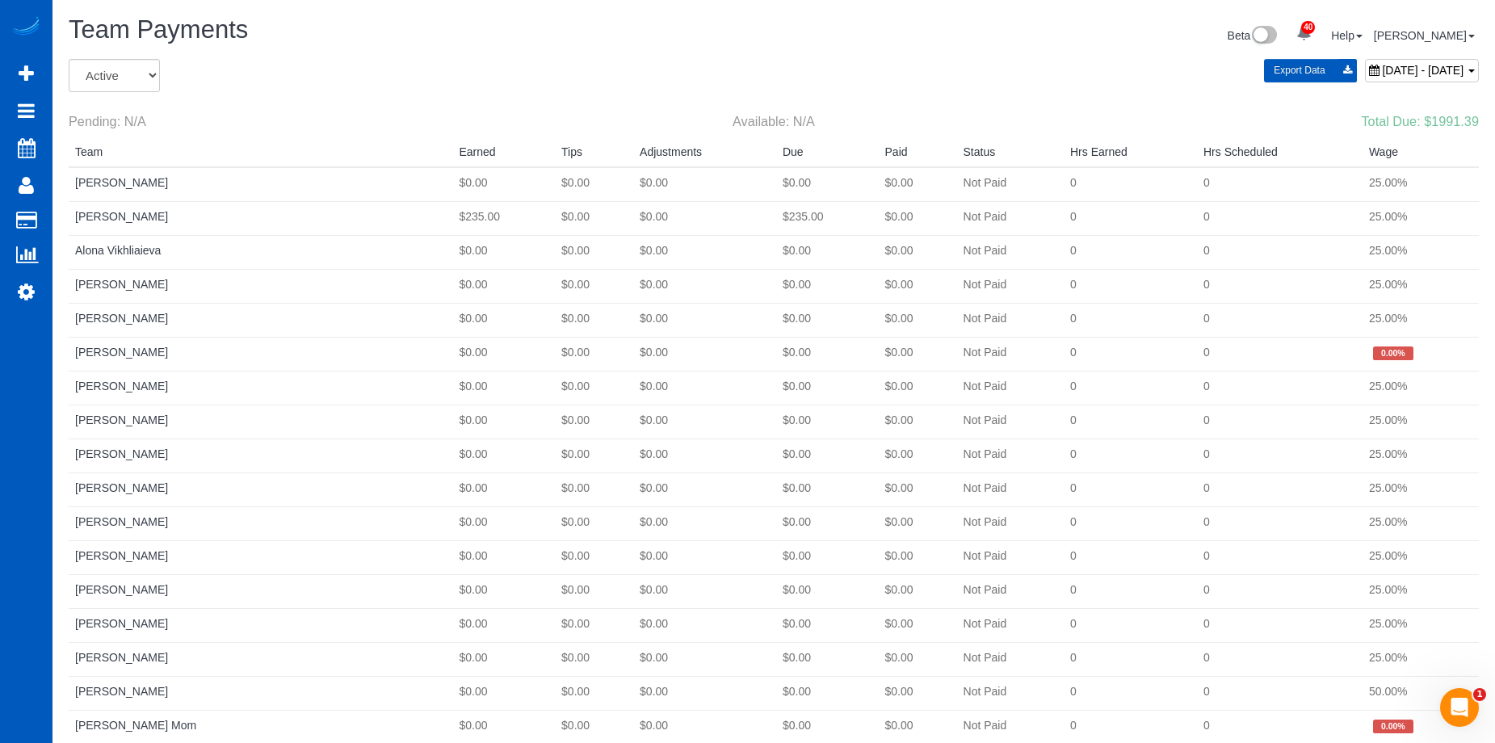
click at [1382, 74] on span "[DATE] - [DATE]" at bounding box center [1423, 70] width 82 height 13
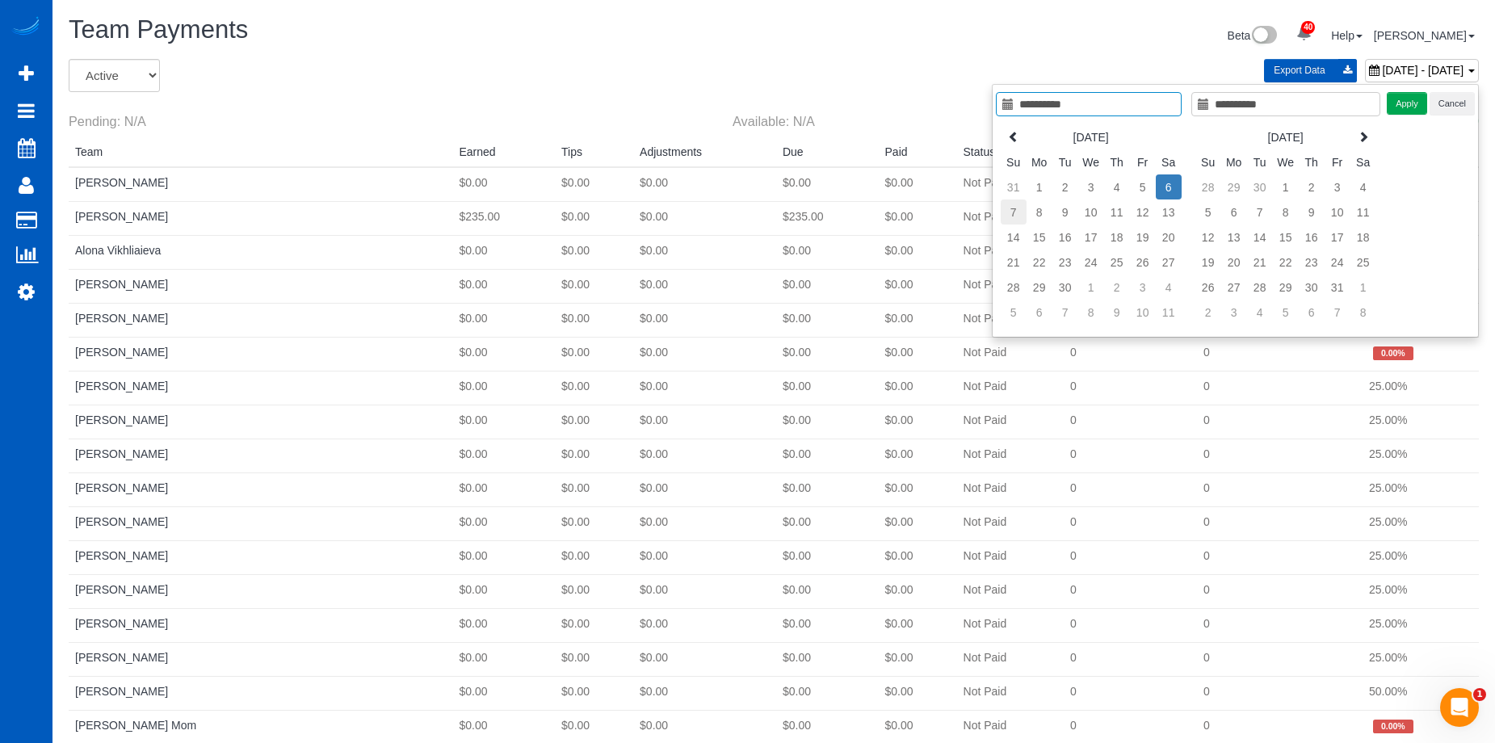
type input "**********"
click at [1017, 210] on td "7" at bounding box center [1014, 212] width 26 height 25
type input "**********"
click at [1166, 209] on td "13" at bounding box center [1169, 212] width 26 height 25
click at [1407, 99] on button "Apply" at bounding box center [1407, 103] width 40 height 23
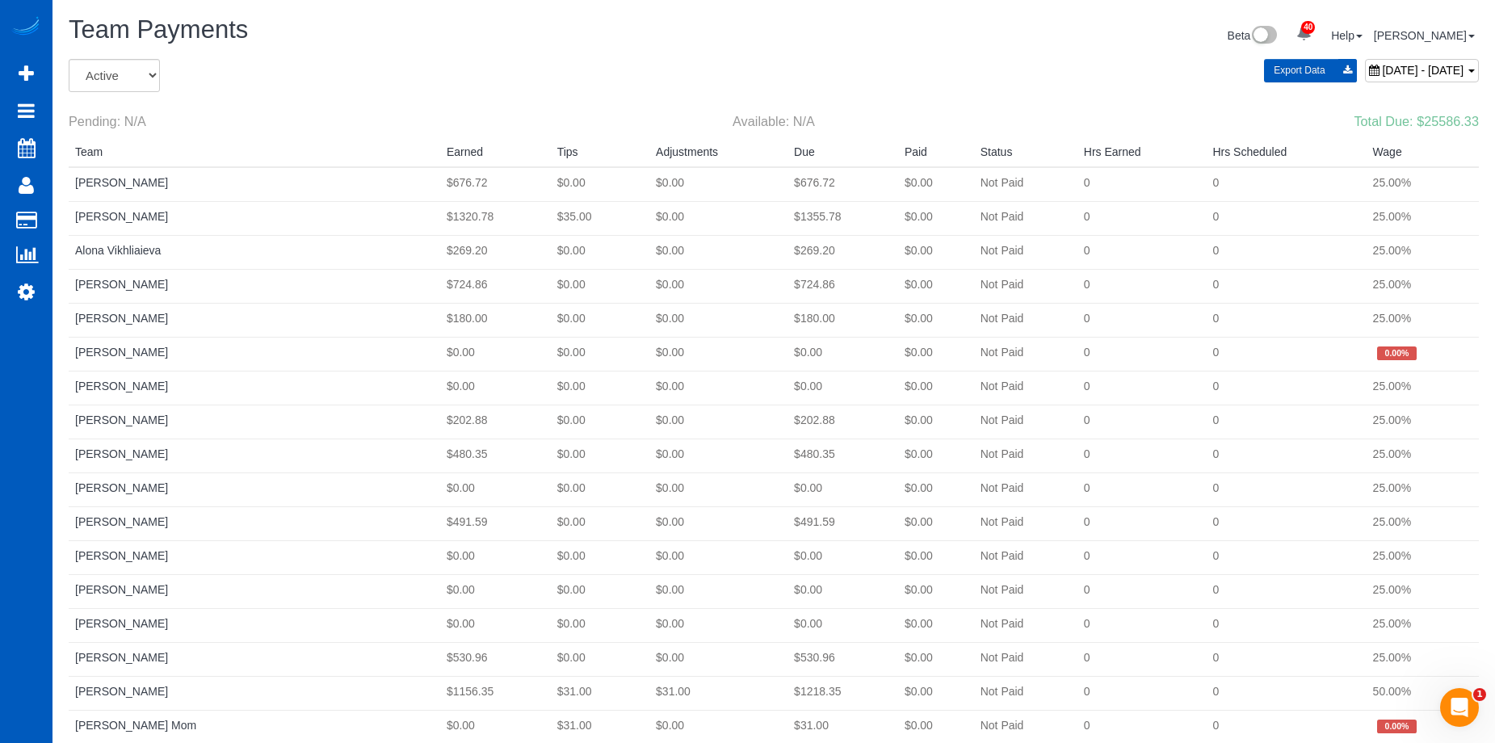
click at [1382, 64] on span "[DATE] - [DATE]" at bounding box center [1423, 70] width 82 height 13
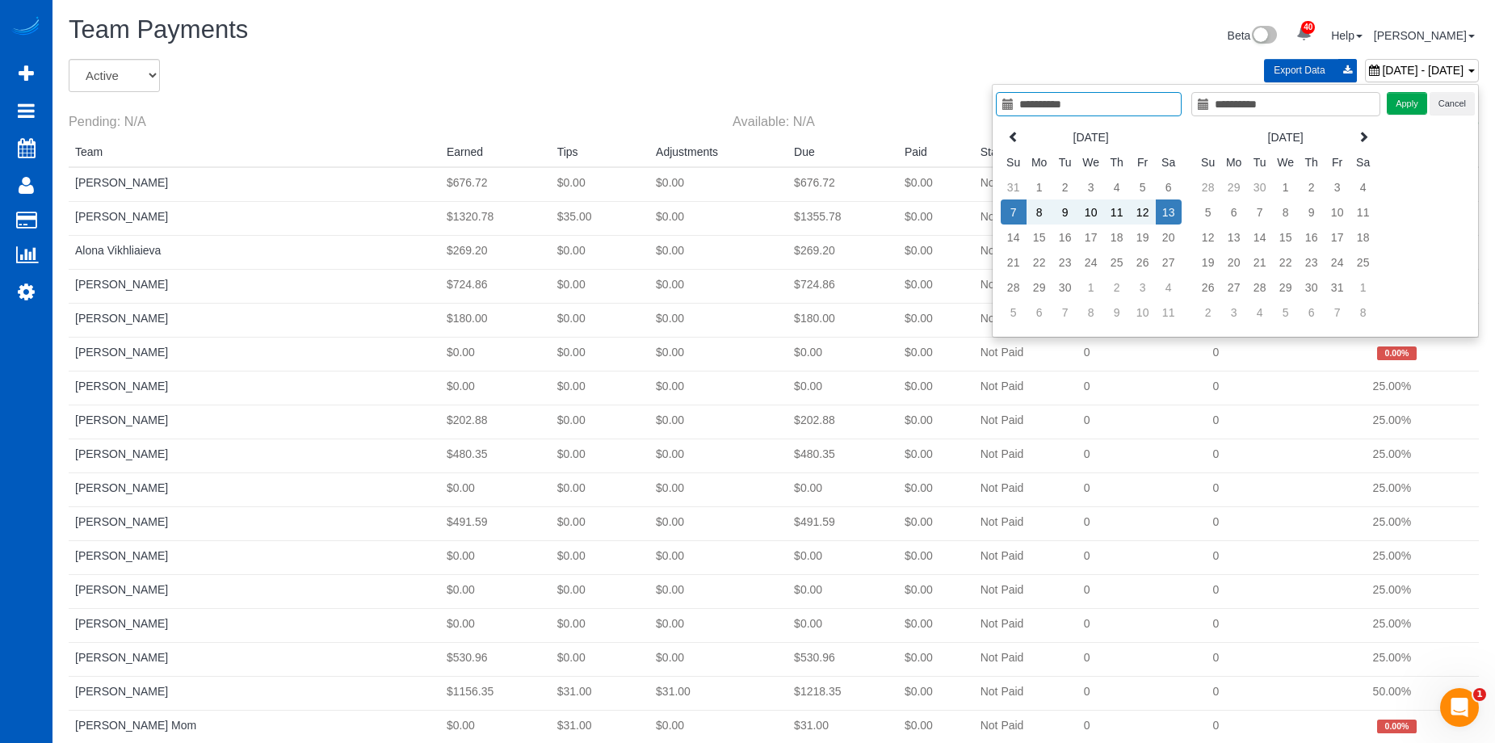
type input "**********"
click at [574, 45] on div "Team Payments" at bounding box center [415, 33] width 717 height 35
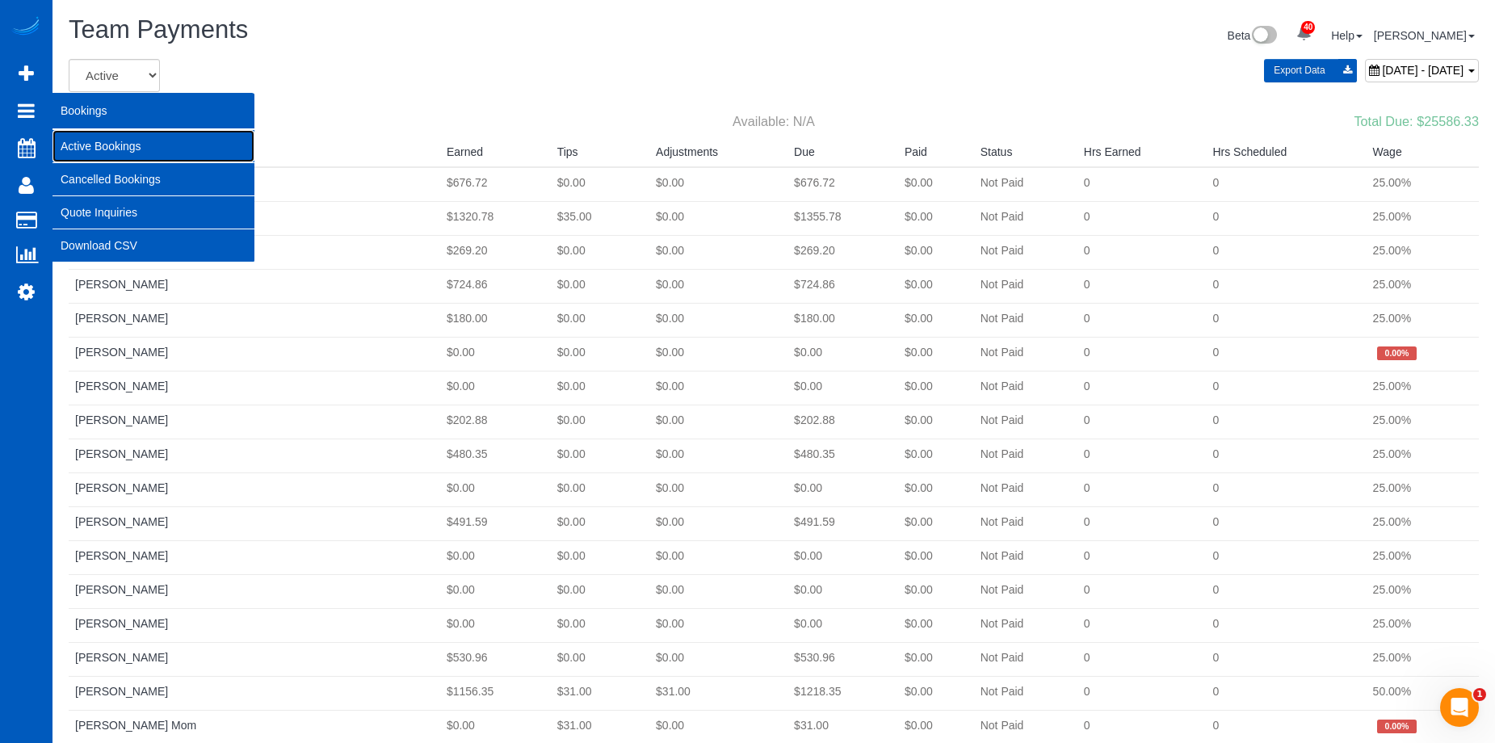
click at [70, 138] on link "Active Bookings" at bounding box center [154, 146] width 202 height 32
